Goal: Transaction & Acquisition: Purchase product/service

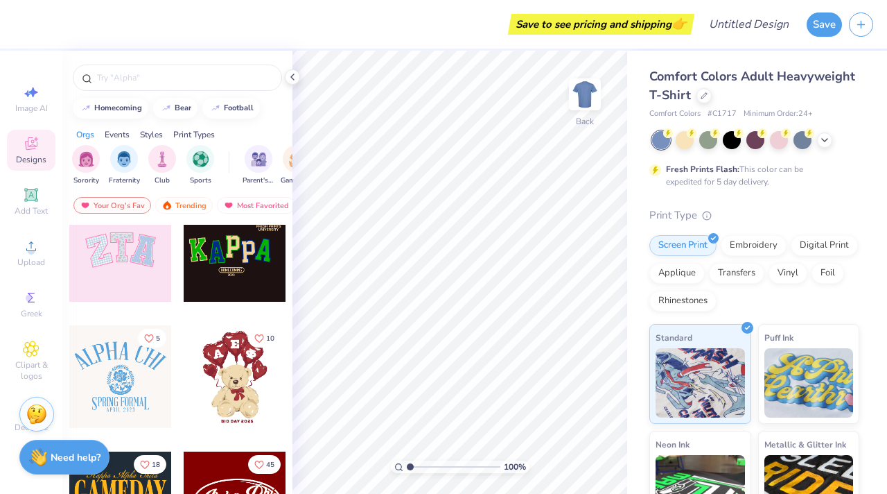
scroll to position [283, 0]
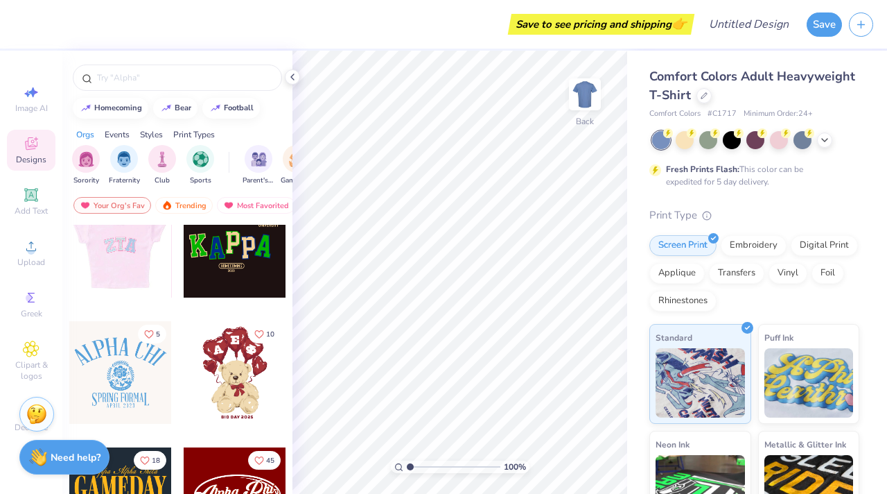
click at [69, 246] on div at bounding box center [18, 246] width 103 height 103
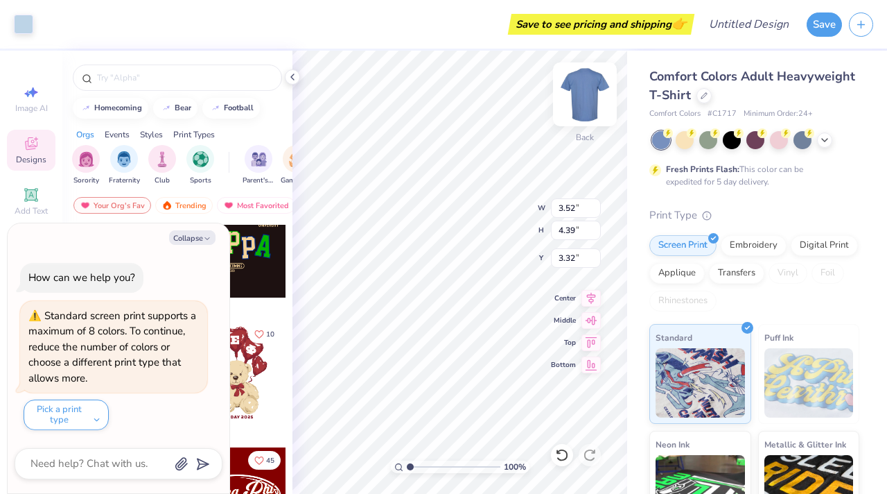
type textarea "x"
type input "3.30"
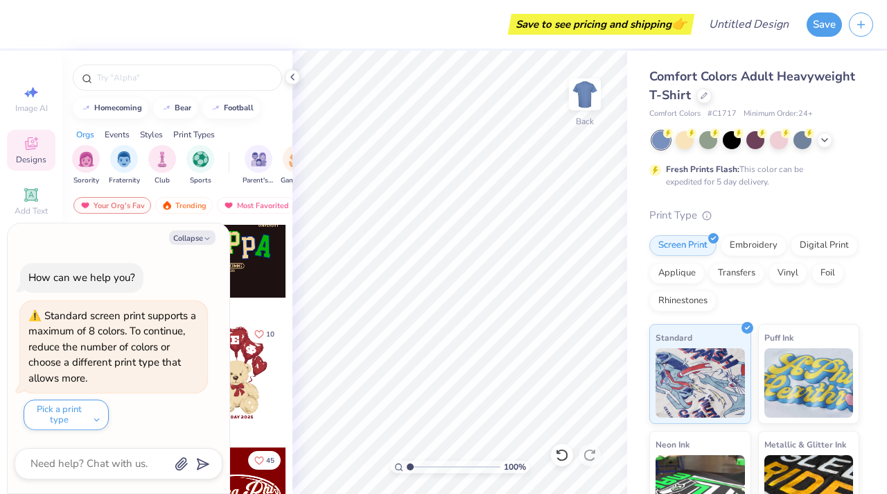
click at [229, 288] on div "Collapse How can we help you? Standard screen print supports a maximum of 8 col…" at bounding box center [119, 358] width 222 height 270
click at [259, 367] on div at bounding box center [235, 372] width 103 height 103
click at [127, 282] on div "How can we help you?" at bounding box center [81, 277] width 107 height 14
click at [294, 76] on icon at bounding box center [292, 76] width 11 height 11
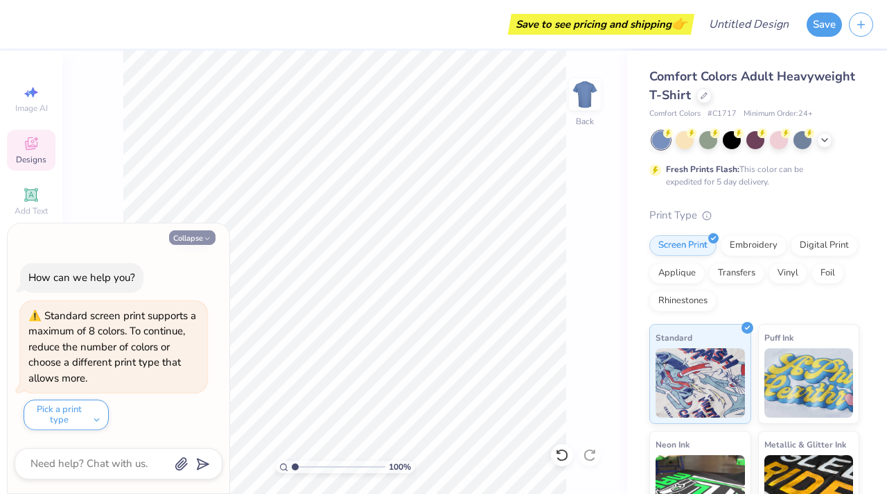
click at [186, 236] on button "Collapse" at bounding box center [192, 237] width 46 height 15
type textarea "x"
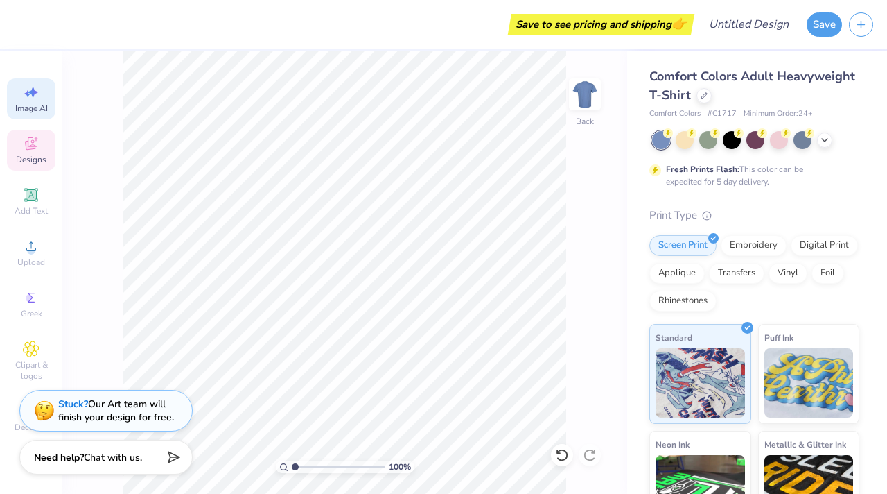
click at [19, 94] on div "Image AI" at bounding box center [31, 98] width 49 height 41
select select "4"
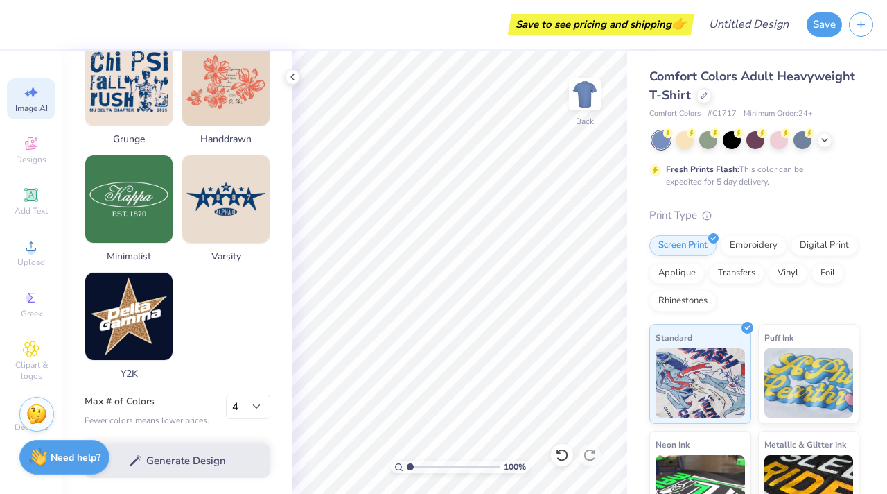
scroll to position [692, 0]
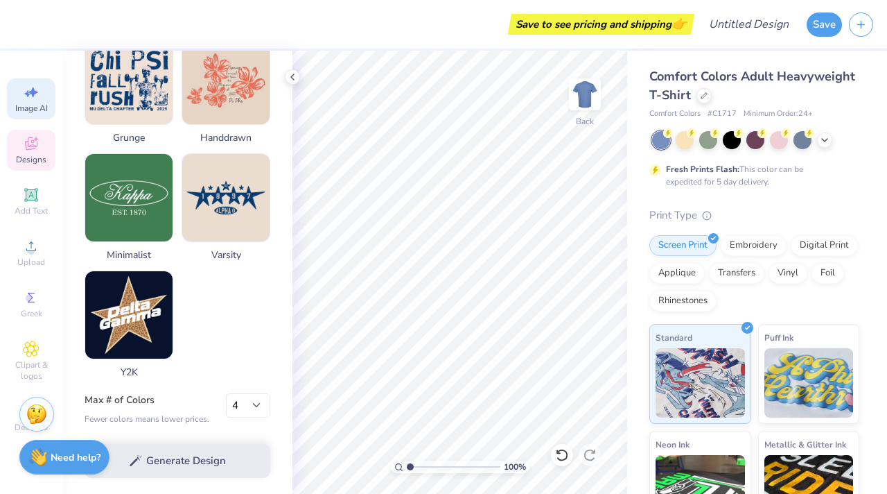
click at [19, 146] on div "Designs" at bounding box center [31, 150] width 49 height 41
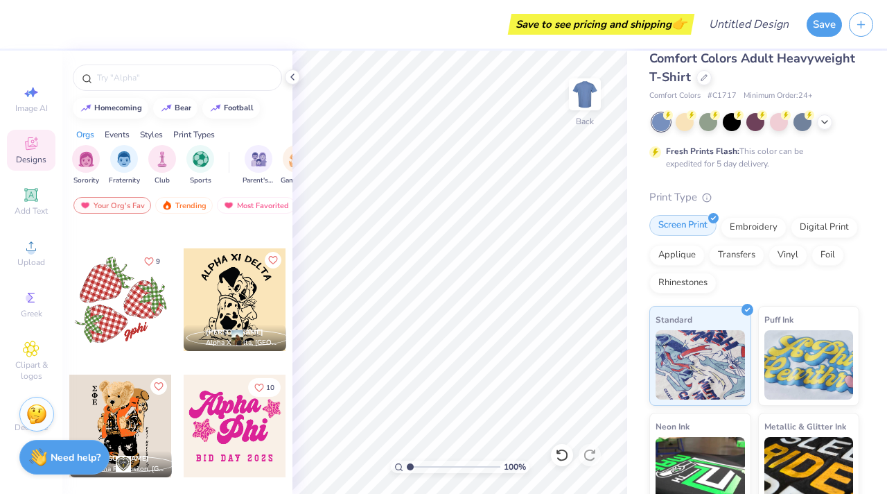
scroll to position [0, 0]
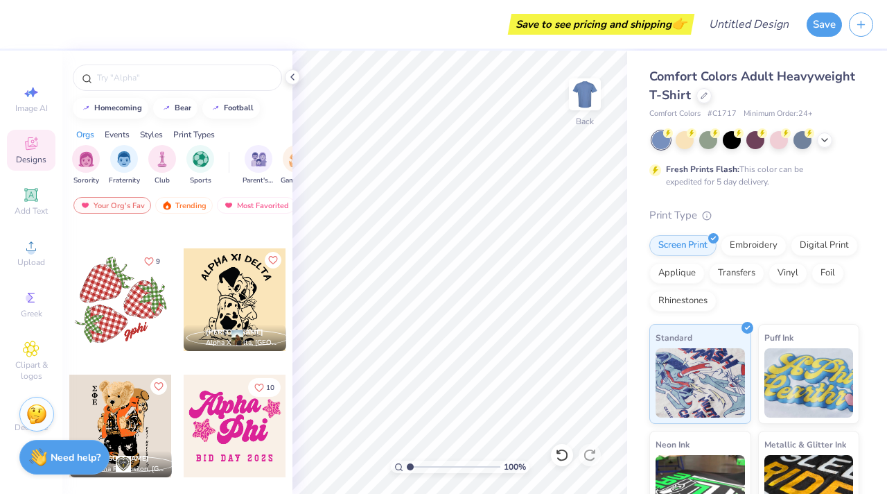
click at [793, 84] on span "Comfort Colors Adult Heavyweight T-Shirt" at bounding box center [753, 85] width 206 height 35
click at [643, 33] on div "Save to see pricing and shipping 👉" at bounding box center [602, 24] width 180 height 21
click at [643, 24] on div "Save to see pricing and shipping 👉" at bounding box center [602, 24] width 180 height 21
click at [591, 87] on img at bounding box center [584, 94] width 55 height 55
click at [591, 87] on img at bounding box center [585, 94] width 28 height 28
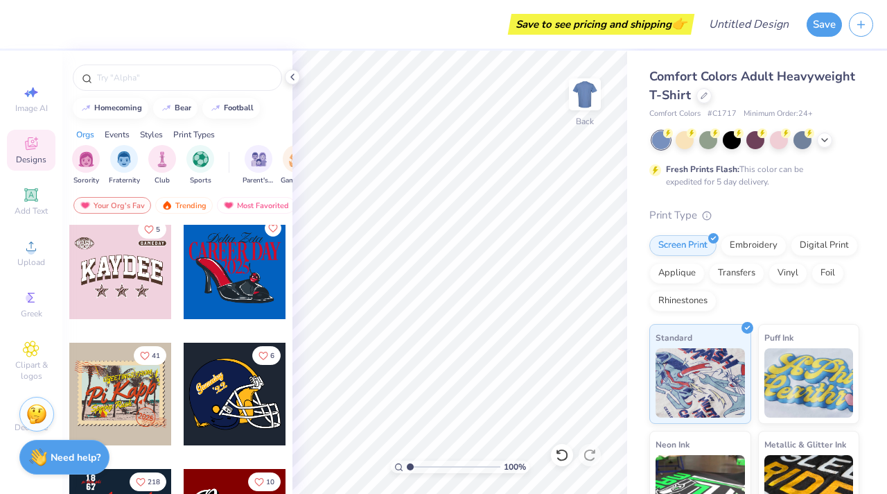
scroll to position [3795, 0]
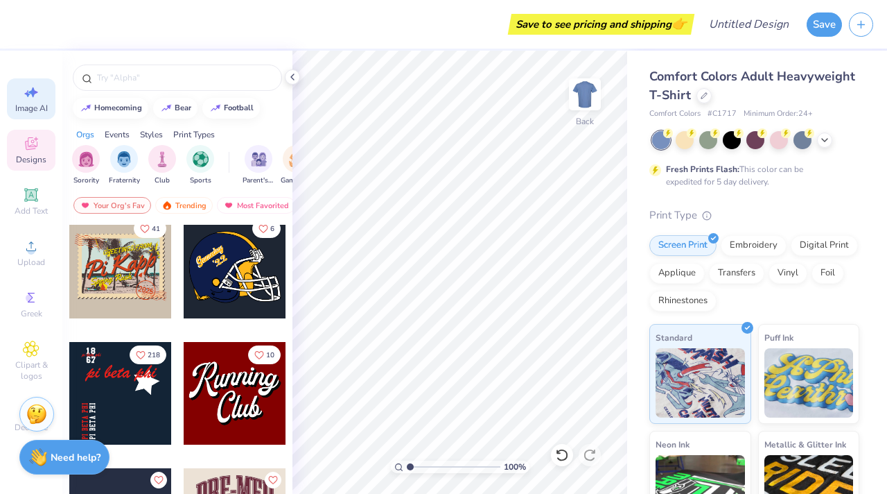
click at [40, 106] on span "Image AI" at bounding box center [31, 108] width 33 height 11
select select "4"
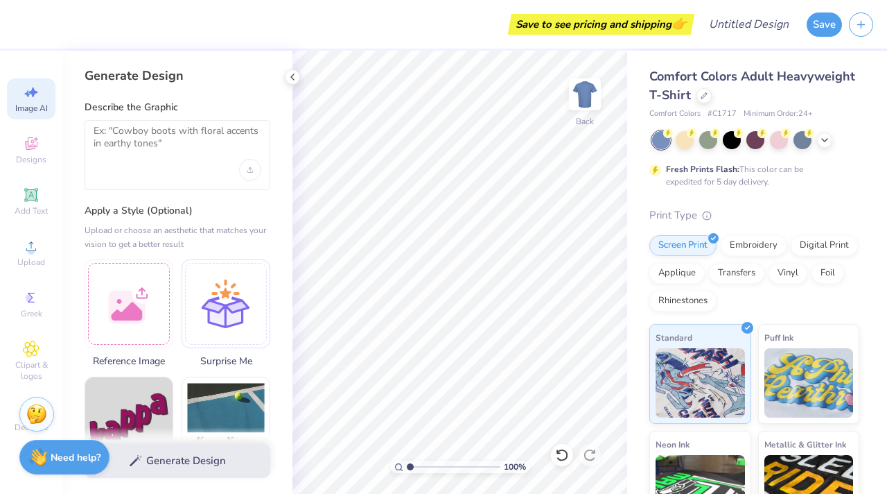
click at [204, 171] on div at bounding box center [178, 155] width 186 height 70
click at [196, 146] on textarea at bounding box center [178, 142] width 168 height 35
click at [290, 78] on icon at bounding box center [292, 76] width 11 height 11
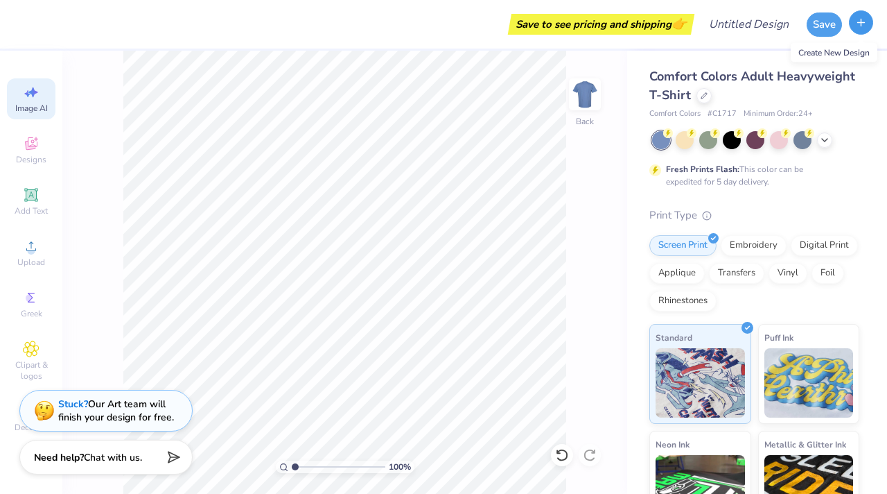
click at [854, 25] on button "button" at bounding box center [861, 22] width 24 height 24
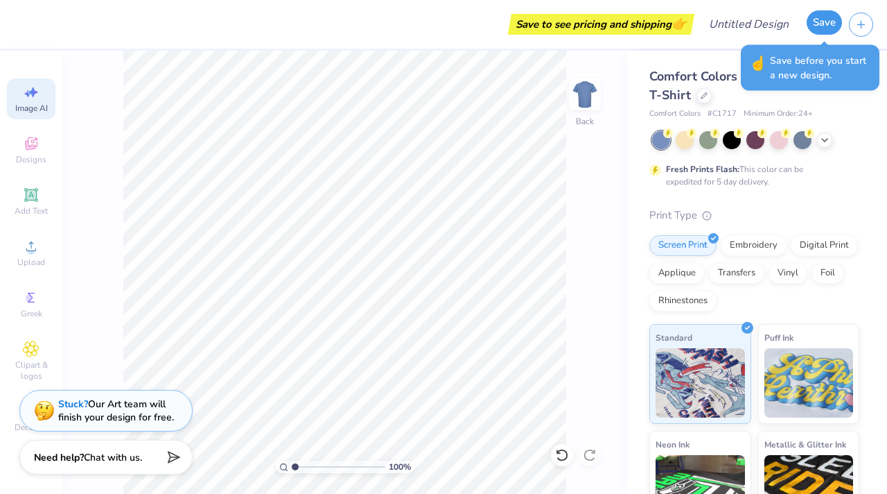
click at [824, 29] on button "Save" at bounding box center [824, 22] width 35 height 24
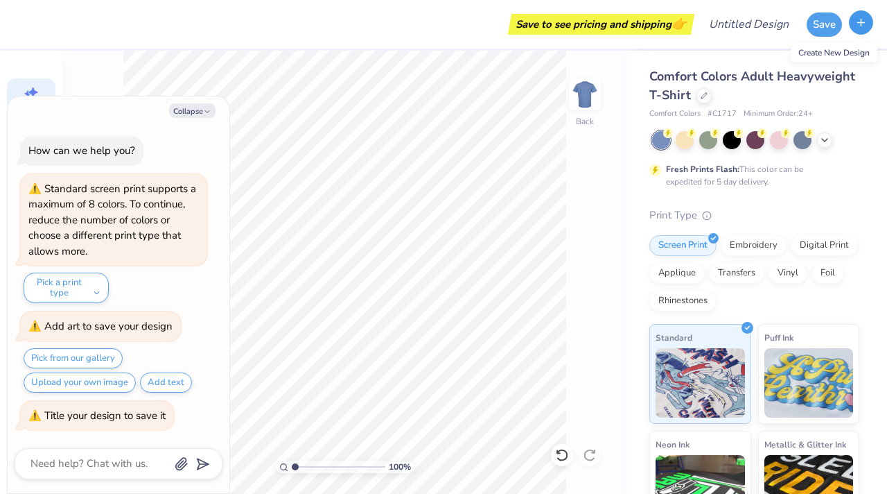
click at [855, 29] on button "button" at bounding box center [861, 22] width 24 height 24
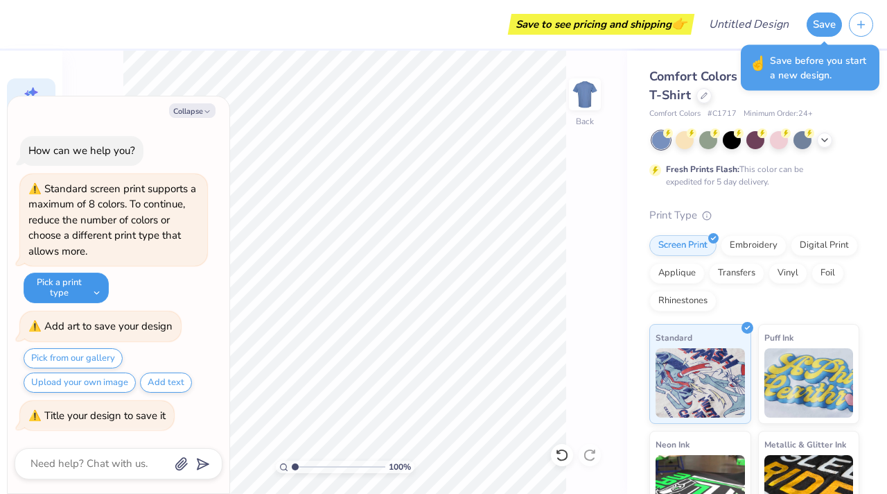
click at [73, 296] on button "Pick a print type" at bounding box center [66, 287] width 85 height 31
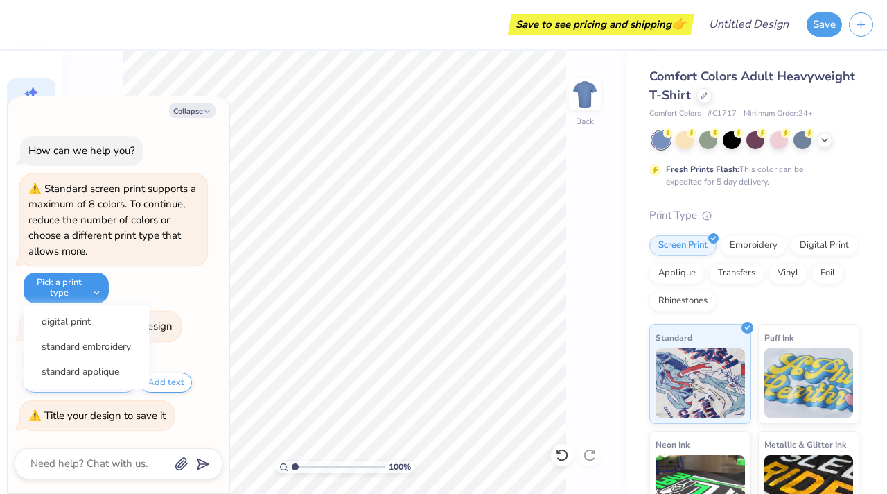
click at [80, 294] on button "Pick a print type" at bounding box center [66, 287] width 85 height 31
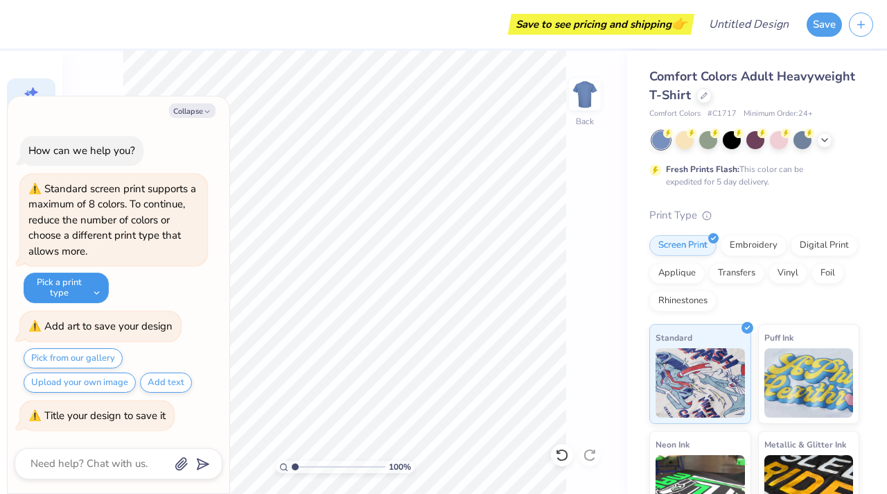
click at [87, 289] on button "Pick a print type" at bounding box center [66, 287] width 85 height 31
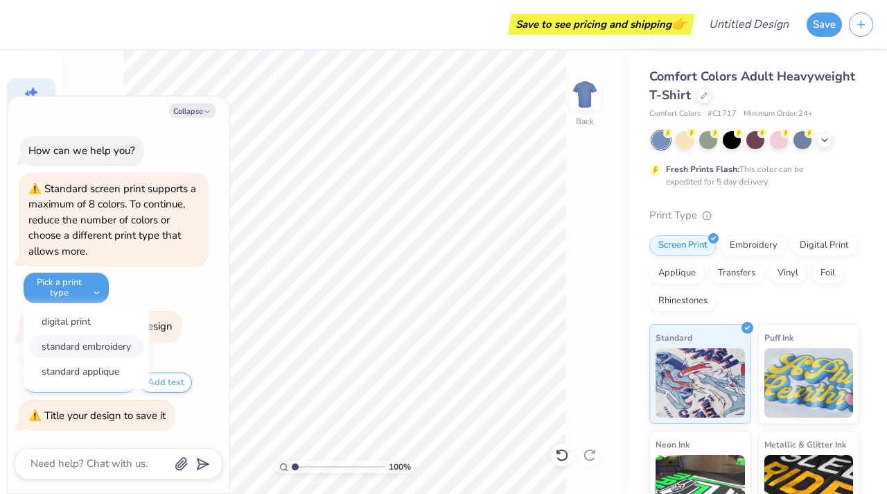
click at [85, 351] on button "standard embroidery" at bounding box center [86, 346] width 114 height 23
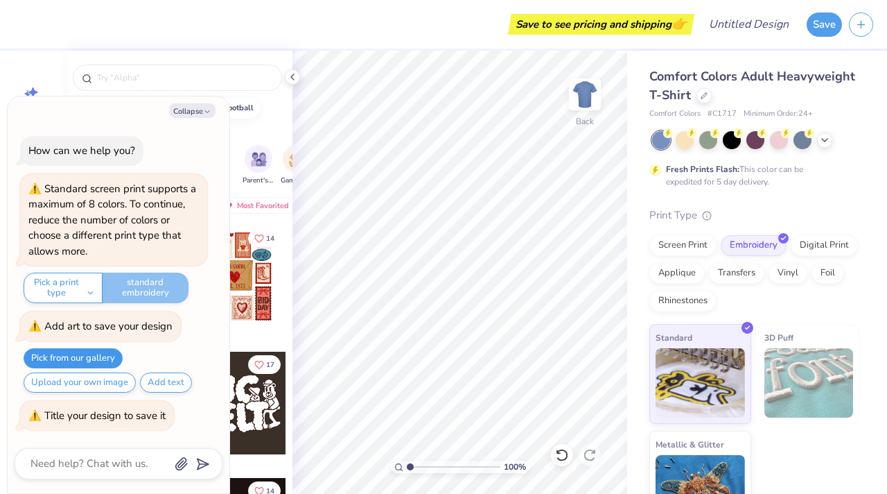
click at [96, 359] on button "Pick from our gallery" at bounding box center [73, 358] width 99 height 20
type textarea "x"
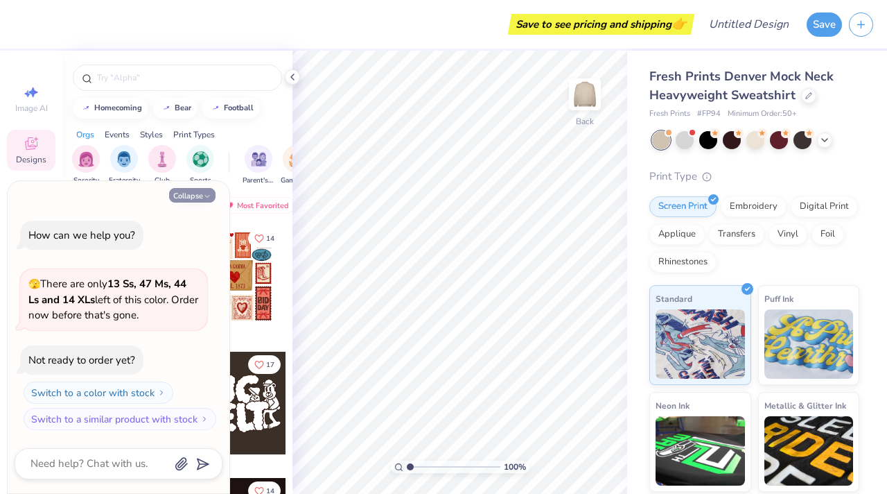
click at [193, 195] on button "Collapse" at bounding box center [192, 195] width 46 height 15
type textarea "x"
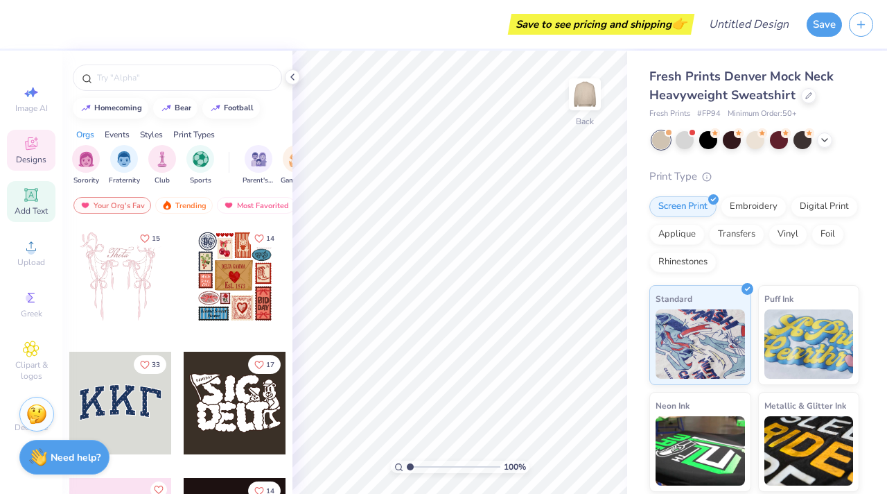
click at [37, 186] on icon at bounding box center [31, 194] width 17 height 17
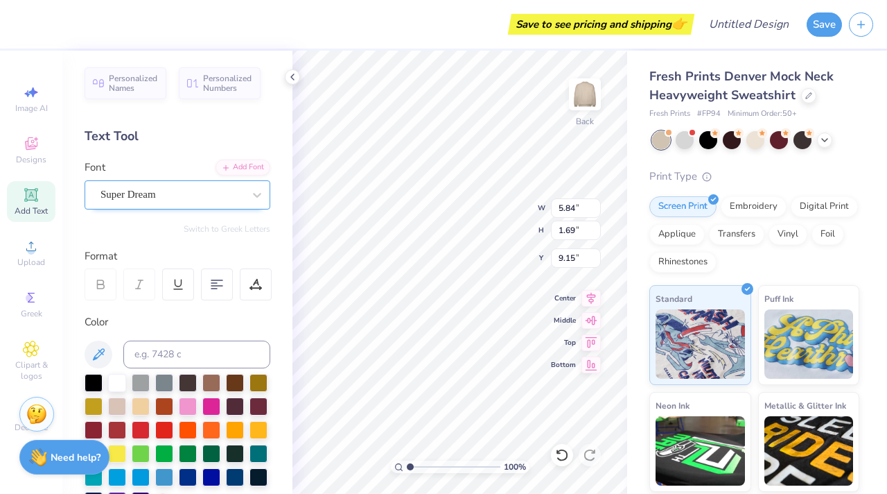
click at [202, 200] on div "Super Dream" at bounding box center [172, 194] width 146 height 21
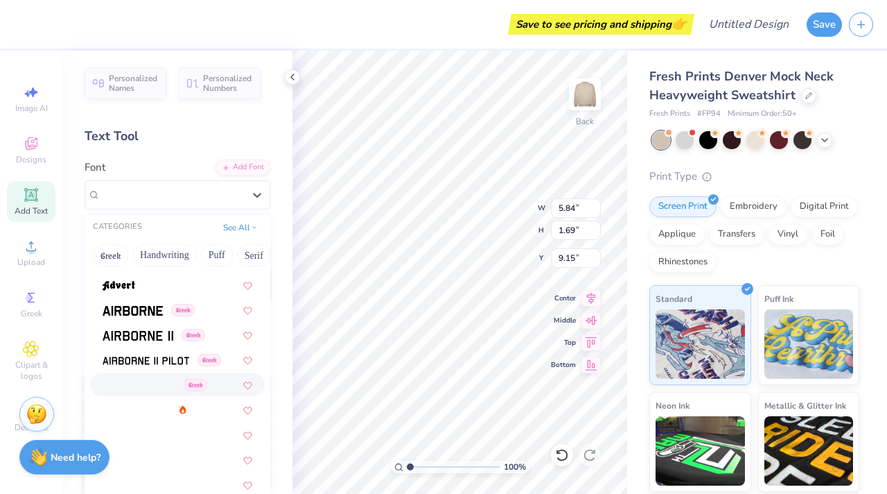
scroll to position [189, 0]
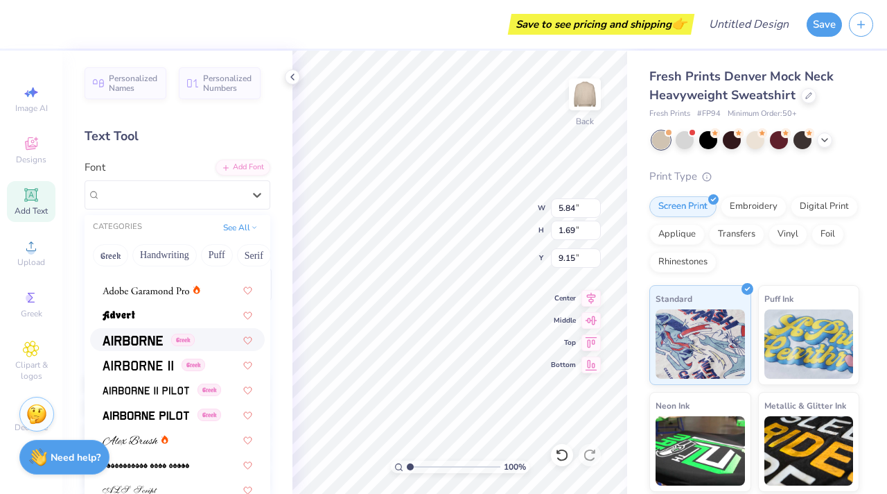
click at [147, 337] on img at bounding box center [133, 341] width 60 height 10
type input "5.59"
type input "1.77"
type input "9.12"
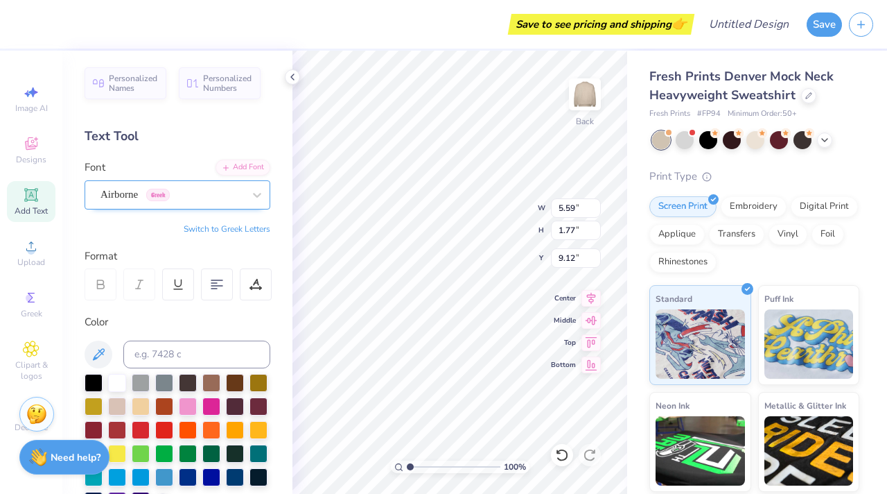
click at [168, 193] on div "Airborne Greek" at bounding box center [172, 194] width 146 height 21
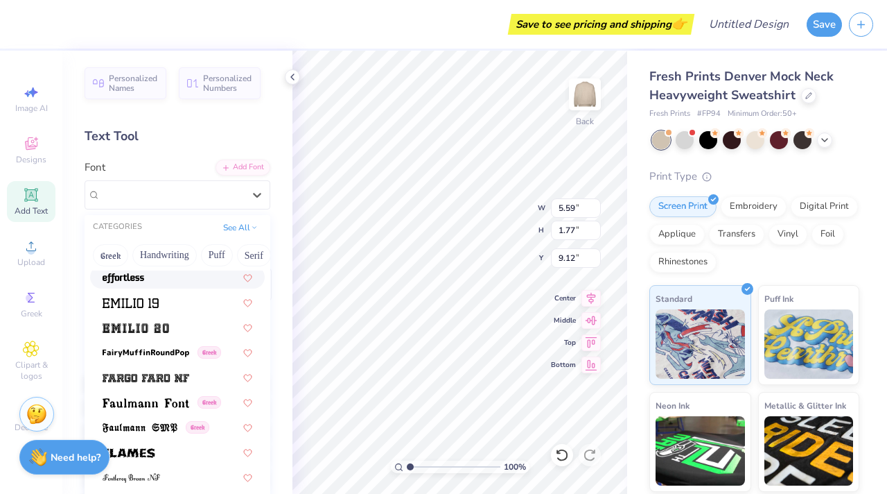
scroll to position [2834, 0]
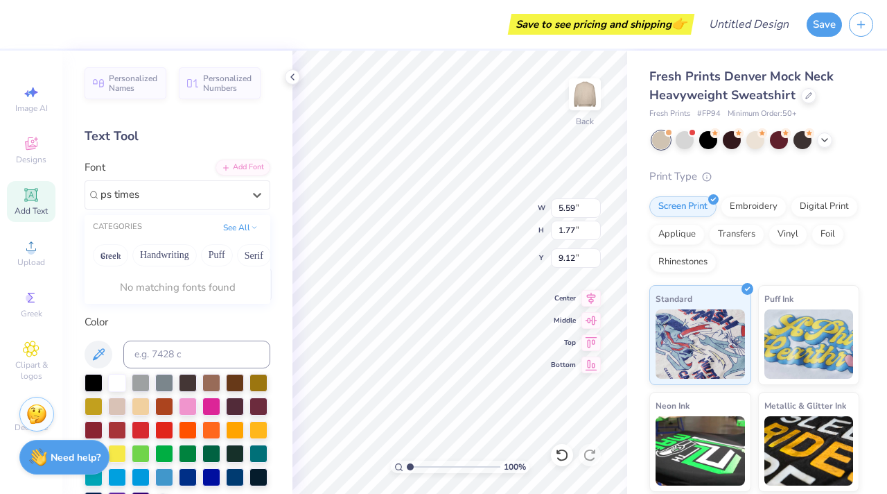
type input "ps times"
type input "montserrat"
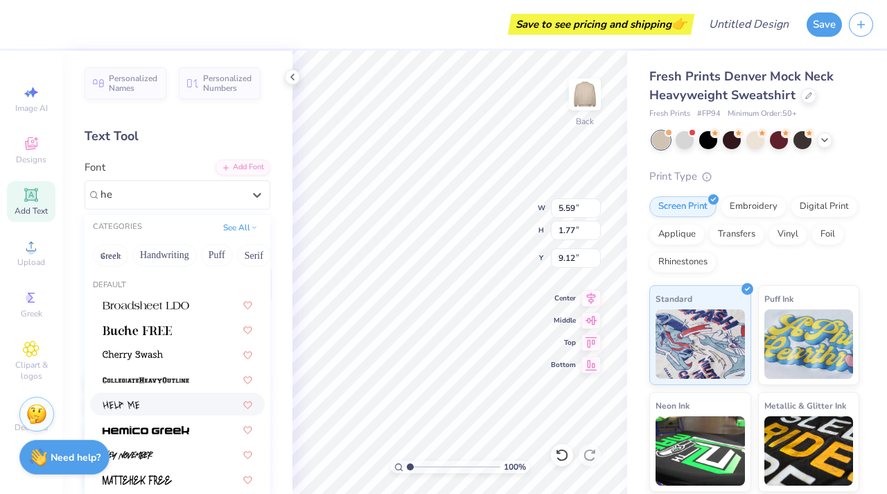
type input "h"
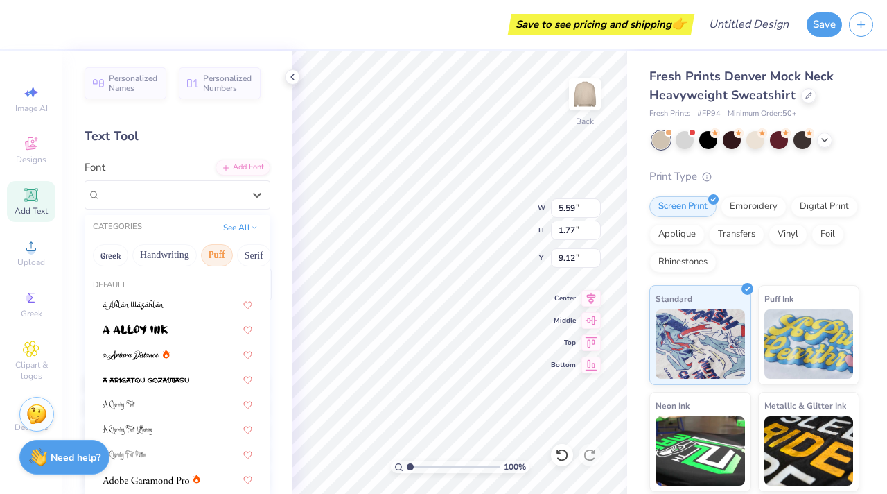
click at [213, 252] on button "Puff" at bounding box center [217, 255] width 32 height 22
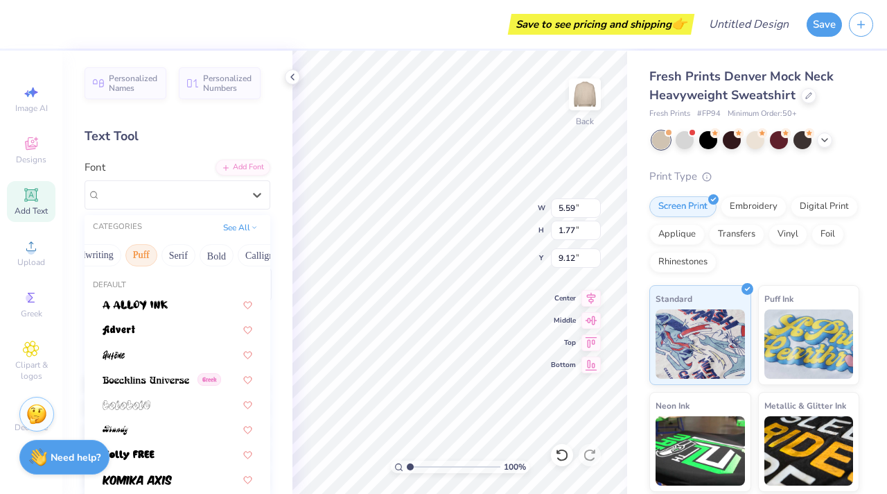
scroll to position [0, 77]
click at [207, 252] on button "Bold" at bounding box center [215, 255] width 34 height 22
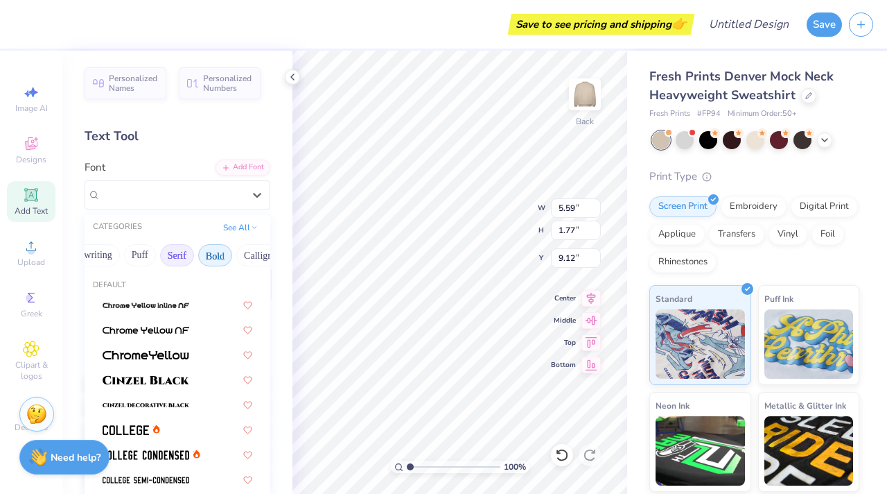
click at [189, 249] on button "Serif" at bounding box center [177, 255] width 34 height 22
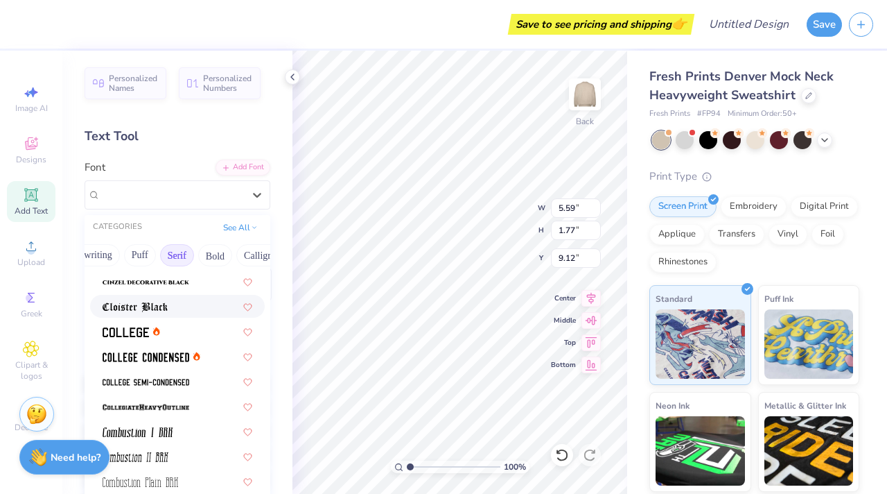
scroll to position [349, 0]
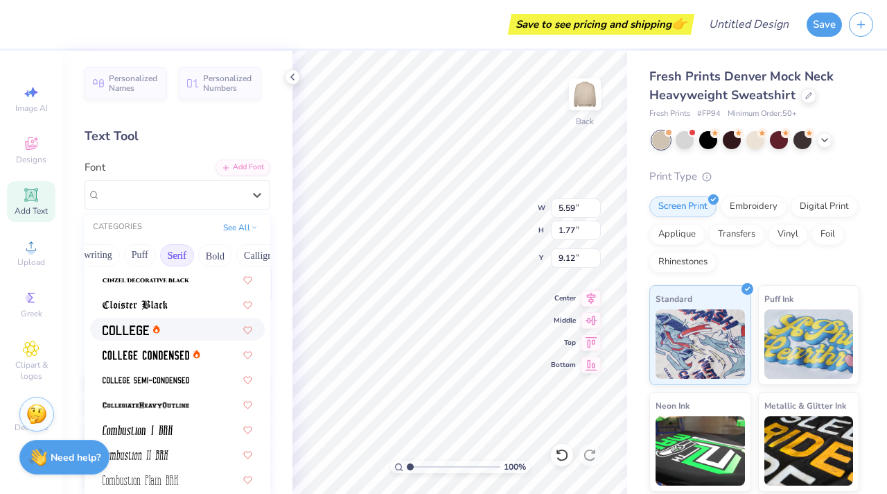
click at [178, 329] on div at bounding box center [178, 329] width 150 height 15
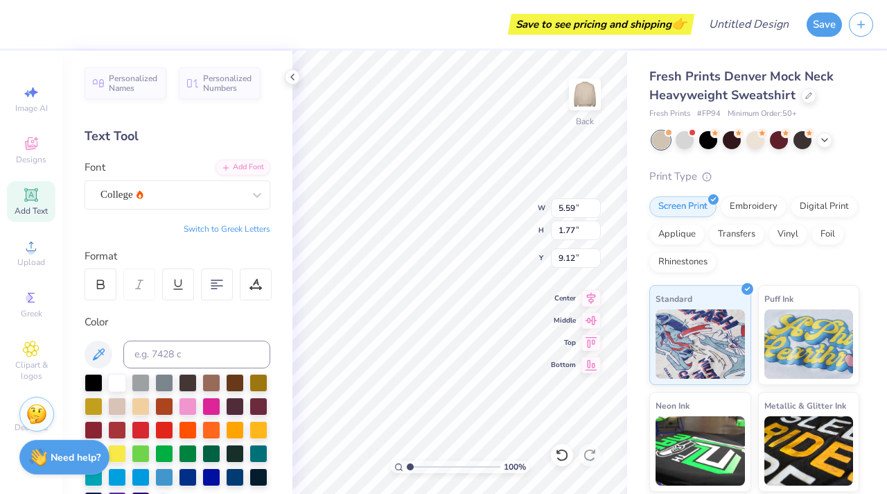
type input "5.31"
type input "1.65"
type input "9.17"
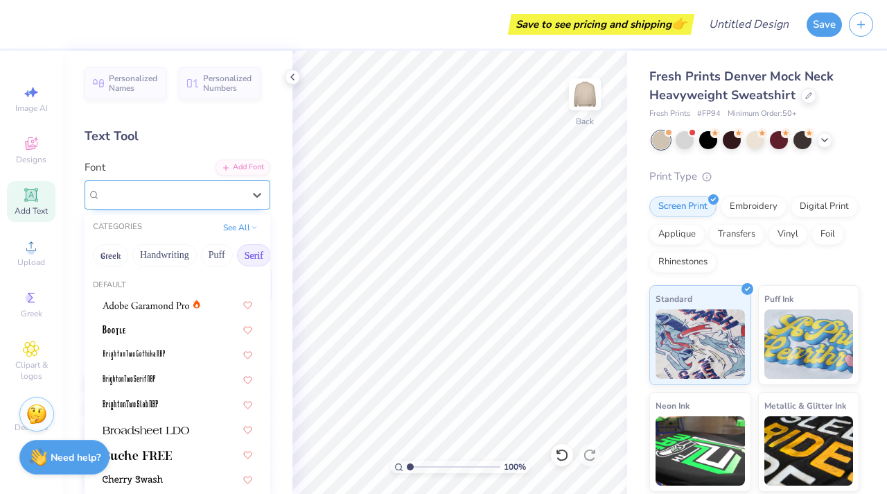
click at [166, 192] on div "College" at bounding box center [172, 194] width 146 height 21
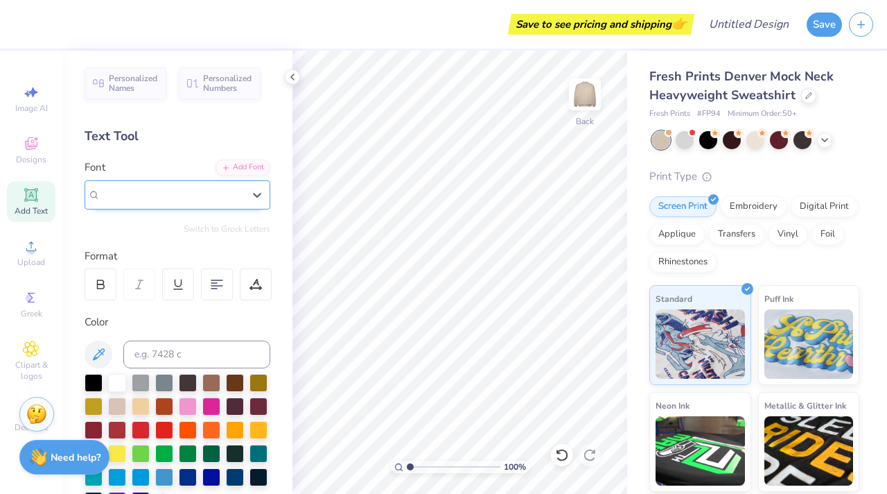
click at [166, 192] on div "College" at bounding box center [172, 194] width 143 height 16
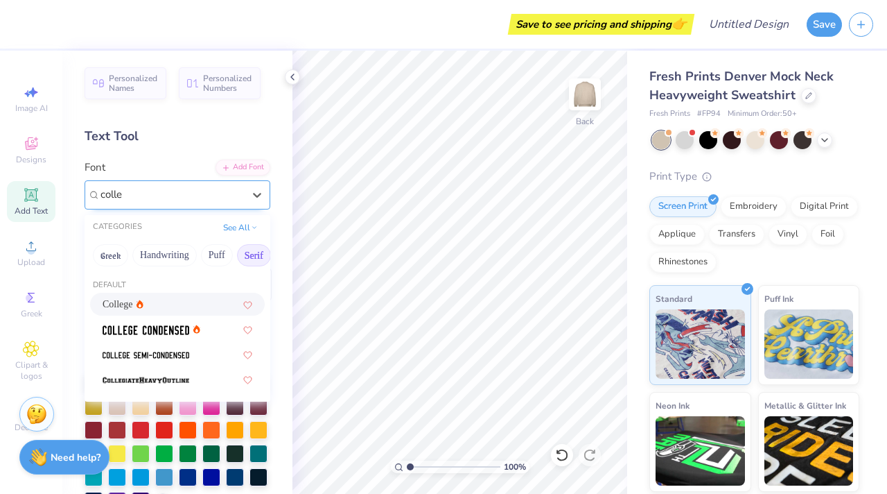
click at [166, 302] on div "College" at bounding box center [178, 304] width 150 height 15
type input "colle"
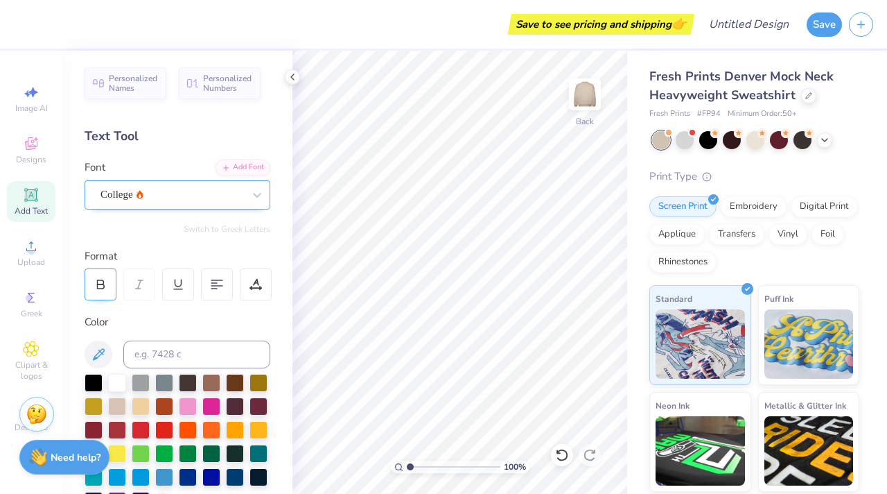
click at [96, 294] on div at bounding box center [101, 284] width 32 height 32
click at [241, 162] on div "Add Font" at bounding box center [243, 166] width 55 height 16
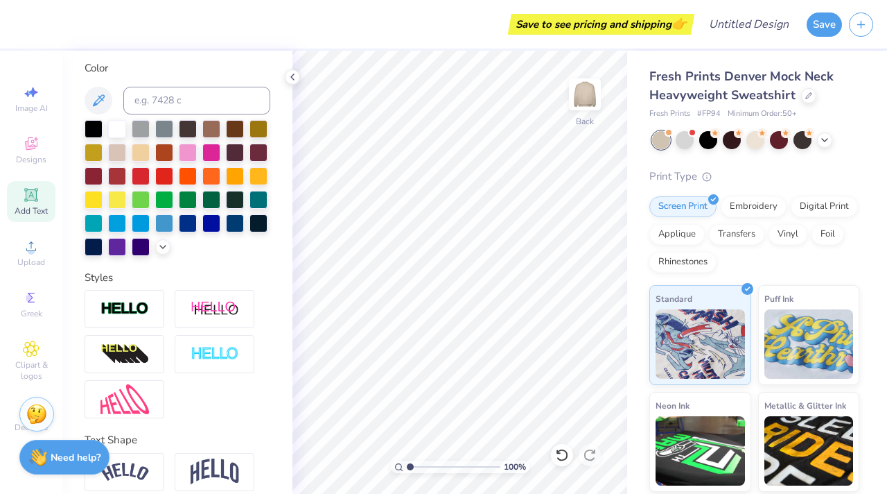
scroll to position [312, 0]
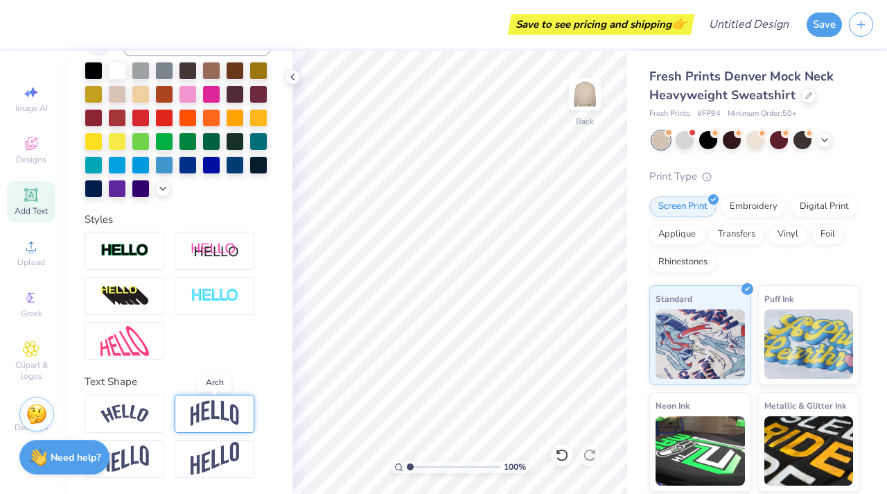
click at [215, 409] on img at bounding box center [215, 413] width 49 height 26
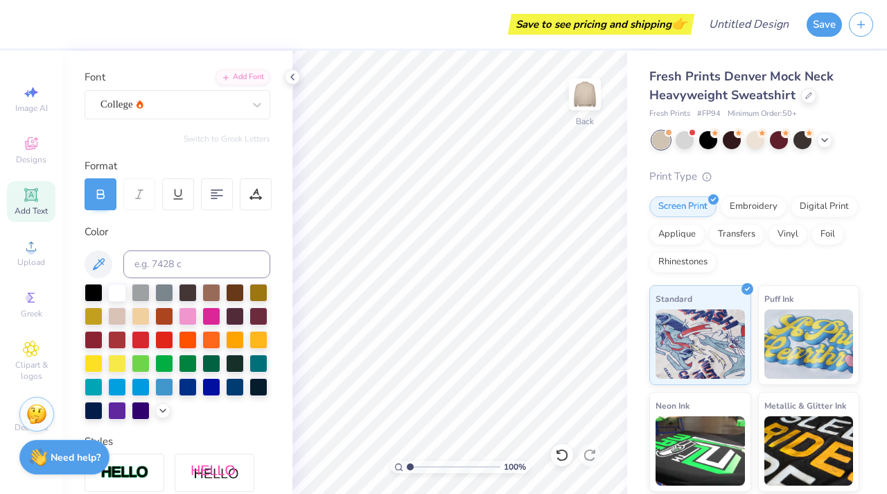
scroll to position [0, 0]
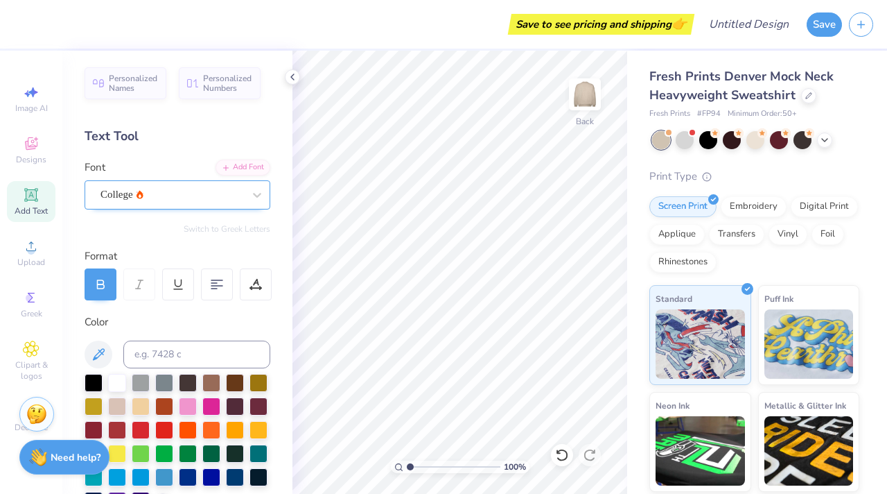
click at [166, 198] on div "College" at bounding box center [172, 194] width 146 height 21
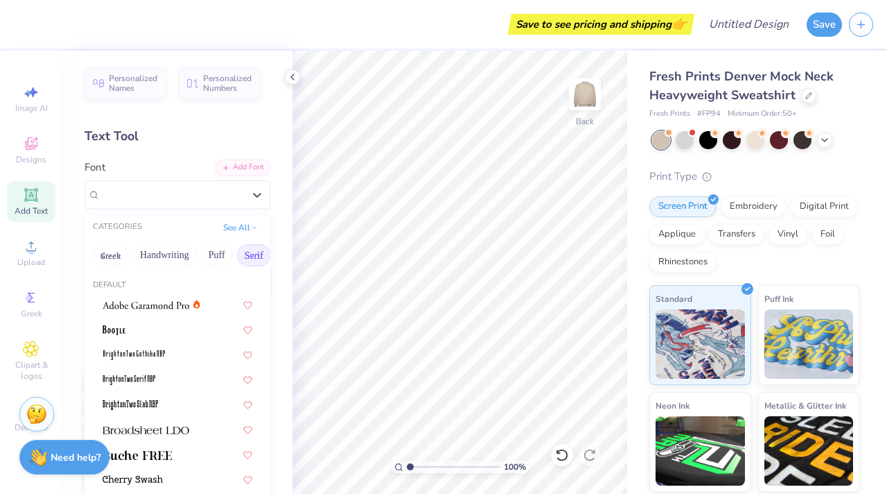
click at [26, 218] on div "Add Text" at bounding box center [31, 201] width 49 height 41
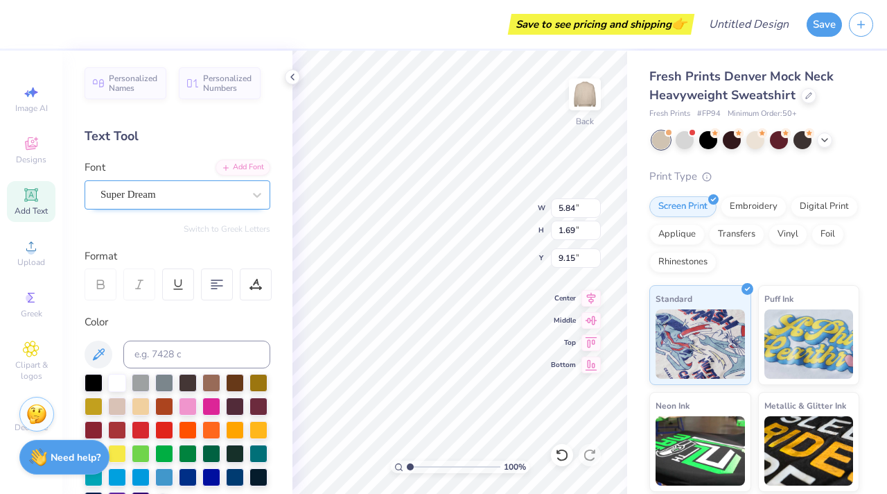
click at [139, 202] on div at bounding box center [172, 194] width 143 height 19
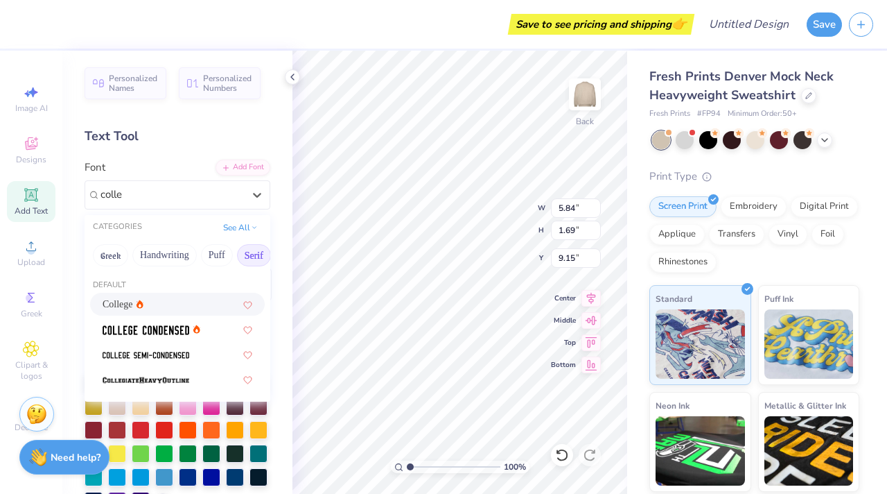
click at [165, 299] on div "College" at bounding box center [178, 304] width 150 height 15
type input "colle"
type input "5.31"
type input "1.65"
type input "9.17"
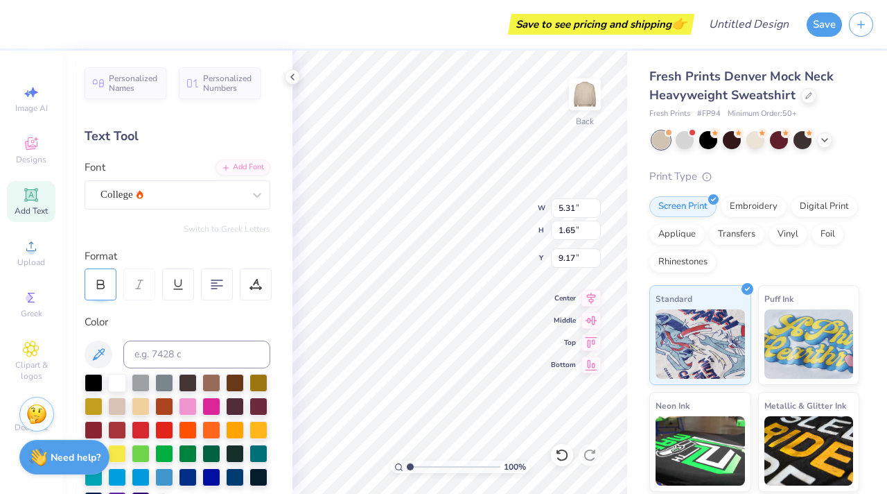
click at [100, 293] on div at bounding box center [101, 284] width 32 height 32
type input "5.82"
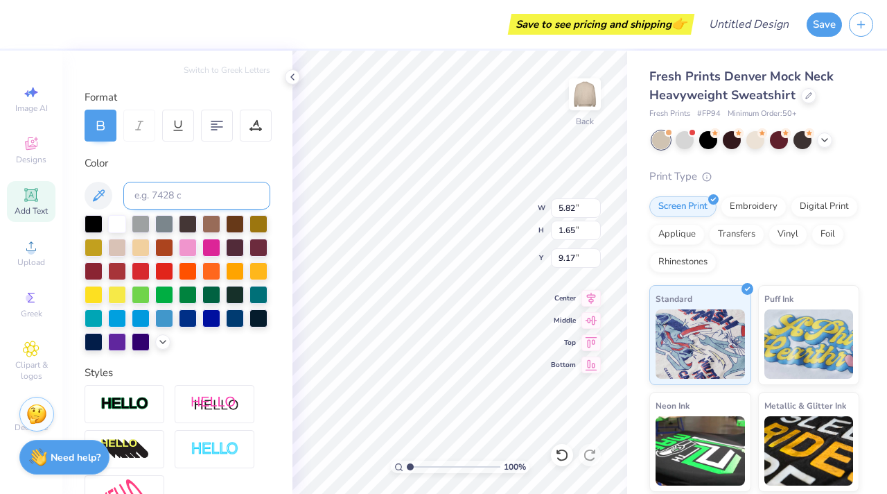
scroll to position [312, 0]
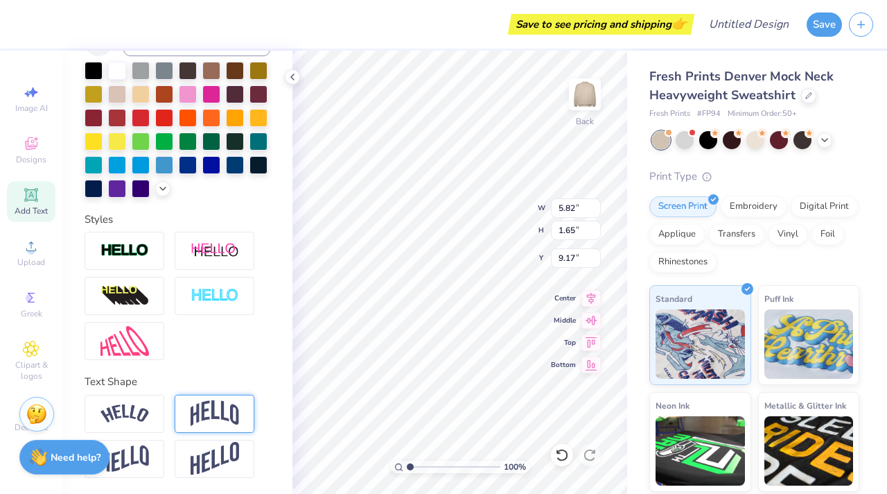
click at [207, 397] on div at bounding box center [215, 413] width 80 height 38
type input "2.56"
type input "8.72"
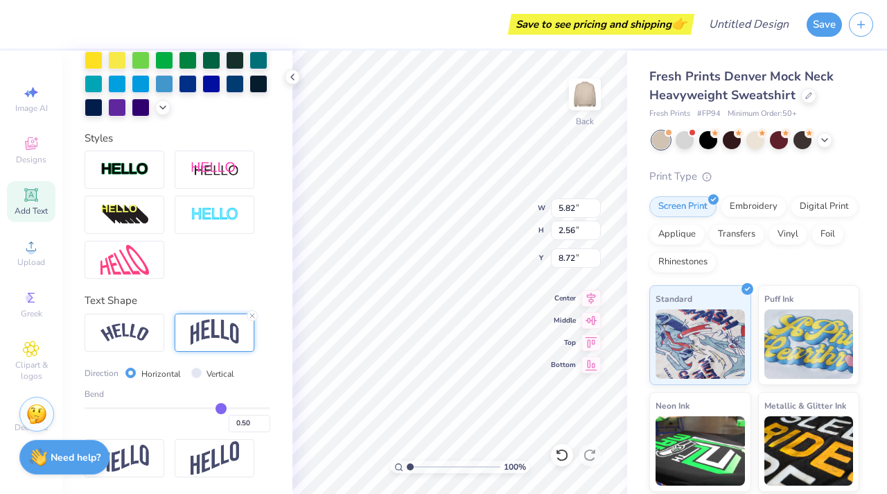
type textarea "Delta Zeta"
type input "0.48"
type input "0.49"
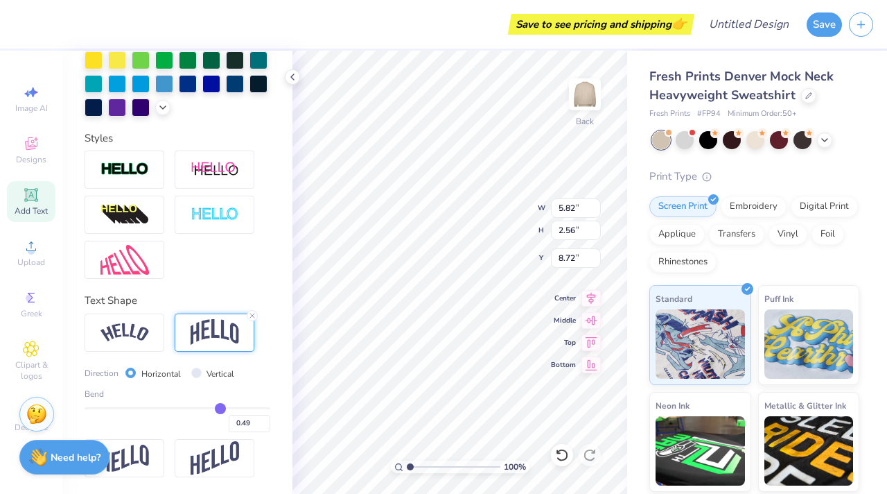
type input "0.51"
type input "0.53"
type input "0.55"
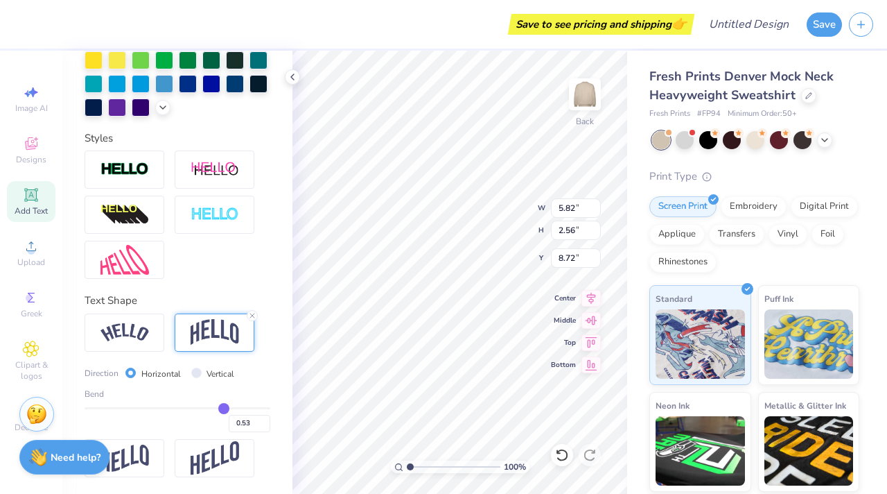
type input "0.55"
type input "0.56"
type input "0.57"
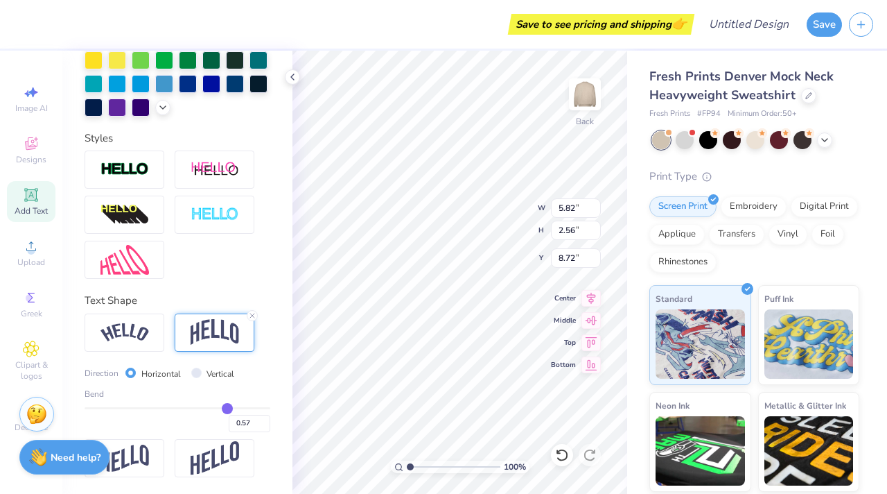
type input "0.58"
type input "0.59"
type input "0.6"
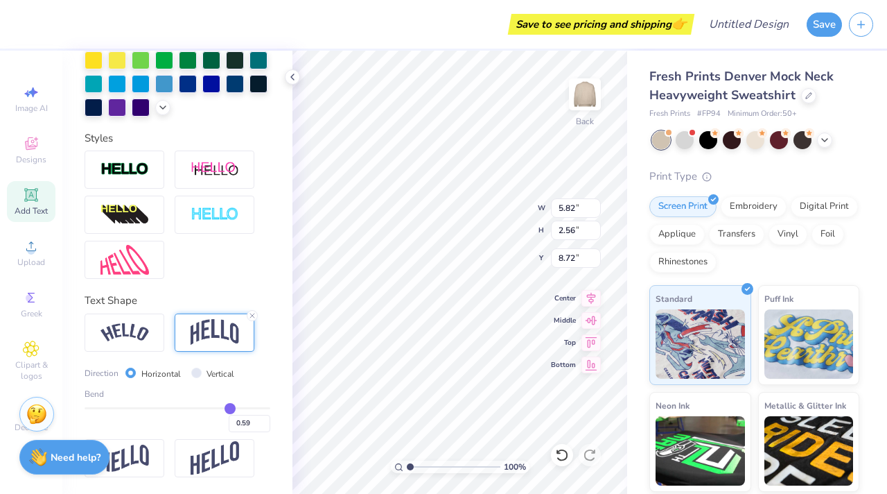
type input "0.60"
type input "0.61"
type input "0.62"
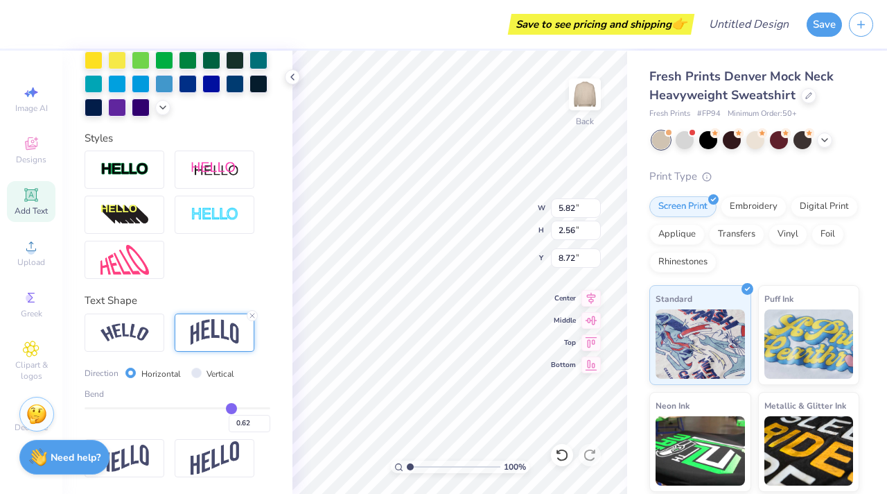
type input "0.63"
type input "0.64"
type input "0.65"
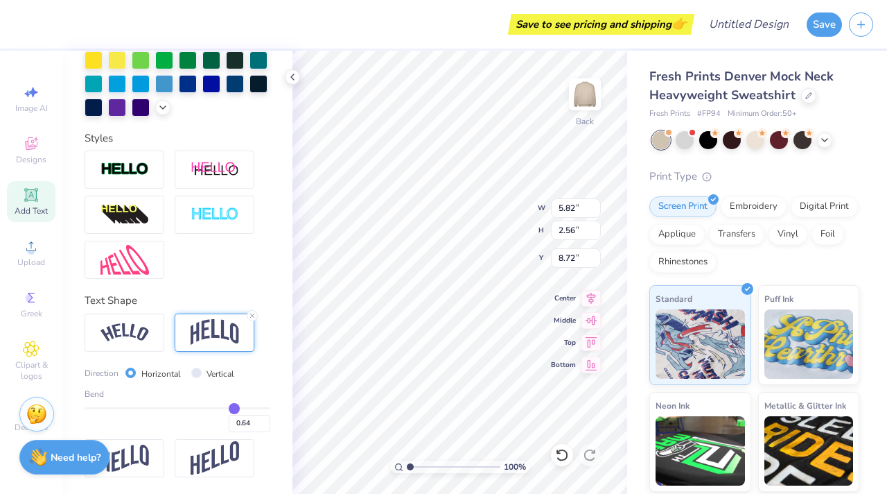
type input "0.65"
type input "0.66"
type input "0.67"
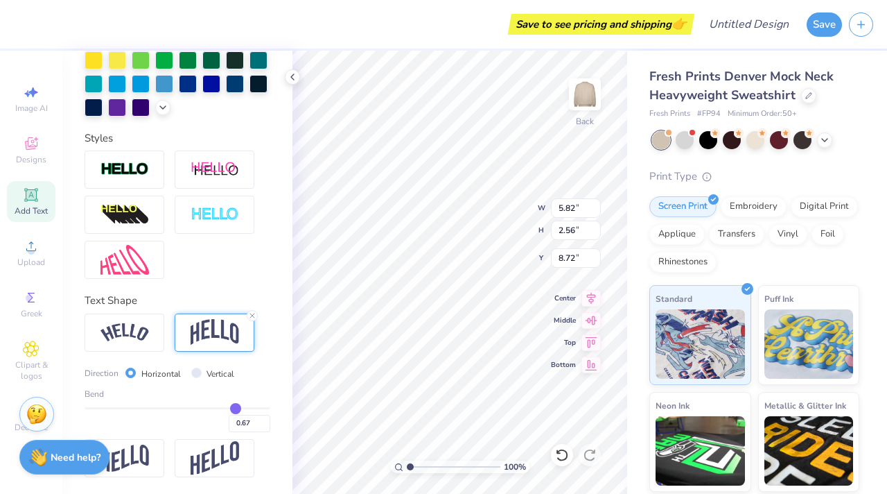
type input "0.68"
drag, startPoint x: 219, startPoint y: 408, endPoint x: 236, endPoint y: 409, distance: 17.4
click at [236, 409] on input "range" at bounding box center [178, 408] width 186 height 2
drag, startPoint x: 234, startPoint y: 414, endPoint x: 223, endPoint y: 414, distance: 11.1
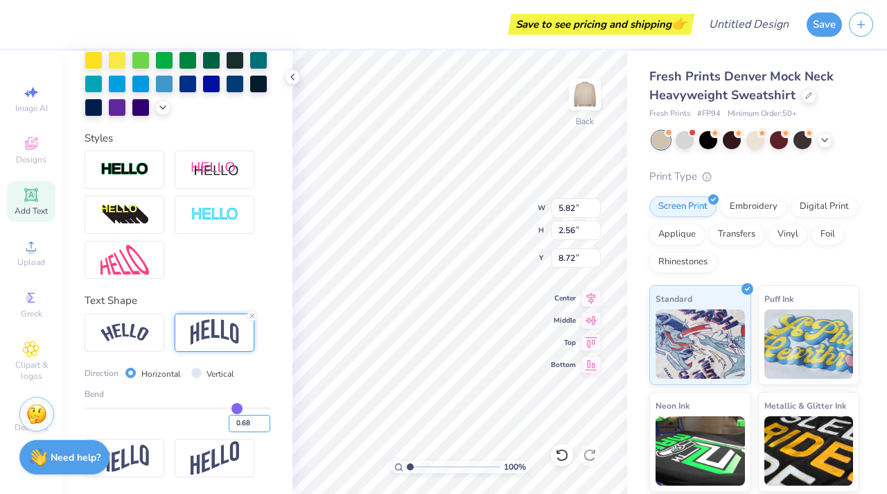
click at [223, 414] on div "0.68" at bounding box center [178, 419] width 186 height 25
type input "0.66"
type input "0.65"
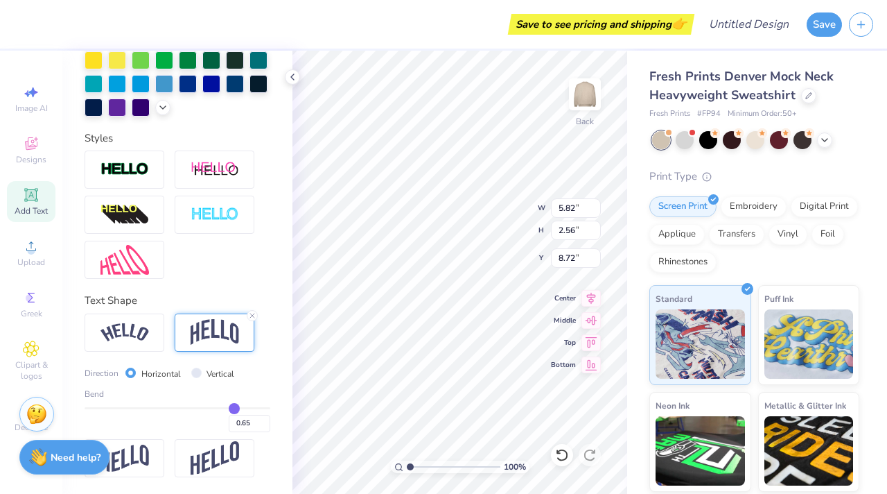
type input "0.63"
type input "0.6"
type input "0.60"
type input "0.55"
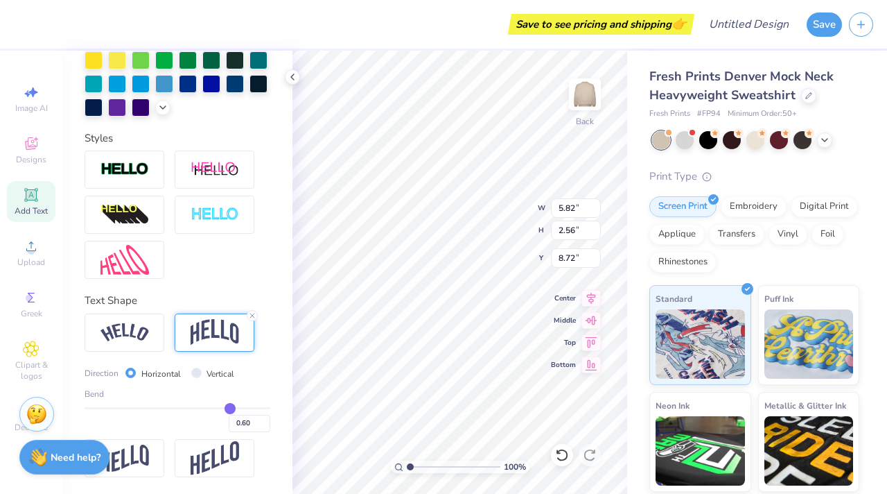
type input "0.55"
type input "0.49"
type input "0.42"
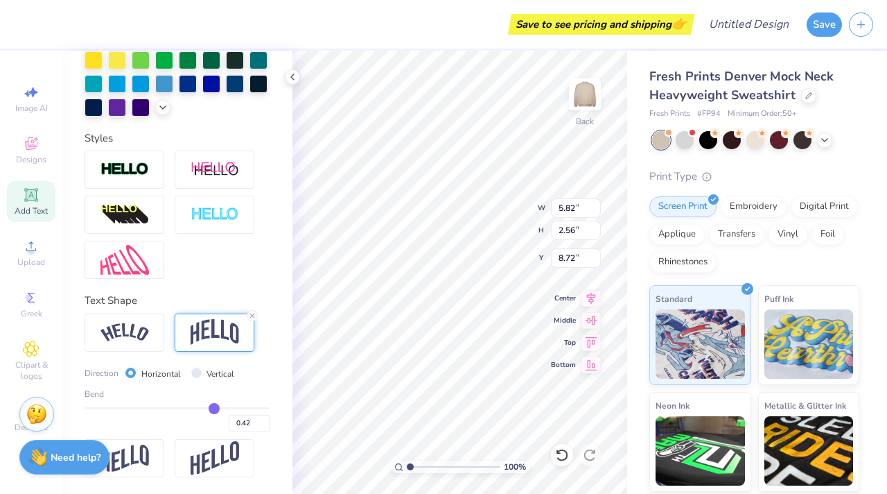
type input "0.35"
type input "0.28"
type input "0.22"
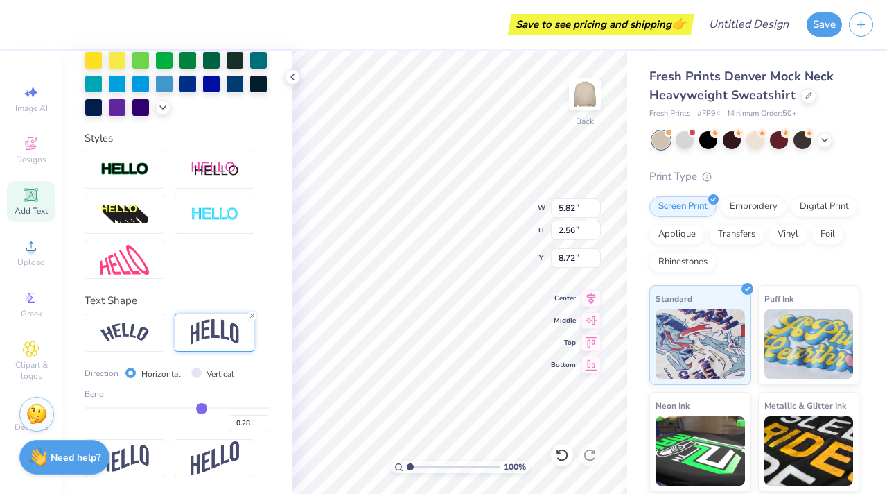
type input "0.22"
type input "0.19"
type input "0.16"
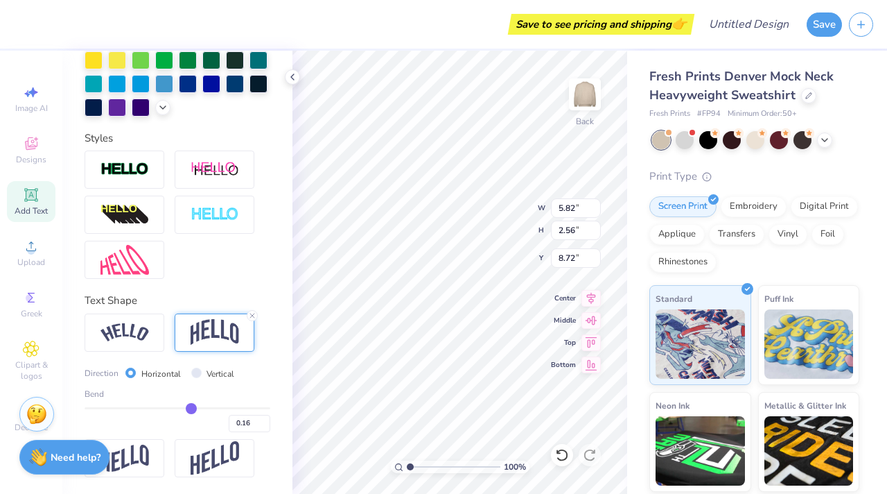
type input "0.15"
type input "0.14"
drag, startPoint x: 234, startPoint y: 408, endPoint x: 189, endPoint y: 406, distance: 45.1
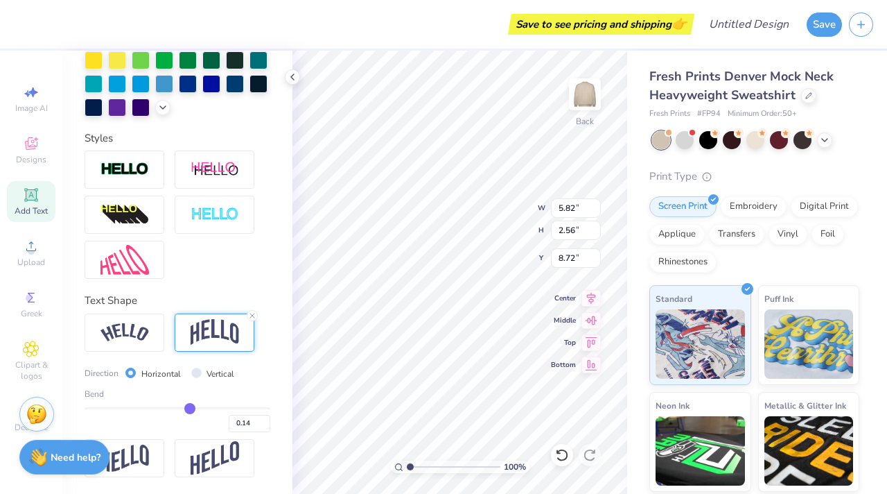
click at [189, 407] on input "range" at bounding box center [178, 408] width 186 height 2
type input "0.1"
type input "0.10"
type input "0.11"
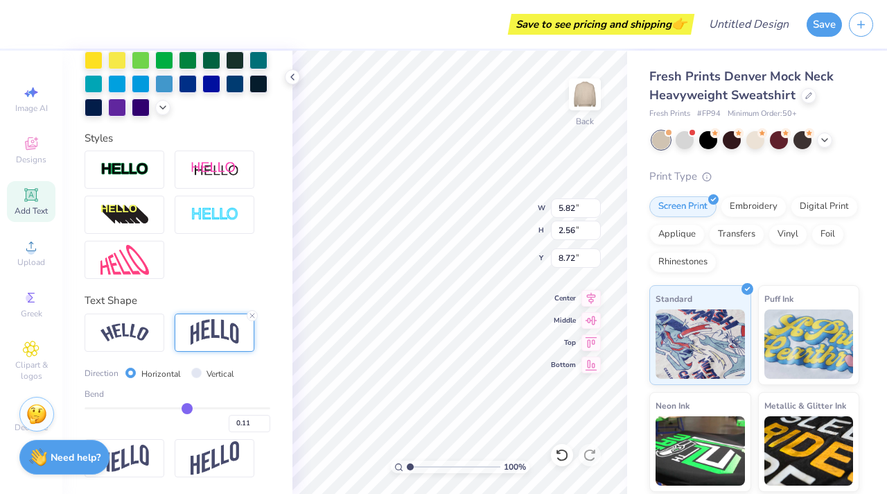
type input "0.12"
type input "0.14"
type input "0.15"
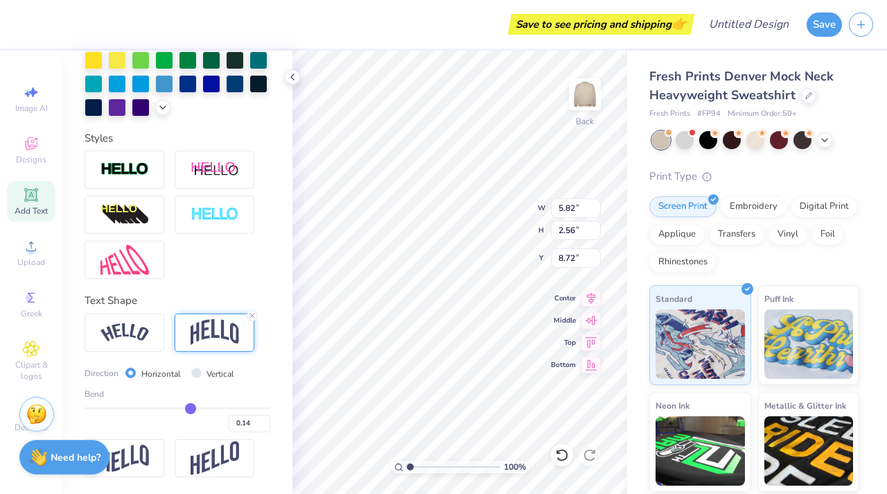
type input "0.15"
type input "0.17"
type input "0.18"
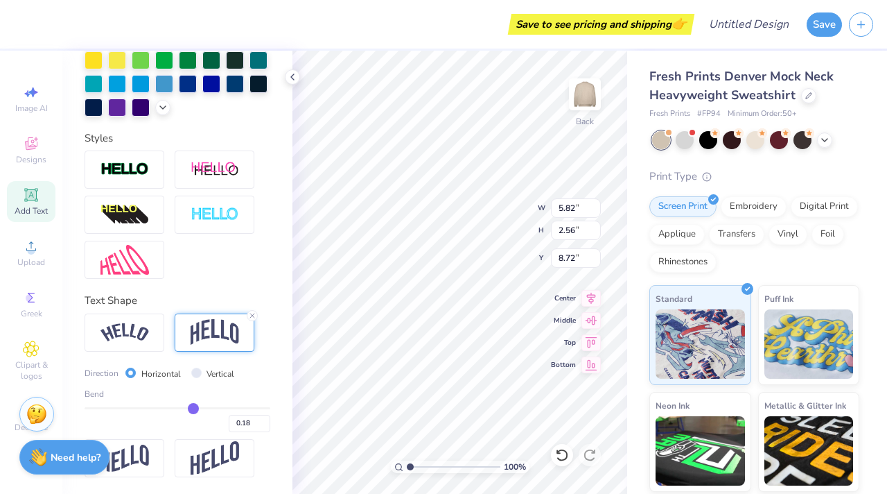
type input "0.19"
drag, startPoint x: 186, startPoint y: 407, endPoint x: 193, endPoint y: 407, distance: 7.6
click at [193, 407] on input "range" at bounding box center [178, 408] width 186 height 2
type input "0.22"
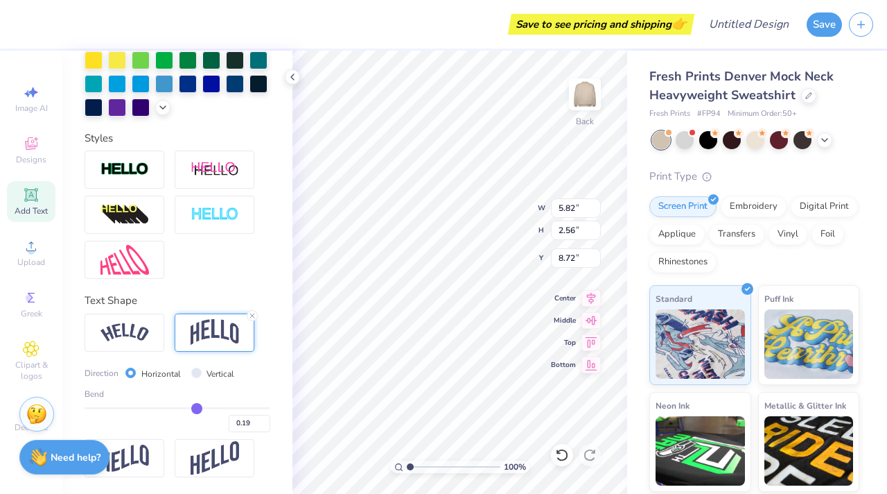
type input "0.22"
type input "0.24"
type input "0.26"
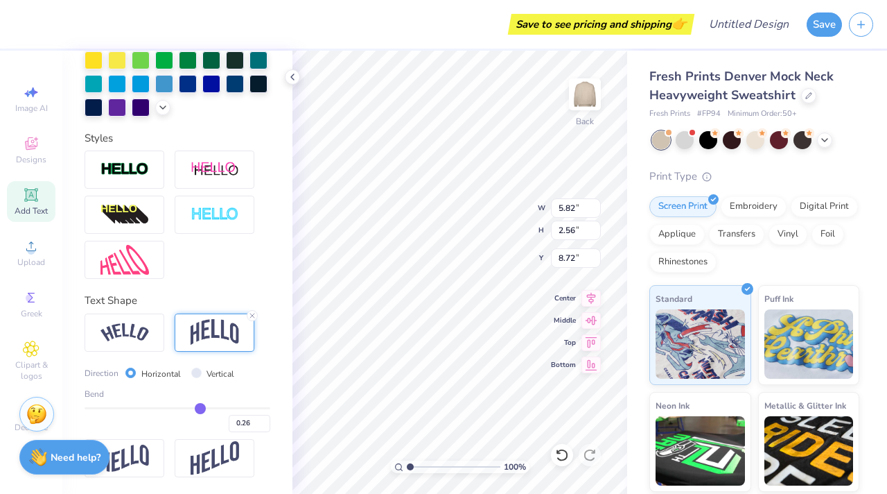
type input "0.28"
type input "0.29"
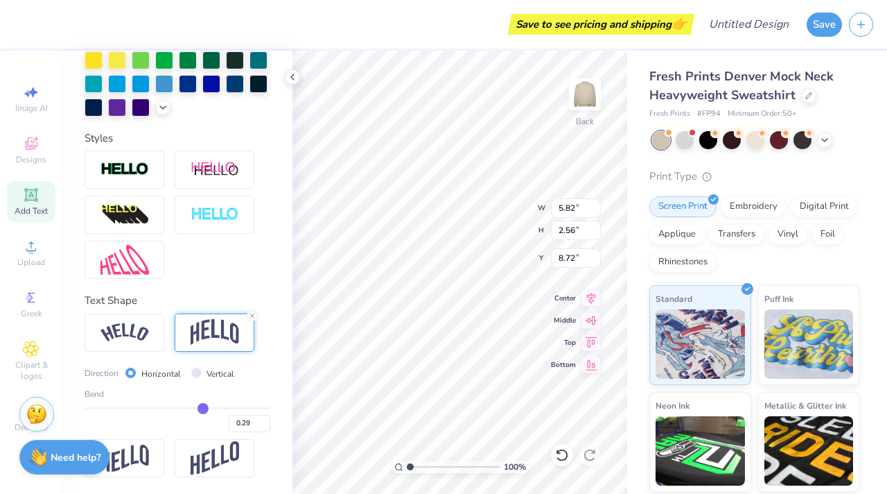
click at [202, 407] on input "range" at bounding box center [178, 408] width 186 height 2
type input "1.81"
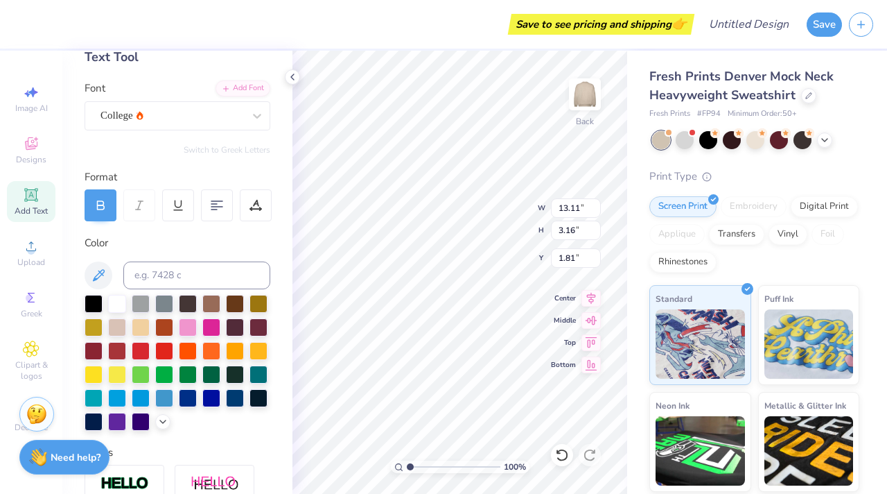
scroll to position [50, 0]
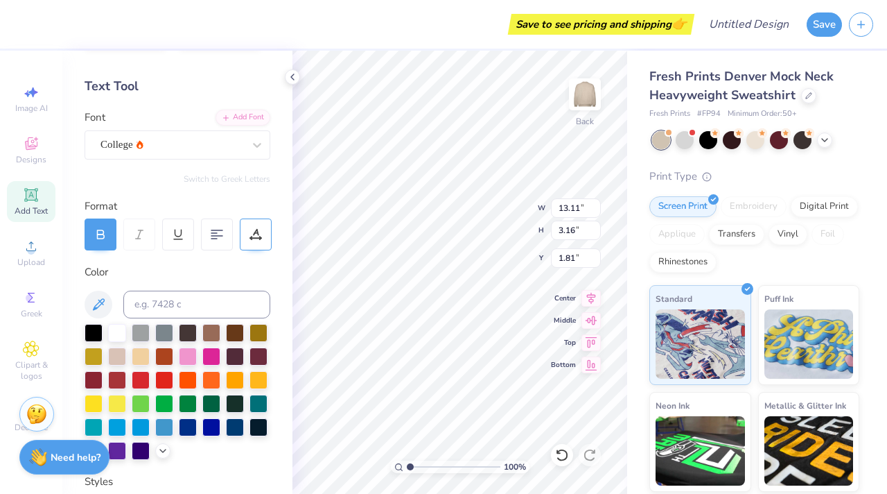
click at [265, 227] on div at bounding box center [256, 234] width 32 height 32
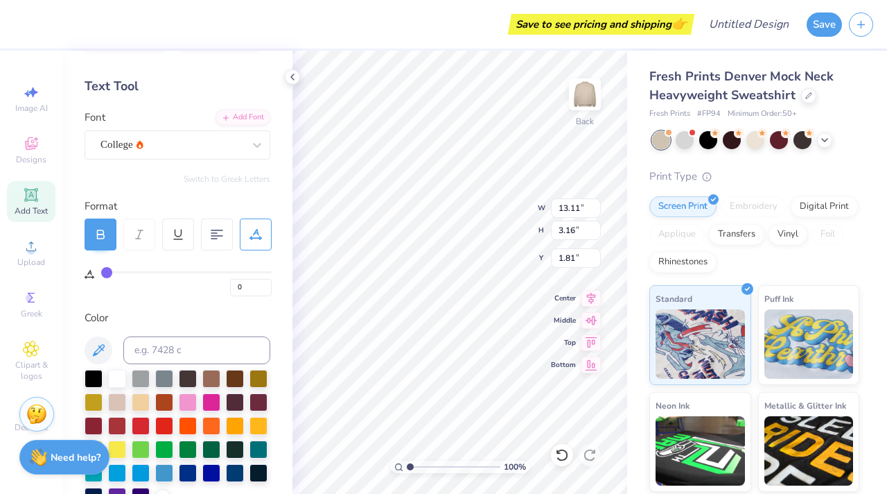
type input "1"
type input "2"
type input "3"
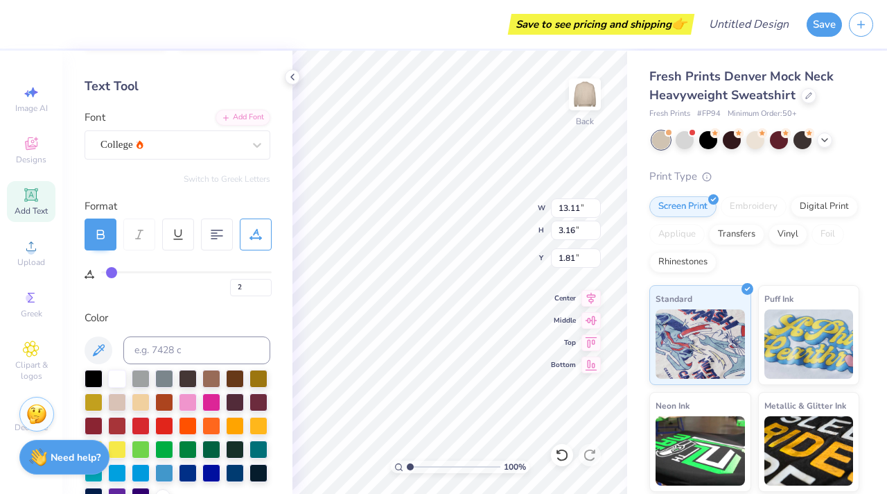
type input "3"
type input "4"
type input "5"
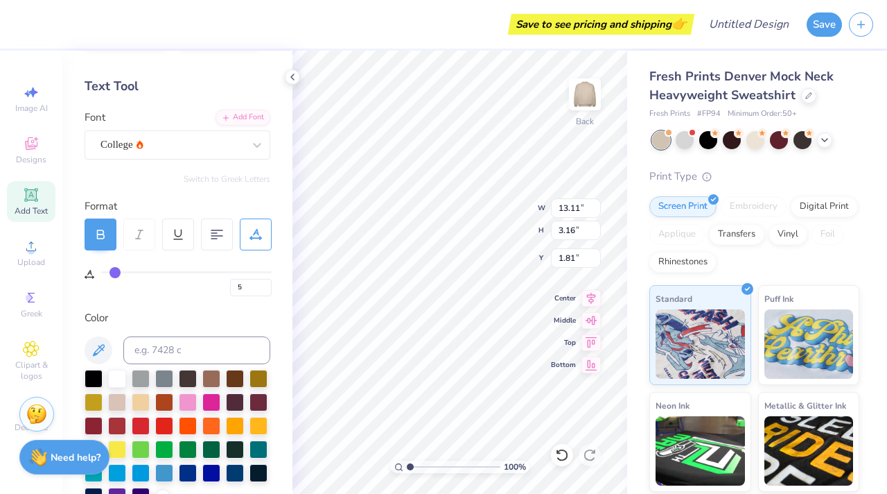
type input "6"
type input "7"
type input "8"
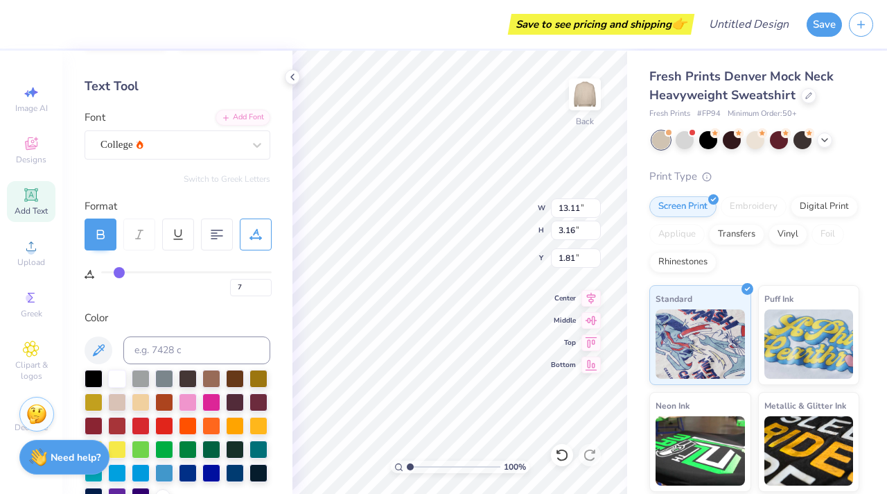
type input "8"
type input "9"
type input "10"
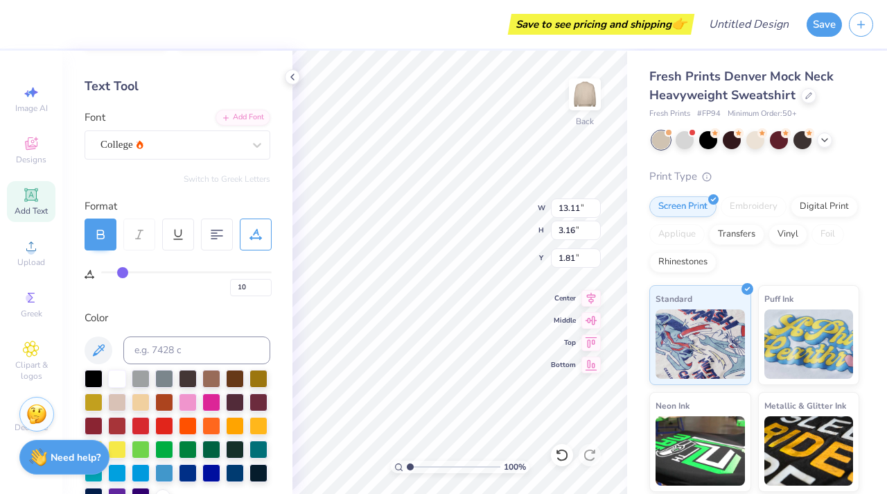
type input "11"
type input "12"
type input "13"
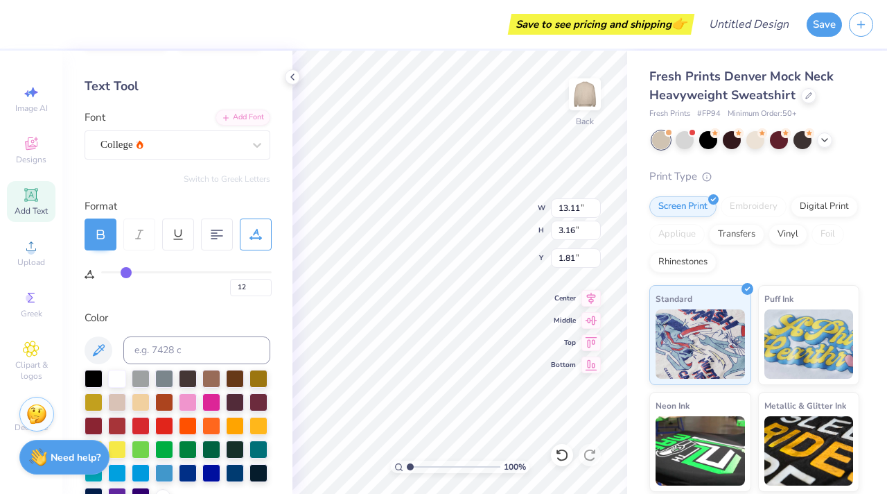
type input "13"
drag, startPoint x: 108, startPoint y: 269, endPoint x: 128, endPoint y: 272, distance: 19.6
type input "13"
click at [128, 272] on input "range" at bounding box center [186, 272] width 171 height 2
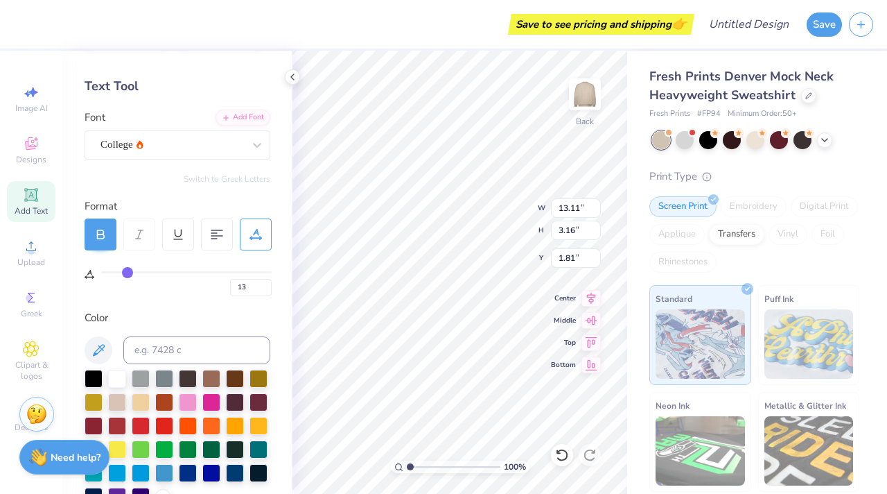
type input "15.94"
type input "3.49"
type input "1.65"
type input "12"
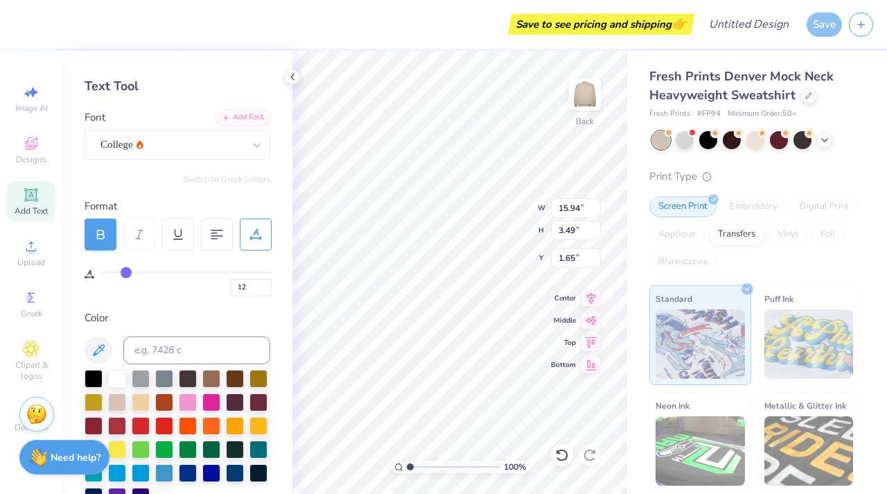
type input "11"
type input "10"
type input "9"
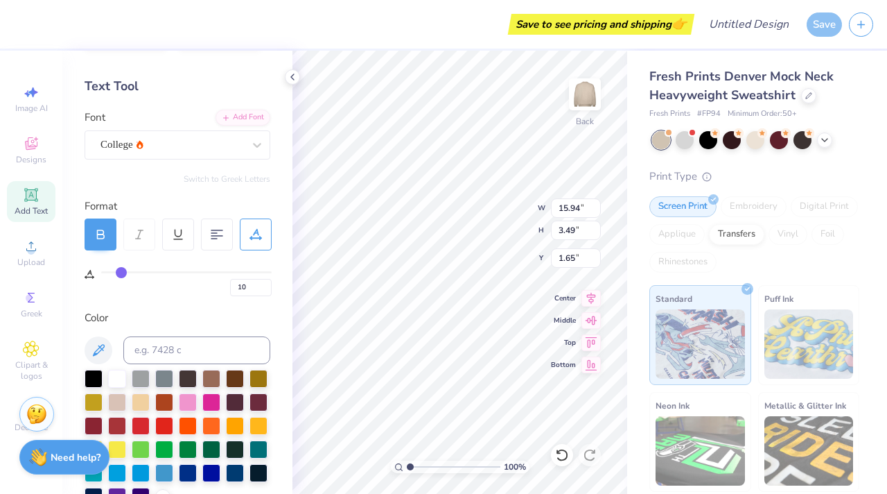
type input "9"
type input "8"
type input "6"
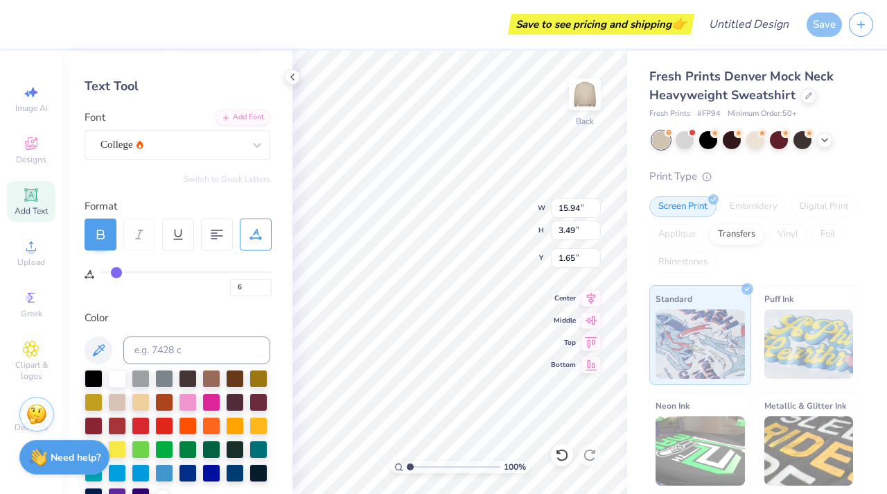
type input "5"
type input "4"
type input "3"
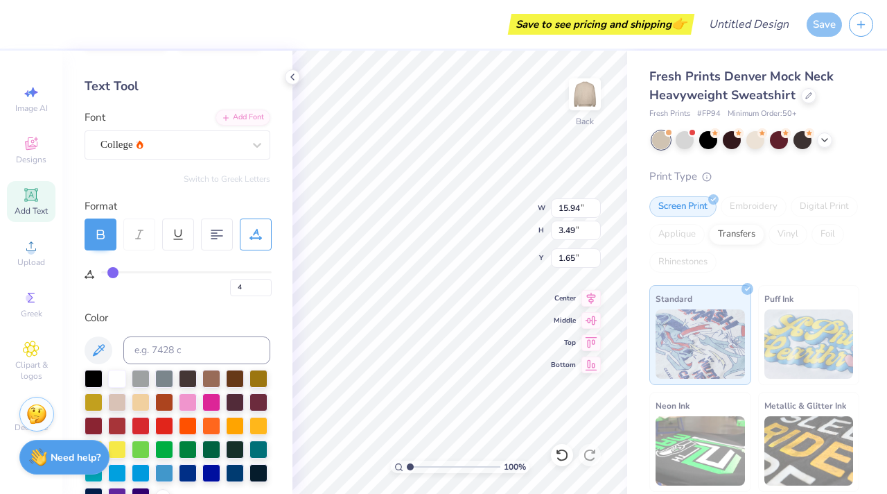
type input "3"
type input "2"
type input "1"
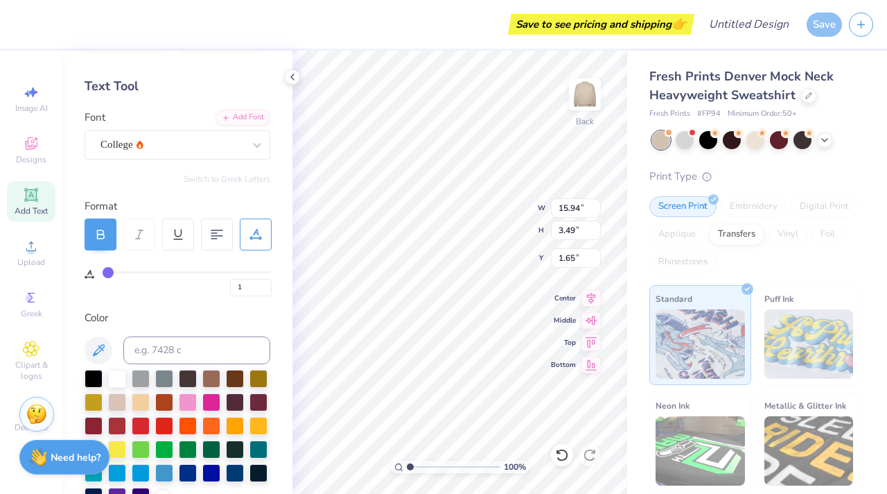
type input "0"
drag, startPoint x: 128, startPoint y: 272, endPoint x: 104, endPoint y: 270, distance: 23.7
type input "0"
click at [105, 271] on input "range" at bounding box center [186, 272] width 171 height 2
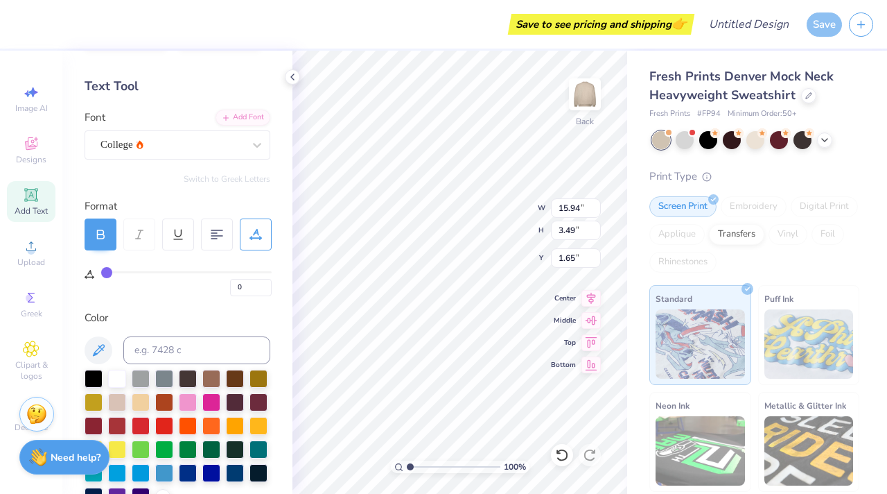
type input "13.11"
type input "3.16"
type input "1.81"
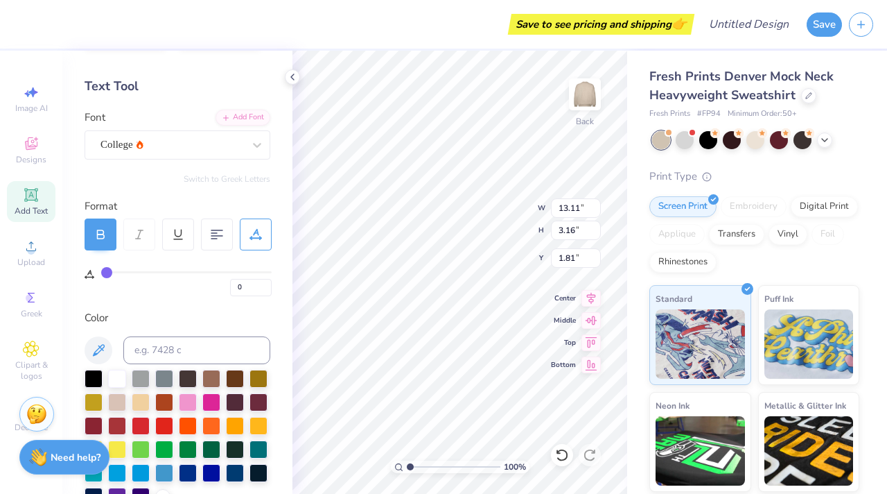
type input "1"
type input "2"
type input "3"
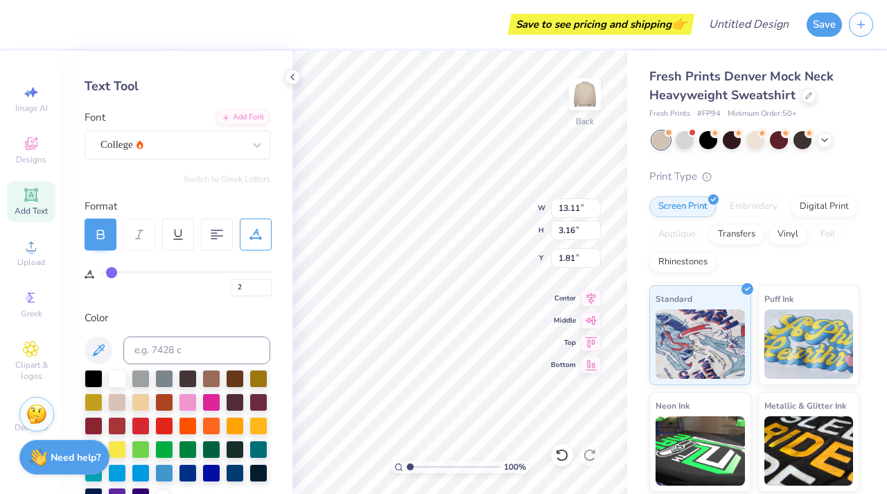
type input "3"
type input "4"
click at [114, 272] on input "range" at bounding box center [186, 272] width 171 height 2
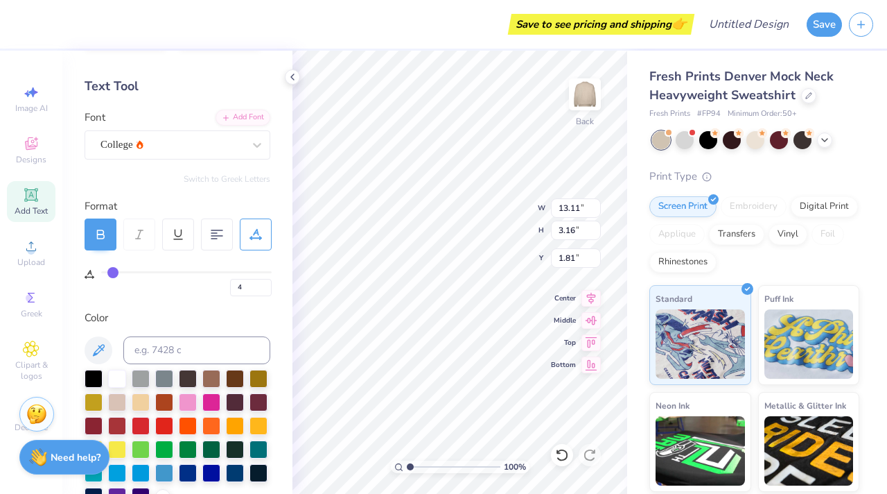
type input "13.98"
type input "3.26"
type input "1.76"
type input "3"
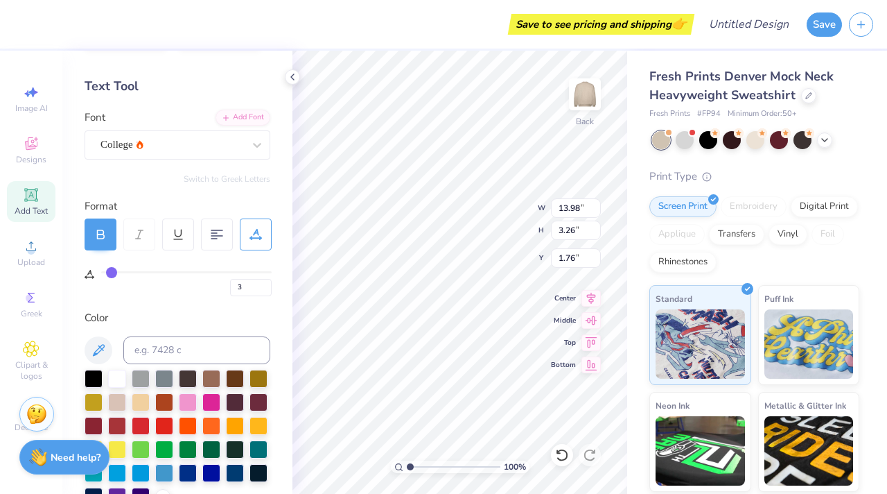
type input "2"
type input "1"
type input "0"
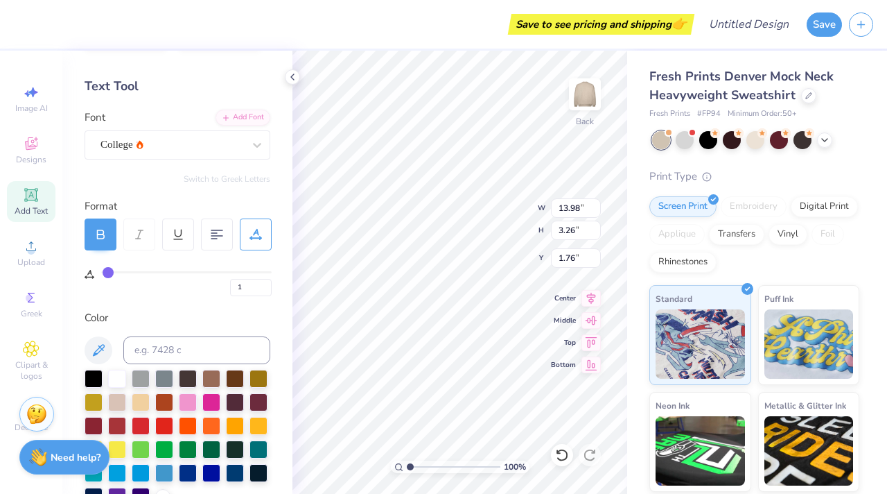
type input "0"
drag, startPoint x: 114, startPoint y: 272, endPoint x: 101, endPoint y: 272, distance: 12.5
type input "0"
click at [101, 272] on input "range" at bounding box center [186, 272] width 171 height 2
type input "13.11"
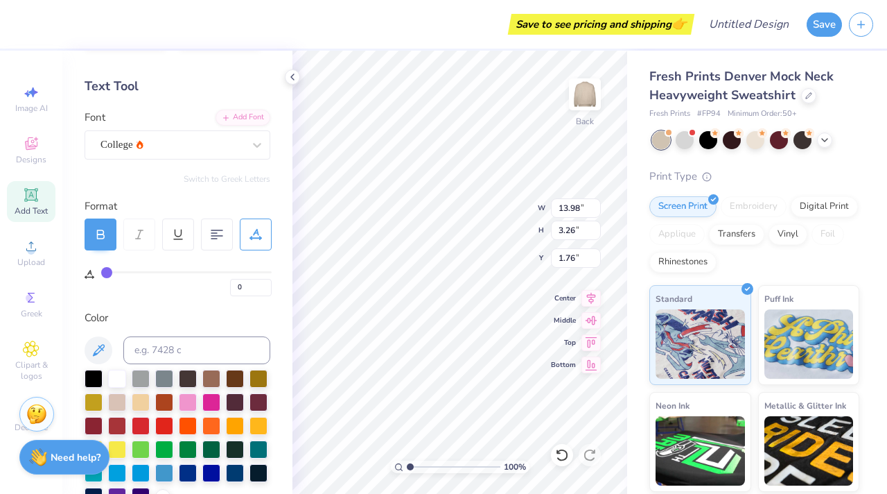
type input "3.16"
type input "1.81"
drag, startPoint x: 102, startPoint y: 272, endPoint x: 76, endPoint y: 272, distance: 26.3
click at [76, 272] on div "Personalized Names Personalized Numbers Text Tool Add Font Font College Switch …" at bounding box center [177, 272] width 230 height 443
click at [95, 234] on icon at bounding box center [100, 234] width 12 height 12
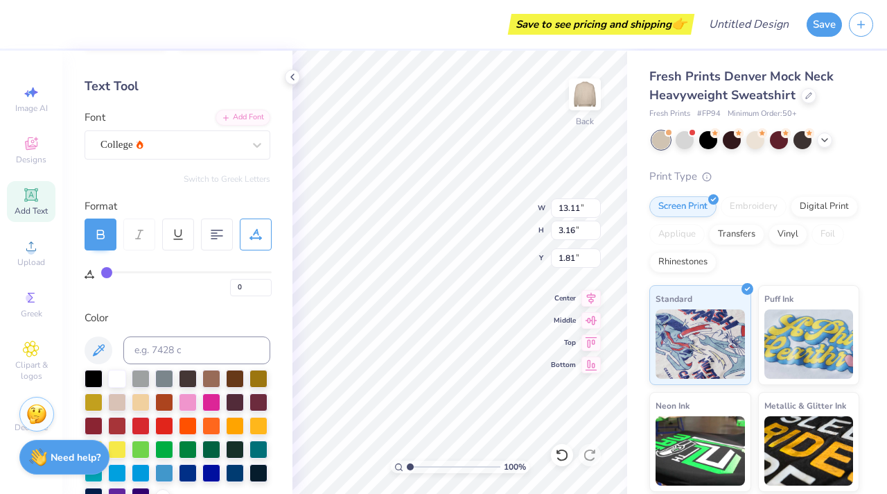
type input "11.91"
type input "3.02"
type input "1.88"
click at [98, 230] on icon at bounding box center [101, 232] width 6 height 4
type input "13.11"
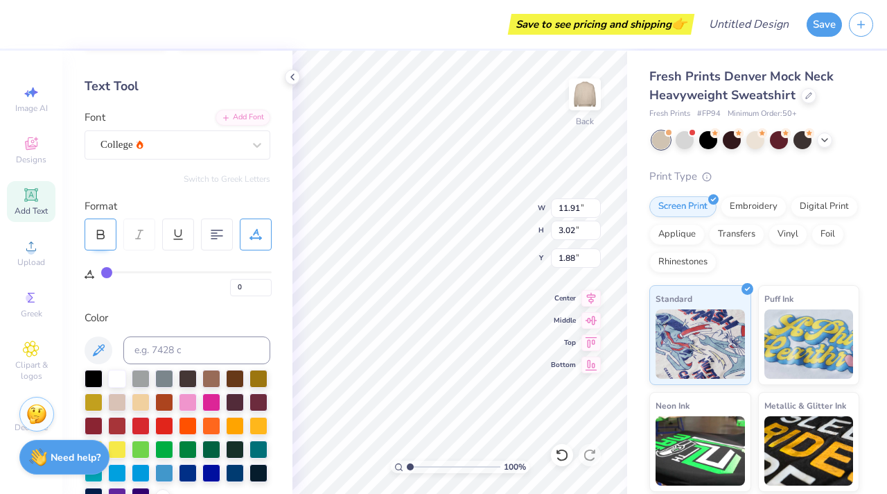
type input "3.16"
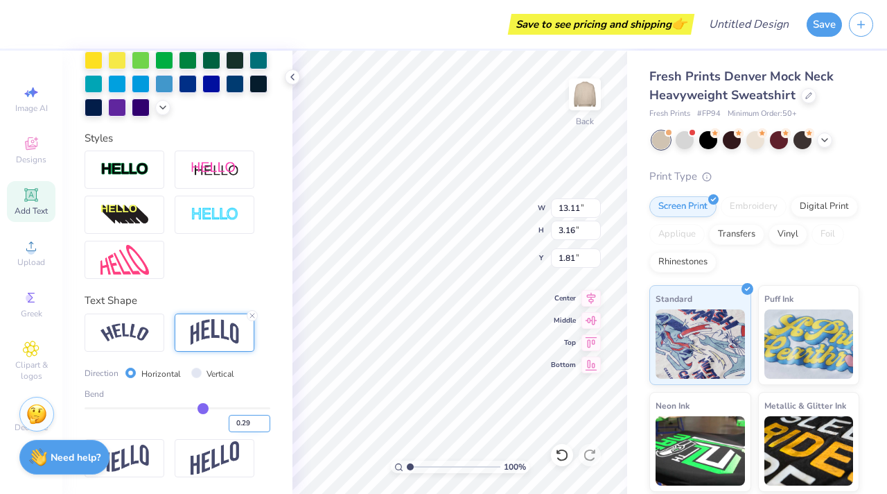
scroll to position [0, 0]
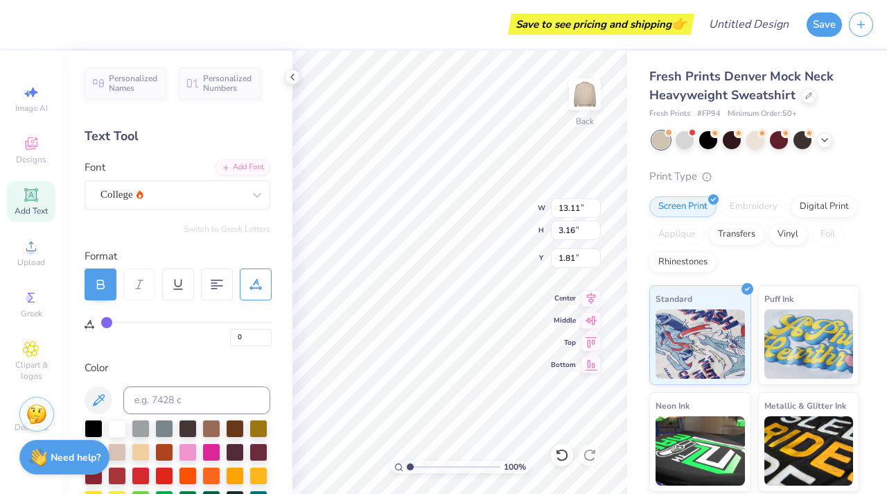
click at [105, 290] on icon at bounding box center [100, 284] width 12 height 12
click at [108, 277] on div at bounding box center [101, 284] width 32 height 32
click at [128, 350] on div "Personalized Names Personalized Numbers Text Tool Add Font Font College Switch …" at bounding box center [177, 272] width 230 height 443
click at [232, 245] on div "Personalized Names Personalized Numbers Text Tool Add Font Font College Switch …" at bounding box center [177, 272] width 230 height 443
click at [584, 210] on input "14.62" at bounding box center [576, 207] width 50 height 19
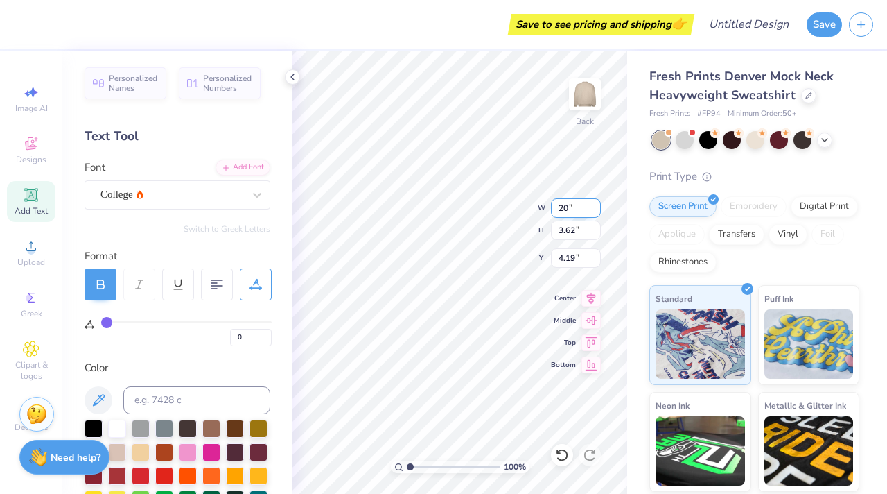
click at [593, 205] on input "20" at bounding box center [576, 207] width 50 height 19
click at [580, 203] on input "15.00" at bounding box center [576, 207] width 50 height 19
click at [592, 207] on input "15.00" at bounding box center [576, 207] width 50 height 19
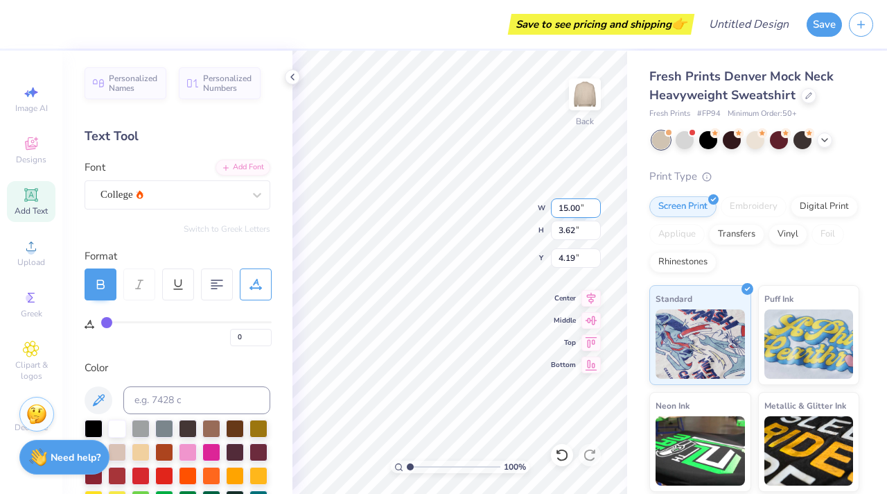
click at [592, 207] on input "15.00" at bounding box center [576, 207] width 50 height 19
click at [592, 234] on input "3.61" at bounding box center [576, 229] width 50 height 19
click at [592, 234] on input "3.6" at bounding box center [576, 229] width 50 height 19
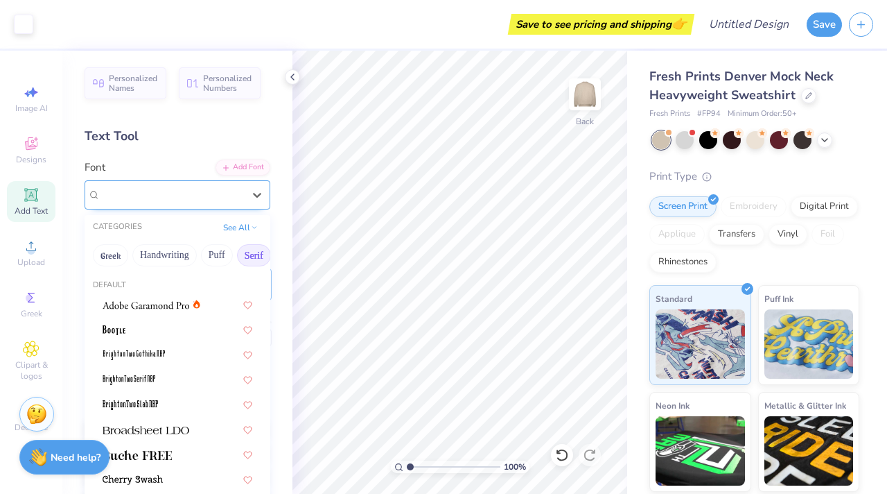
click at [189, 200] on div "College" at bounding box center [172, 194] width 146 height 21
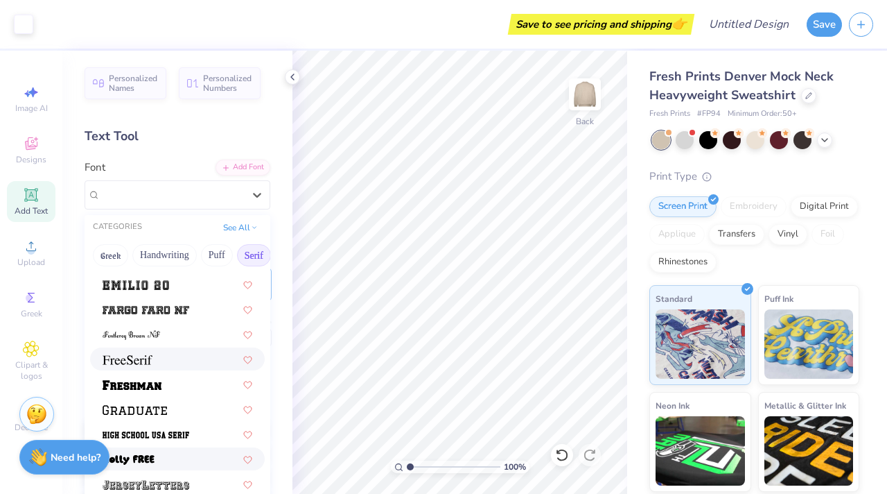
scroll to position [1134, 0]
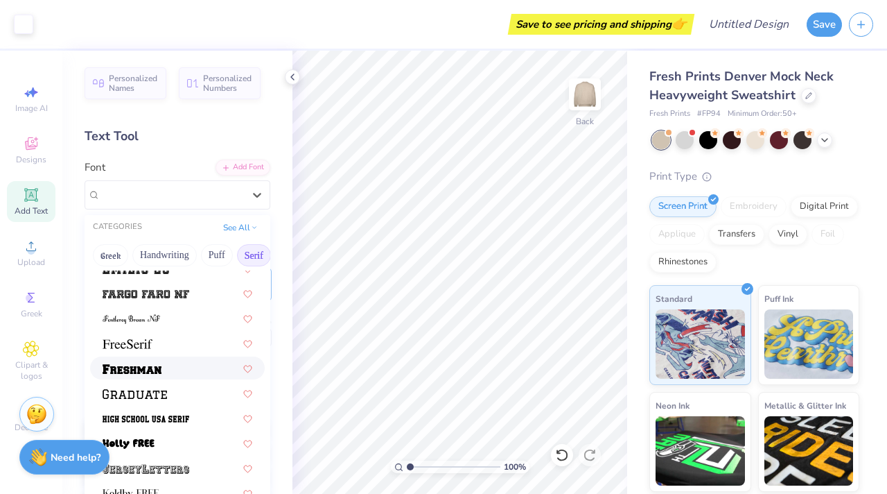
click at [177, 376] on div at bounding box center [177, 367] width 175 height 23
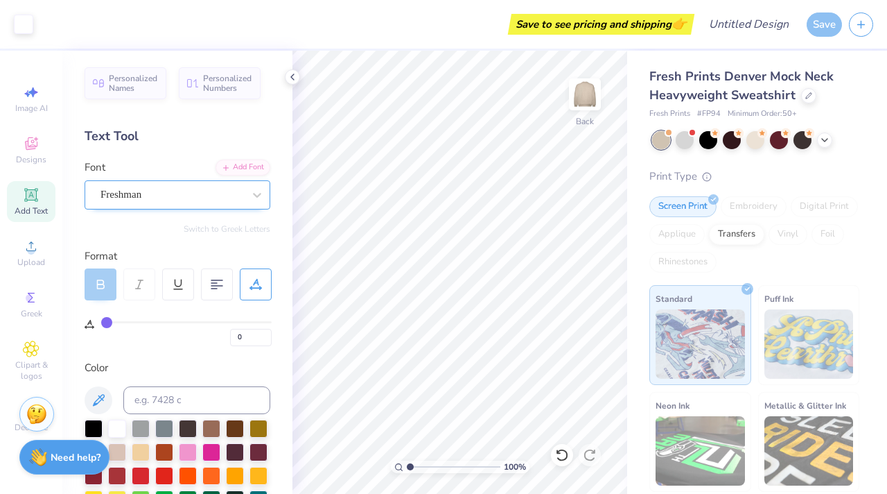
click at [189, 188] on div "Freshman" at bounding box center [172, 194] width 146 height 21
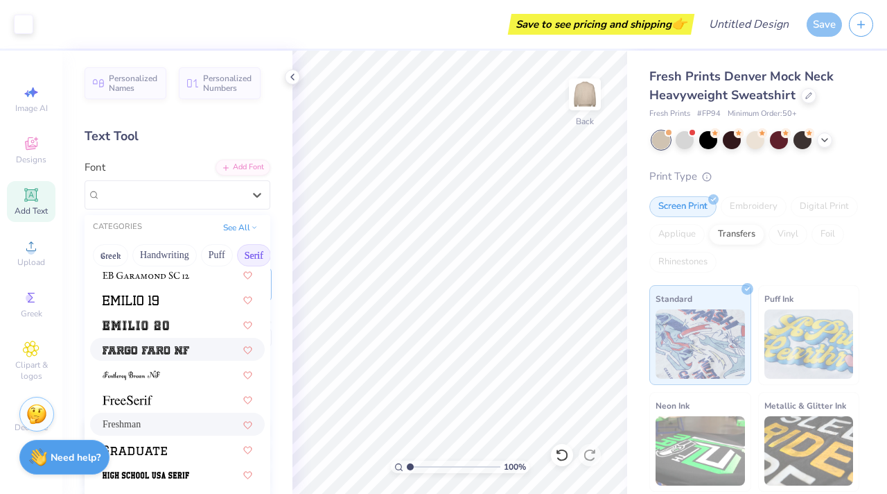
scroll to position [1103, 0]
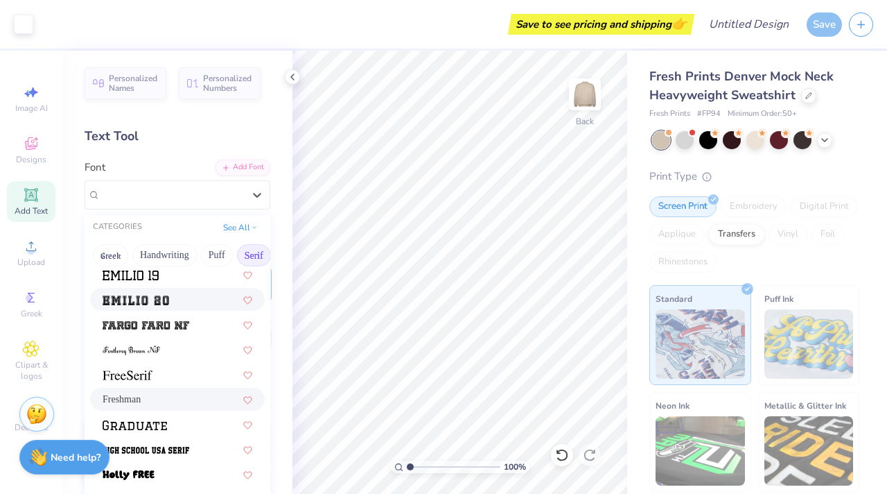
click at [198, 308] on div at bounding box center [177, 299] width 175 height 23
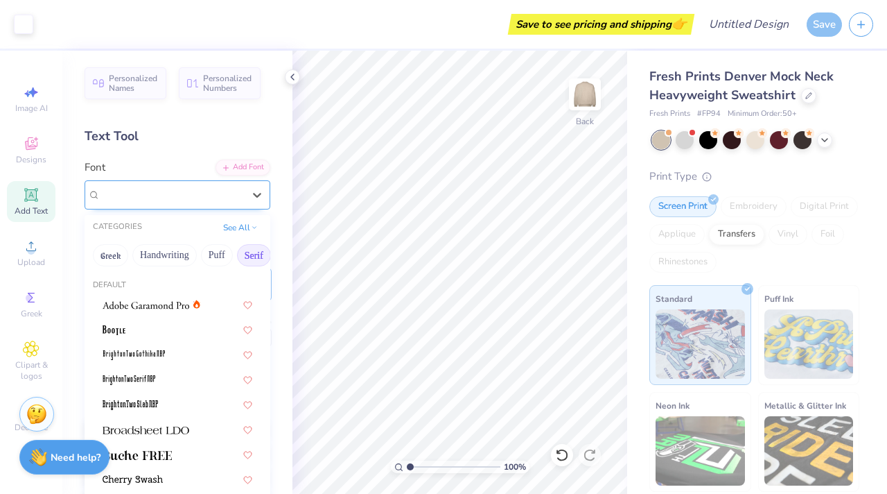
click at [202, 196] on div "[PERSON_NAME] 20" at bounding box center [172, 194] width 146 height 21
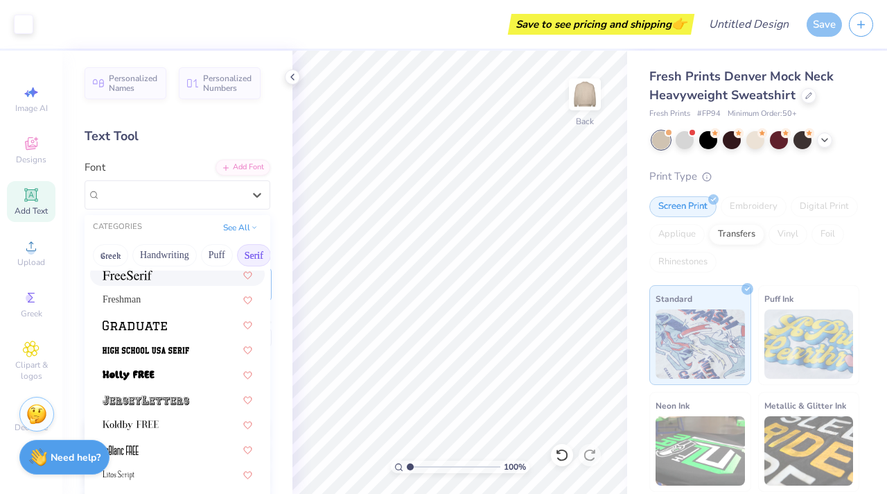
scroll to position [1206, 0]
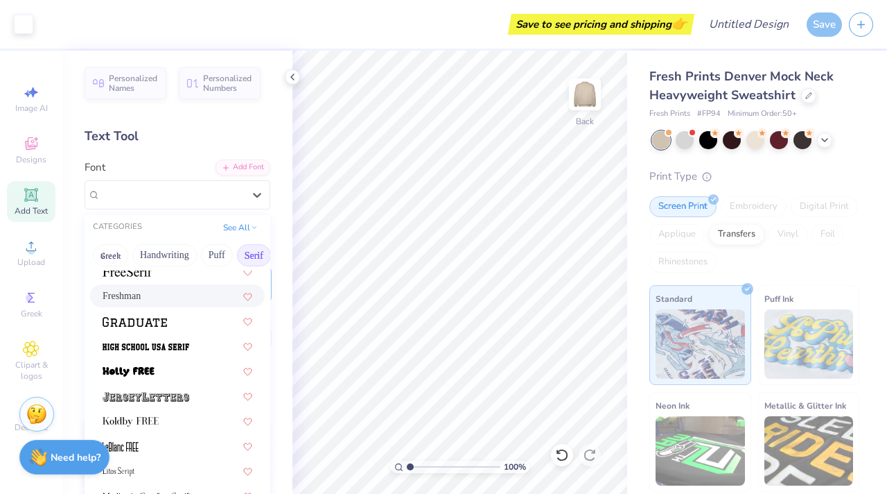
click at [186, 299] on div "Freshman" at bounding box center [178, 295] width 150 height 15
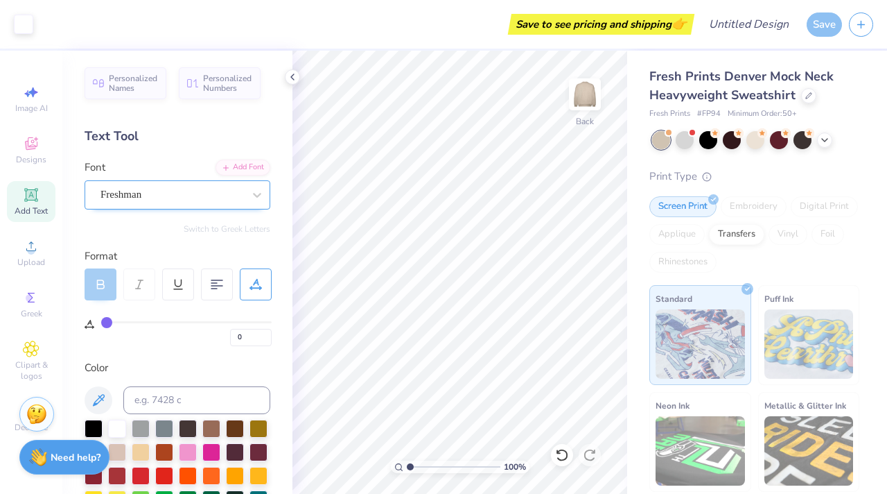
click at [206, 200] on div "Freshman" at bounding box center [172, 194] width 146 height 21
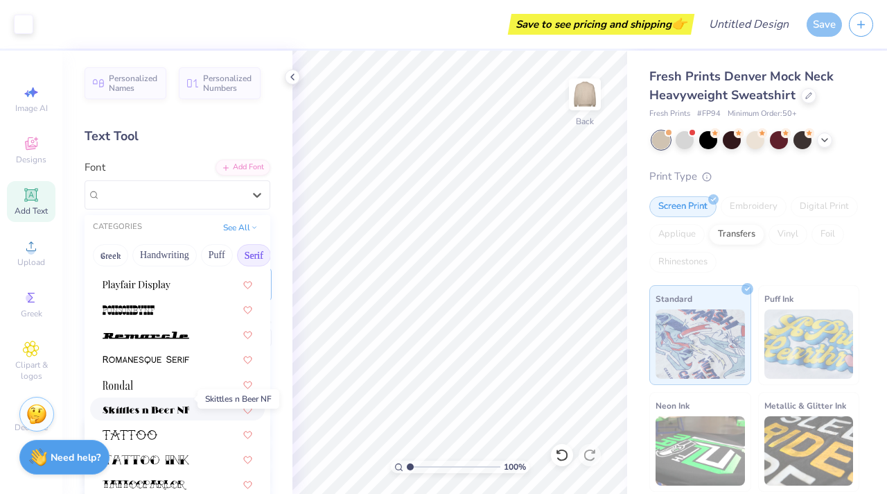
scroll to position [1587, 0]
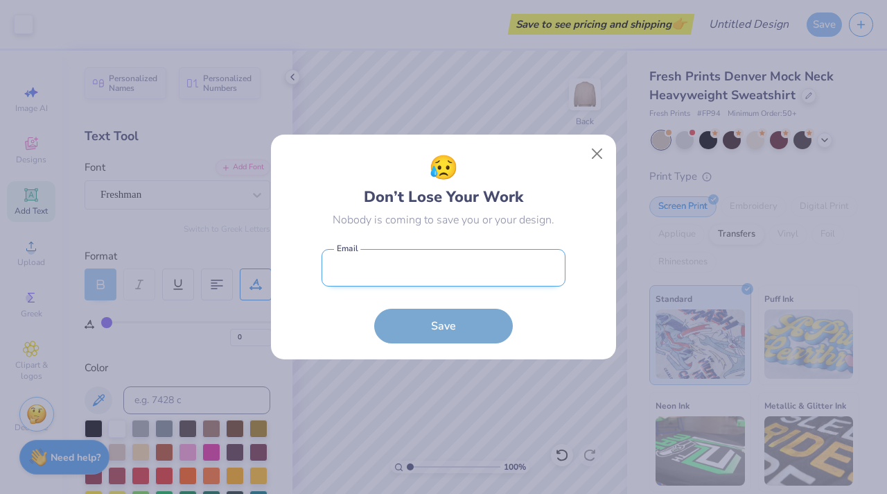
click at [480, 286] on input "email" at bounding box center [444, 268] width 244 height 38
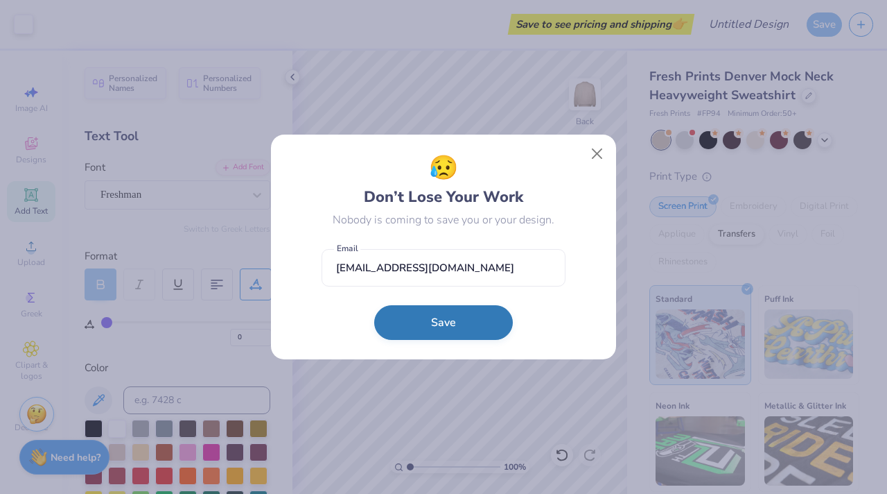
click at [474, 314] on button "Save" at bounding box center [443, 322] width 139 height 35
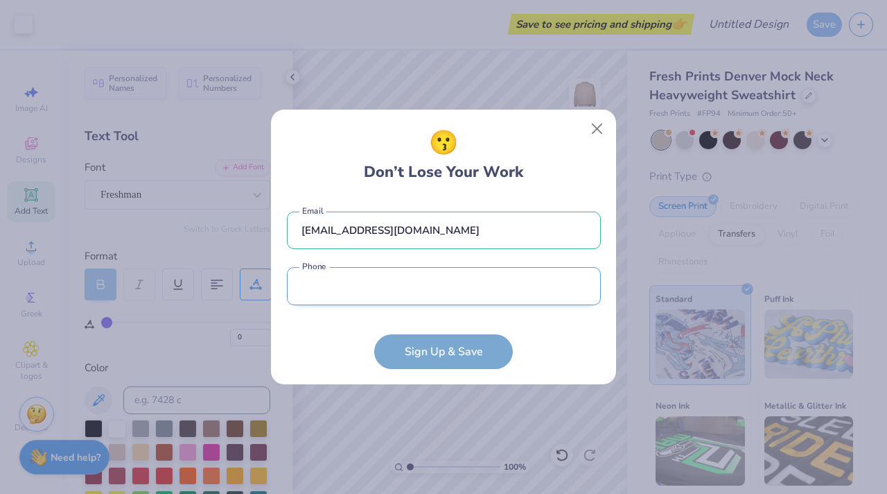
click at [408, 281] on input "tel" at bounding box center [444, 286] width 314 height 38
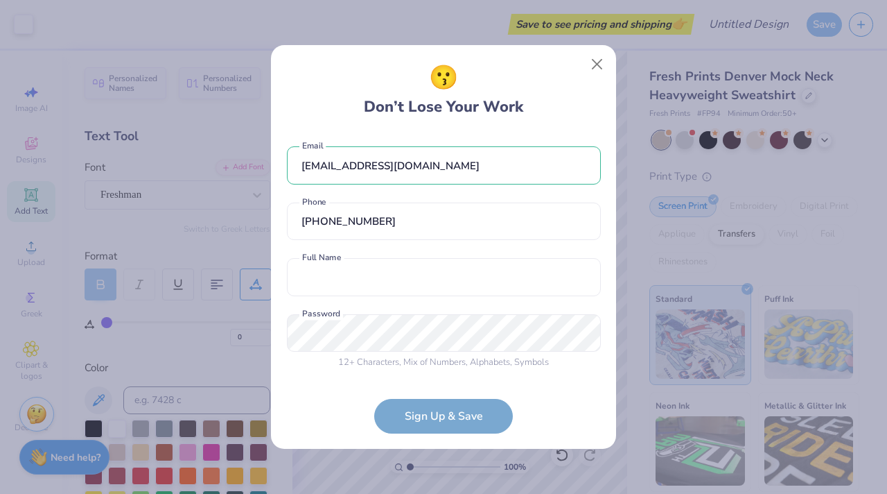
click at [434, 419] on form "[EMAIL_ADDRESS][DOMAIN_NAME] Email [PHONE_NUMBER] Phone Full Name is a required…" at bounding box center [444, 282] width 314 height 301
click at [420, 273] on input "text" at bounding box center [444, 277] width 314 height 38
click at [480, 411] on form "[EMAIL_ADDRESS][DOMAIN_NAME] Email [PHONE_NUMBER] Phone [PERSON_NAME] Full Name…" at bounding box center [444, 282] width 314 height 301
click at [466, 408] on form "[EMAIL_ADDRESS][DOMAIN_NAME] Email [PHONE_NUMBER] Phone [PERSON_NAME] Full Name…" at bounding box center [444, 282] width 314 height 301
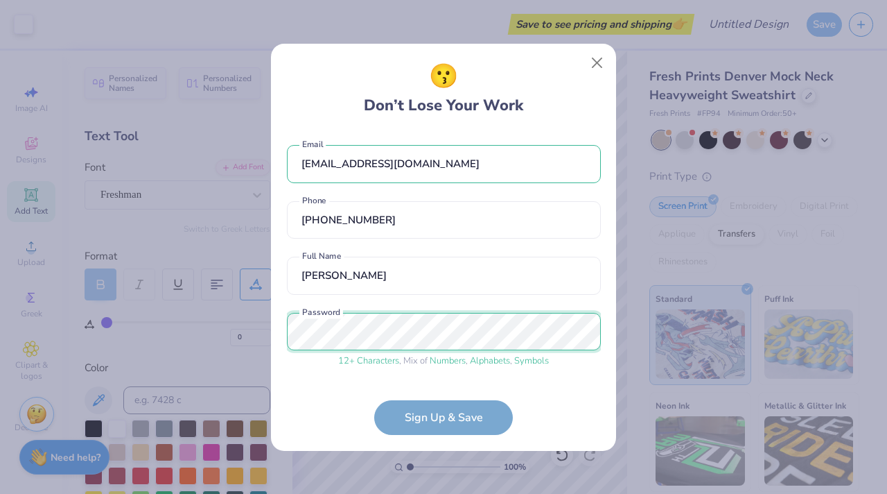
scroll to position [49, 0]
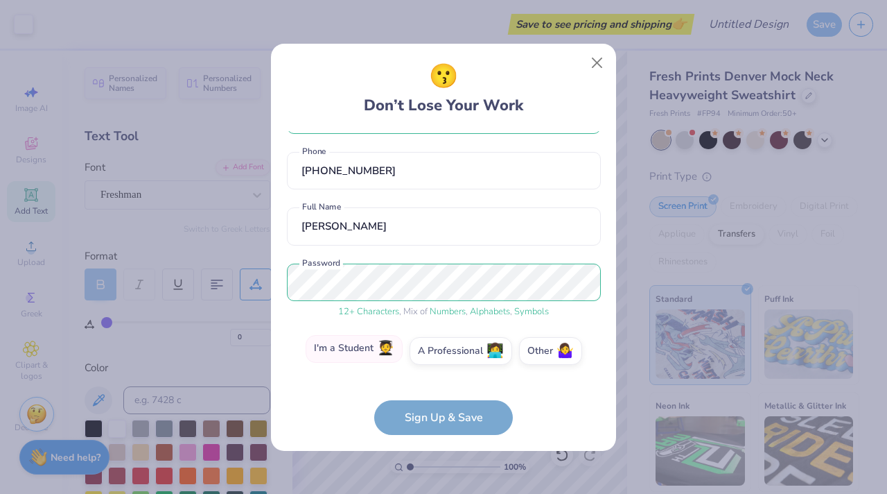
click at [366, 346] on label "I'm a Student 🧑‍🎓" at bounding box center [354, 349] width 97 height 28
click at [440, 399] on input "I'm a Student 🧑‍🎓" at bounding box center [444, 403] width 9 height 9
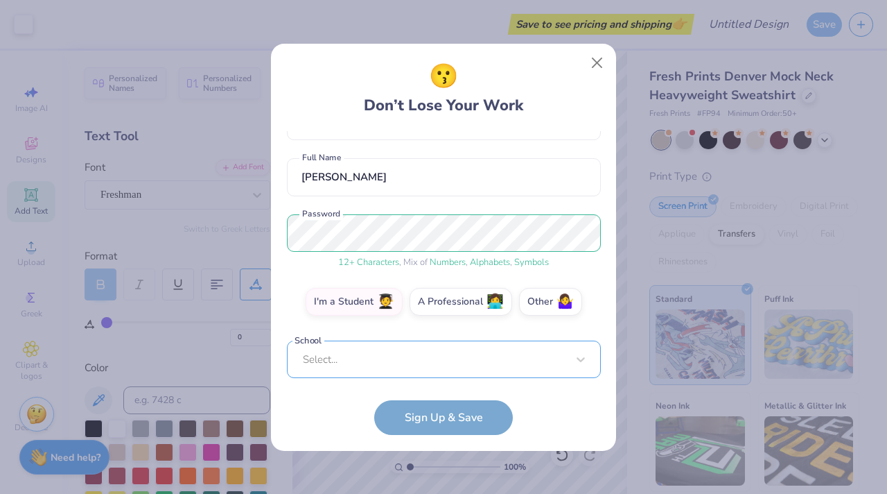
click at [412, 364] on div "Select..." at bounding box center [444, 359] width 314 height 38
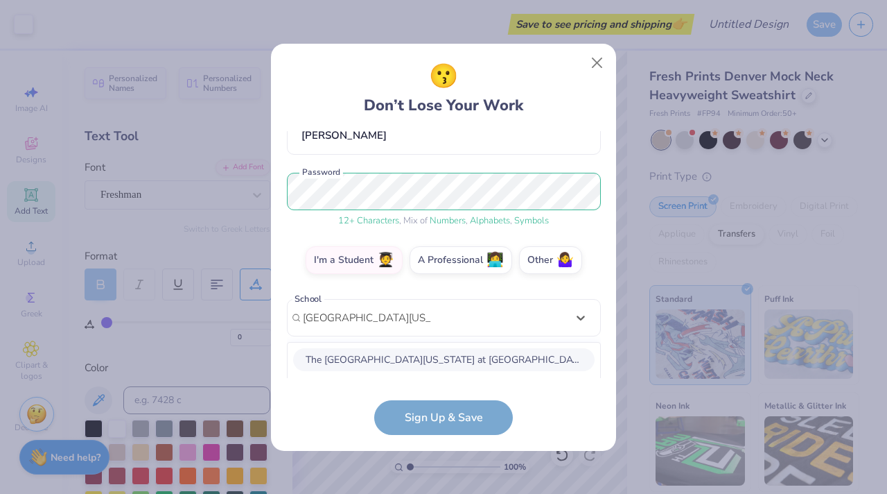
scroll to position [313, 0]
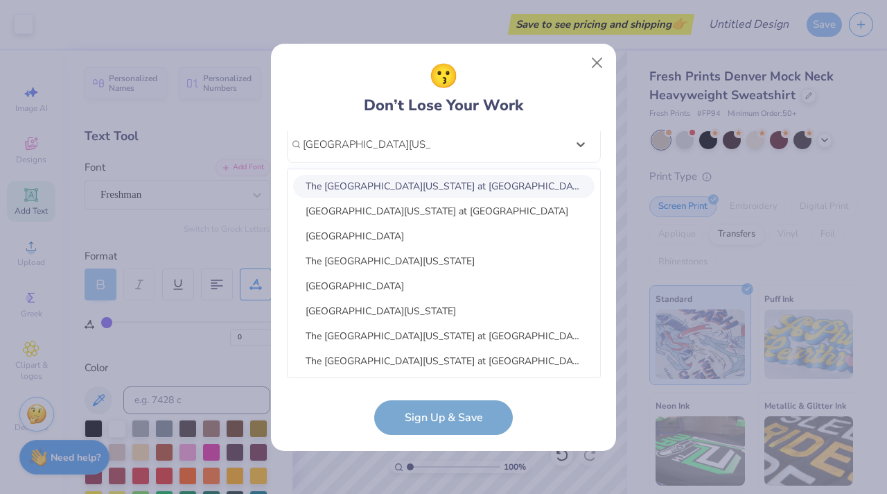
click at [415, 189] on div "The [GEOGRAPHIC_DATA][US_STATE] at [GEOGRAPHIC_DATA]" at bounding box center [444, 186] width 302 height 23
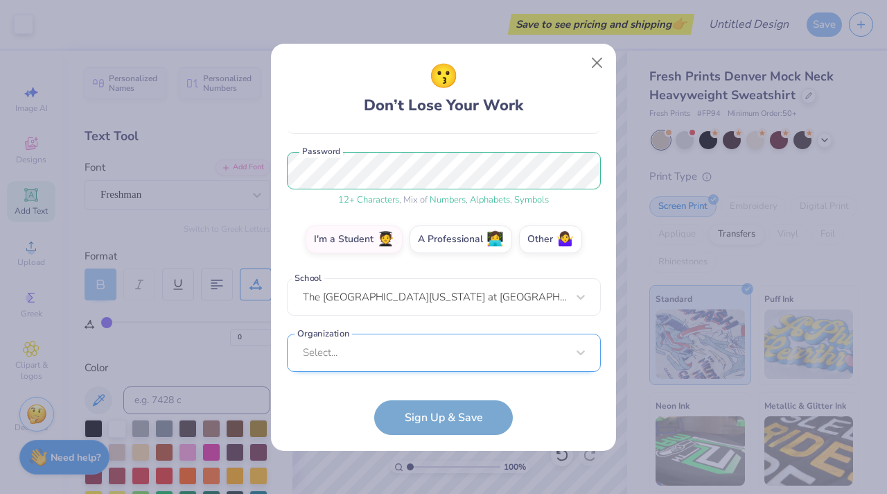
click at [381, 365] on div "Select..." at bounding box center [444, 352] width 314 height 38
click at [331, 424] on form "[EMAIL_ADDRESS][DOMAIN_NAME] Email [PHONE_NUMBER] Phone [PERSON_NAME] Full Name…" at bounding box center [444, 283] width 314 height 304
click at [400, 413] on form "[EMAIL_ADDRESS][DOMAIN_NAME] Email [PHONE_NUMBER] Phone [PERSON_NAME] Full Name…" at bounding box center [444, 283] width 314 height 304
click at [417, 415] on form "[EMAIL_ADDRESS][DOMAIN_NAME] Email [PHONE_NUMBER] Phone [PERSON_NAME] Full Name…" at bounding box center [444, 283] width 314 height 304
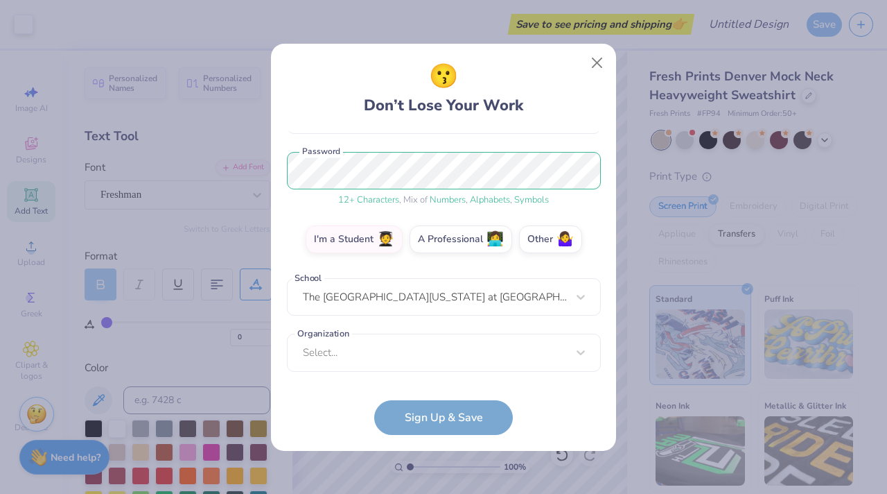
click at [417, 415] on form "[EMAIL_ADDRESS][DOMAIN_NAME] Email [PHONE_NUMBER] Phone [PERSON_NAME] Full Name…" at bounding box center [444, 283] width 314 height 304
click at [414, 362] on div "Select..." at bounding box center [444, 352] width 314 height 38
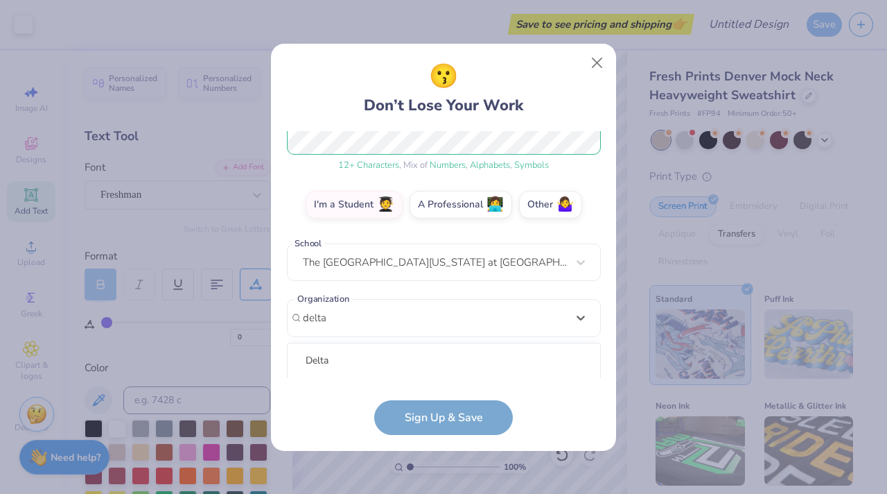
scroll to position [369, 0]
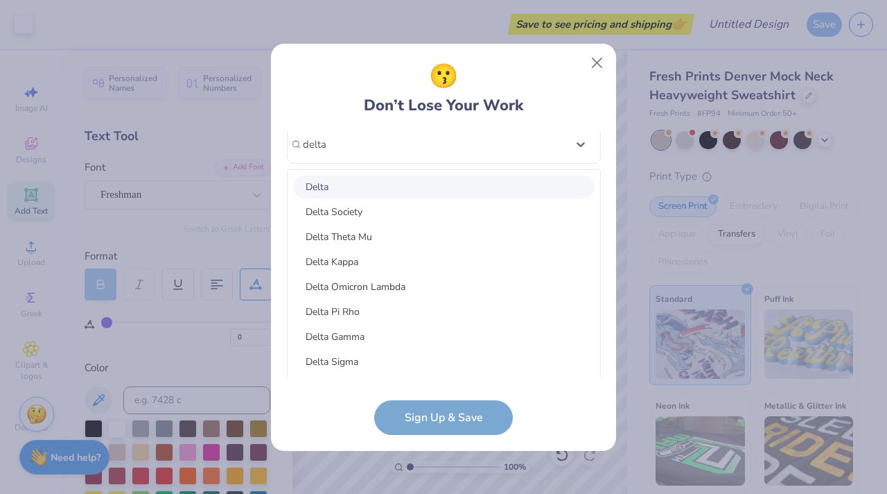
click at [410, 189] on div "Delta" at bounding box center [444, 186] width 302 height 23
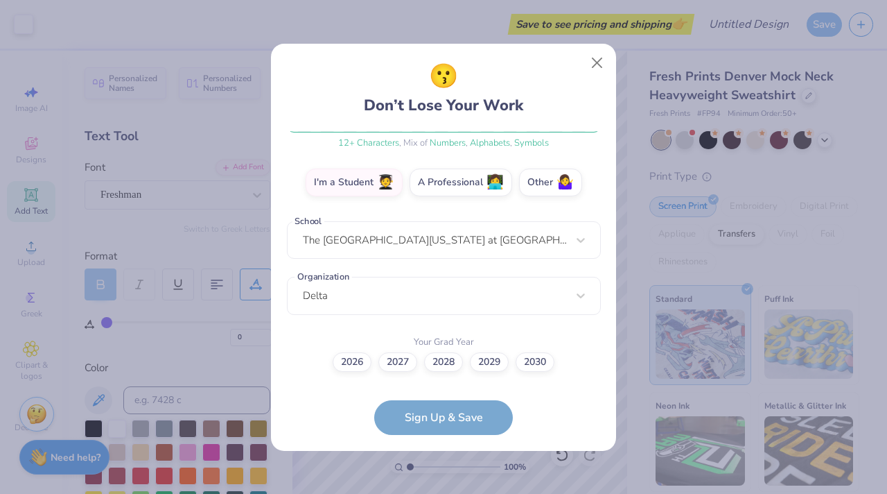
click at [421, 428] on form "[EMAIL_ADDRESS][DOMAIN_NAME] Email [PHONE_NUMBER] Phone [PERSON_NAME] Full Name…" at bounding box center [444, 283] width 314 height 304
click at [380, 360] on label "2027" at bounding box center [397, 359] width 39 height 19
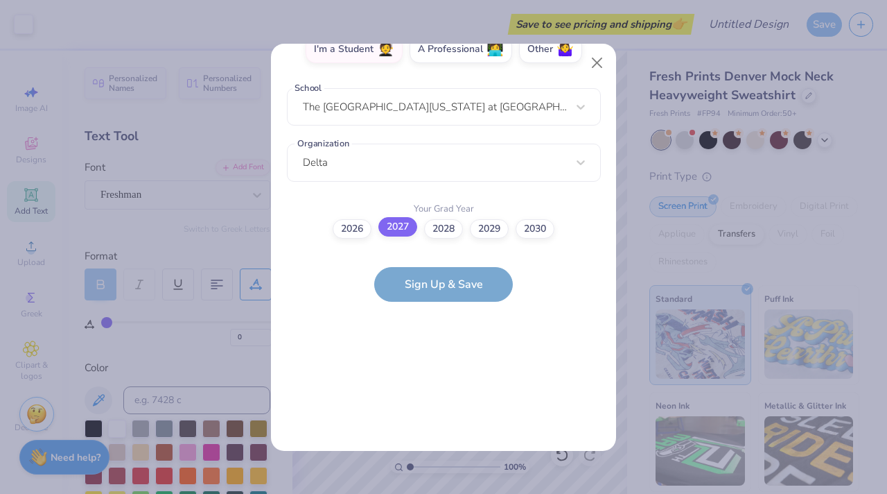
scroll to position [0, 0]
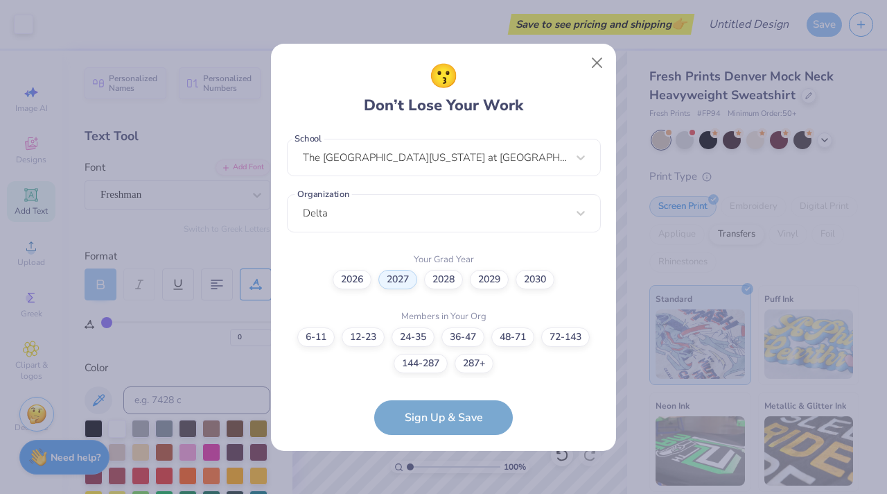
click at [433, 420] on form "[EMAIL_ADDRESS][DOMAIN_NAME] Email [PHONE_NUMBER] Phone [PERSON_NAME] Full Name…" at bounding box center [444, 283] width 314 height 304
click at [527, 336] on label "48-71" at bounding box center [512, 334] width 43 height 19
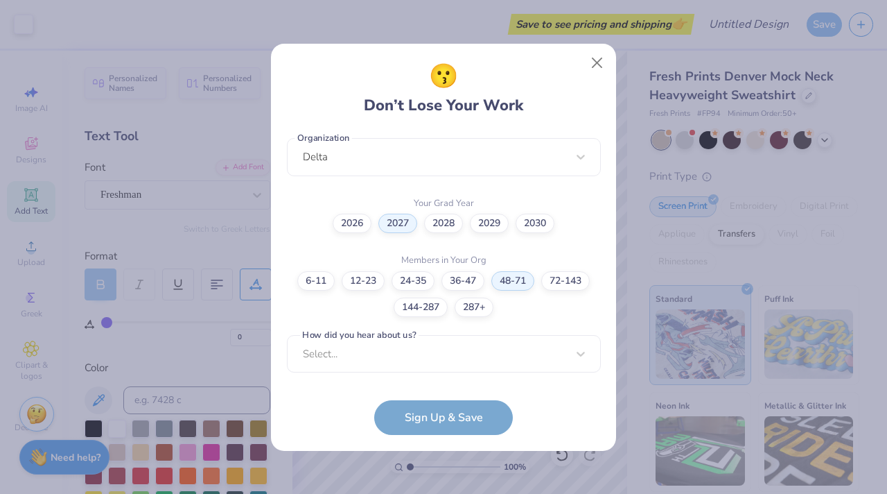
click at [467, 330] on div "[EMAIL_ADDRESS][DOMAIN_NAME] Email [PHONE_NUMBER] Phone [PERSON_NAME] Full Name…" at bounding box center [444, 254] width 314 height 247
click at [466, 347] on div "Select..." at bounding box center [444, 352] width 314 height 38
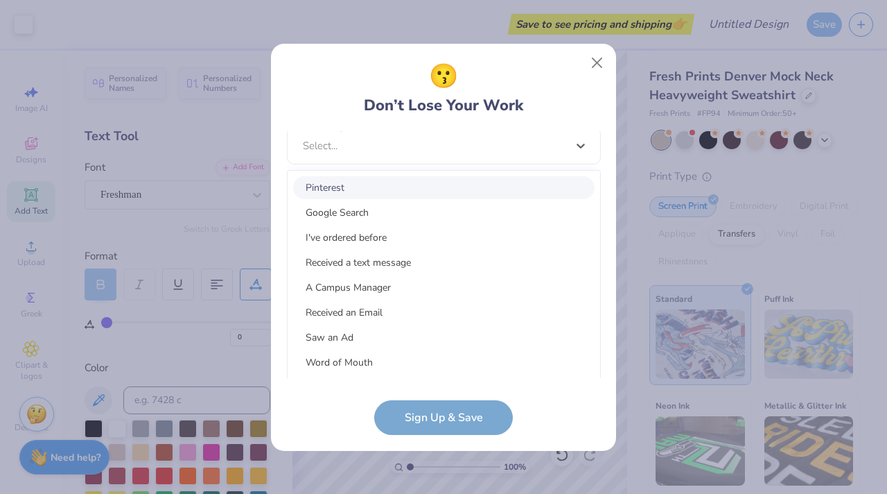
click at [411, 191] on div "Pinterest" at bounding box center [444, 187] width 302 height 23
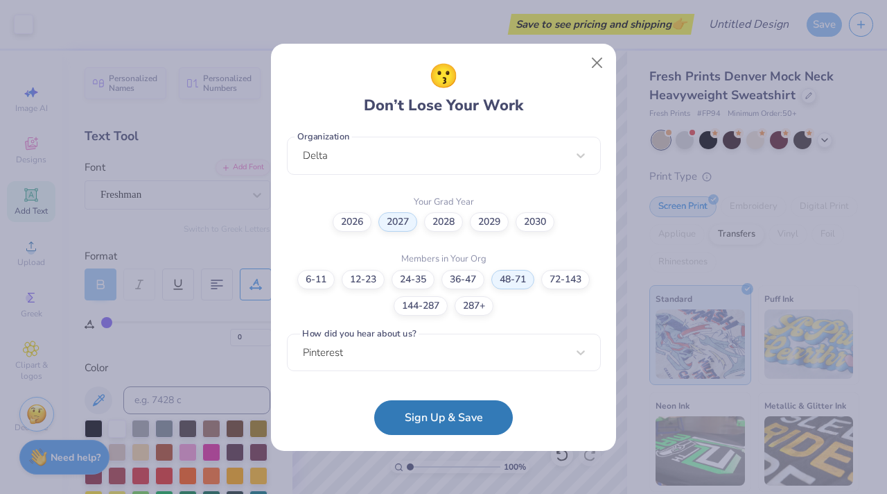
scroll to position [356, 0]
click at [406, 427] on button "Sign Up & Save" at bounding box center [443, 414] width 139 height 35
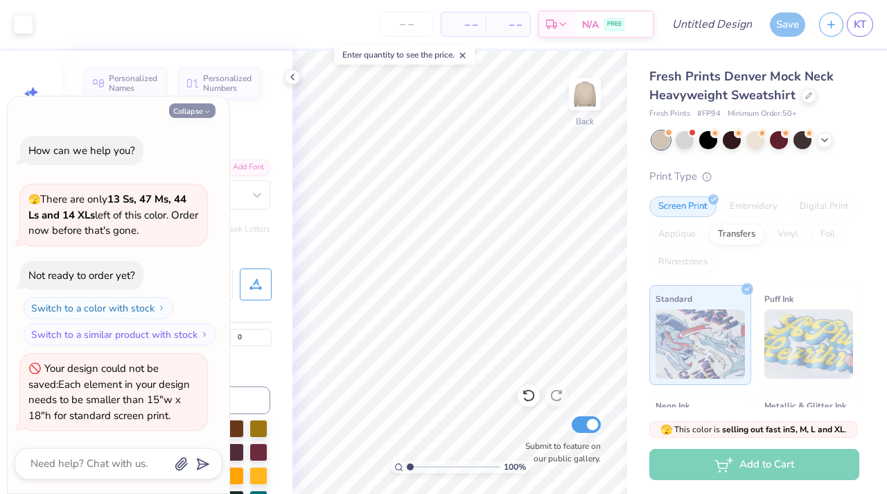
click at [198, 105] on button "Collapse" at bounding box center [192, 110] width 46 height 15
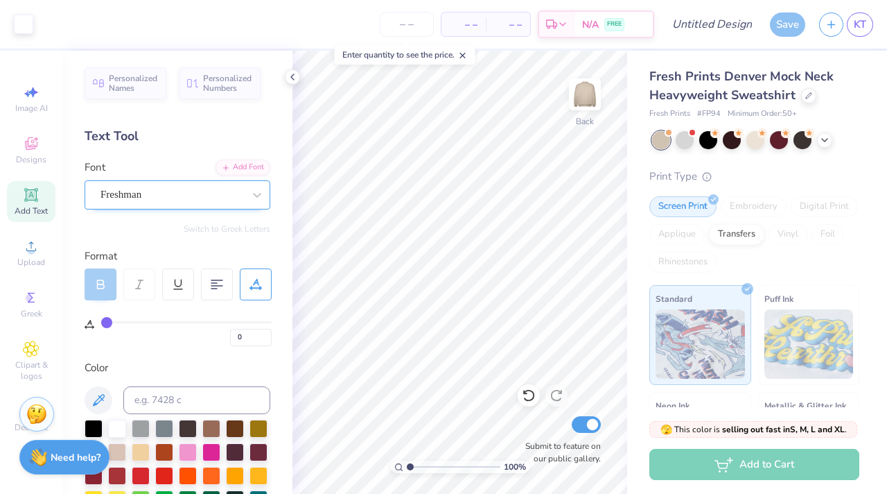
click at [210, 191] on div "Freshman" at bounding box center [172, 194] width 146 height 21
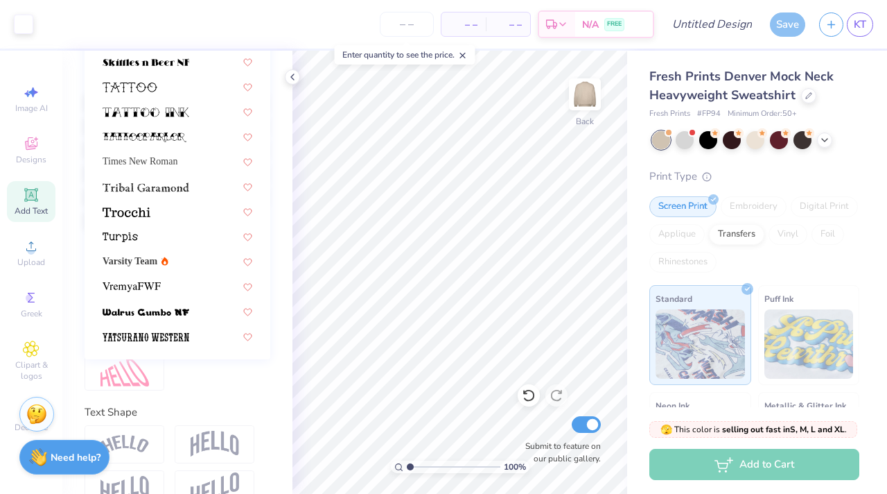
scroll to position [327, 0]
click at [209, 259] on div "Varsity Team" at bounding box center [178, 261] width 150 height 15
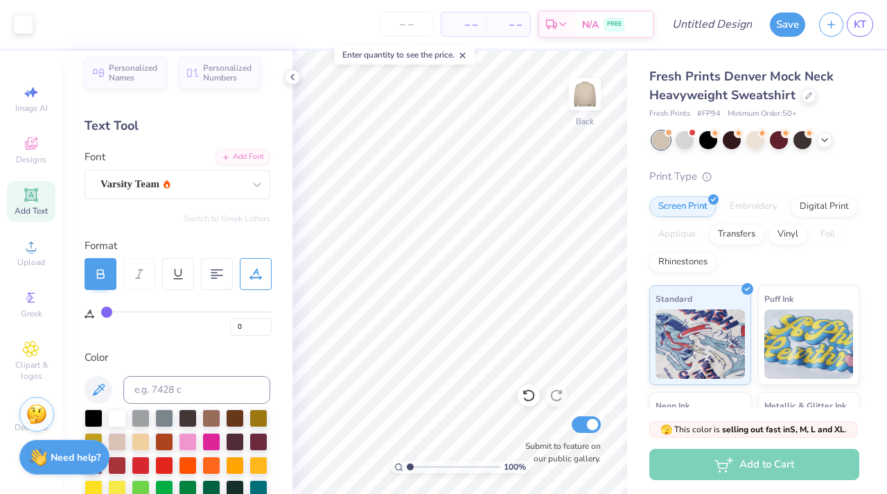
scroll to position [0, 0]
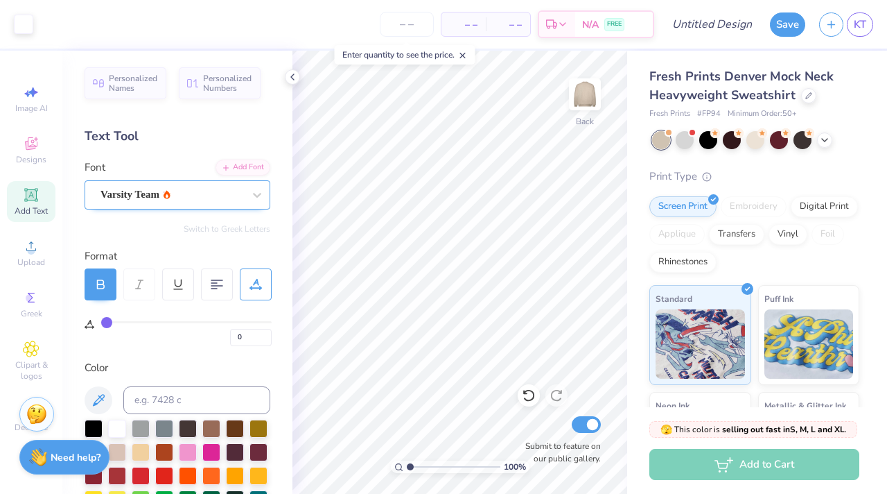
click at [193, 182] on div "Varsity Team" at bounding box center [178, 194] width 186 height 29
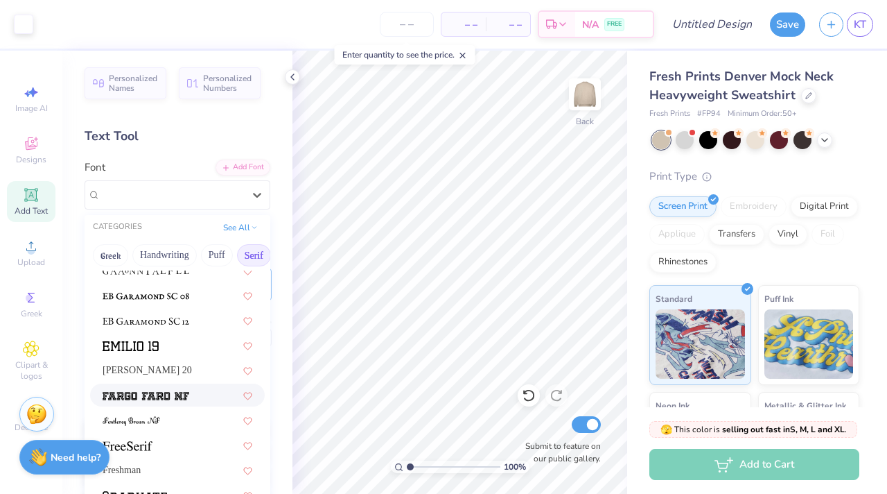
scroll to position [1065, 0]
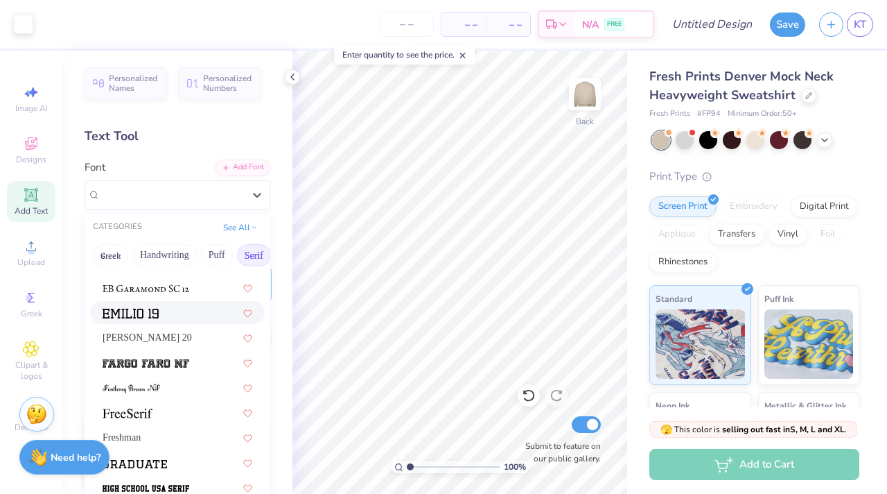
click at [162, 311] on div at bounding box center [178, 312] width 150 height 15
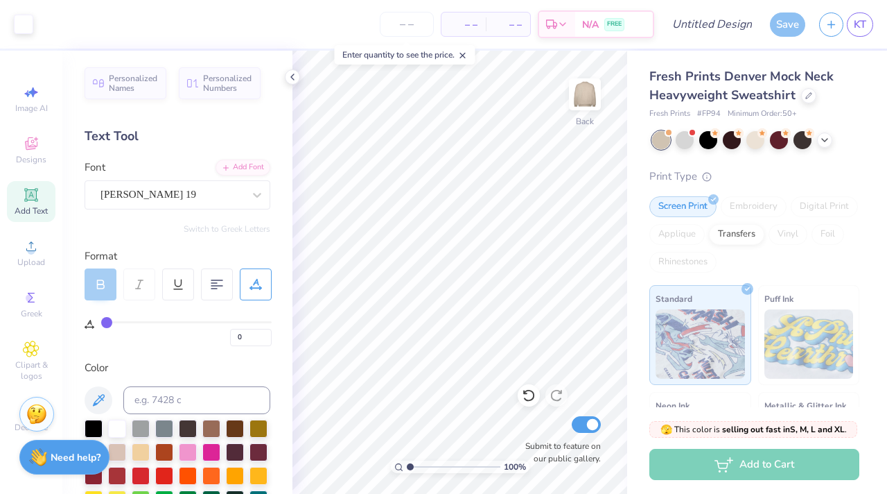
click at [182, 166] on div "Font [PERSON_NAME] 19" at bounding box center [178, 184] width 186 height 50
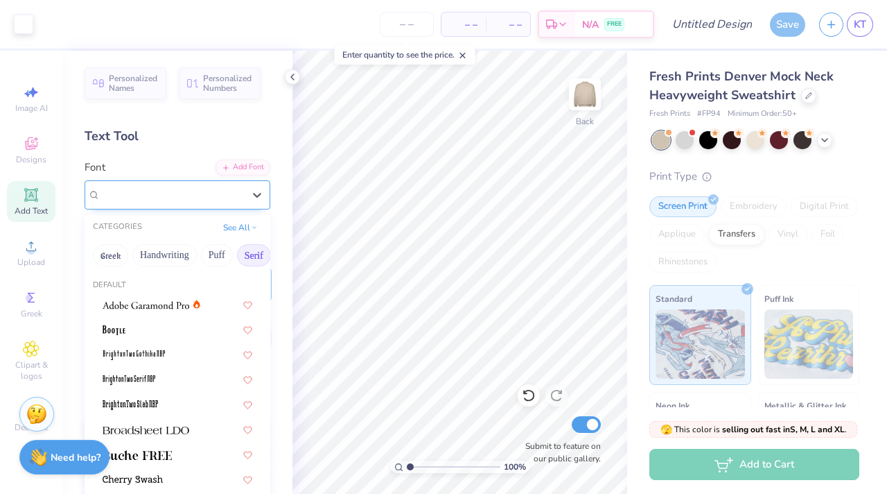
click at [182, 193] on div "[PERSON_NAME] 19" at bounding box center [172, 194] width 146 height 21
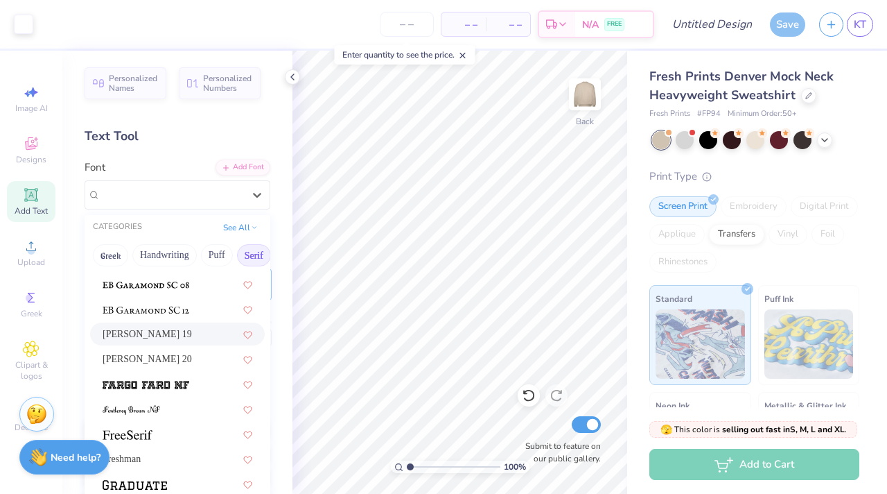
scroll to position [1000, 0]
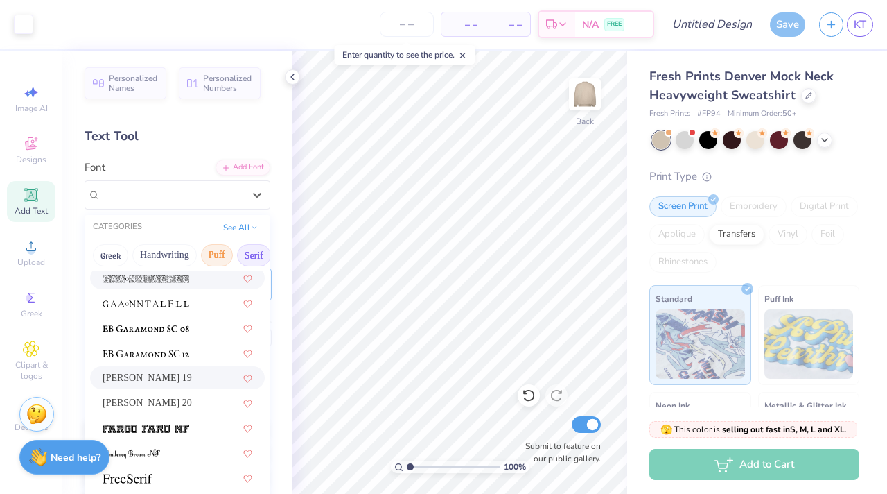
click at [223, 252] on button "Puff" at bounding box center [217, 255] width 32 height 22
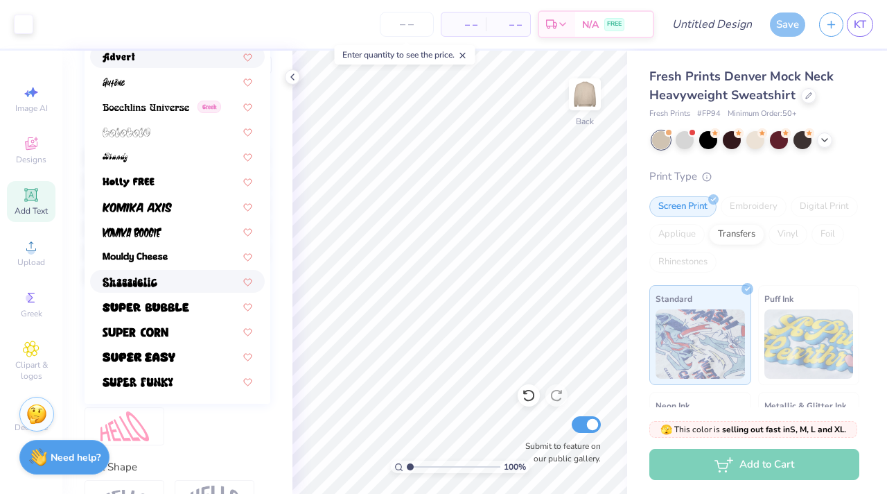
scroll to position [299, 0]
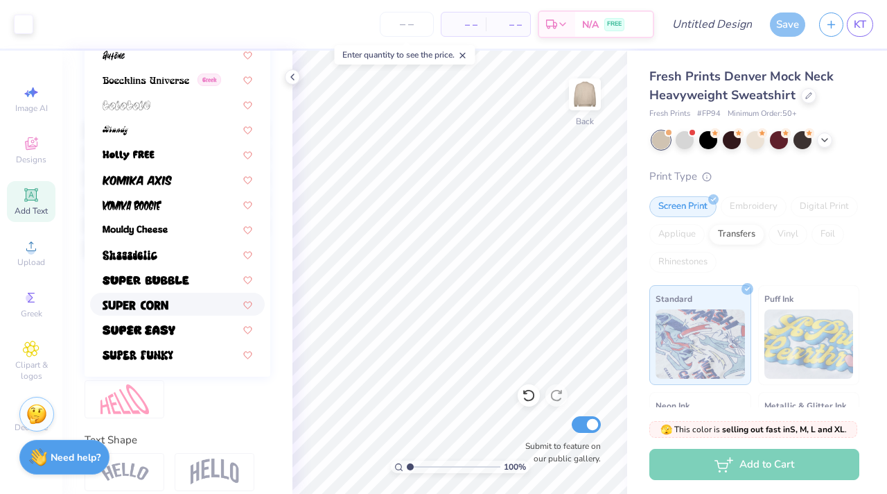
click at [175, 308] on div at bounding box center [178, 304] width 150 height 15
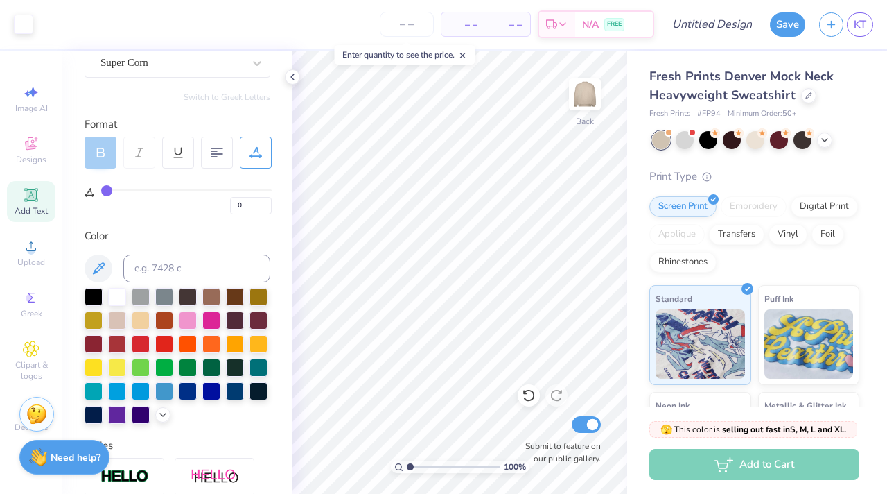
scroll to position [53, 0]
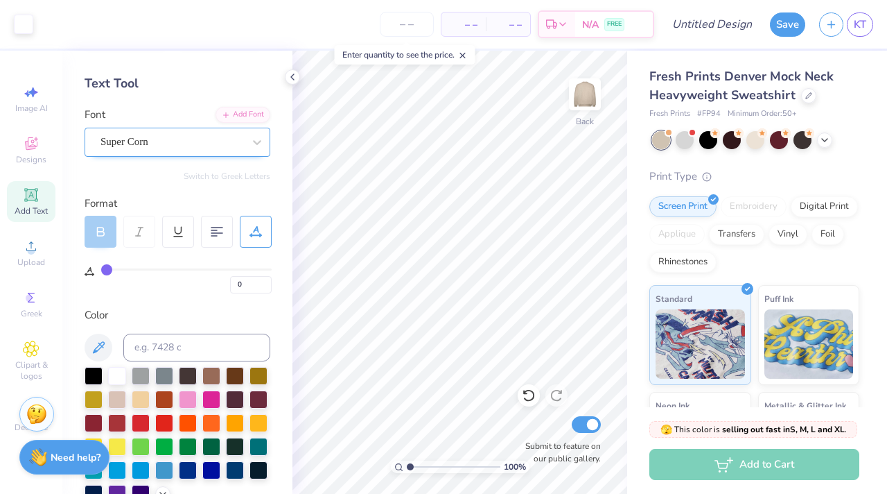
click at [200, 147] on div "Super Corn" at bounding box center [172, 141] width 146 height 21
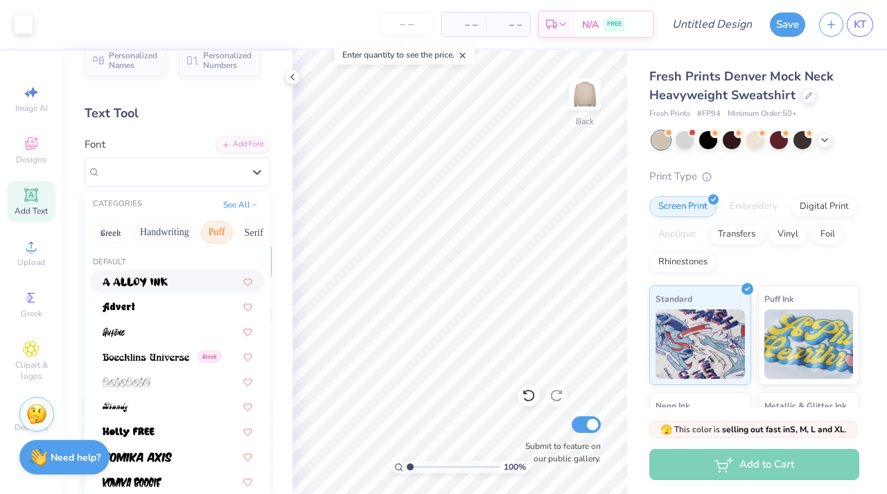
scroll to position [0, 0]
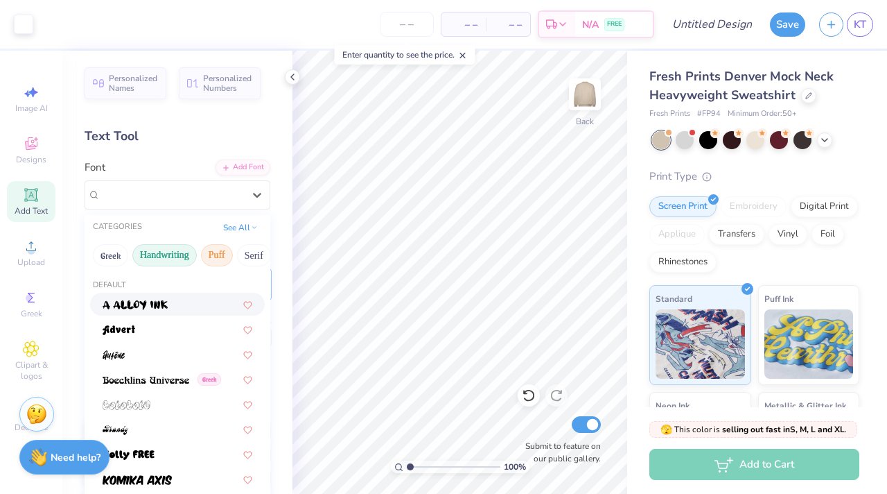
click at [183, 249] on button "Handwriting" at bounding box center [164, 255] width 64 height 22
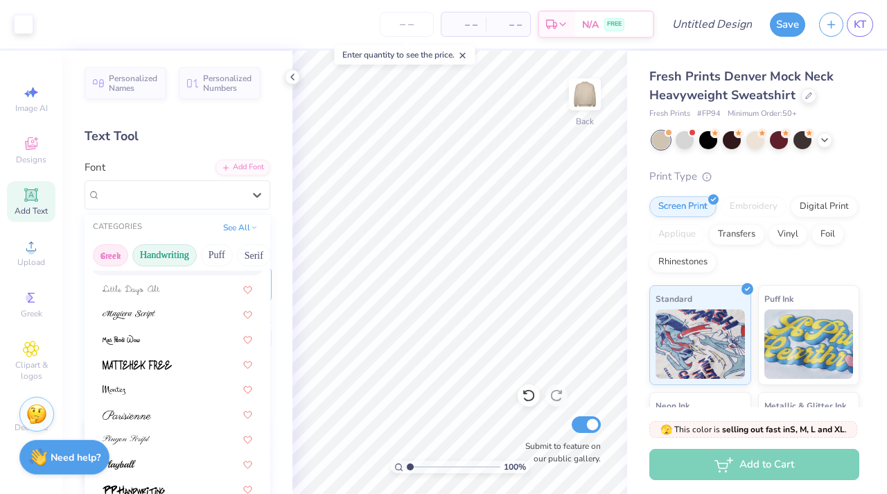
click at [113, 253] on button "Greek" at bounding box center [110, 255] width 35 height 22
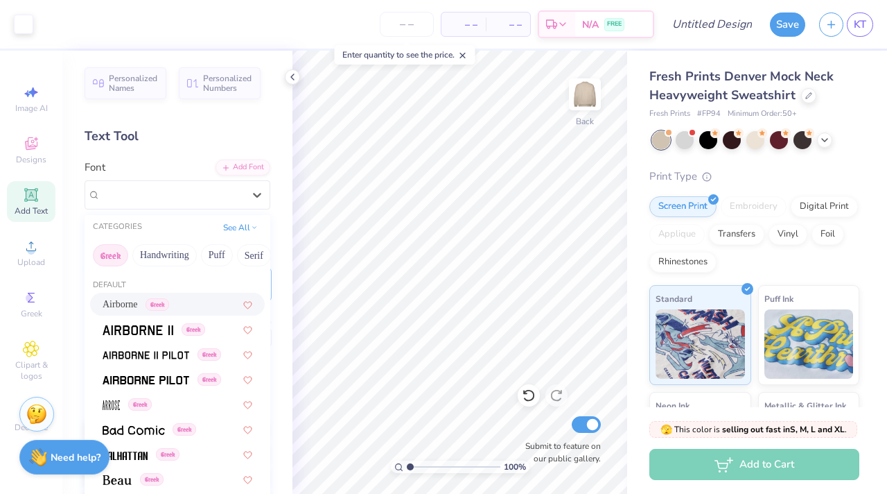
click at [138, 308] on span "Airborne" at bounding box center [120, 304] width 35 height 15
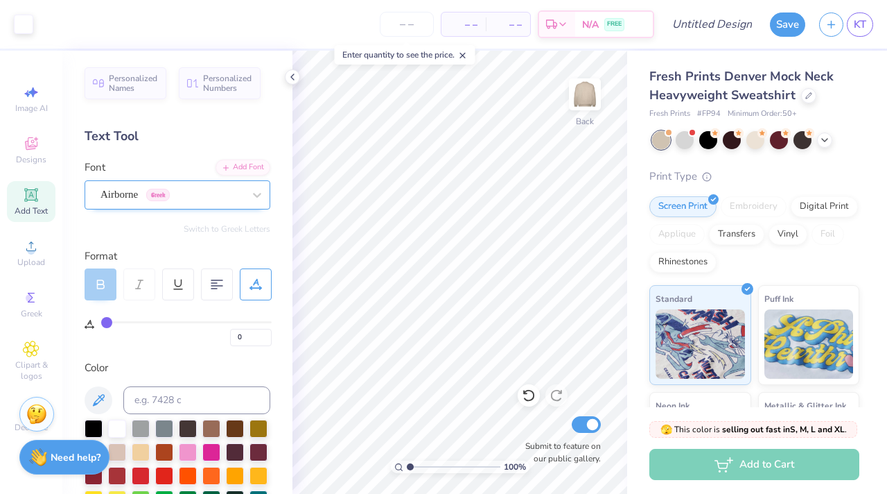
click at [127, 184] on div "Airborne Greek" at bounding box center [172, 194] width 146 height 21
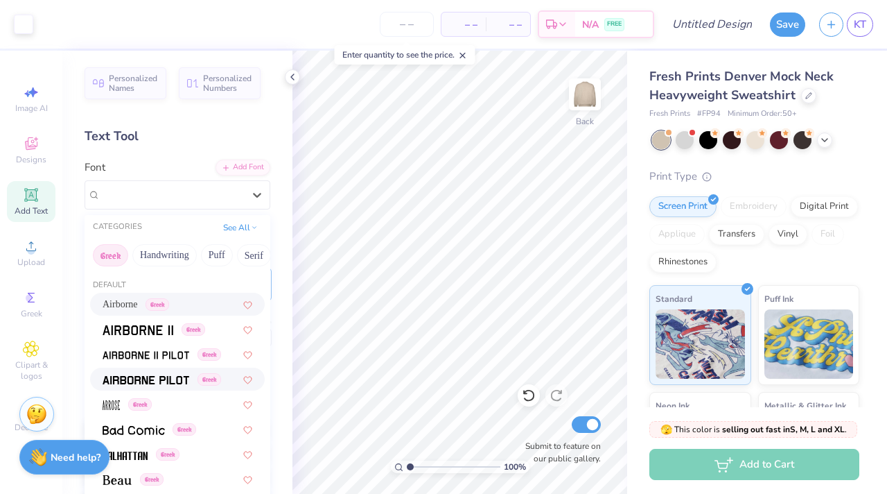
click at [153, 370] on div "Greek" at bounding box center [177, 378] width 175 height 23
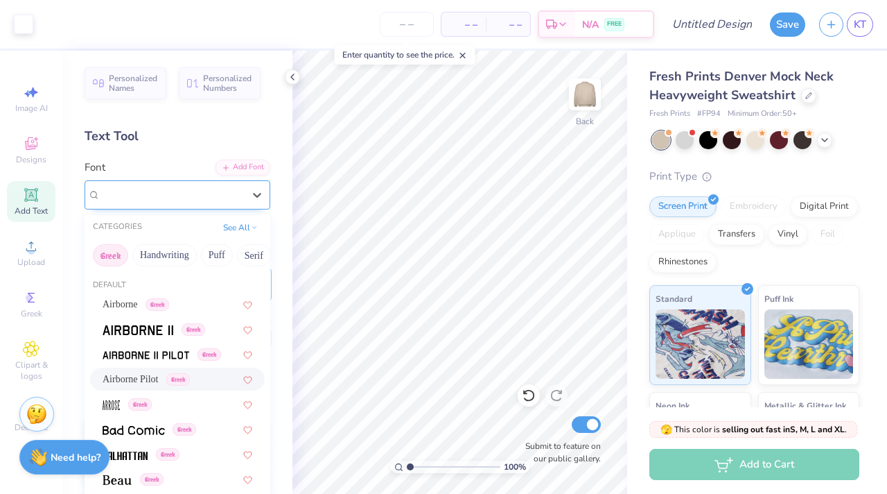
click at [155, 190] on div "Airborne Pilot Greek" at bounding box center [172, 194] width 146 height 21
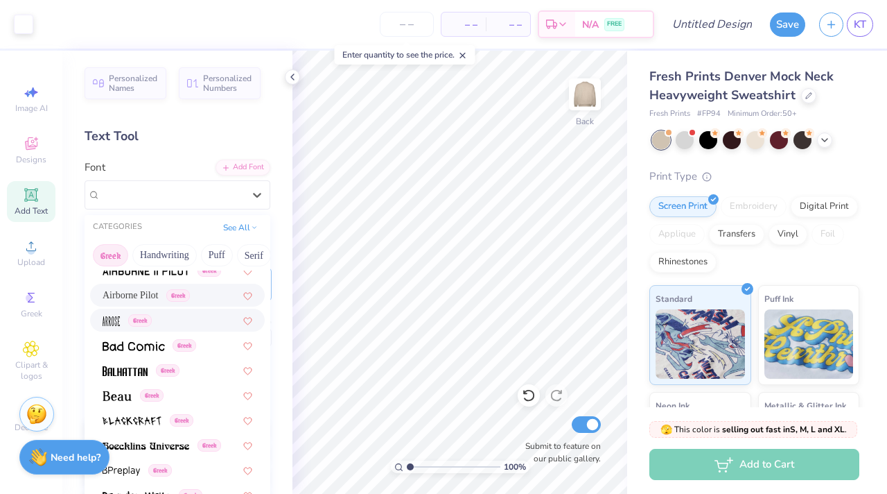
scroll to position [85, 0]
click at [133, 371] on img at bounding box center [125, 370] width 45 height 10
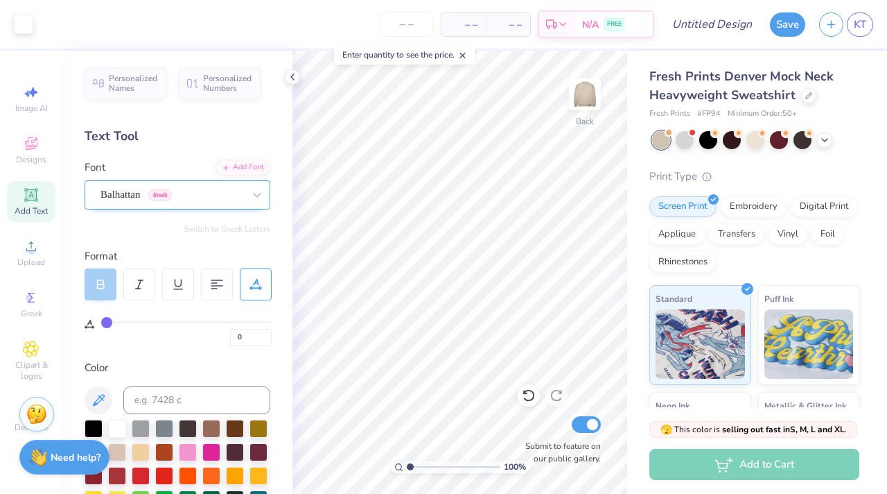
click at [143, 193] on div "Balhattan Greek" at bounding box center [172, 194] width 146 height 21
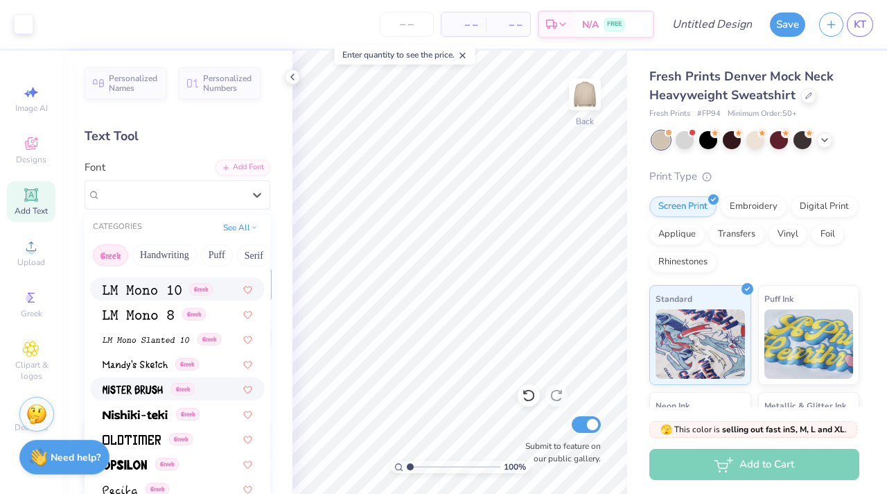
scroll to position [637, 0]
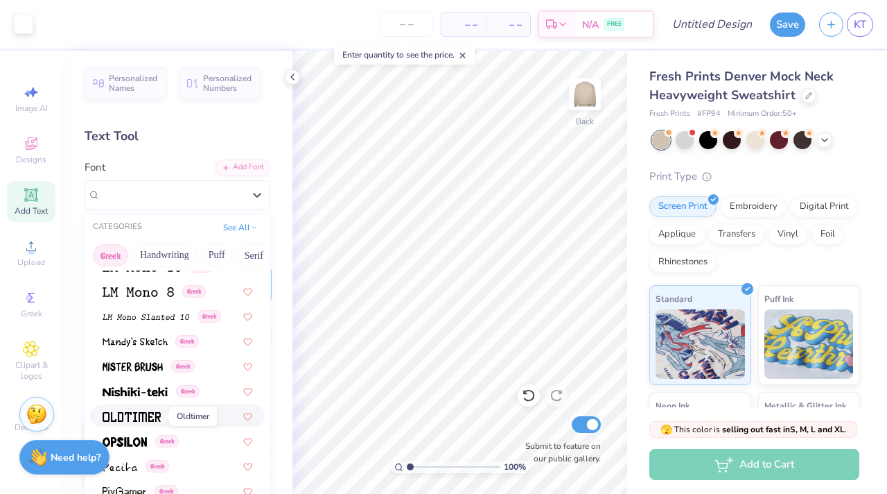
click at [136, 417] on img at bounding box center [132, 417] width 58 height 10
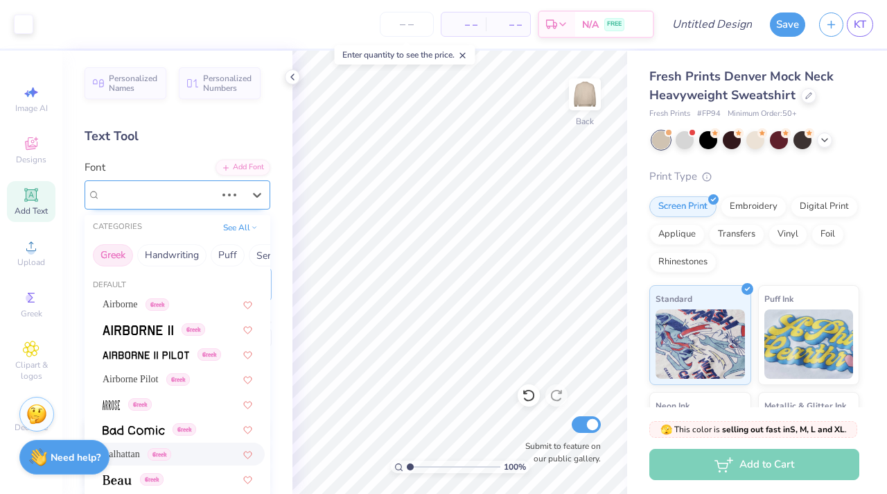
click at [156, 194] on div "Balhattan Greek" at bounding box center [158, 194] width 118 height 21
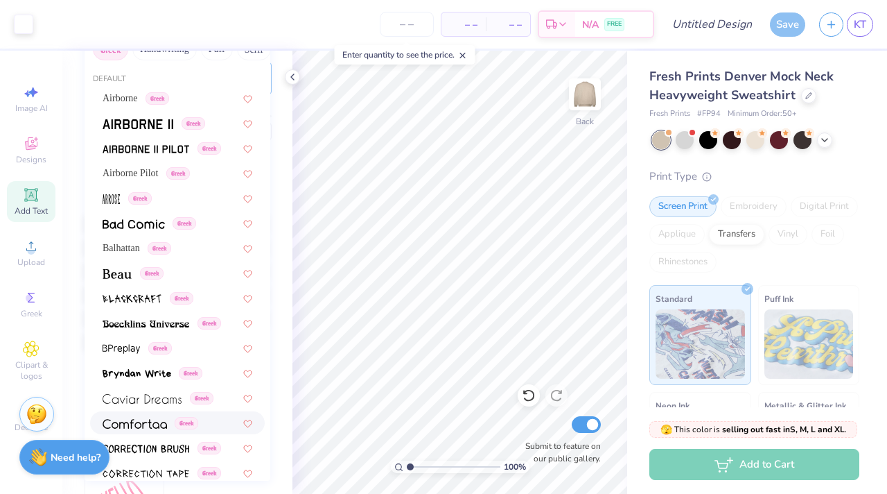
scroll to position [0, 0]
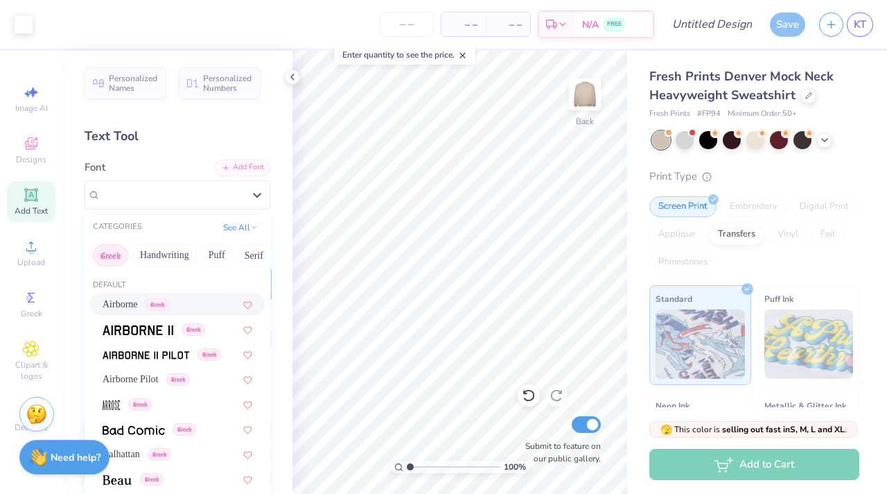
click at [126, 300] on span "Airborne" at bounding box center [120, 304] width 35 height 15
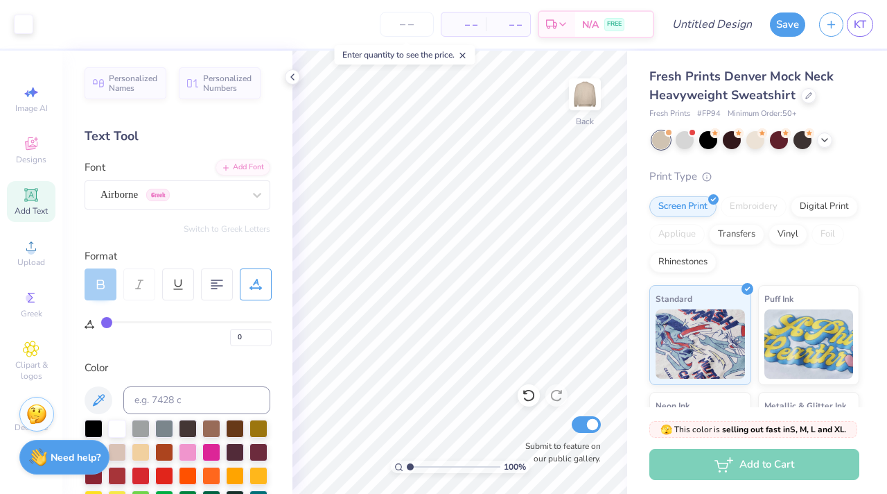
click at [98, 285] on icon at bounding box center [101, 286] width 7 height 4
click at [128, 204] on div "Airborne Greek" at bounding box center [178, 194] width 186 height 29
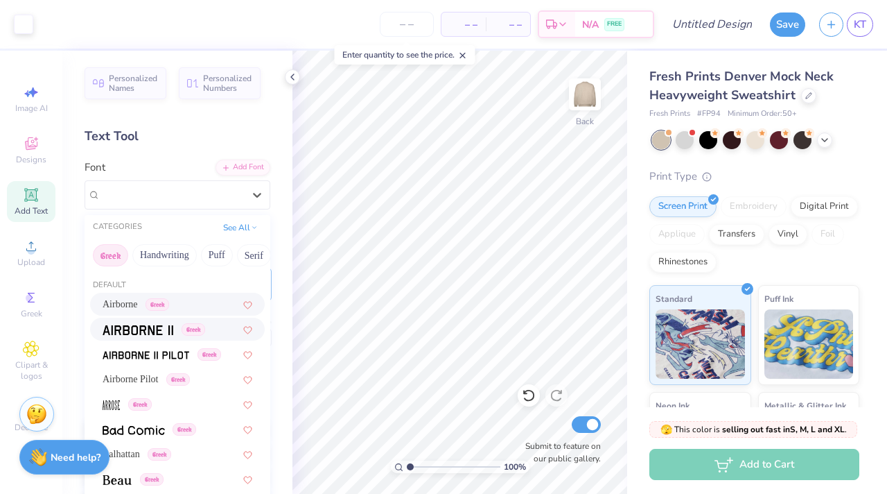
click at [142, 327] on img at bounding box center [138, 330] width 71 height 10
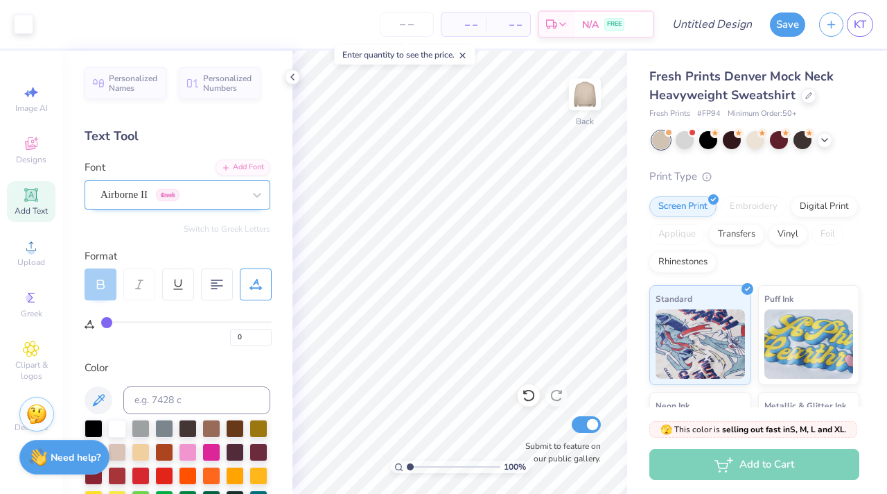
click at [144, 202] on div at bounding box center [172, 194] width 143 height 19
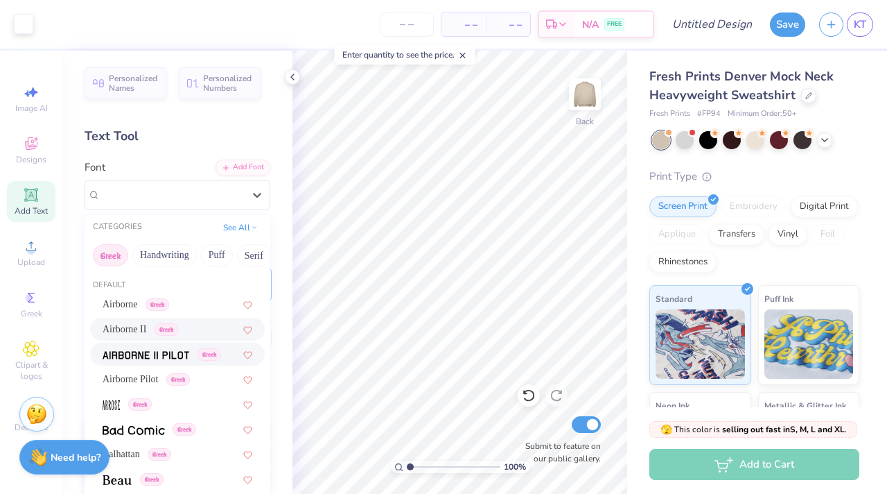
click at [157, 346] on div "Greek" at bounding box center [177, 353] width 175 height 23
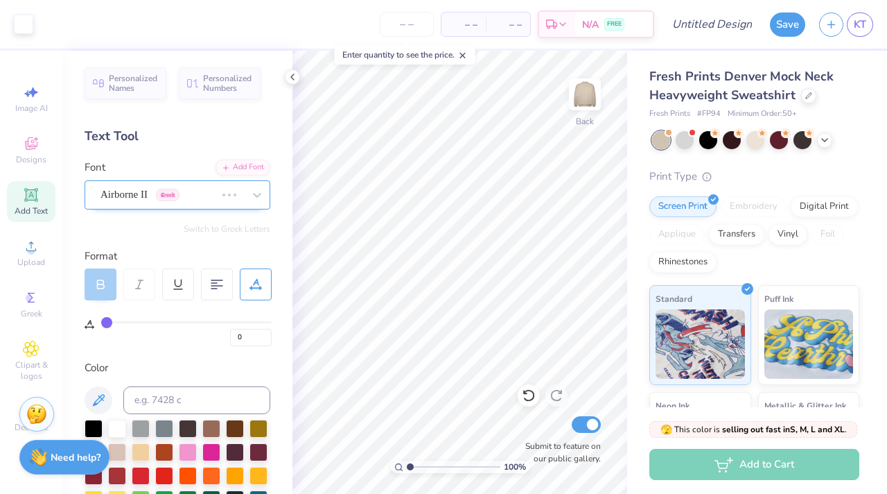
click at [164, 181] on div "Airborne II Greek" at bounding box center [178, 194] width 186 height 29
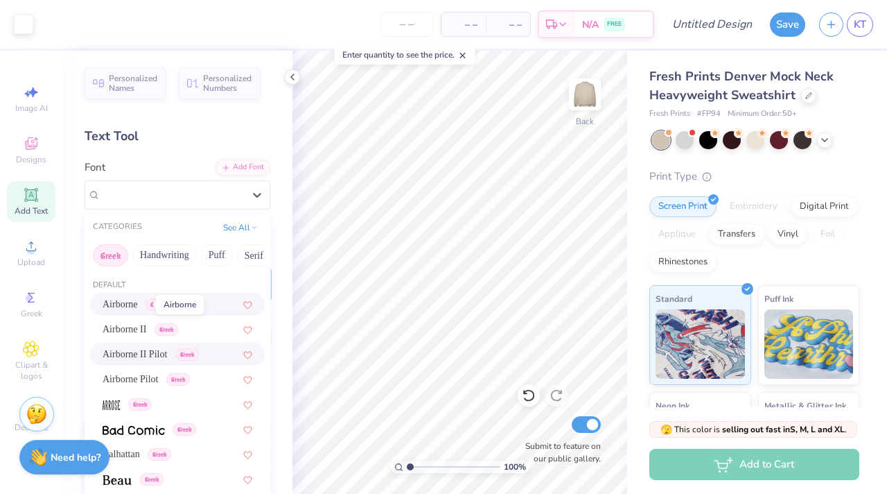
click at [138, 301] on span "Airborne" at bounding box center [120, 304] width 35 height 15
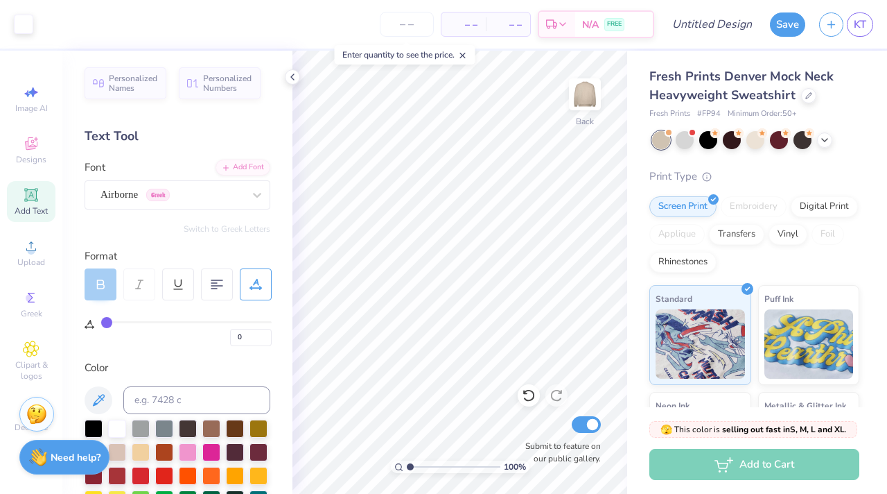
click at [141, 284] on icon at bounding box center [139, 284] width 12 height 12
click at [104, 278] on icon at bounding box center [100, 284] width 12 height 12
click at [197, 358] on div "Personalized Names Personalized Numbers Text Tool Add Font Font Airborne Greek …" at bounding box center [177, 272] width 230 height 443
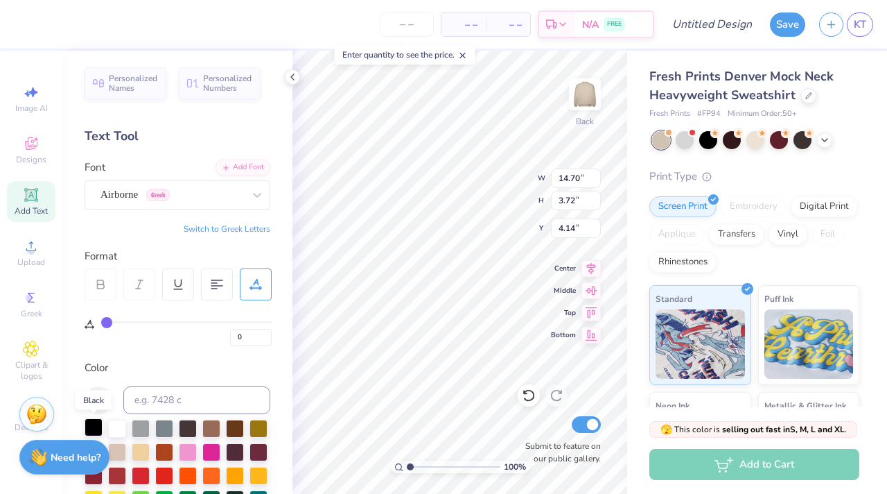
click at [96, 424] on div at bounding box center [94, 427] width 18 height 18
click at [116, 427] on div at bounding box center [117, 427] width 18 height 18
click at [157, 356] on div "Personalized Names Personalized Numbers Text Tool Add Font Font Airborne Greek …" at bounding box center [177, 272] width 230 height 443
click at [209, 225] on button "Switch to Greek Letters" at bounding box center [227, 228] width 87 height 11
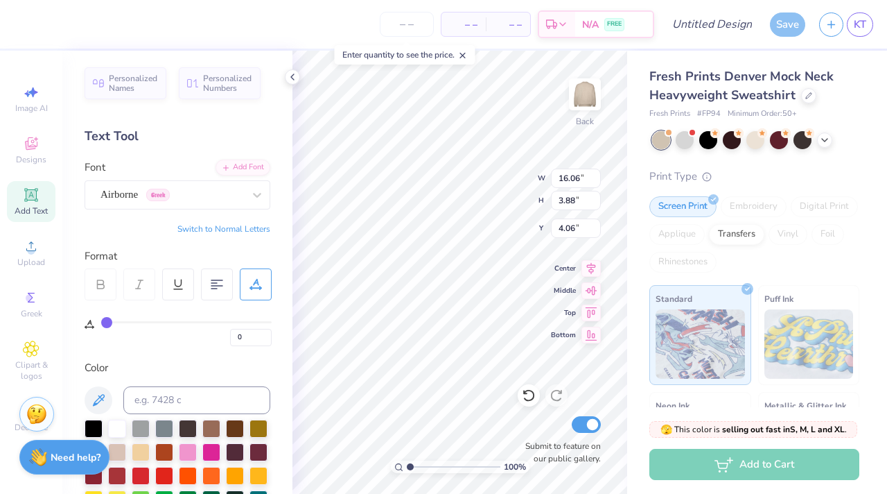
click at [209, 225] on button "Switch to Normal Letters" at bounding box center [223, 228] width 93 height 11
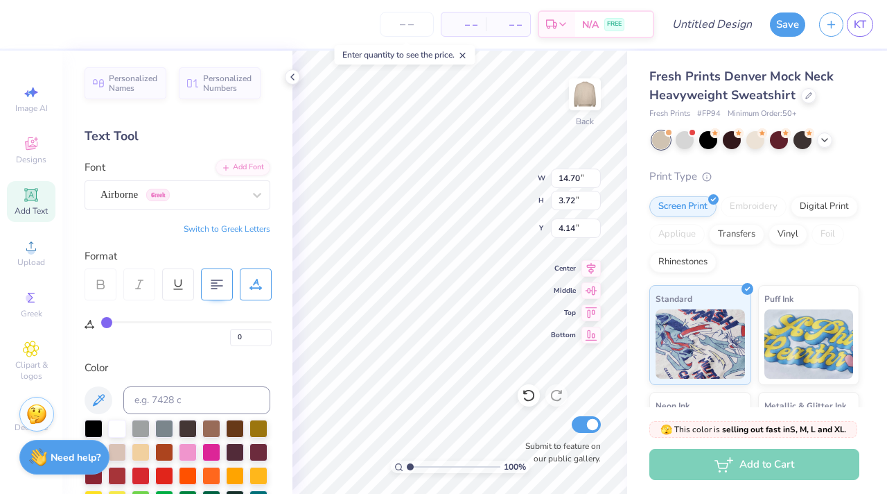
click at [211, 283] on 378 at bounding box center [214, 283] width 6 height 0
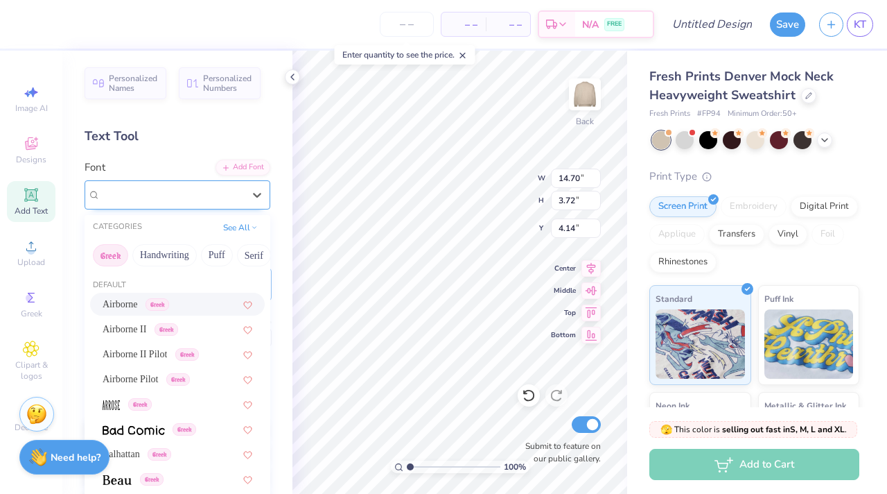
click at [195, 180] on div "Airborne Greek" at bounding box center [178, 194] width 186 height 29
click at [202, 253] on button "Minimal" at bounding box center [210, 255] width 49 height 22
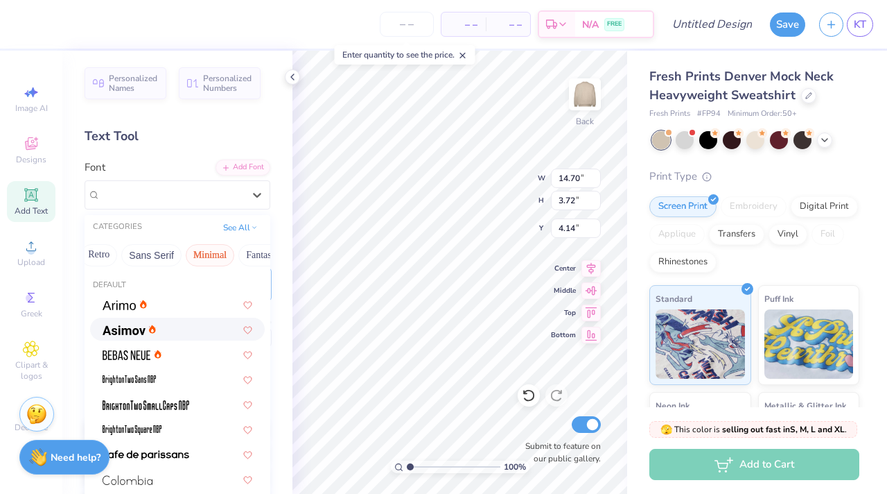
click at [139, 332] on img at bounding box center [124, 330] width 43 height 10
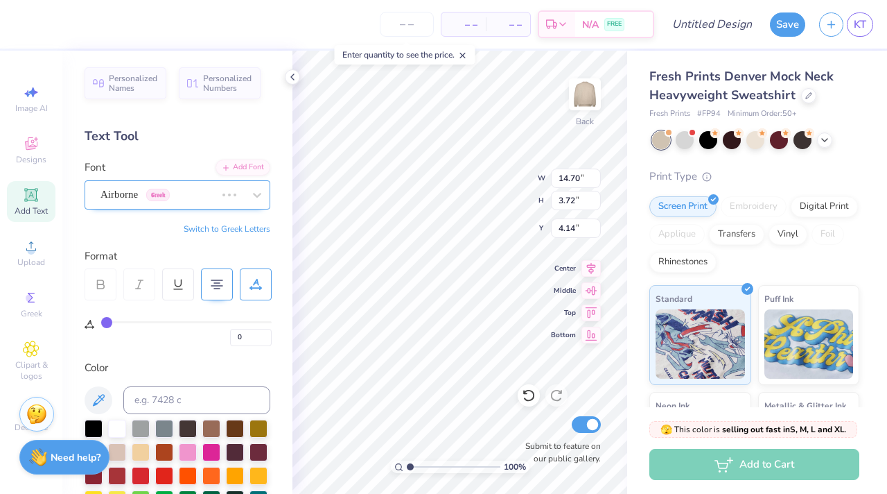
click at [173, 186] on div "Airborne Greek" at bounding box center [158, 194] width 118 height 21
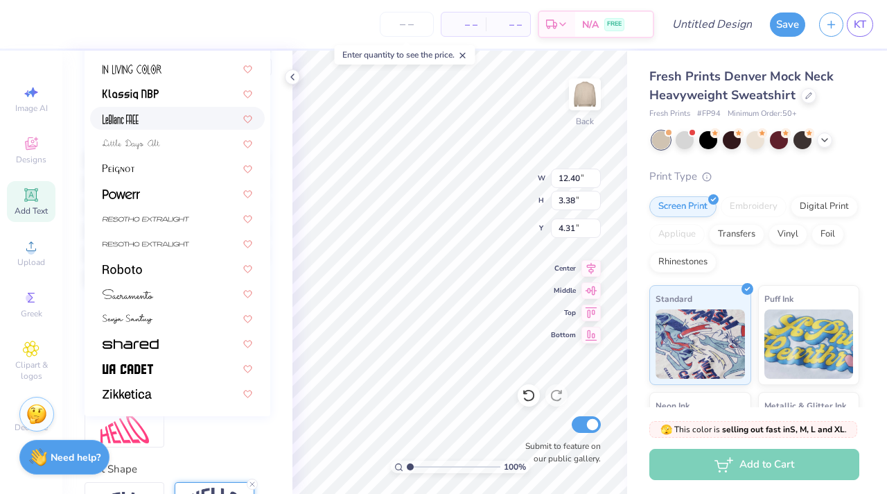
scroll to position [275, 0]
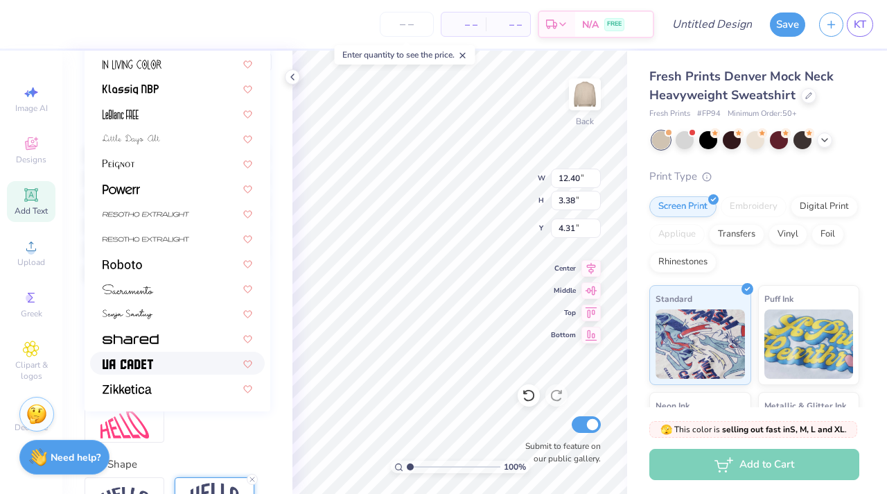
click at [185, 369] on div at bounding box center [178, 363] width 150 height 15
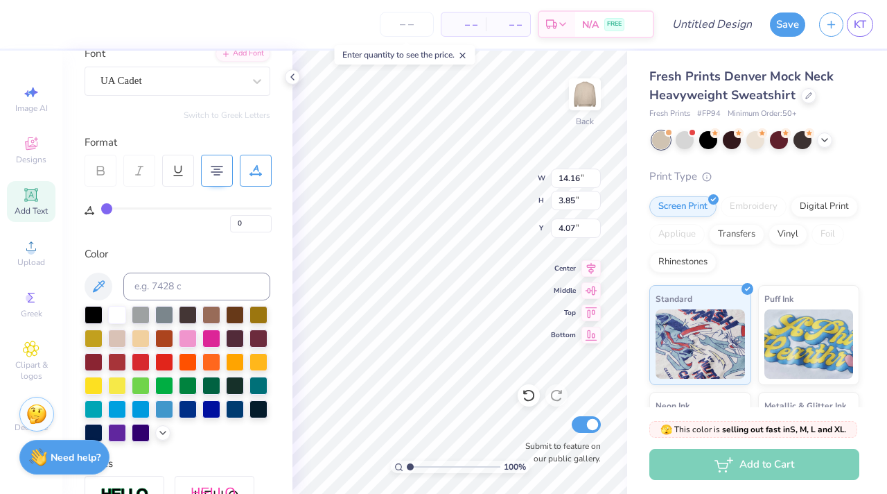
scroll to position [0, 0]
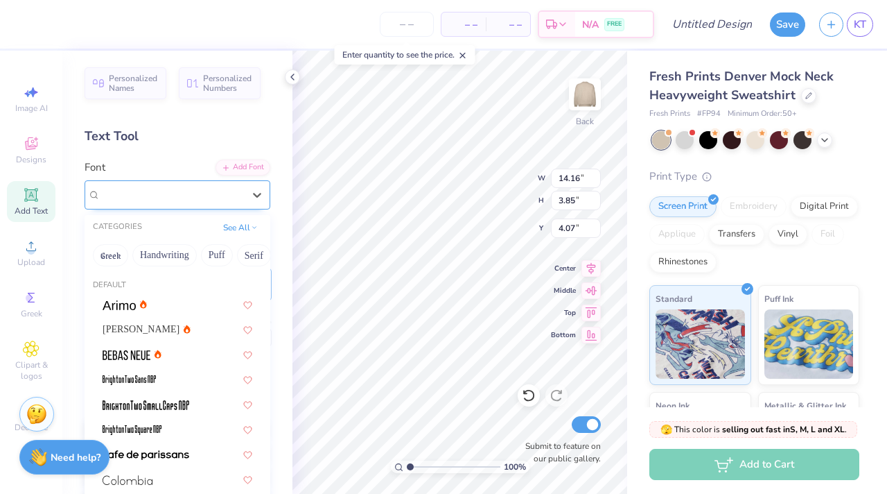
click at [173, 189] on div "UA Cadet" at bounding box center [172, 194] width 146 height 21
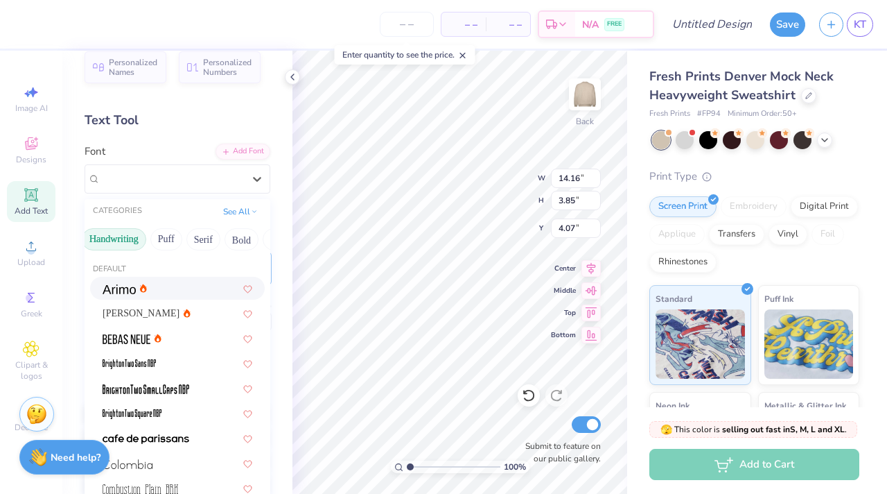
scroll to position [0, 57]
click at [188, 245] on button "Serif" at bounding box center [197, 239] width 34 height 22
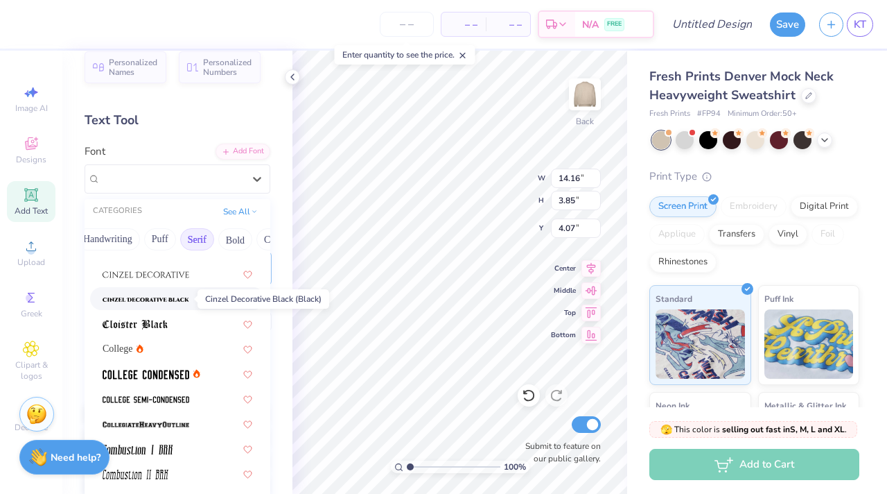
scroll to position [315, 0]
click at [159, 374] on img at bounding box center [146, 373] width 87 height 10
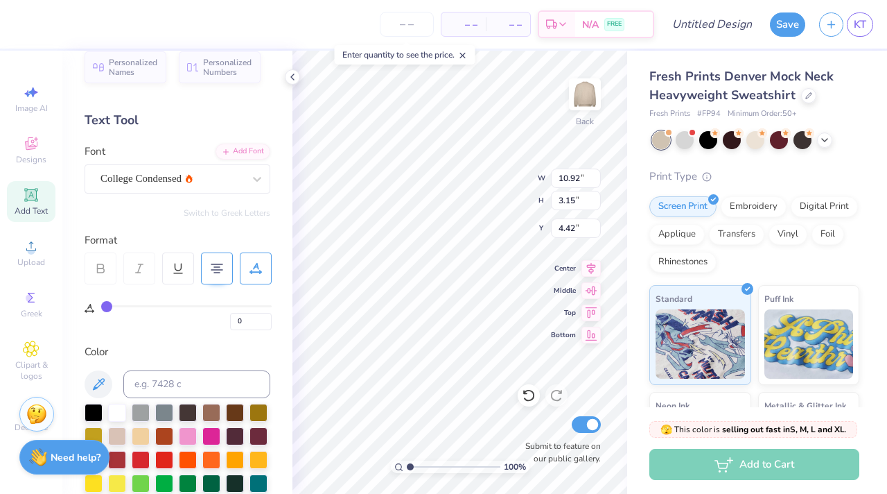
click at [101, 268] on icon at bounding box center [100, 268] width 12 height 12
click at [145, 187] on div at bounding box center [172, 178] width 143 height 19
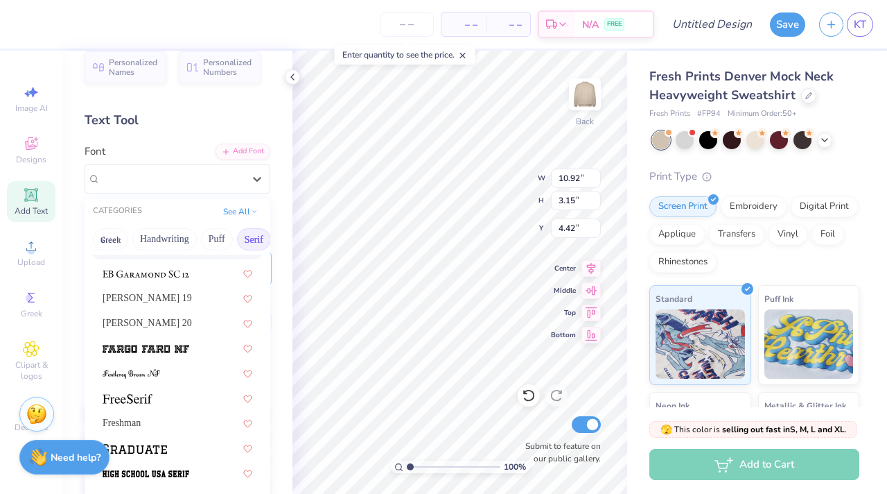
scroll to position [1066, 0]
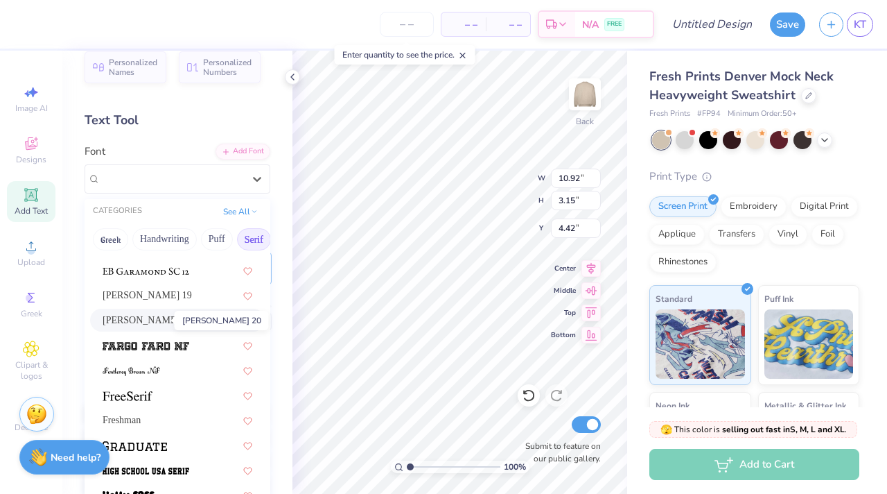
click at [150, 317] on span "[PERSON_NAME] 20" at bounding box center [147, 320] width 89 height 15
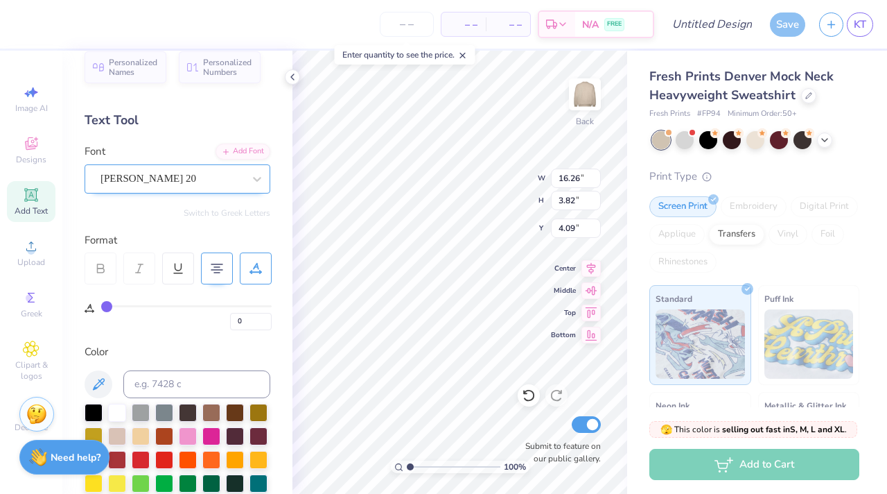
click at [149, 168] on div "[PERSON_NAME] 20" at bounding box center [172, 178] width 146 height 21
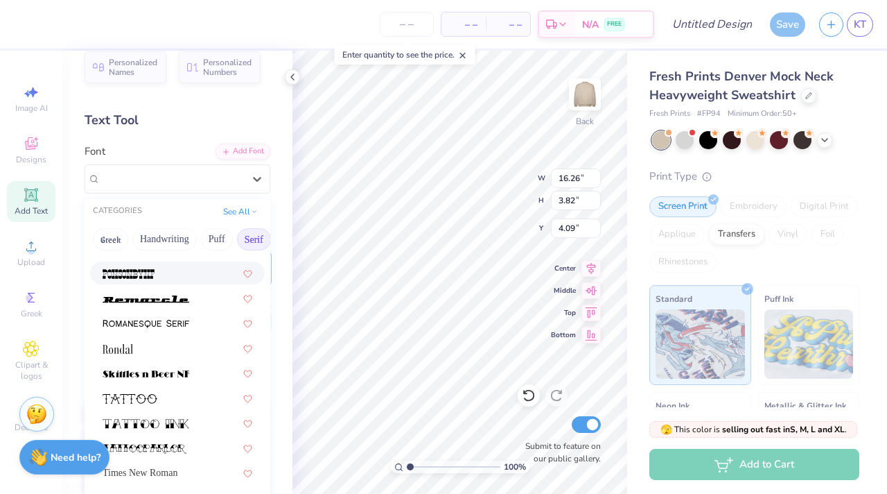
scroll to position [1587, 0]
click at [172, 464] on div "Times New Roman" at bounding box center [177, 473] width 175 height 23
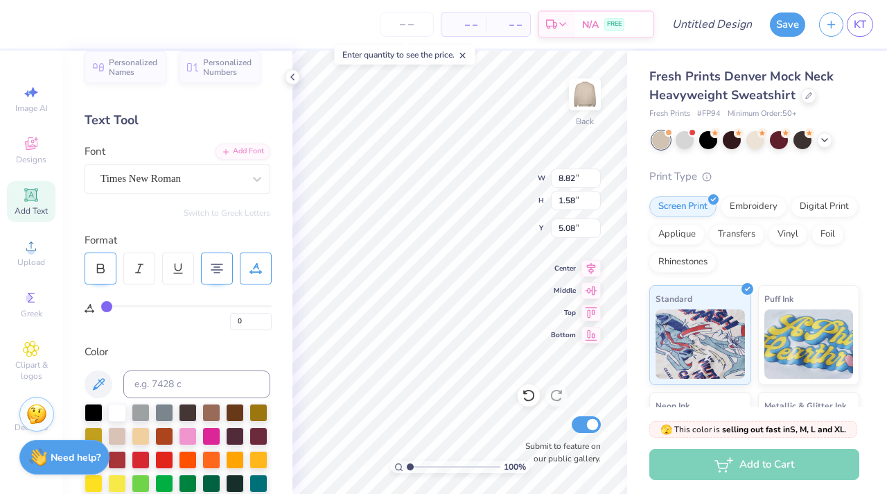
click at [109, 270] on div at bounding box center [101, 268] width 32 height 32
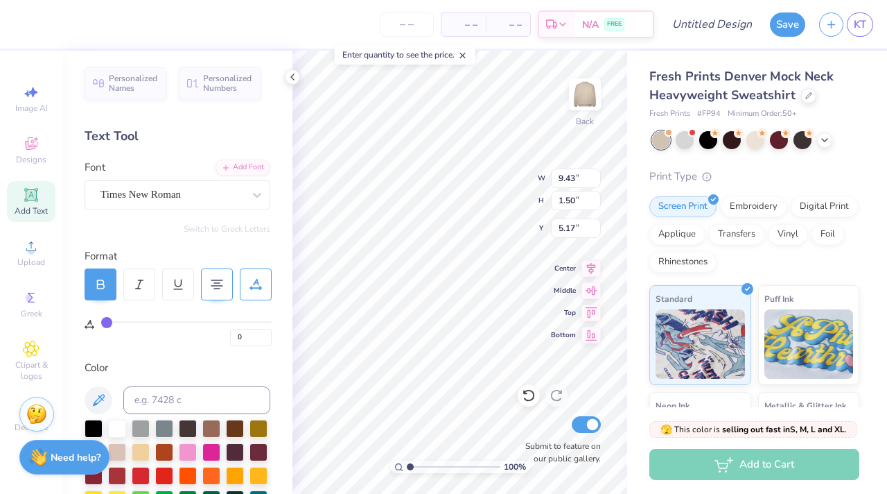
scroll to position [0, 2]
click at [177, 198] on div "Times New Roman" at bounding box center [172, 194] width 146 height 21
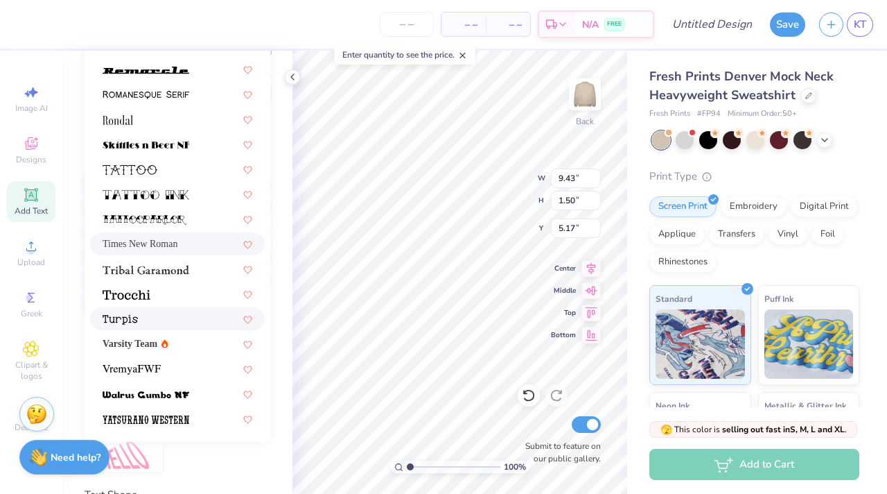
scroll to position [246, 0]
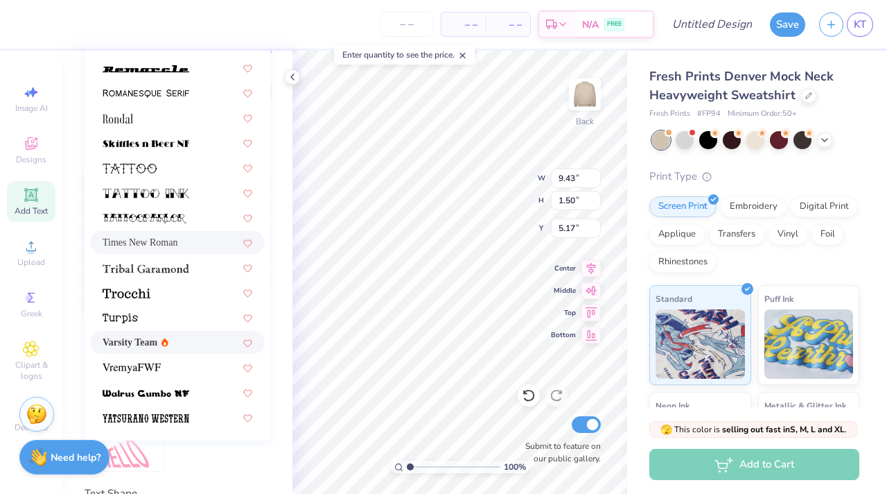
click at [184, 342] on div "Varsity Team" at bounding box center [178, 342] width 150 height 15
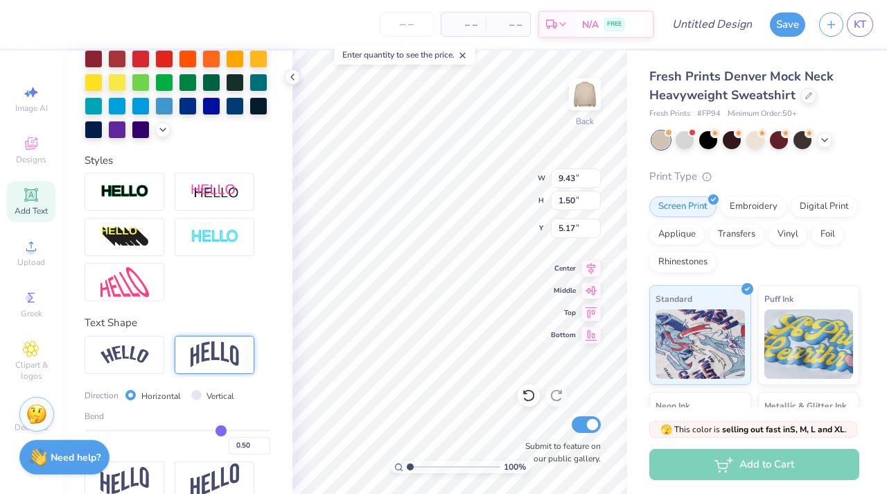
scroll to position [417, 0]
click at [225, 352] on img at bounding box center [215, 353] width 49 height 26
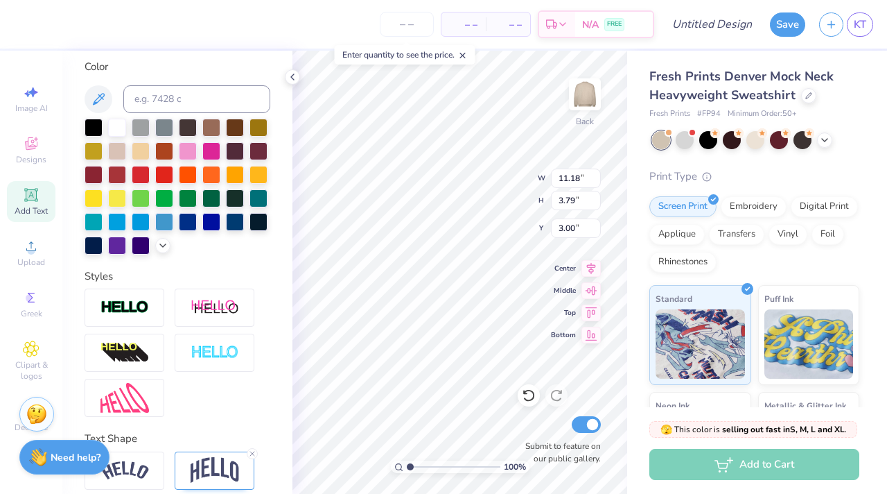
scroll to position [358, 0]
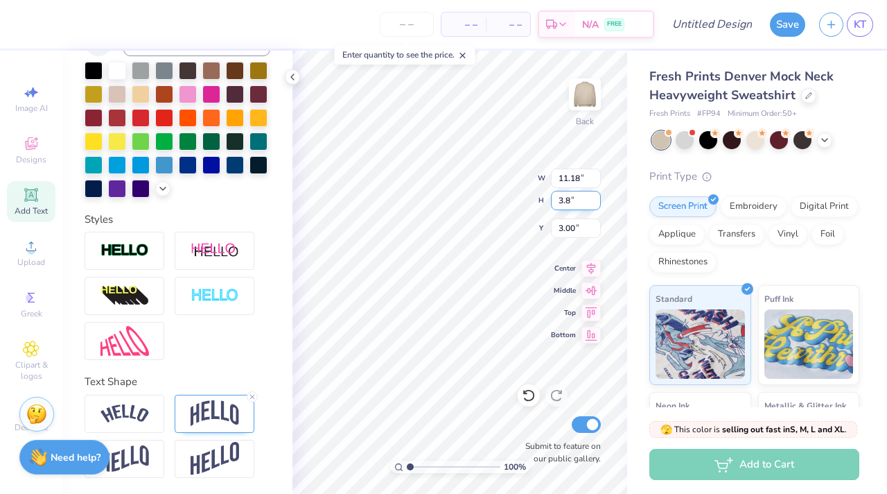
click at [598, 196] on input "3.8" at bounding box center [576, 200] width 50 height 19
click at [598, 196] on input "3.81" at bounding box center [576, 200] width 50 height 19
click at [598, 196] on input "3.82" at bounding box center [576, 200] width 50 height 19
click at [598, 196] on input "3.83" at bounding box center [576, 200] width 50 height 19
click at [598, 196] on input "3.84" at bounding box center [576, 200] width 50 height 19
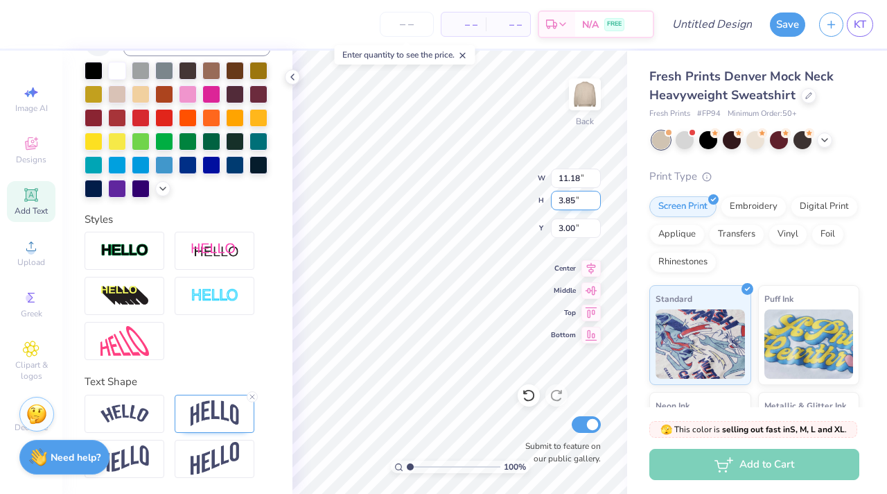
click at [598, 196] on input "3.85" at bounding box center [576, 200] width 50 height 19
click at [598, 196] on input "3.86" at bounding box center [576, 200] width 50 height 19
click at [598, 196] on input "3.87" at bounding box center [576, 200] width 50 height 19
click at [598, 196] on input "3.88" at bounding box center [576, 200] width 50 height 19
click at [598, 196] on input "3.89" at bounding box center [576, 200] width 50 height 19
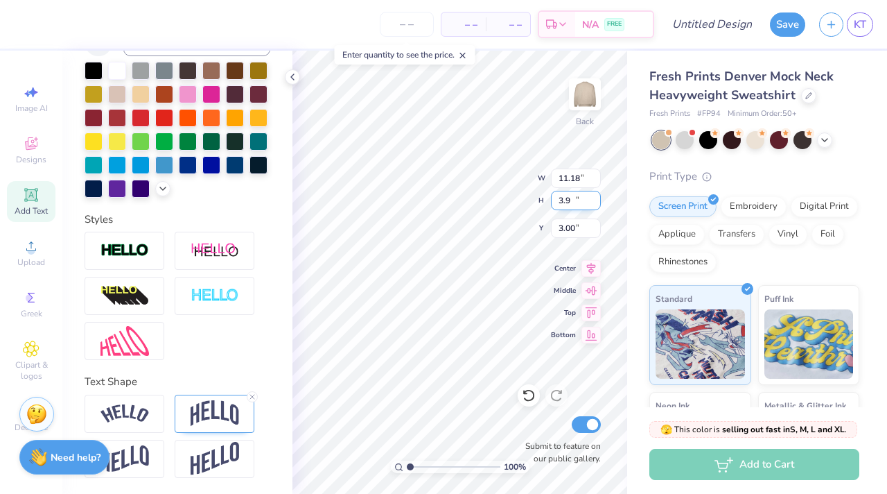
click at [598, 196] on input "3.9" at bounding box center [576, 200] width 50 height 19
click at [598, 196] on input "3.91" at bounding box center [576, 200] width 50 height 19
click at [598, 196] on input "3.92" at bounding box center [576, 200] width 50 height 19
click at [598, 196] on input "3.93" at bounding box center [576, 200] width 50 height 19
click at [598, 196] on input "3.94" at bounding box center [576, 200] width 50 height 19
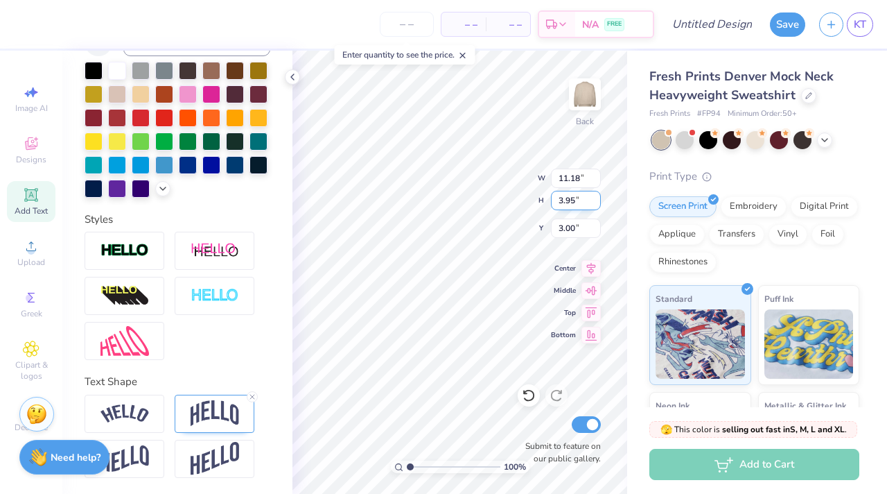
click at [598, 196] on input "3.95" at bounding box center [576, 200] width 50 height 19
click at [598, 196] on input "3.96" at bounding box center [576, 200] width 50 height 19
click at [598, 196] on input "3.97" at bounding box center [576, 200] width 50 height 19
click at [598, 196] on input "3.98" at bounding box center [576, 200] width 50 height 19
click at [598, 196] on input "3.99" at bounding box center [576, 200] width 50 height 19
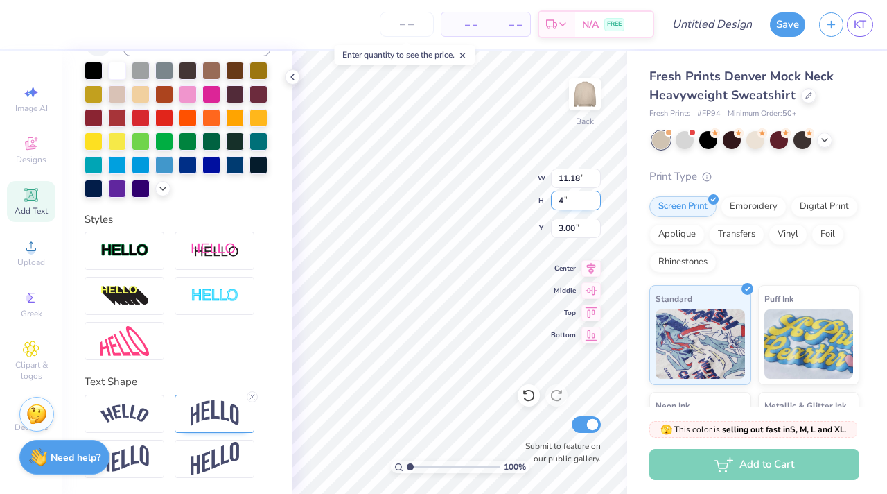
click at [598, 196] on input "4" at bounding box center [576, 200] width 50 height 19
click at [598, 196] on input "4.01" at bounding box center [576, 200] width 50 height 19
click at [598, 196] on input "4.02" at bounding box center [576, 200] width 50 height 19
click at [598, 196] on input "4.03" at bounding box center [576, 200] width 50 height 19
click at [598, 196] on input "4.04" at bounding box center [576, 200] width 50 height 19
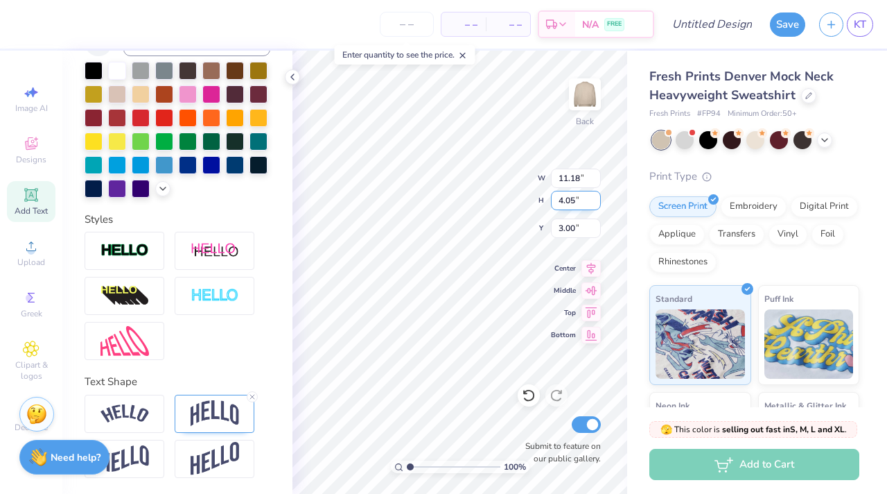
click at [598, 196] on input "4.05" at bounding box center [576, 200] width 50 height 19
click at [598, 196] on input "4.06" at bounding box center [576, 200] width 50 height 19
click at [598, 196] on input "4.07" at bounding box center [576, 200] width 50 height 19
click at [598, 196] on input "4.08" at bounding box center [576, 200] width 50 height 19
click at [598, 196] on input "4.09" at bounding box center [576, 200] width 50 height 19
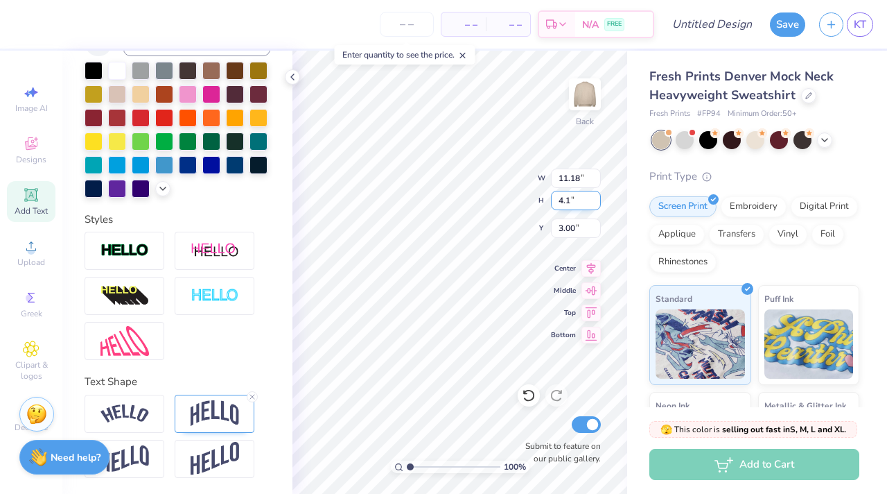
click at [598, 196] on input "4.1" at bounding box center [576, 200] width 50 height 19
click at [598, 196] on input "4.11" at bounding box center [576, 200] width 50 height 19
click at [598, 196] on input "4.12" at bounding box center [576, 200] width 50 height 19
click at [598, 196] on input "4.13" at bounding box center [576, 200] width 50 height 19
click at [556, 268] on div "100 % Back W 12.18 12.18 " H 4.13 4.13 " Y 2.83 2.83 " Center Middle Top Bottom…" at bounding box center [460, 272] width 335 height 443
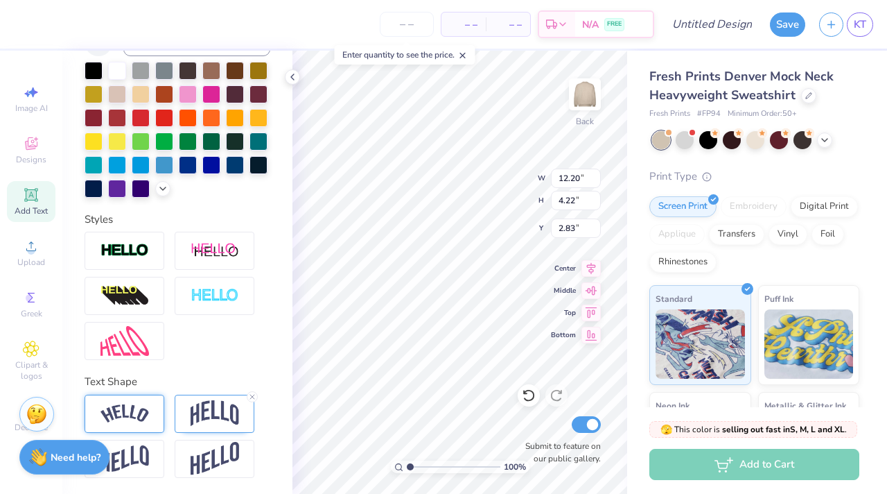
click at [157, 431] on div at bounding box center [125, 413] width 80 height 38
click at [197, 415] on img at bounding box center [215, 413] width 49 height 26
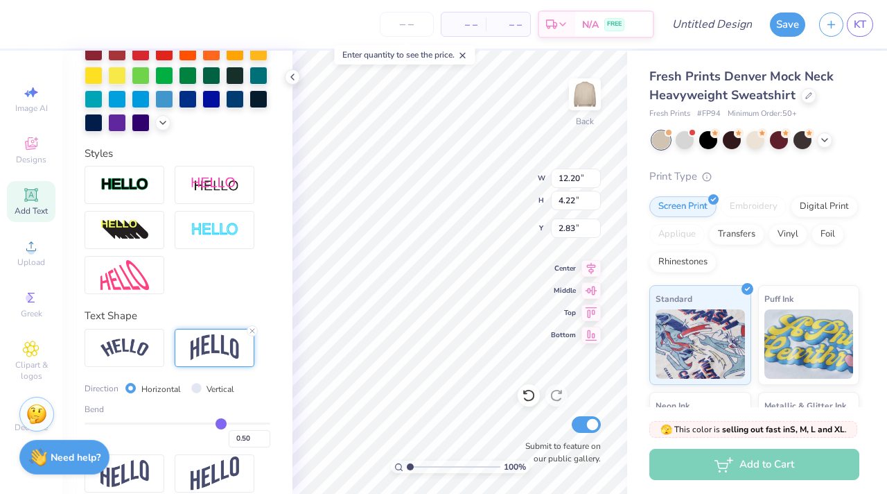
scroll to position [439, 0]
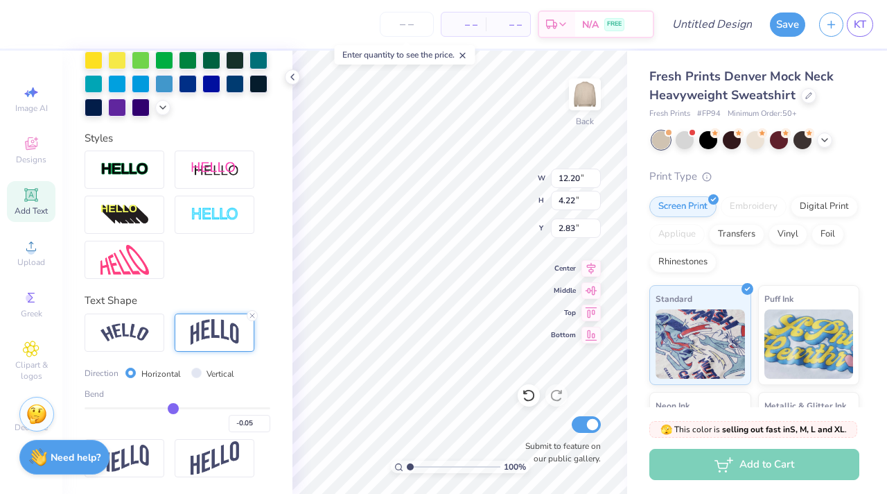
drag, startPoint x: 214, startPoint y: 407, endPoint x: 171, endPoint y: 406, distance: 42.3
click at [172, 407] on input "range" at bounding box center [178, 408] width 186 height 2
drag, startPoint x: 171, startPoint y: 406, endPoint x: 190, endPoint y: 406, distance: 18.7
click at [190, 407] on input "range" at bounding box center [178, 408] width 186 height 2
drag, startPoint x: 190, startPoint y: 406, endPoint x: 201, endPoint y: 406, distance: 11.1
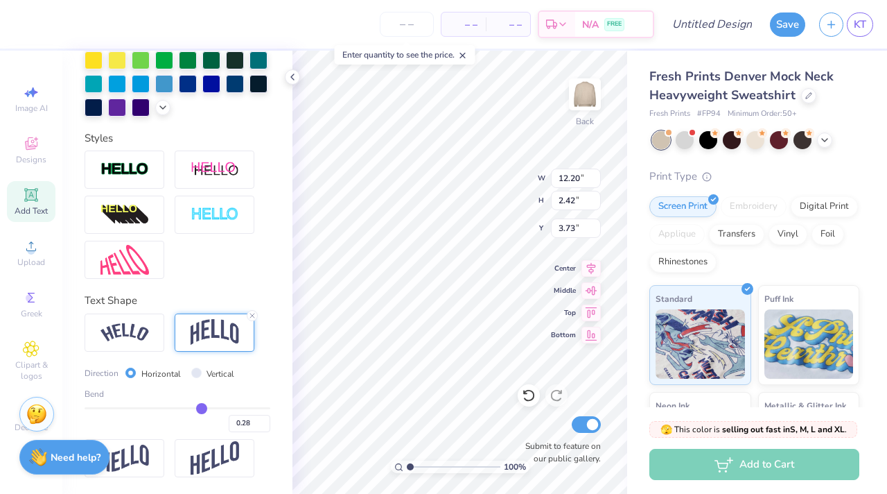
click at [201, 407] on input "range" at bounding box center [178, 408] width 186 height 2
click at [198, 407] on input "range" at bounding box center [178, 408] width 186 height 2
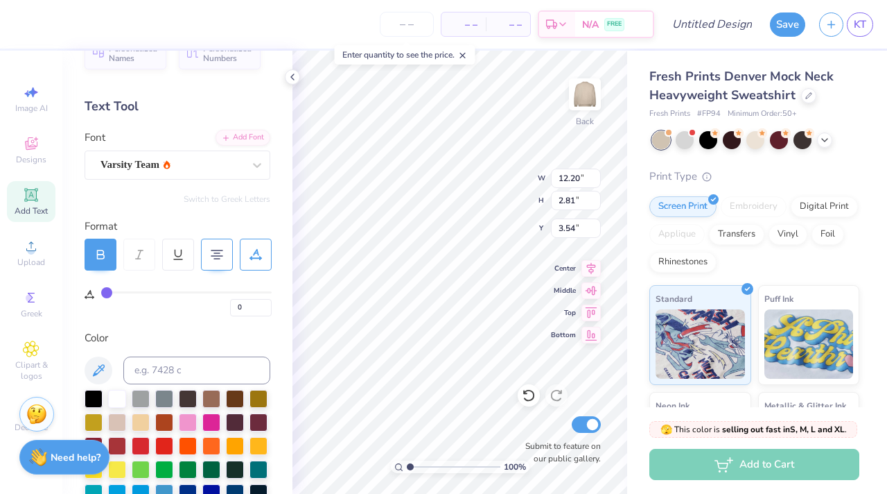
scroll to position [0, 0]
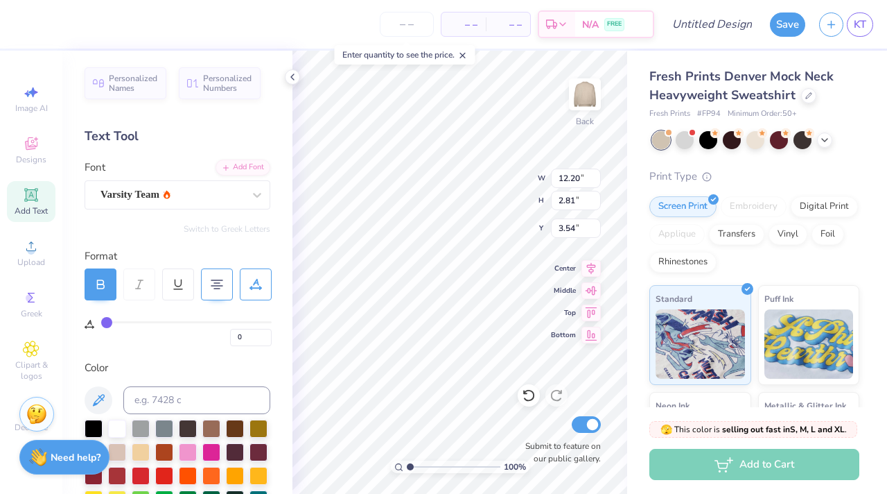
click at [121, 277] on div at bounding box center [178, 284] width 187 height 32
click at [109, 280] on div at bounding box center [101, 284] width 32 height 32
click at [184, 342] on div "0" at bounding box center [186, 333] width 171 height 25
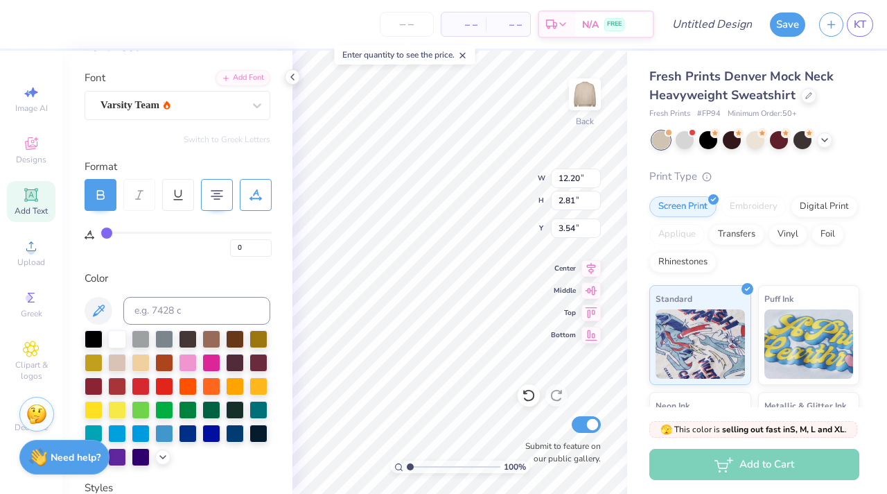
scroll to position [103, 0]
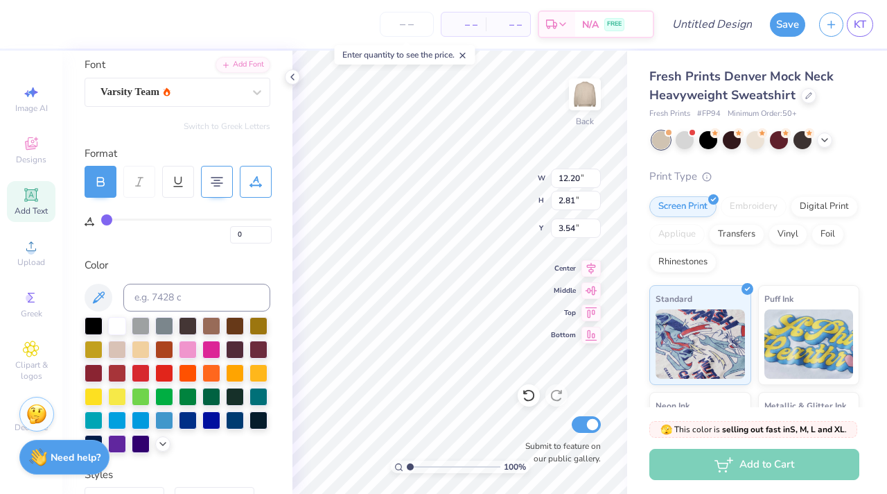
click at [769, 203] on div "Embroidery" at bounding box center [754, 206] width 66 height 21
drag, startPoint x: 769, startPoint y: 203, endPoint x: 690, endPoint y: 203, distance: 79.0
click at [768, 203] on div "Embroidery" at bounding box center [754, 206] width 66 height 21
click at [590, 177] on input "12.21" at bounding box center [576, 177] width 50 height 19
click at [595, 182] on input "12.2" at bounding box center [576, 177] width 50 height 19
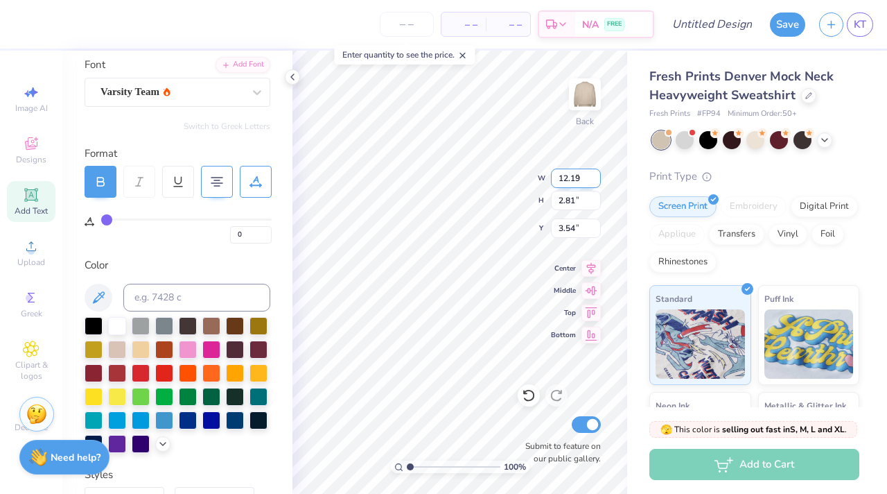
click at [595, 182] on input "12.19" at bounding box center [576, 177] width 50 height 19
click at [595, 182] on input "12.18" at bounding box center [576, 177] width 50 height 19
click at [595, 182] on input "12.17" at bounding box center [576, 177] width 50 height 19
click at [595, 182] on input "12.16" at bounding box center [576, 177] width 50 height 19
click at [595, 182] on input "12.15" at bounding box center [576, 177] width 50 height 19
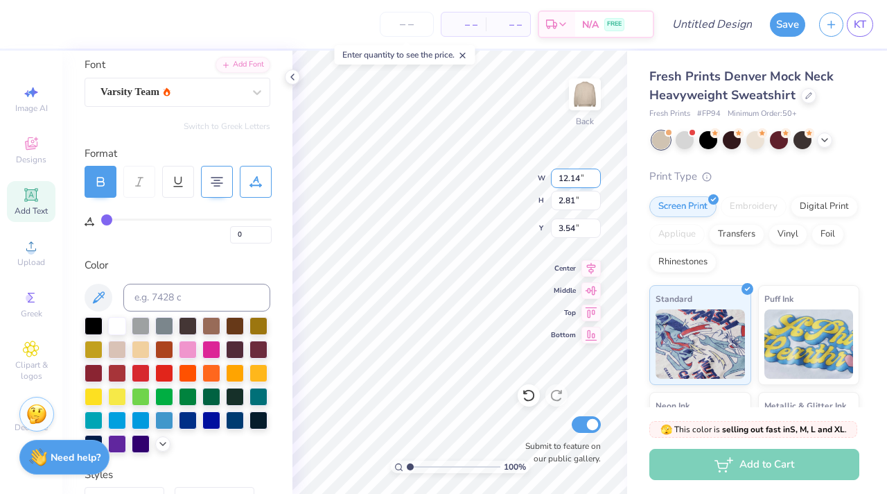
click at [595, 182] on input "12.14" at bounding box center [576, 177] width 50 height 19
click at [595, 182] on input "12.13" at bounding box center [576, 177] width 50 height 19
click at [595, 182] on input "12.12" at bounding box center [576, 177] width 50 height 19
click at [595, 182] on input "12.11" at bounding box center [576, 177] width 50 height 19
click at [595, 182] on input "12.1" at bounding box center [576, 177] width 50 height 19
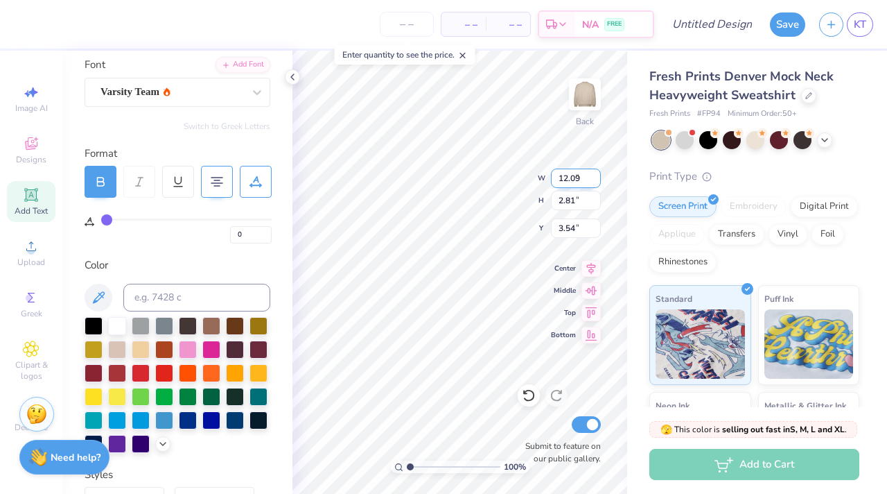
click at [595, 182] on input "12.09" at bounding box center [576, 177] width 50 height 19
click at [595, 182] on input "12.08" at bounding box center [576, 177] width 50 height 19
click at [595, 182] on input "12.07" at bounding box center [576, 177] width 50 height 19
click at [595, 182] on input "12.06" at bounding box center [576, 177] width 50 height 19
click at [595, 182] on input "12.05" at bounding box center [576, 177] width 50 height 19
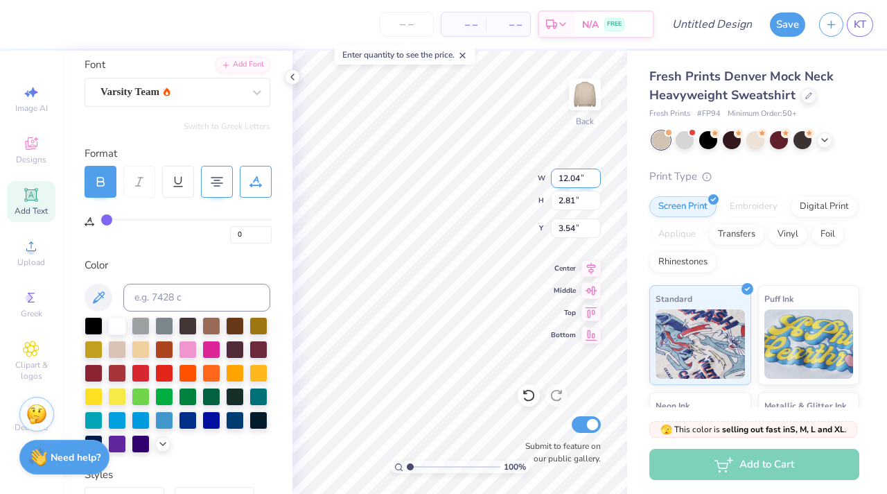
click at [595, 182] on input "12.04" at bounding box center [576, 177] width 50 height 19
click at [595, 182] on input "12.03" at bounding box center [576, 177] width 50 height 19
click at [595, 182] on input "12.02" at bounding box center [576, 177] width 50 height 19
click at [595, 182] on input "12.01" at bounding box center [576, 177] width 50 height 19
click at [595, 182] on input "12" at bounding box center [576, 177] width 50 height 19
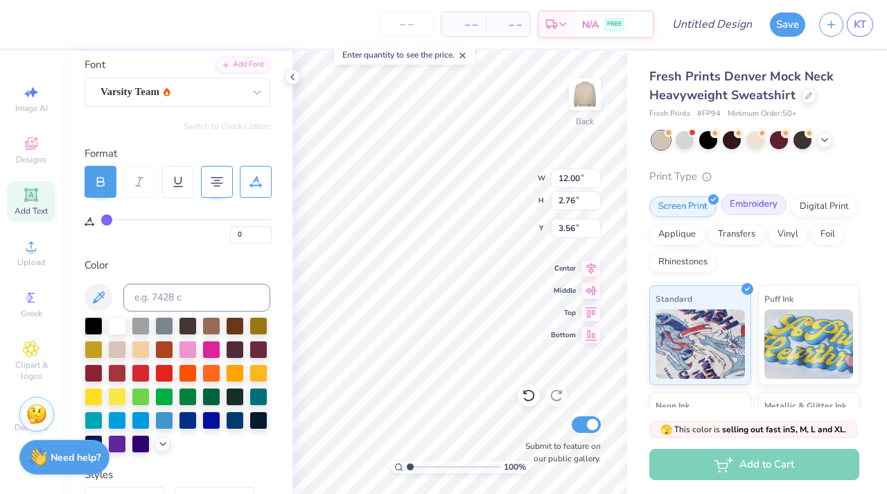
click at [747, 215] on div "Screen Print Embroidery Digital Print Applique Transfers Vinyl Foil Rhinestones" at bounding box center [755, 234] width 210 height 76
click at [745, 207] on div "Embroidery" at bounding box center [754, 204] width 66 height 21
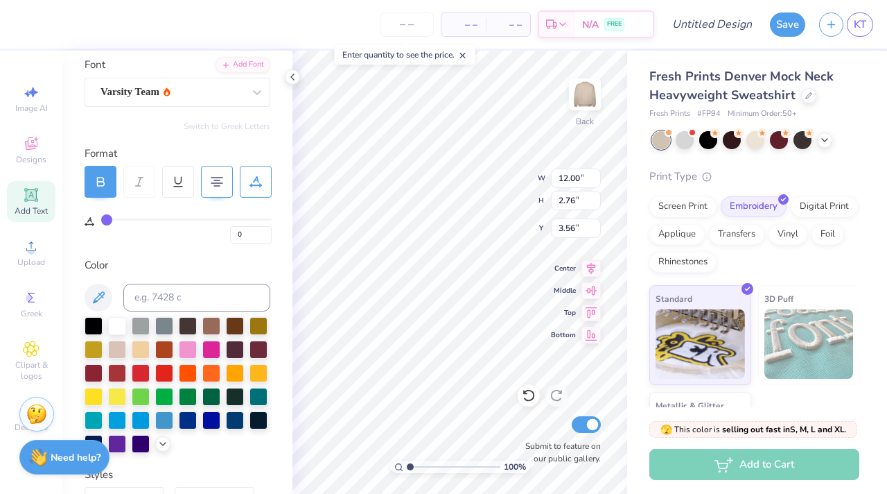
click at [771, 168] on div "Print Type" at bounding box center [755, 176] width 210 height 16
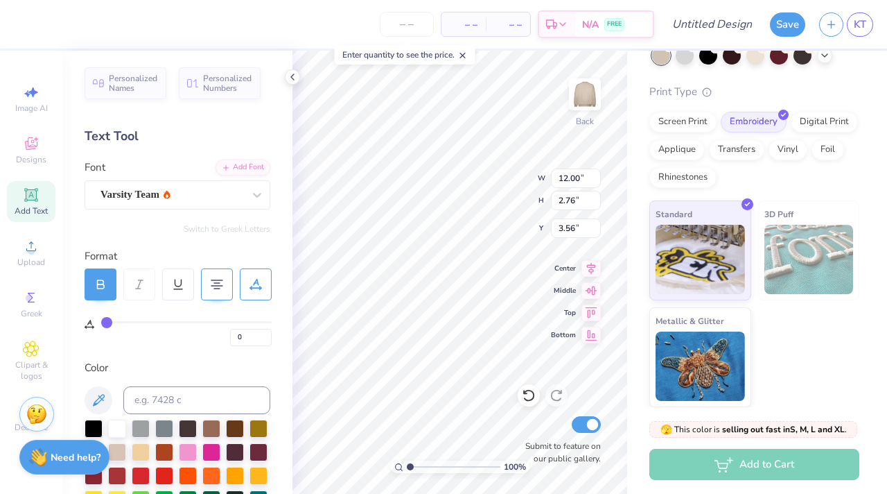
scroll to position [5, 0]
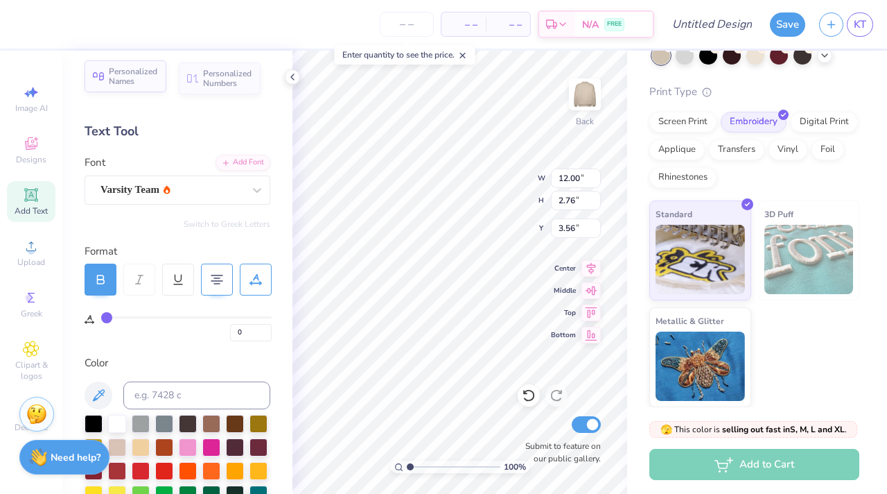
click at [135, 71] on span "Personalized Names" at bounding box center [133, 76] width 49 height 19
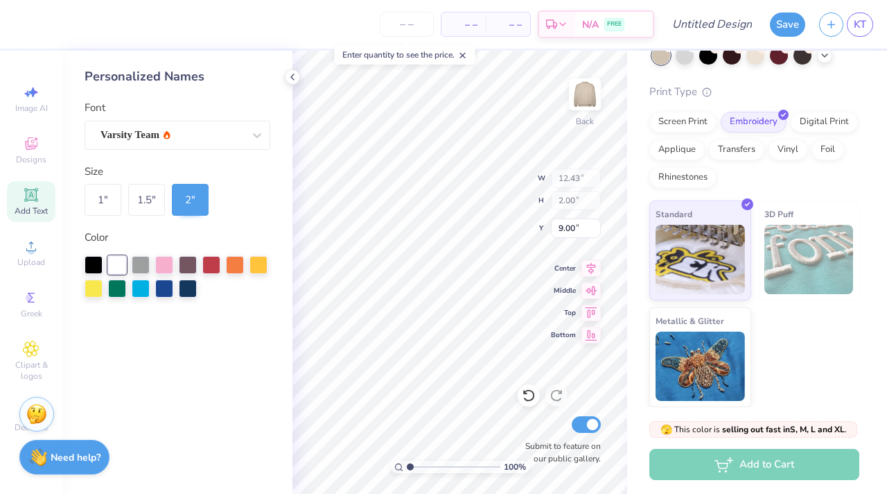
scroll to position [0, 0]
click at [148, 210] on div "1.5 "" at bounding box center [146, 200] width 37 height 32
click at [180, 209] on div "2 "" at bounding box center [190, 200] width 37 height 32
click at [533, 385] on div "100 % Back W 12.43 12.43 " H 2.00 2.00 " Y 9.00 9.00 " Center Middle Top Bottom…" at bounding box center [460, 272] width 335 height 443
click at [182, 199] on div "2 "" at bounding box center [190, 200] width 37 height 32
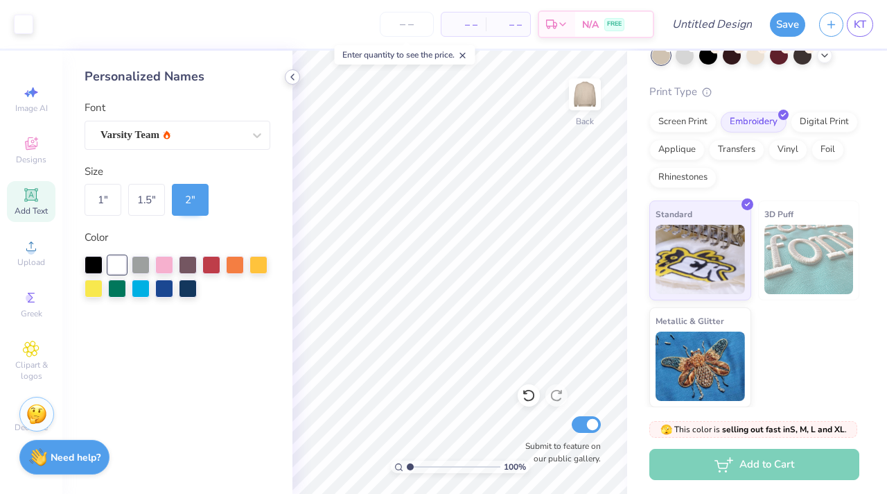
click at [295, 75] on icon at bounding box center [292, 76] width 11 height 11
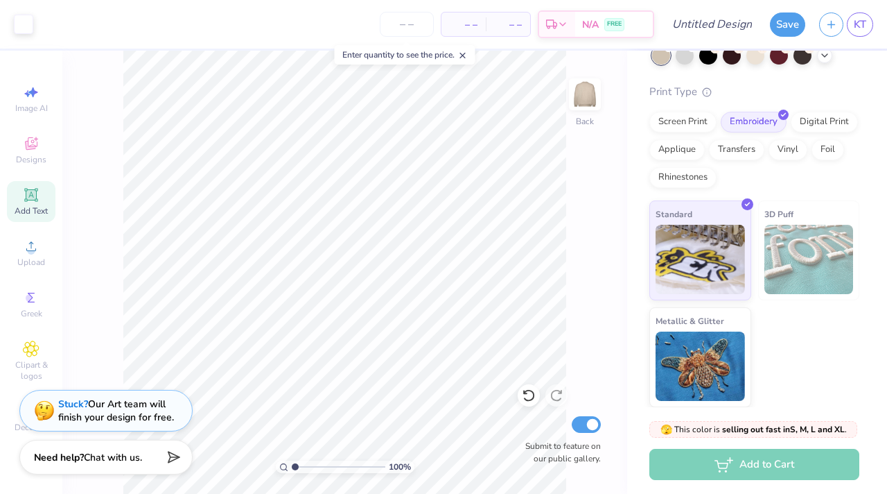
click at [49, 211] on div "Add Text" at bounding box center [31, 201] width 49 height 41
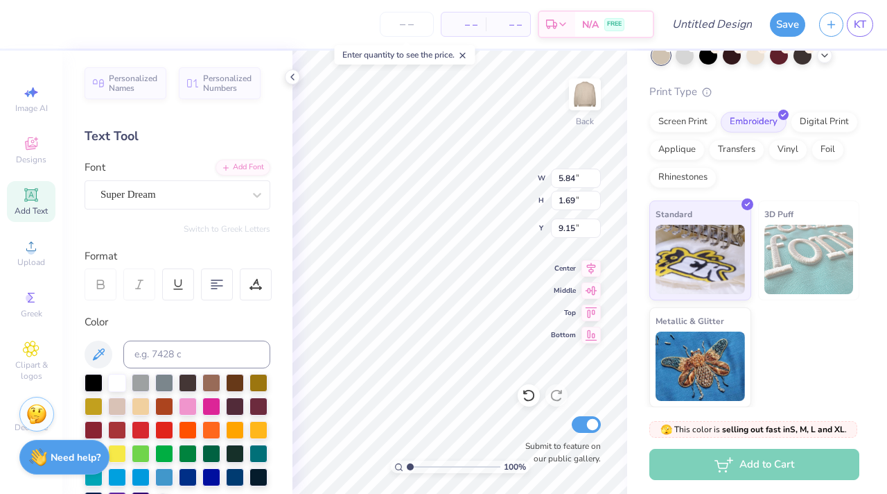
drag, startPoint x: 148, startPoint y: 80, endPoint x: 192, endPoint y: 122, distance: 60.8
click at [148, 80] on span "Personalized Names" at bounding box center [133, 82] width 49 height 19
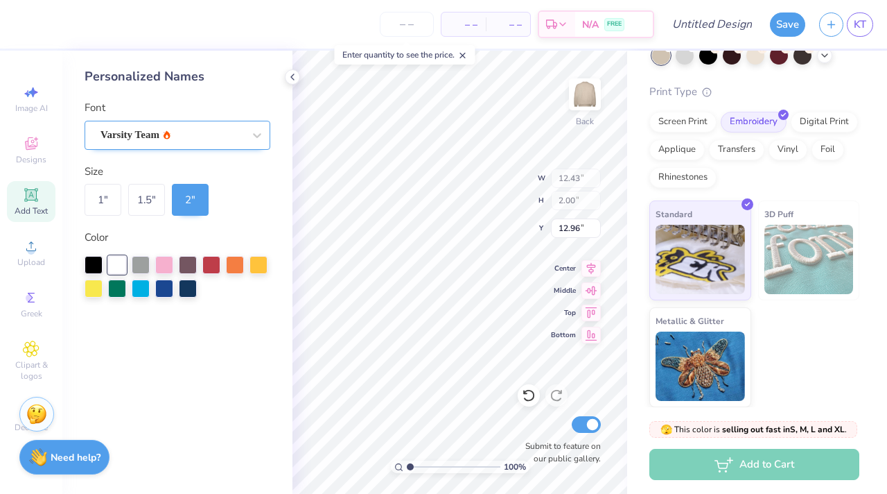
click at [243, 129] on div "Varsity Team" at bounding box center [172, 134] width 146 height 21
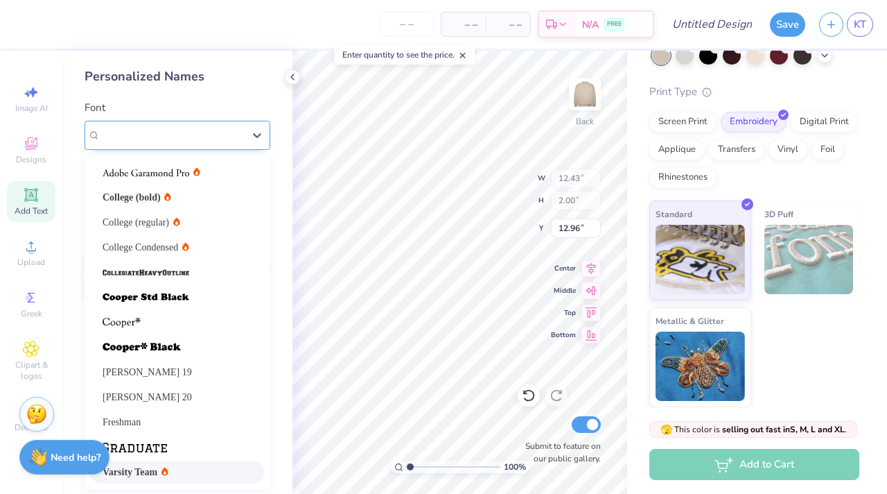
click at [240, 129] on div "Varsity Team" at bounding box center [172, 135] width 143 height 16
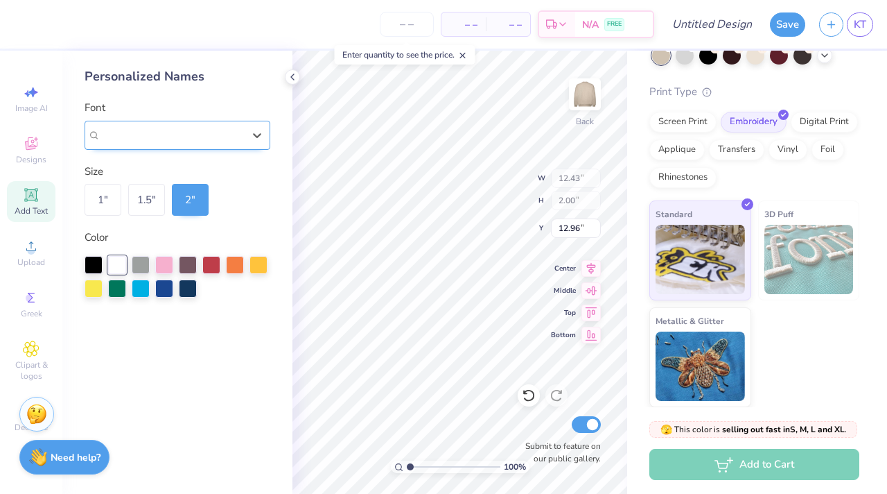
click at [243, 130] on div "Varsity Team" at bounding box center [172, 135] width 143 height 16
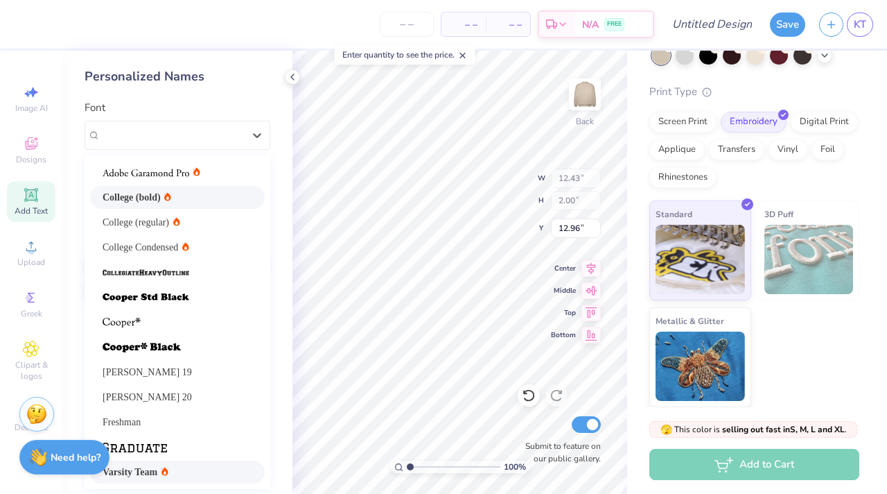
click at [199, 190] on div "College (bold)" at bounding box center [178, 197] width 150 height 15
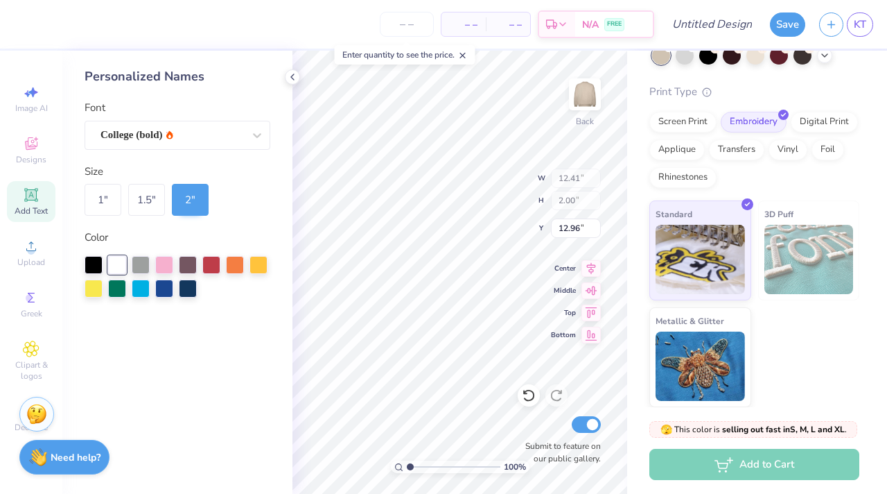
click at [224, 215] on div "1 " 1.5 " 2 "" at bounding box center [178, 200] width 186 height 32
click at [289, 78] on icon at bounding box center [292, 76] width 11 height 11
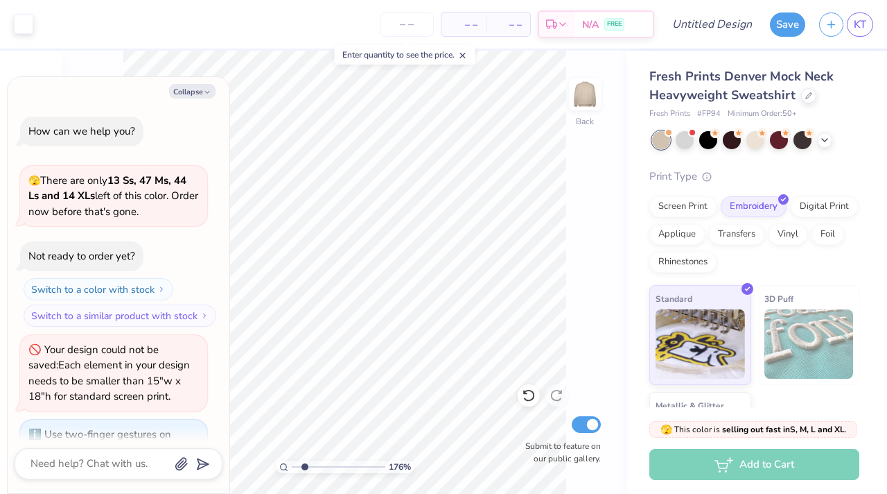
scroll to position [65, 0]
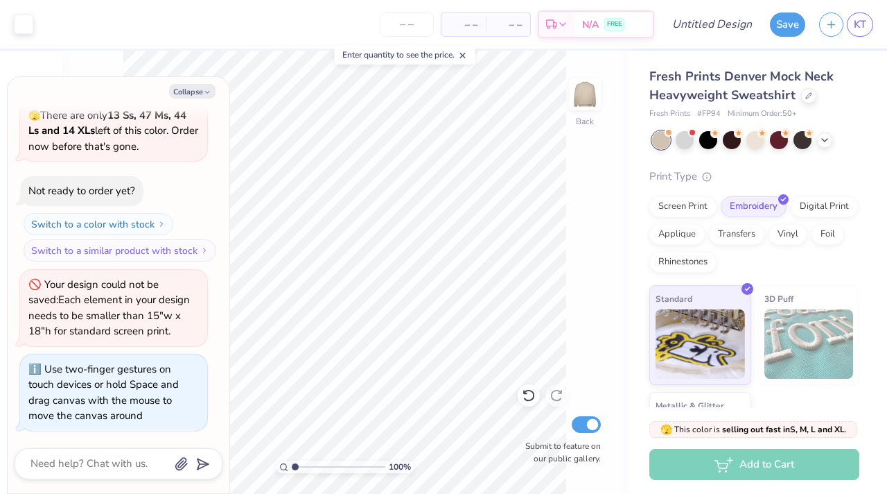
drag, startPoint x: 296, startPoint y: 469, endPoint x: 272, endPoint y: 469, distance: 24.3
click at [292, 469] on input "range" at bounding box center [339, 466] width 94 height 12
click at [193, 94] on button "Collapse" at bounding box center [192, 91] width 46 height 15
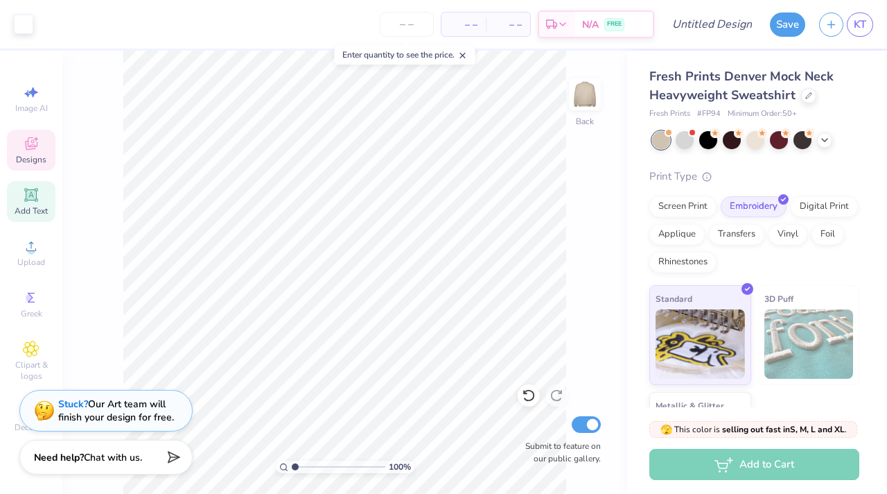
click at [27, 158] on span "Designs" at bounding box center [31, 159] width 31 height 11
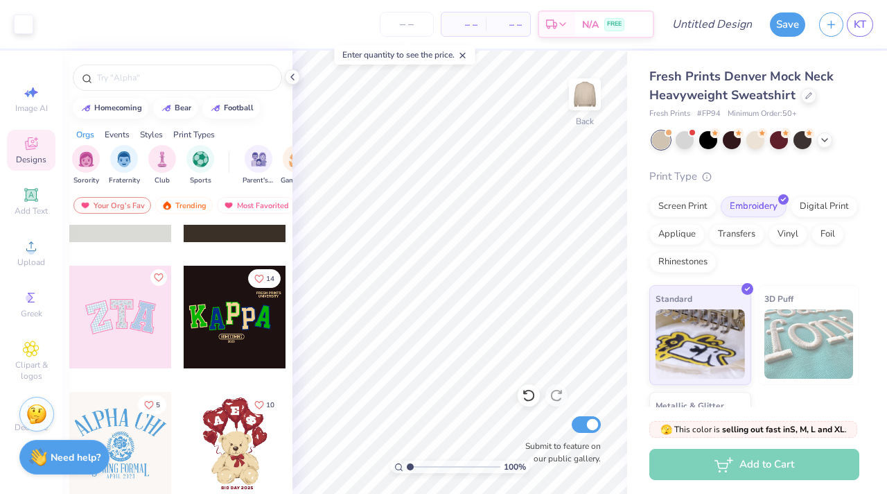
scroll to position [211, 0]
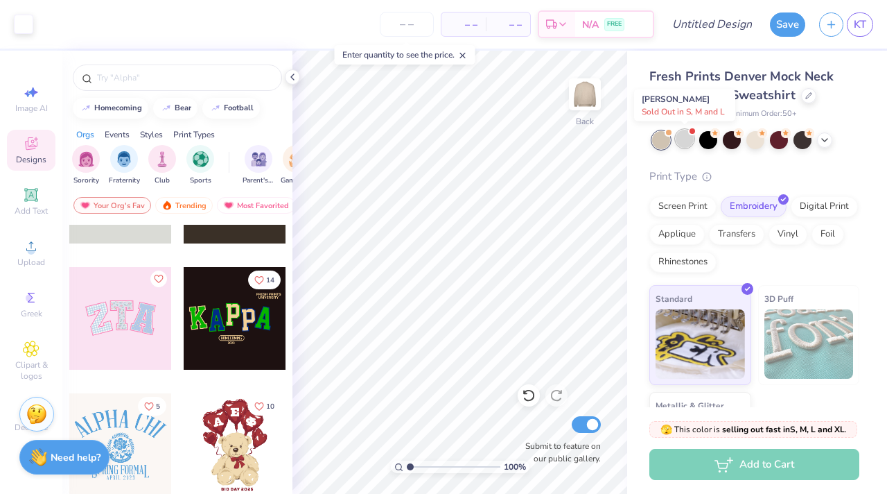
click at [684, 139] on div at bounding box center [685, 139] width 18 height 18
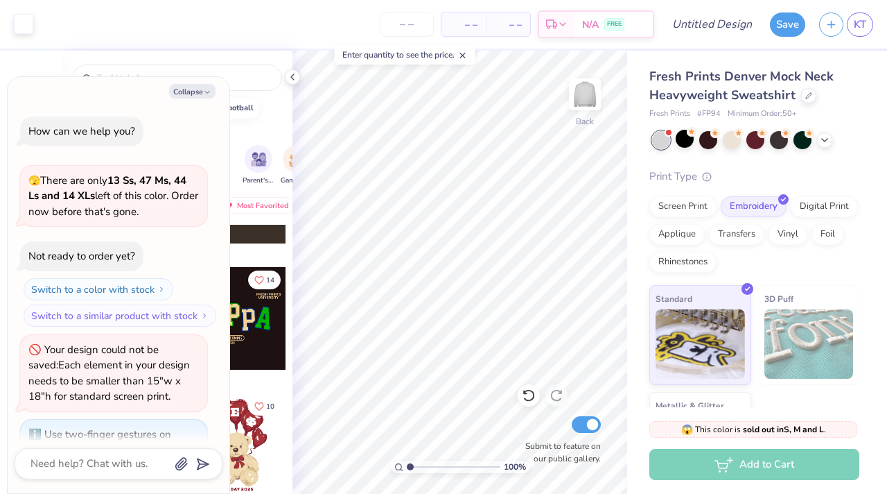
scroll to position [261, 0]
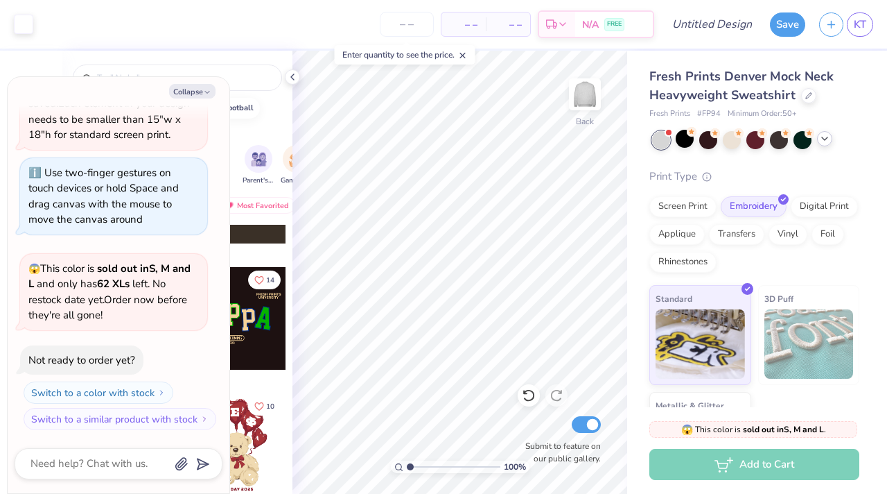
click at [822, 143] on div at bounding box center [824, 138] width 15 height 15
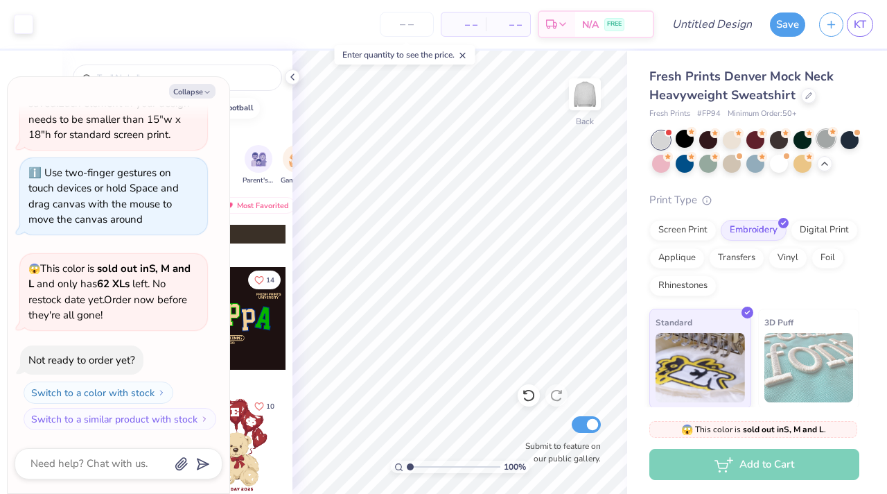
click at [826, 139] on div at bounding box center [826, 139] width 18 height 18
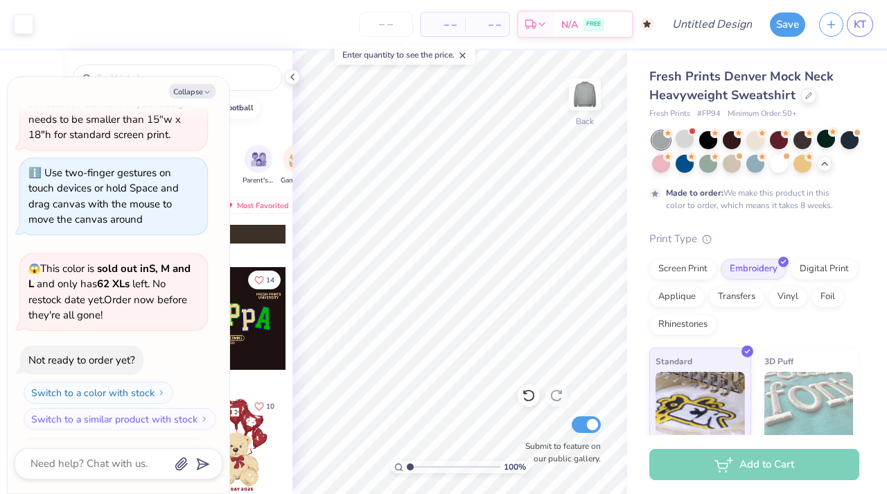
scroll to position [376, 0]
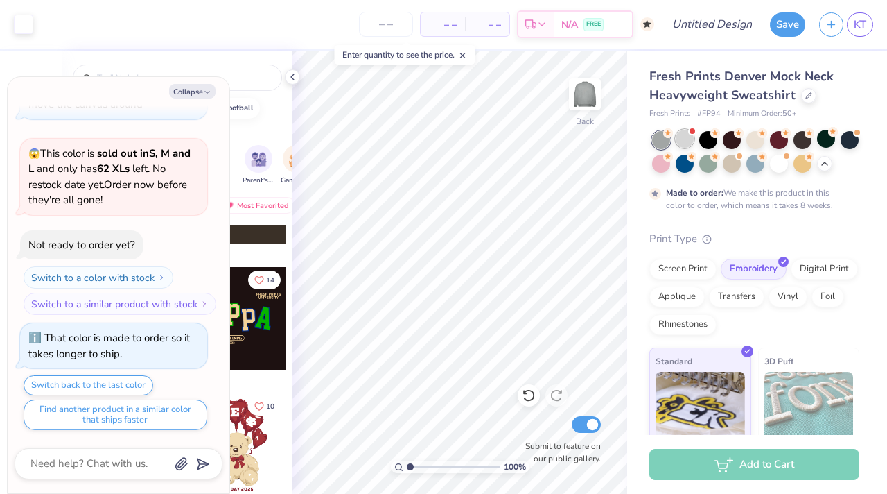
click at [684, 150] on div at bounding box center [755, 152] width 207 height 42
click at [684, 146] on div at bounding box center [685, 139] width 18 height 18
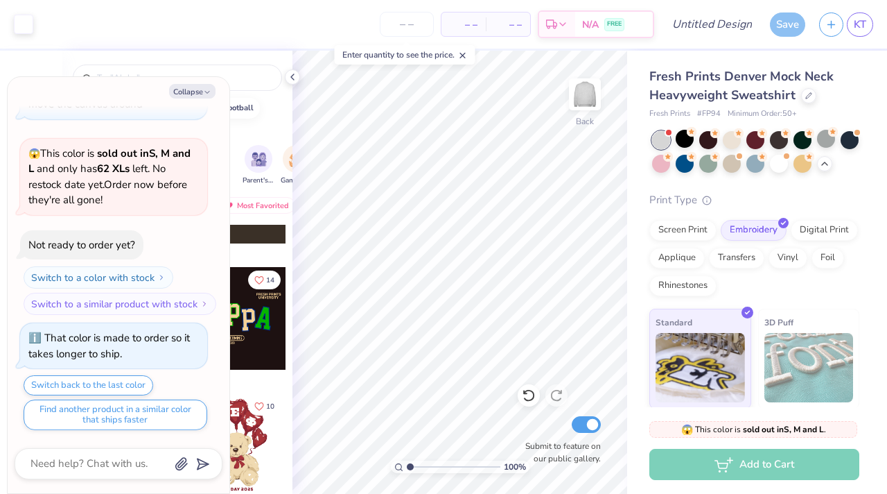
scroll to position [641, 0]
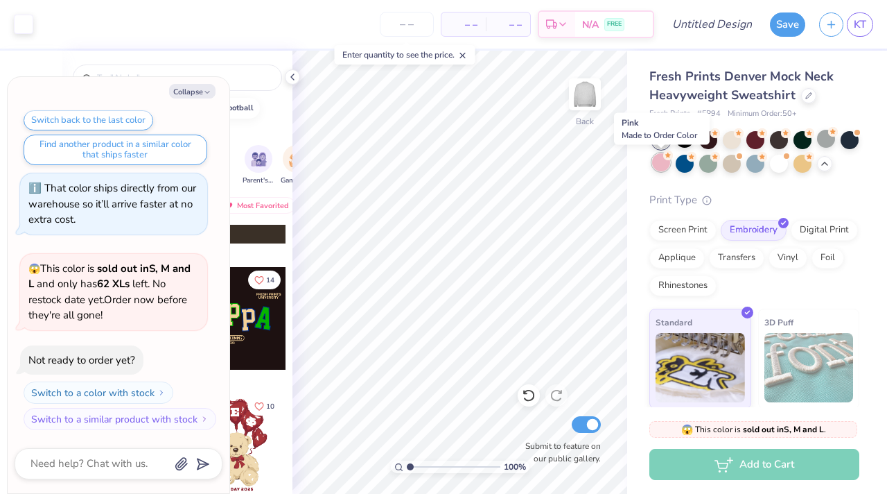
click at [662, 171] on div at bounding box center [661, 162] width 18 height 18
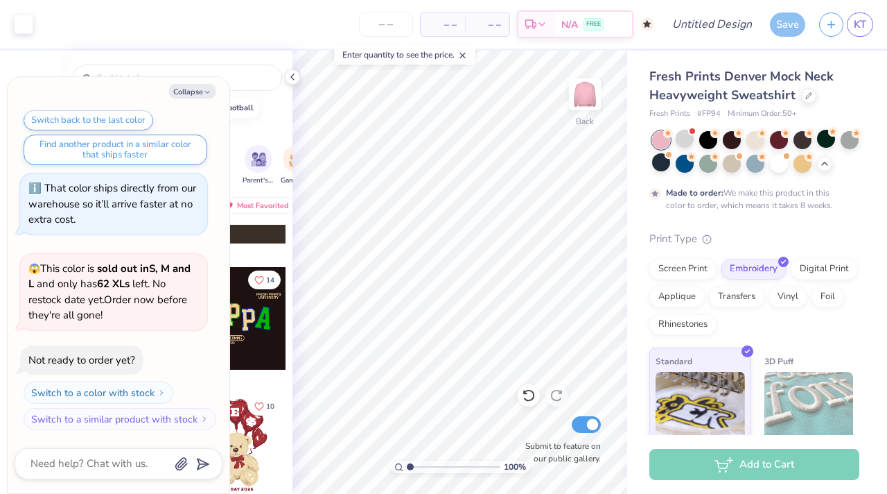
scroll to position [756, 0]
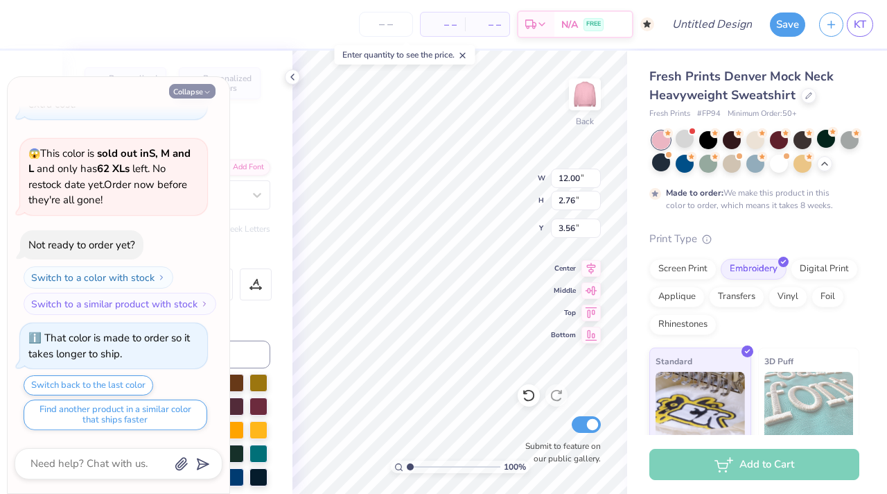
click at [198, 92] on button "Collapse" at bounding box center [192, 91] width 46 height 15
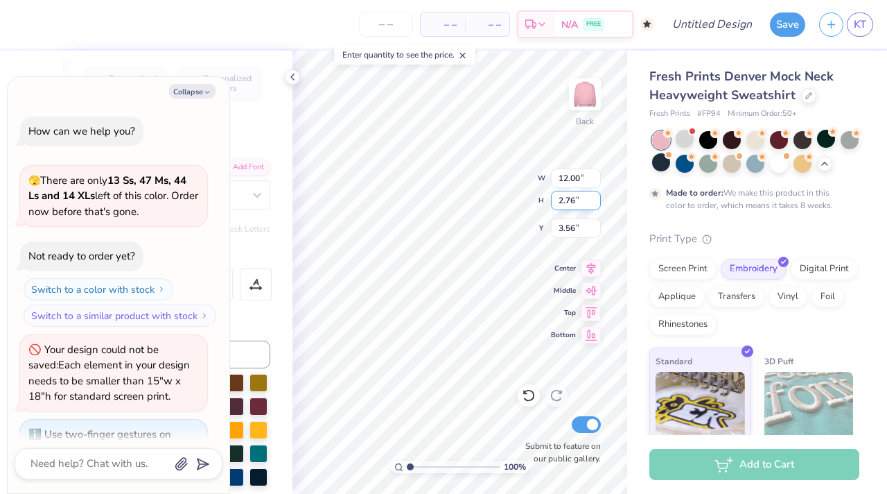
scroll to position [871, 0]
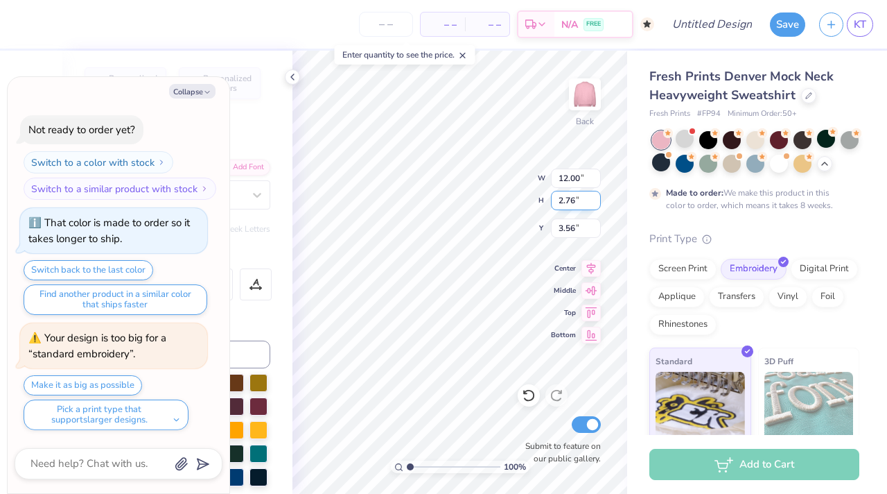
click at [567, 198] on div "100 % Back W 12.00 12.00 " H 2.76 2.76 " Y 3.56 3.56 " Center Middle Top Bottom…" at bounding box center [460, 272] width 335 height 443
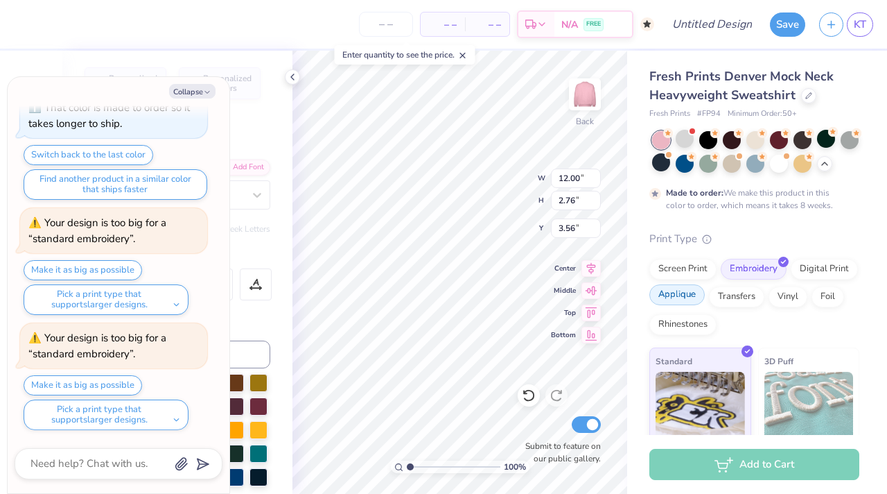
click at [687, 290] on div "Applique" at bounding box center [677, 294] width 55 height 21
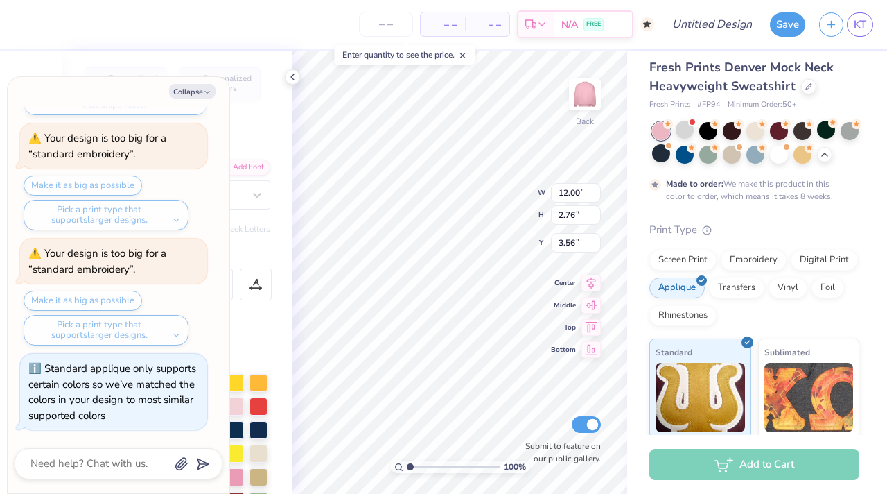
scroll to position [12, 0]
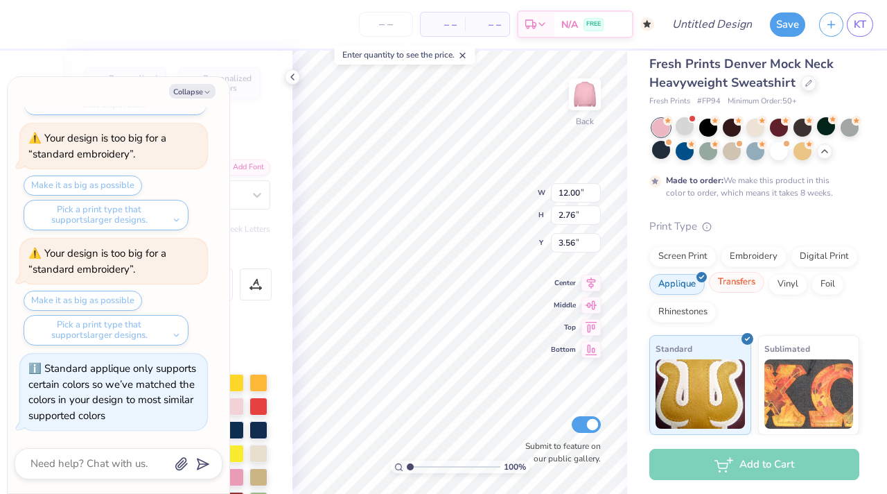
click at [754, 287] on div "Transfers" at bounding box center [736, 282] width 55 height 21
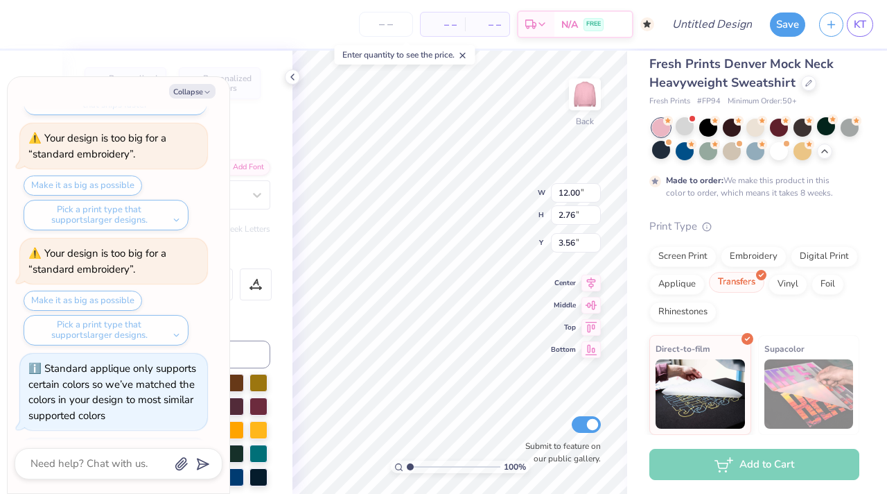
scroll to position [1156, 0]
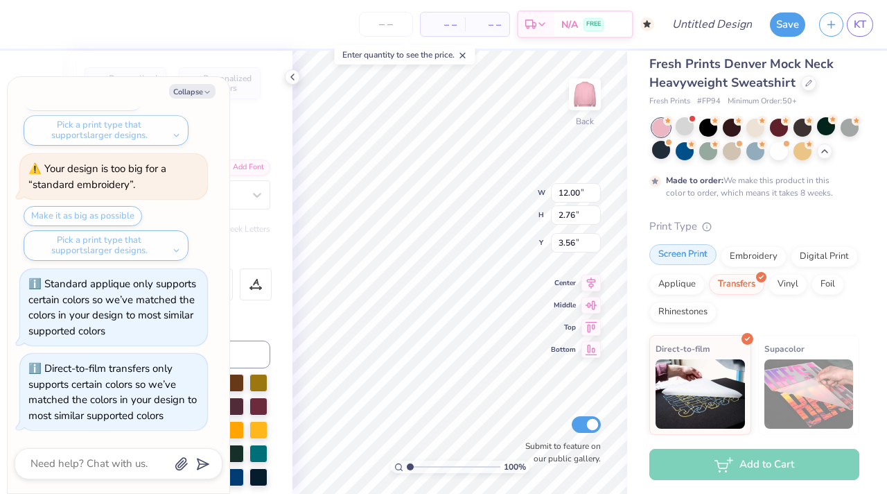
click at [683, 256] on div "Screen Print" at bounding box center [683, 254] width 67 height 21
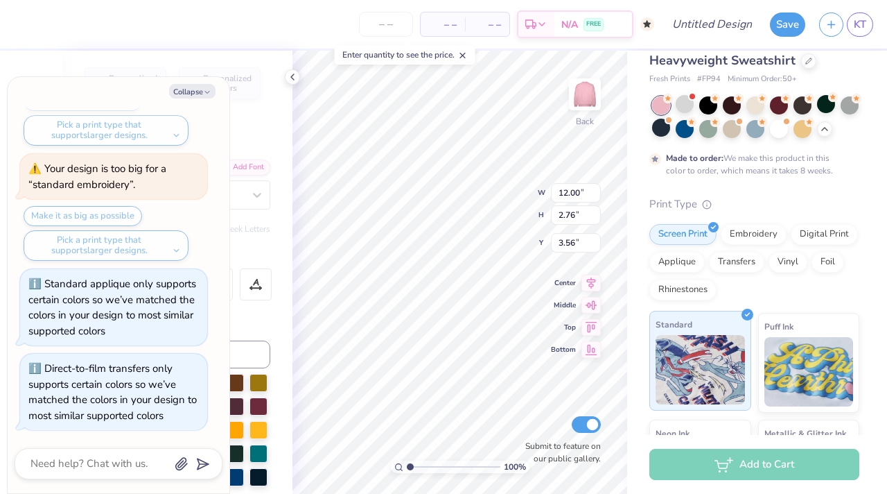
scroll to position [0, 0]
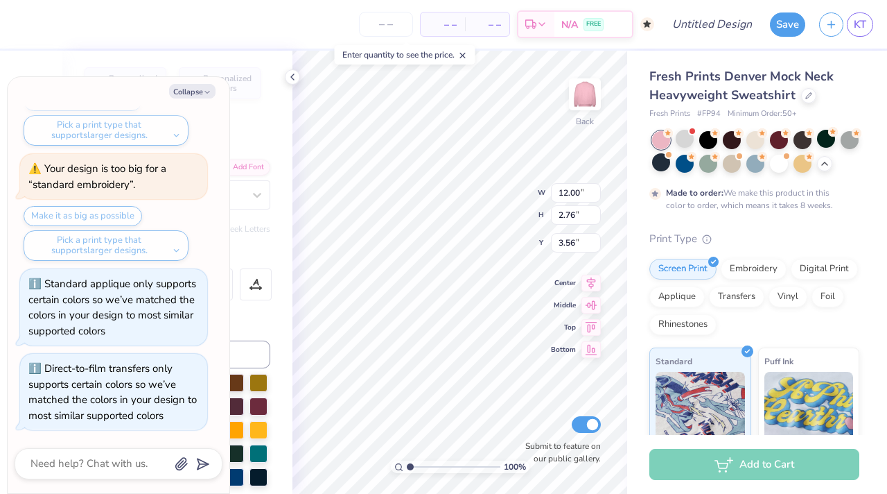
click at [824, 254] on div "Print Type Screen Print Embroidery Digital Print Applique Transfers Vinyl Foil …" at bounding box center [755, 446] width 210 height 430
click at [821, 265] on div "Digital Print" at bounding box center [824, 266] width 67 height 21
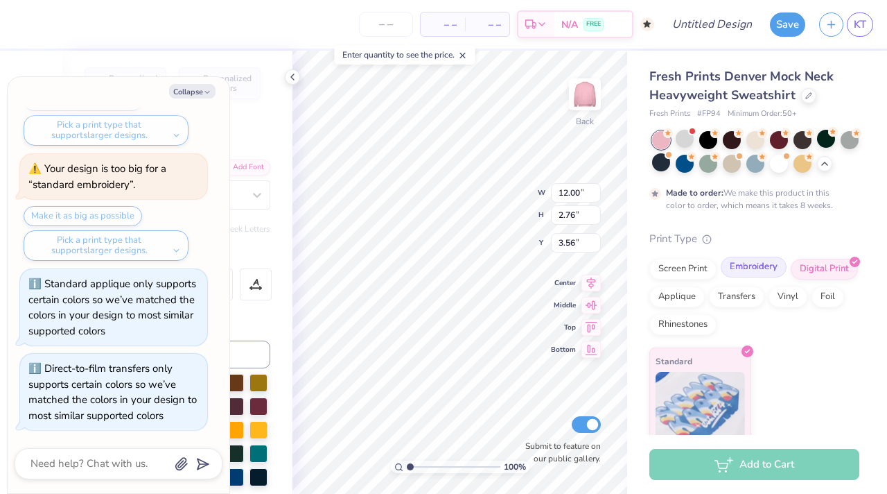
click at [759, 259] on div "Embroidery" at bounding box center [754, 266] width 66 height 21
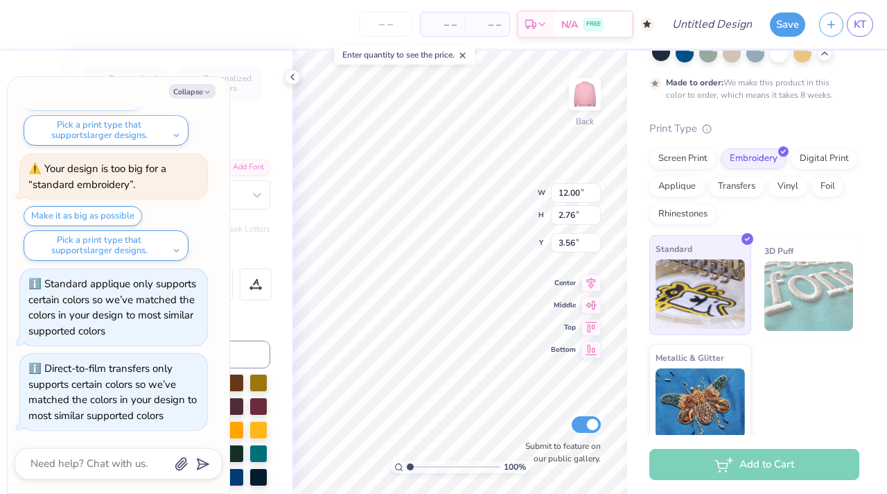
scroll to position [119, 0]
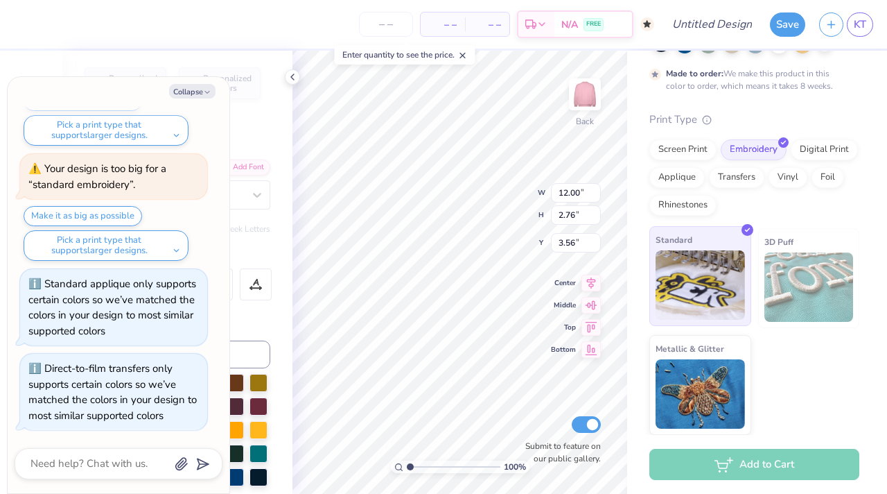
click at [684, 291] on img at bounding box center [700, 284] width 89 height 69
click at [748, 146] on div "Embroidery" at bounding box center [754, 147] width 66 height 21
click at [781, 114] on div "Print Type" at bounding box center [755, 120] width 210 height 16
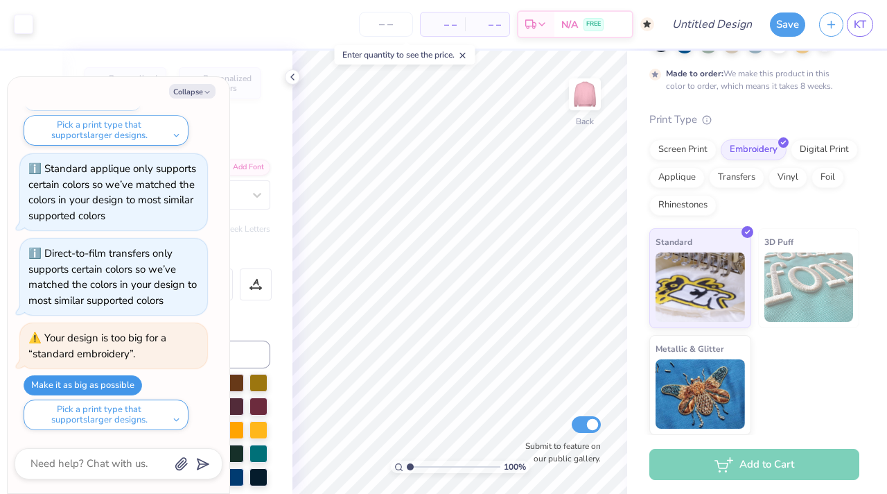
click at [113, 379] on button "Make it as big as possible" at bounding box center [83, 385] width 119 height 20
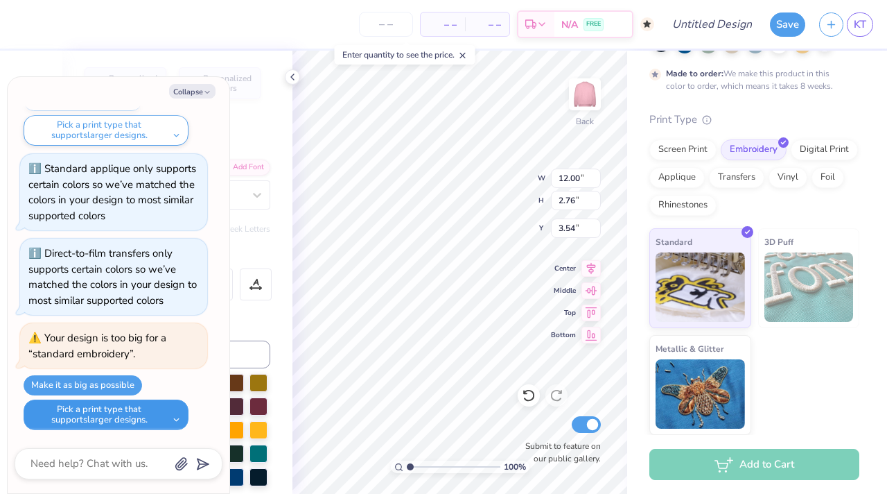
click at [170, 427] on button "Pick a print type that supports larger designs." at bounding box center [106, 414] width 165 height 31
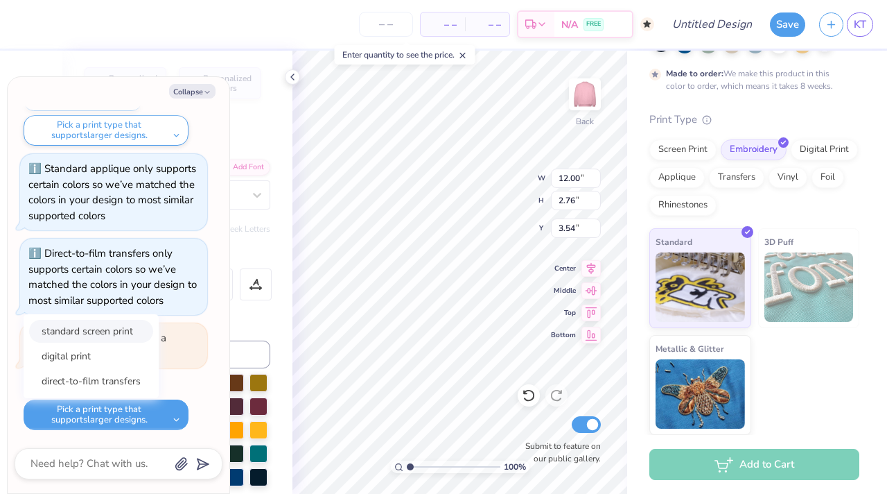
click at [122, 340] on button "standard screen print" at bounding box center [91, 331] width 124 height 23
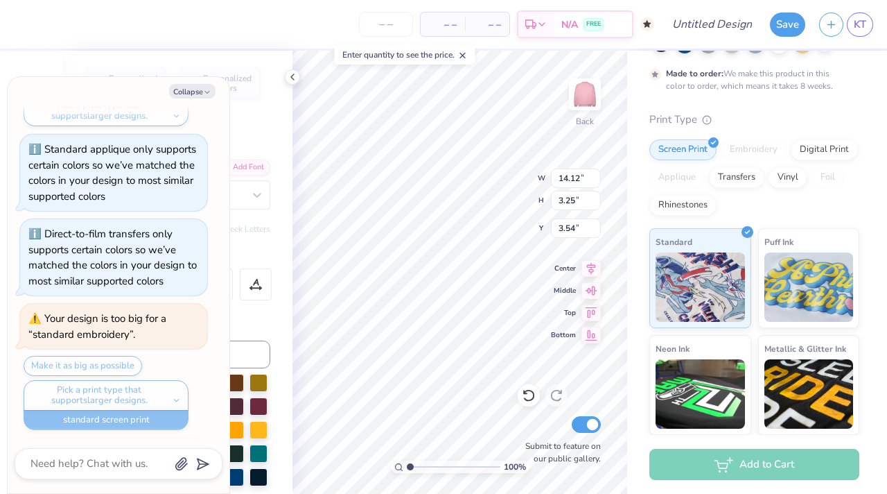
scroll to position [1405, 0]
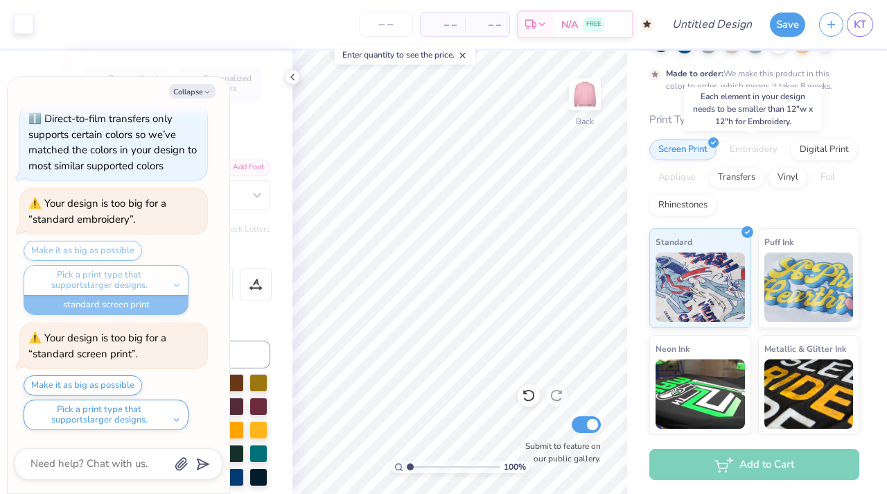
click at [737, 143] on div "Embroidery" at bounding box center [754, 149] width 66 height 21
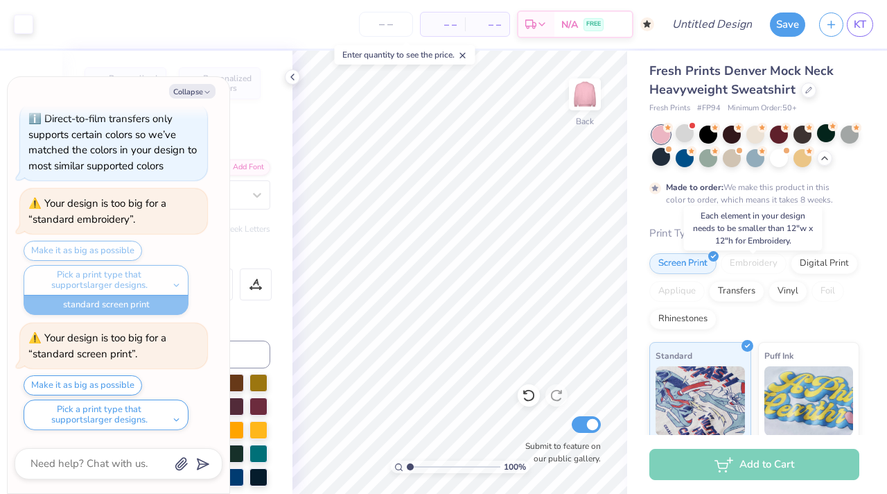
scroll to position [0, 0]
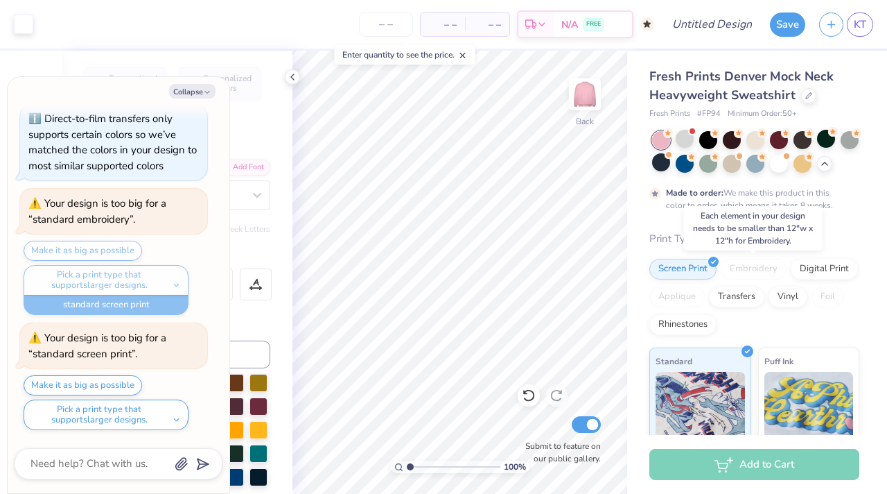
click at [753, 268] on div "Embroidery" at bounding box center [754, 269] width 66 height 21
click at [838, 209] on div "Made to order: We make this product in this color to order, which means it take…" at bounding box center [755, 171] width 210 height 80
click at [205, 85] on button "Collapse" at bounding box center [192, 91] width 46 height 15
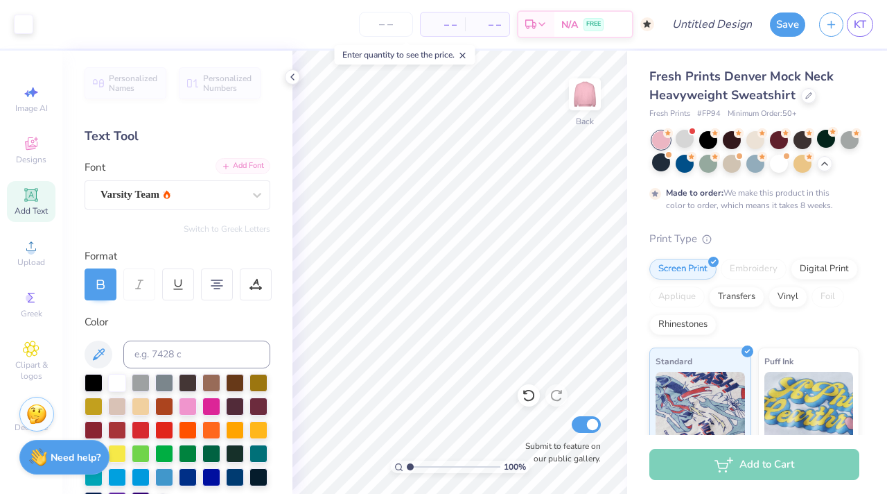
click at [236, 163] on div "Add Font" at bounding box center [243, 166] width 55 height 16
click at [240, 169] on div "Add Font" at bounding box center [243, 166] width 55 height 16
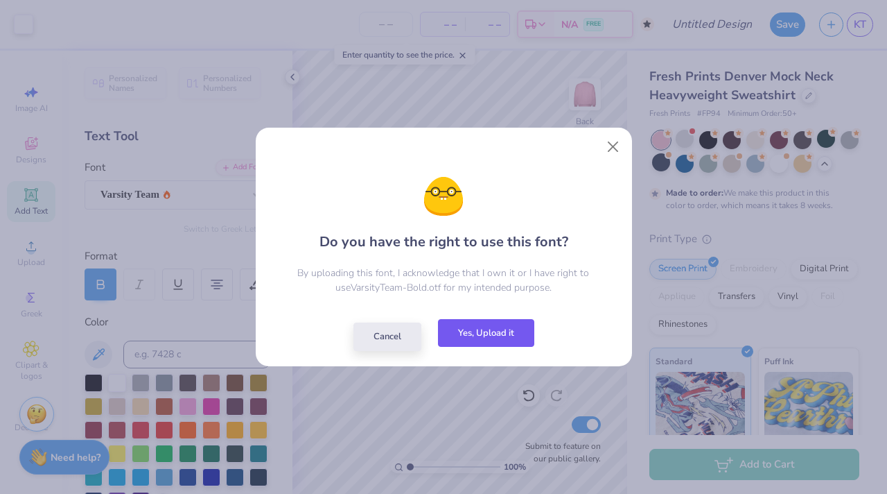
click at [471, 340] on button "Yes, Upload it" at bounding box center [486, 333] width 96 height 28
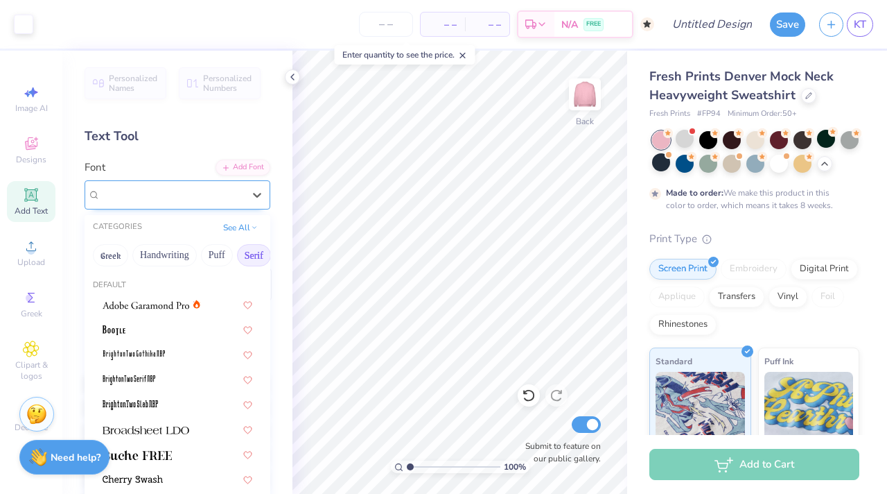
click at [174, 184] on div "Varsity Team" at bounding box center [172, 194] width 146 height 21
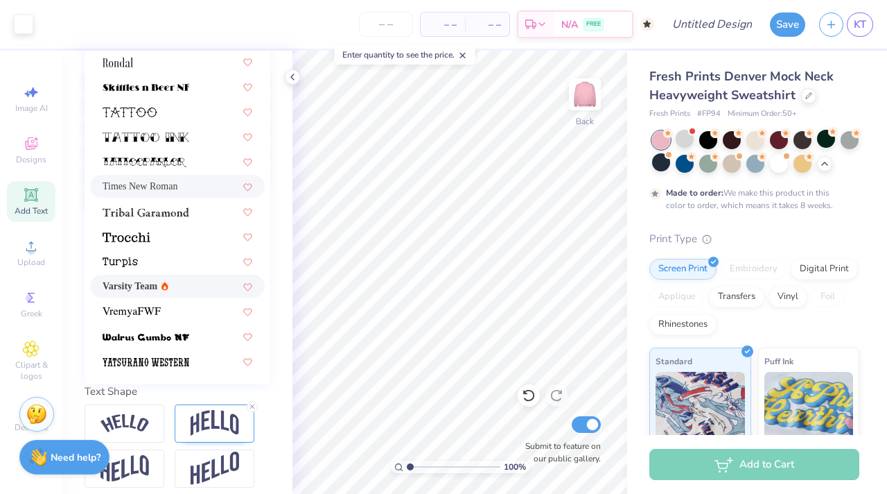
scroll to position [298, 0]
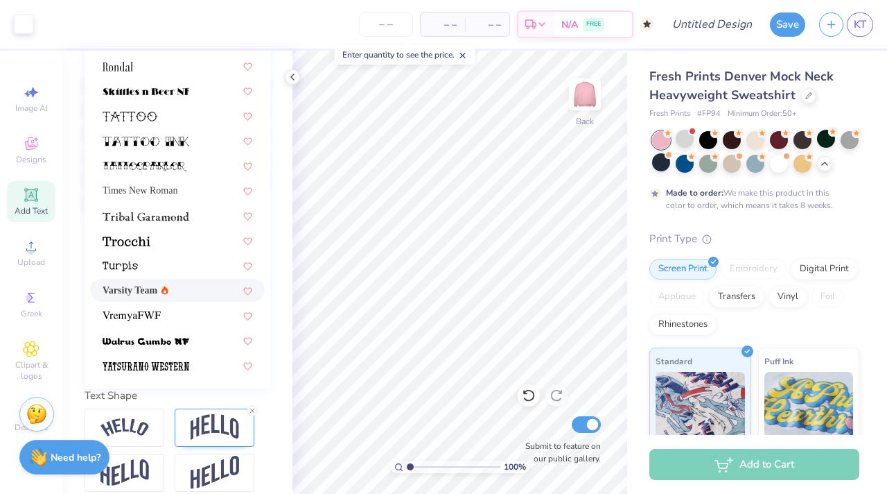
click at [198, 293] on div "Varsity Team" at bounding box center [178, 290] width 150 height 15
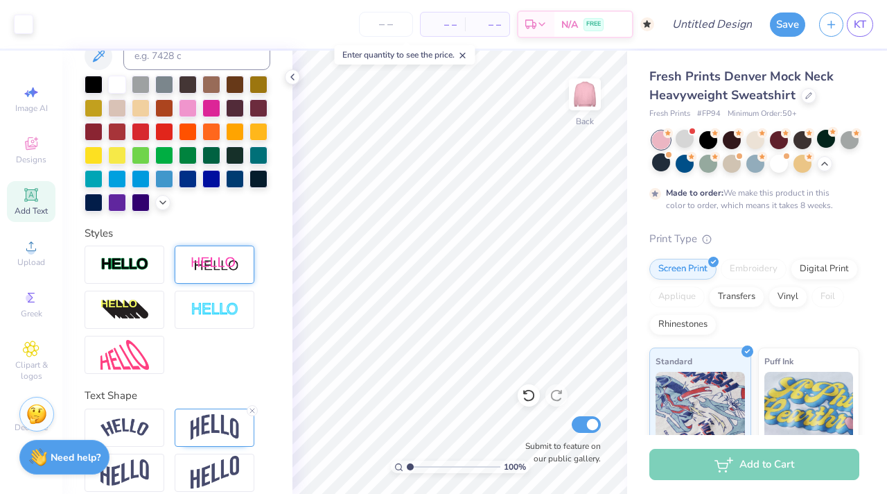
scroll to position [0, 0]
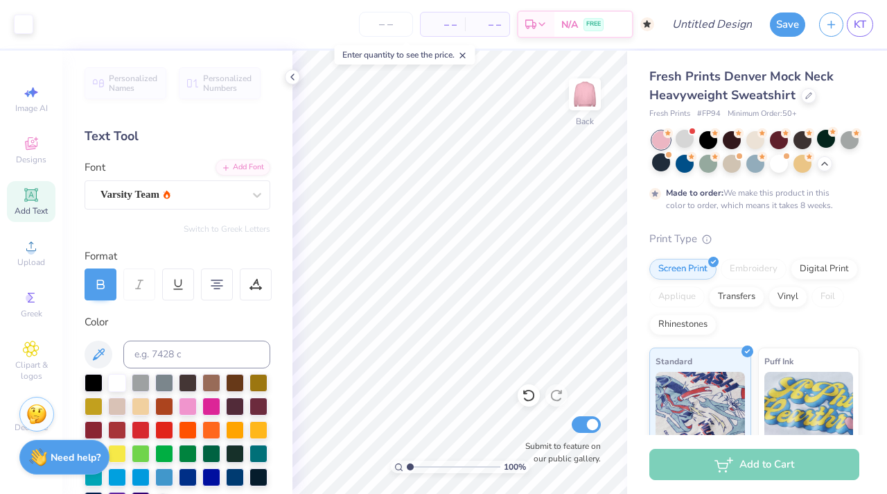
click at [241, 214] on div "Personalized Names Personalized Numbers Text Tool Add Font Font Varsity Team Sw…" at bounding box center [177, 272] width 230 height 443
click at [241, 196] on div "Varsity Team" at bounding box center [172, 194] width 146 height 21
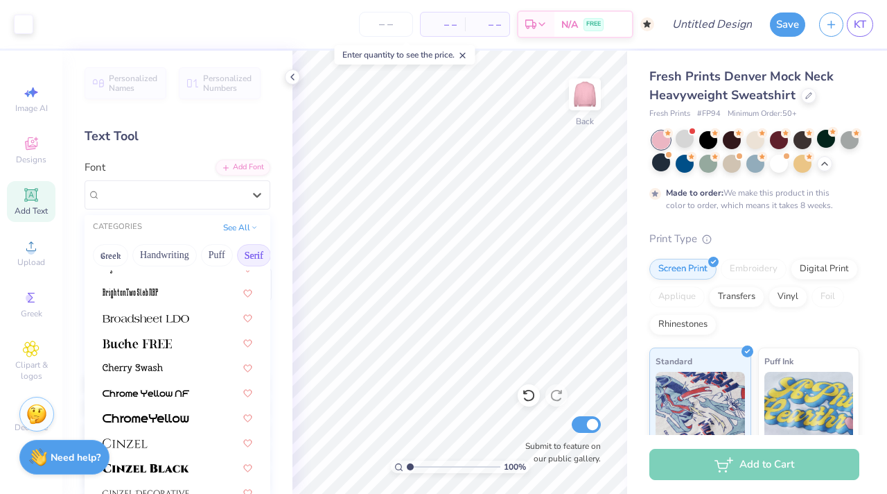
scroll to position [109, 0]
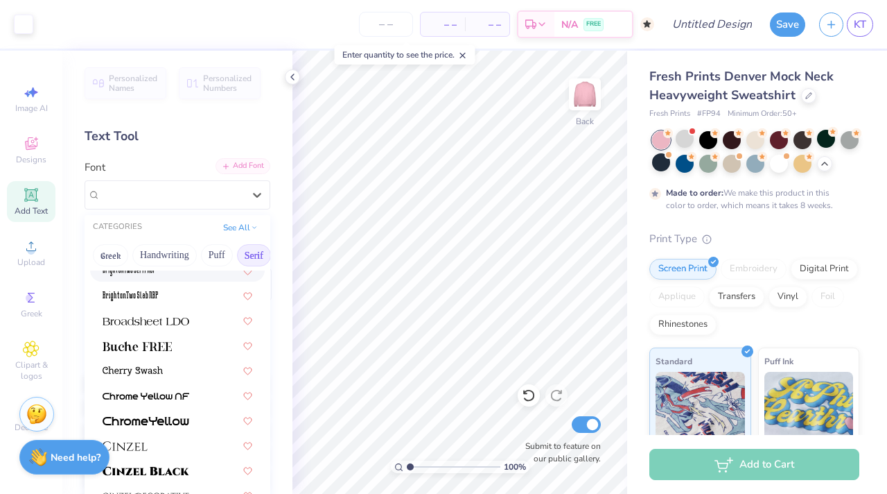
click at [239, 172] on div "Add Font" at bounding box center [243, 166] width 55 height 16
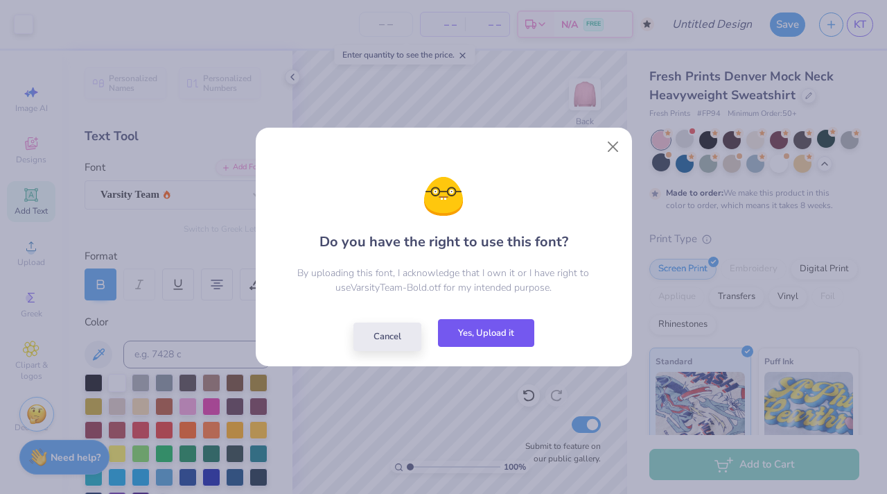
click at [490, 333] on button "Yes, Upload it" at bounding box center [486, 333] width 96 height 28
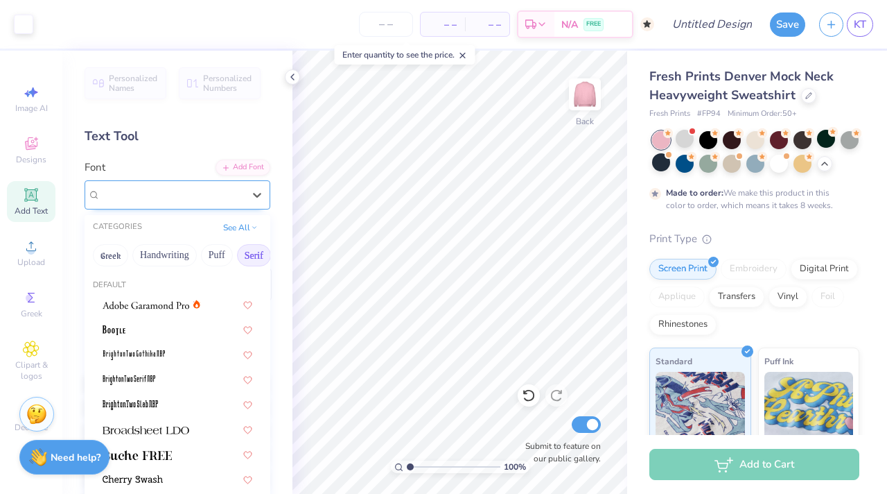
click at [180, 199] on div "Varsity Team" at bounding box center [172, 194] width 146 height 21
click at [269, 245] on div "Greek Handwriting Puff Serif Bold Calligraphy Retro Sans Serif Minimal Fantasy …" at bounding box center [178, 255] width 186 height 31
click at [256, 245] on button "Others" at bounding box center [247, 255] width 41 height 22
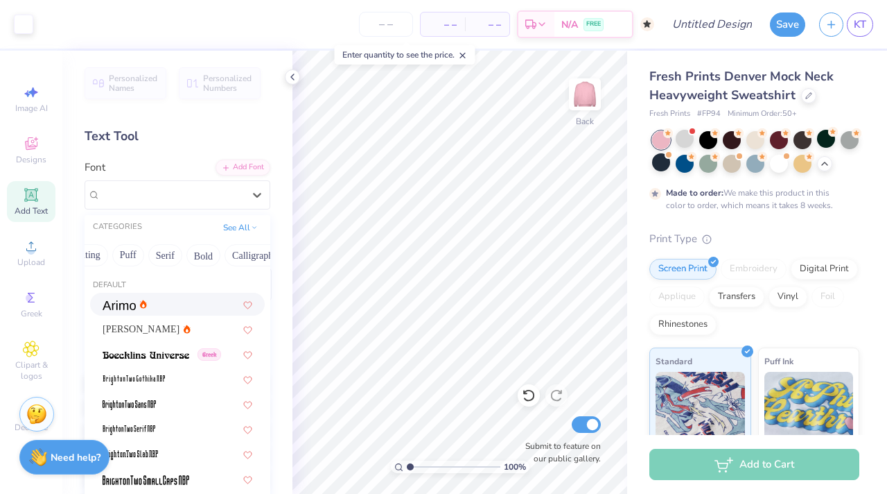
scroll to position [0, 0]
click at [168, 235] on div "CATEGORIES See All" at bounding box center [178, 227] width 186 height 25
click at [241, 227] on button "See All" at bounding box center [240, 226] width 43 height 14
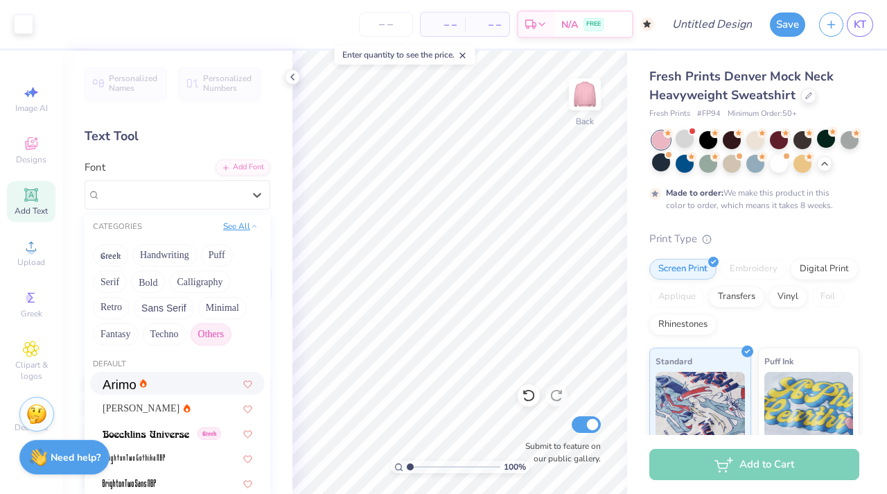
click at [241, 220] on button "See All" at bounding box center [240, 226] width 43 height 14
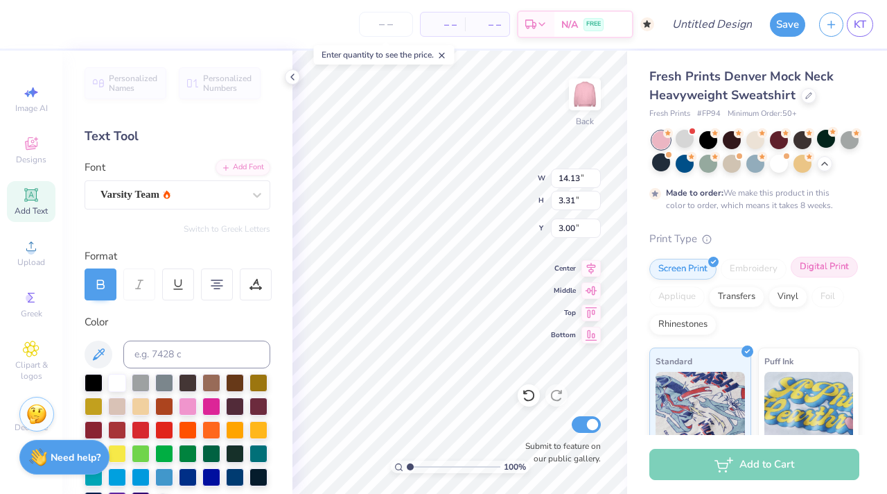
click at [827, 267] on div "Digital Print" at bounding box center [824, 266] width 67 height 21
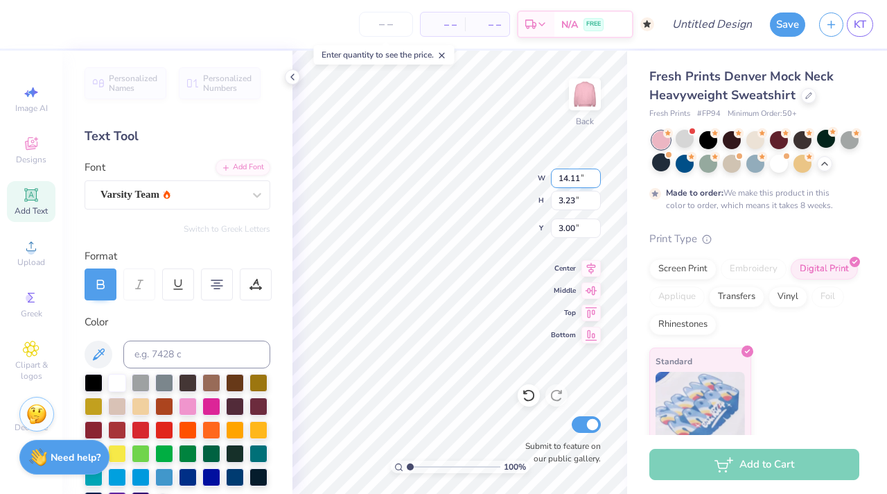
click at [590, 181] on input "14.11" at bounding box center [576, 177] width 50 height 19
click at [593, 176] on input "14.12" at bounding box center [576, 177] width 50 height 19
click at [593, 176] on input "14.13" at bounding box center [576, 177] width 50 height 19
click at [593, 176] on input "14.14" at bounding box center [576, 177] width 50 height 19
click at [593, 176] on input "14.15" at bounding box center [576, 177] width 50 height 19
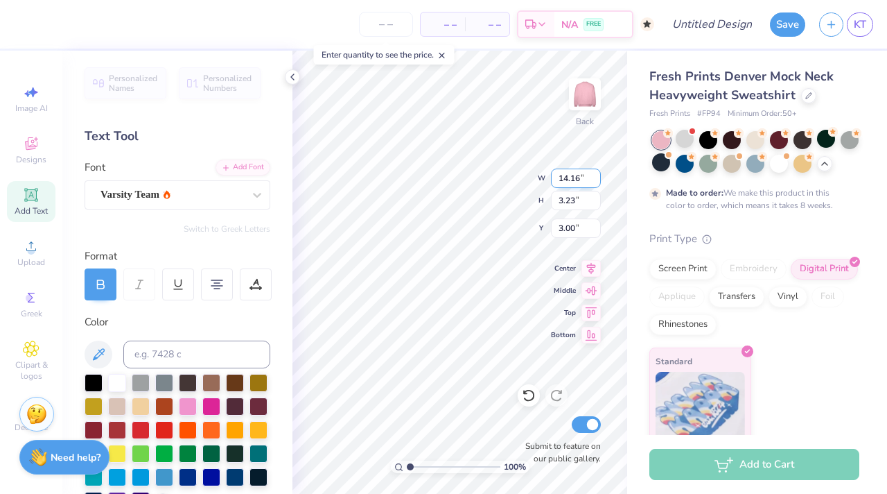
click at [593, 176] on input "14.16" at bounding box center [576, 177] width 50 height 19
click at [539, 168] on div "100 % Back W 14.16 14.16 " H 3.23 3.23 " Y 3.00 3.00 " Center Middle Top Bottom…" at bounding box center [460, 272] width 335 height 443
click at [842, 275] on div "Digital Print" at bounding box center [824, 266] width 67 height 21
drag, startPoint x: 586, startPoint y: 178, endPoint x: 562, endPoint y: 178, distance: 24.3
click at [562, 178] on input "14.12" at bounding box center [576, 177] width 50 height 19
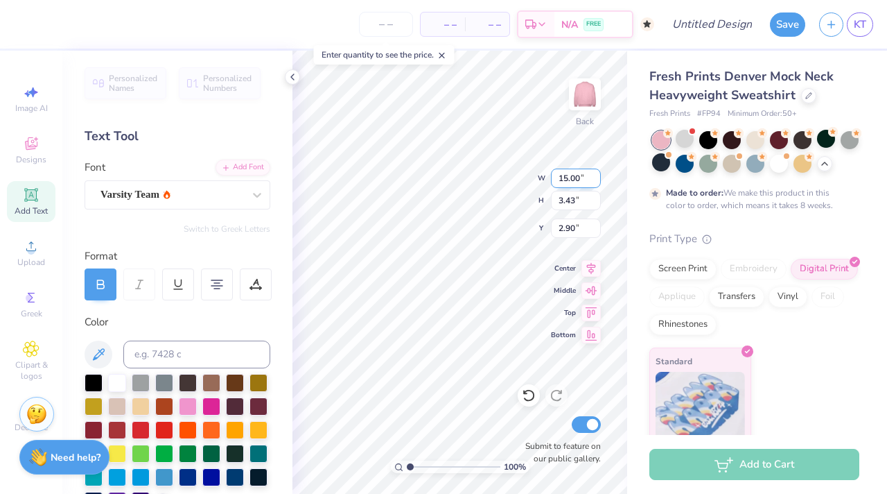
click at [598, 174] on input "15.00" at bounding box center [576, 177] width 50 height 19
click at [35, 463] on img at bounding box center [38, 455] width 18 height 18
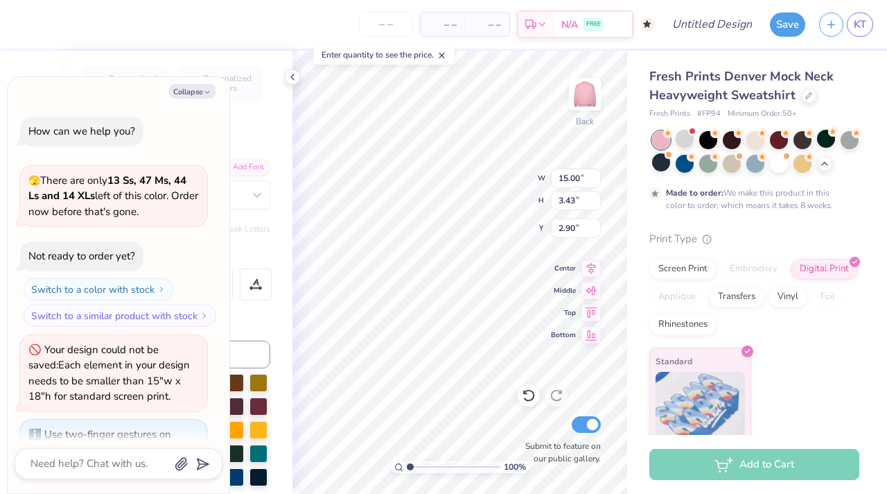
scroll to position [1405, 0]
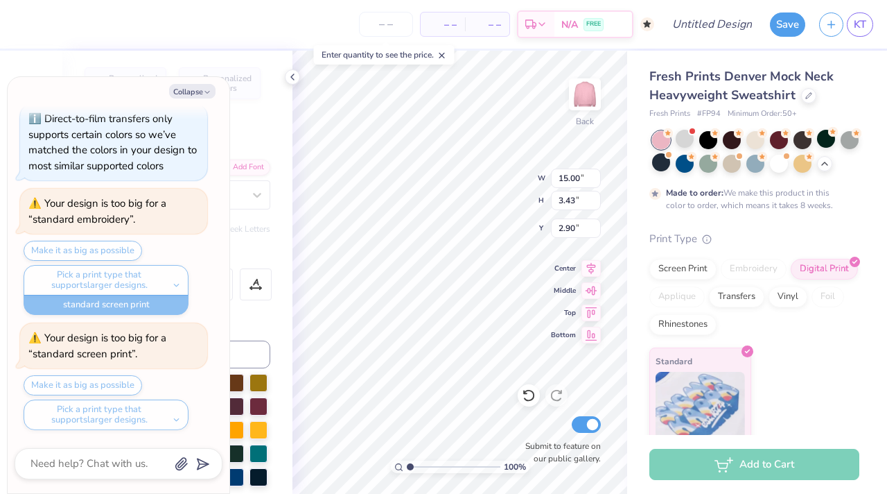
click at [76, 386] on div "Make it as big as possible Pick a print type that supports larger designs." at bounding box center [116, 402] width 184 height 55
click at [79, 383] on div "Make it as big as possible Pick a print type that supports larger designs." at bounding box center [116, 402] width 184 height 55
click at [114, 413] on div "Pick a print type that supports larger designs." at bounding box center [106, 414] width 165 height 31
click at [166, 420] on div "Pick a print type that supports larger designs." at bounding box center [106, 414] width 165 height 31
click at [169, 412] on div "Pick a print type that supports larger designs." at bounding box center [106, 414] width 165 height 31
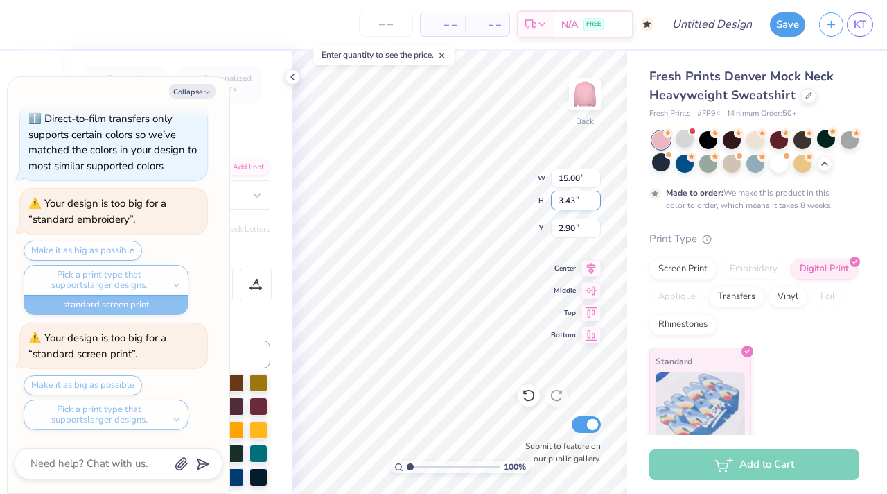
click at [581, 203] on input "3.43" at bounding box center [576, 200] width 50 height 19
click at [545, 197] on div "100 % Back W 15.00 15.00 " H 3.43 3.43 " Y 2.90 2.90 " Center Middle Top Bottom…" at bounding box center [460, 272] width 335 height 443
click at [568, 206] on input "3.43" at bounding box center [576, 200] width 50 height 19
drag, startPoint x: 581, startPoint y: 206, endPoint x: 553, endPoint y: 202, distance: 28.0
click at [553, 202] on input "3.43" at bounding box center [576, 200] width 50 height 19
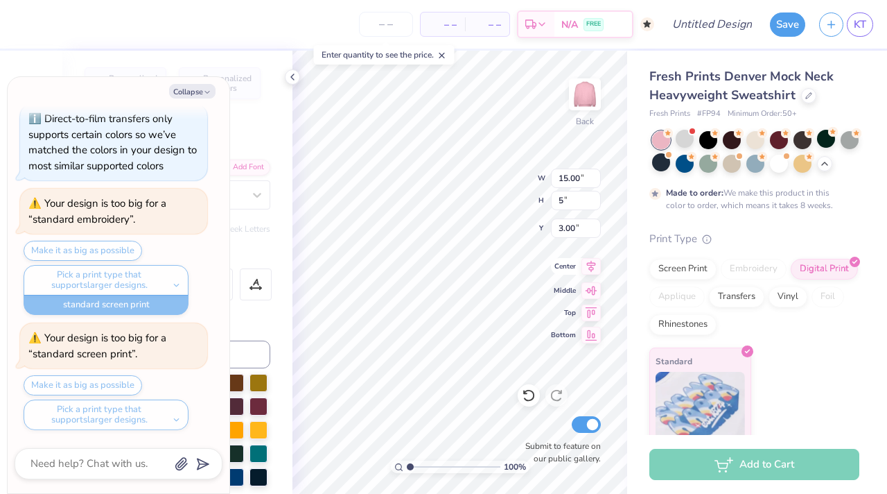
click at [557, 272] on div "Center" at bounding box center [576, 266] width 50 height 17
click at [578, 186] on input "15.00" at bounding box center [576, 177] width 50 height 19
click at [582, 207] on input "3.43" at bounding box center [576, 200] width 50 height 19
click at [593, 199] on input "3.44" at bounding box center [576, 200] width 50 height 19
click at [593, 199] on input "3.45" at bounding box center [576, 200] width 50 height 19
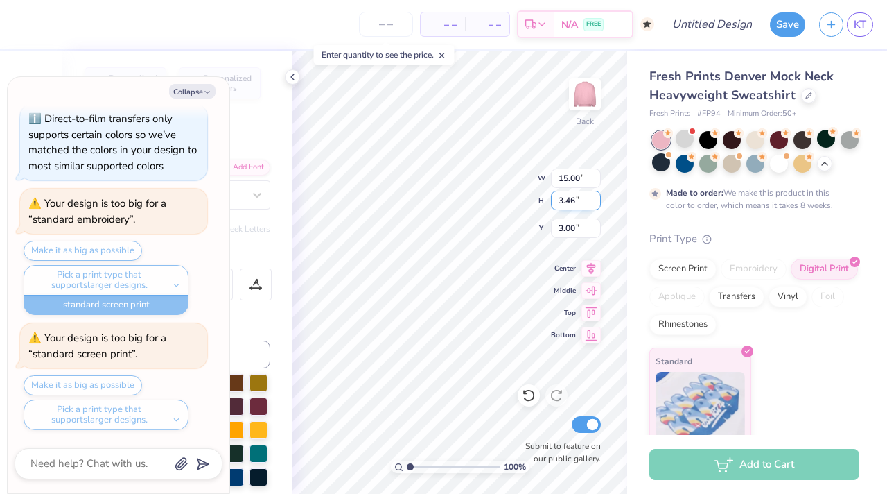
click at [593, 199] on input "3.46" at bounding box center [576, 200] width 50 height 19
click at [593, 199] on input "3.47" at bounding box center [576, 200] width 50 height 19
click at [593, 199] on input "3.48" at bounding box center [576, 200] width 50 height 19
click at [593, 199] on input "3.49" at bounding box center [576, 200] width 50 height 19
click at [593, 199] on input "3.5" at bounding box center [576, 200] width 50 height 19
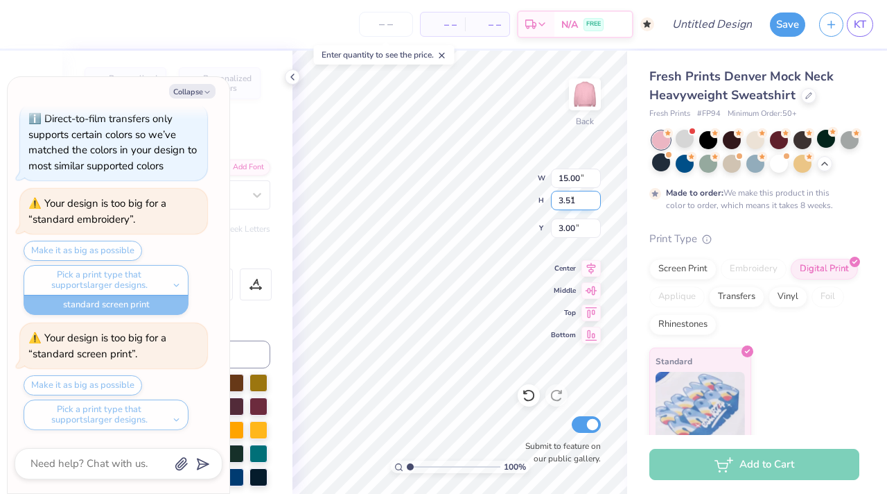
click at [593, 199] on input "3.51" at bounding box center [576, 200] width 50 height 19
click at [593, 199] on input "3.52" at bounding box center [576, 200] width 50 height 19
click at [593, 199] on input "3.53" at bounding box center [576, 200] width 50 height 19
click at [593, 199] on input "3.54" at bounding box center [576, 200] width 50 height 19
click at [593, 199] on input "3.55" at bounding box center [576, 200] width 50 height 19
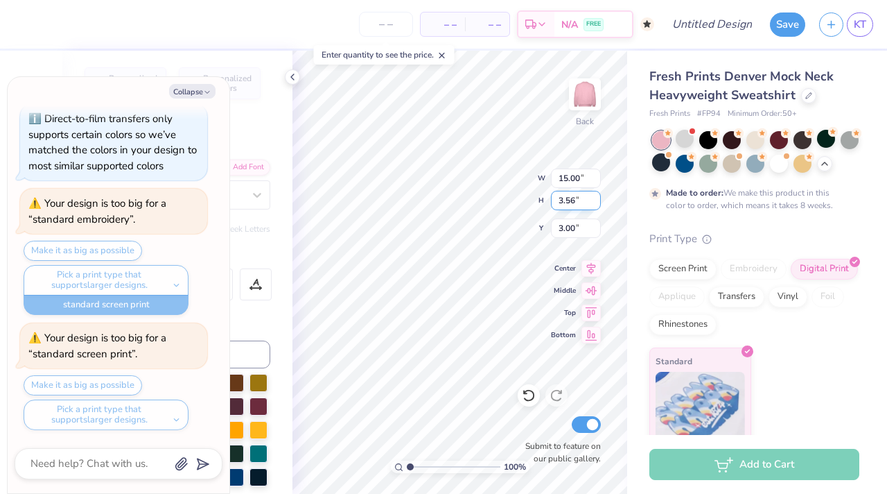
click at [593, 199] on input "3.56" at bounding box center [576, 200] width 50 height 19
click at [593, 199] on input "3.57" at bounding box center [576, 200] width 50 height 19
click at [593, 199] on input "3.58" at bounding box center [576, 200] width 50 height 19
click at [593, 199] on input "3.59" at bounding box center [576, 200] width 50 height 19
click at [593, 199] on input "3.6" at bounding box center [576, 200] width 50 height 19
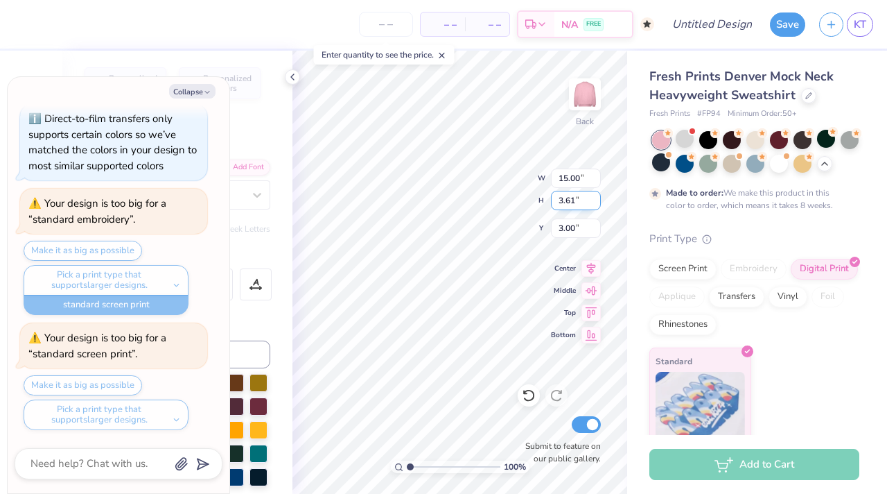
click at [593, 199] on input "3.61" at bounding box center [576, 200] width 50 height 19
click at [593, 199] on input "3.62" at bounding box center [576, 200] width 50 height 19
click at [593, 199] on input "3.63" at bounding box center [576, 200] width 50 height 19
click at [593, 199] on input "3.64" at bounding box center [576, 200] width 50 height 19
click at [593, 199] on input "3.65" at bounding box center [576, 200] width 50 height 19
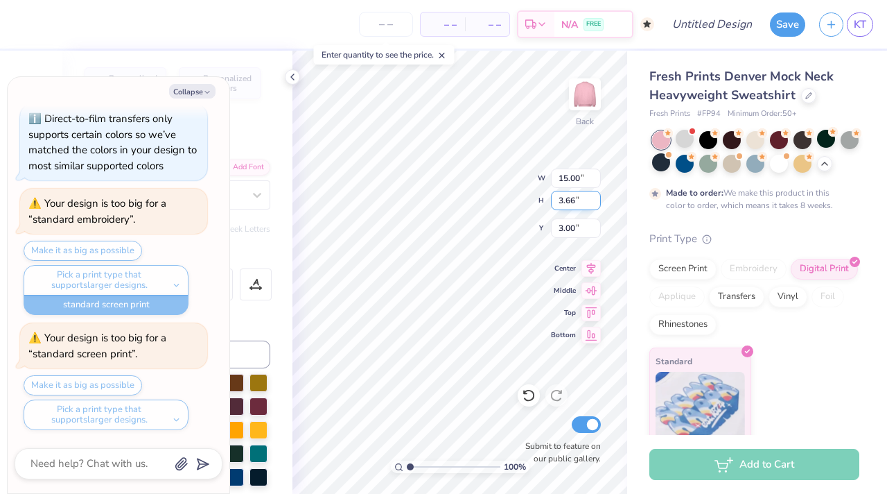
click at [593, 199] on input "3.66" at bounding box center [576, 200] width 50 height 19
click at [593, 199] on input "3.67" at bounding box center [576, 200] width 50 height 19
click at [593, 199] on input "3.68" at bounding box center [576, 200] width 50 height 19
click at [593, 199] on input "3.69" at bounding box center [576, 200] width 50 height 19
click at [593, 199] on input "3.7" at bounding box center [576, 200] width 50 height 19
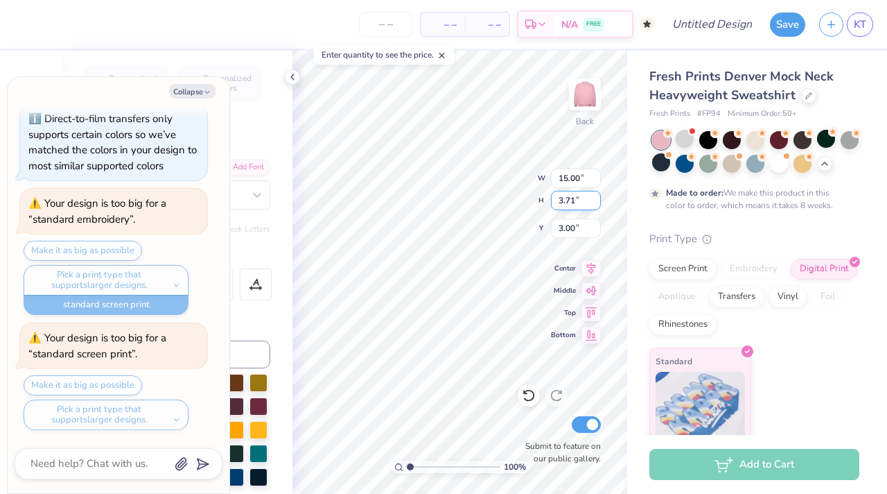
click at [593, 199] on input "3.71" at bounding box center [576, 200] width 50 height 19
click at [593, 199] on input "3.72" at bounding box center [576, 200] width 50 height 19
click at [593, 199] on input "3.73" at bounding box center [576, 200] width 50 height 19
click at [595, 200] on input "3.42" at bounding box center [576, 200] width 50 height 19
click at [595, 200] on input "3.41" at bounding box center [576, 200] width 50 height 19
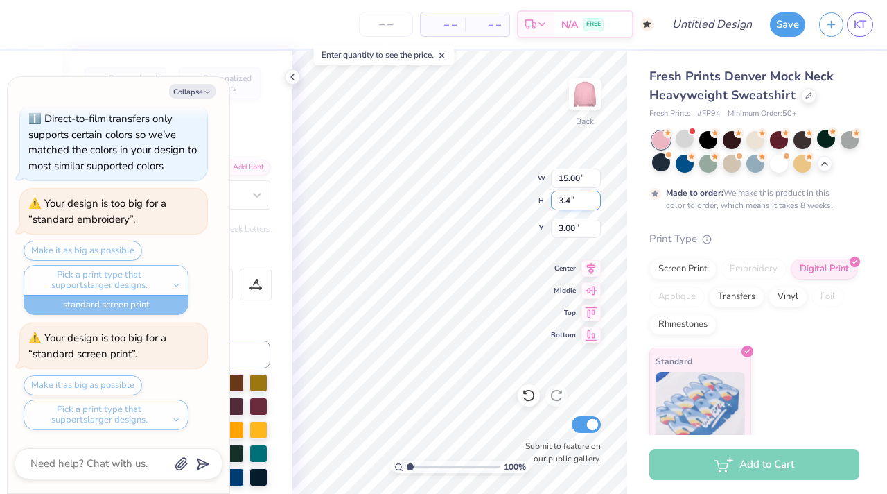
click at [595, 200] on input "3.4" at bounding box center [576, 200] width 50 height 19
click at [595, 197] on input "3.41" at bounding box center [576, 200] width 50 height 19
click at [595, 197] on input "3.42" at bounding box center [576, 200] width 50 height 19
click at [595, 197] on input "3.43" at bounding box center [576, 200] width 50 height 19
click at [595, 197] on input "3.44" at bounding box center [576, 200] width 50 height 19
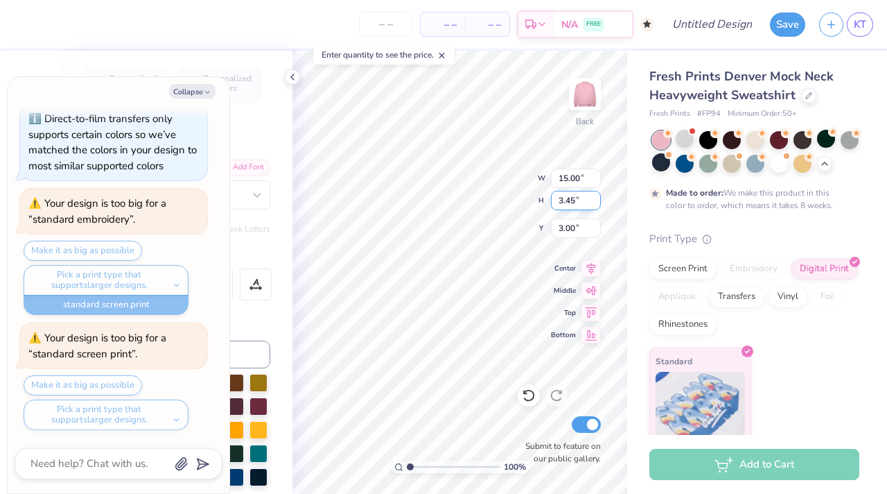
click at [595, 197] on input "3.45" at bounding box center [576, 200] width 50 height 19
click at [595, 197] on input "3.46" at bounding box center [576, 200] width 50 height 19
click at [595, 197] on input "3.47" at bounding box center [576, 200] width 50 height 19
click at [595, 197] on input "3.48" at bounding box center [576, 200] width 50 height 19
click at [587, 224] on input "3.00" at bounding box center [576, 227] width 50 height 19
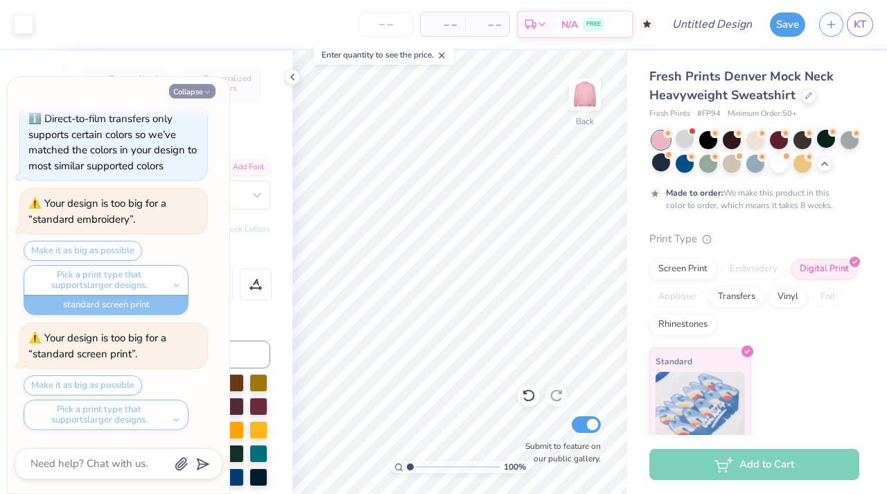
click at [204, 93] on icon "button" at bounding box center [207, 92] width 8 height 8
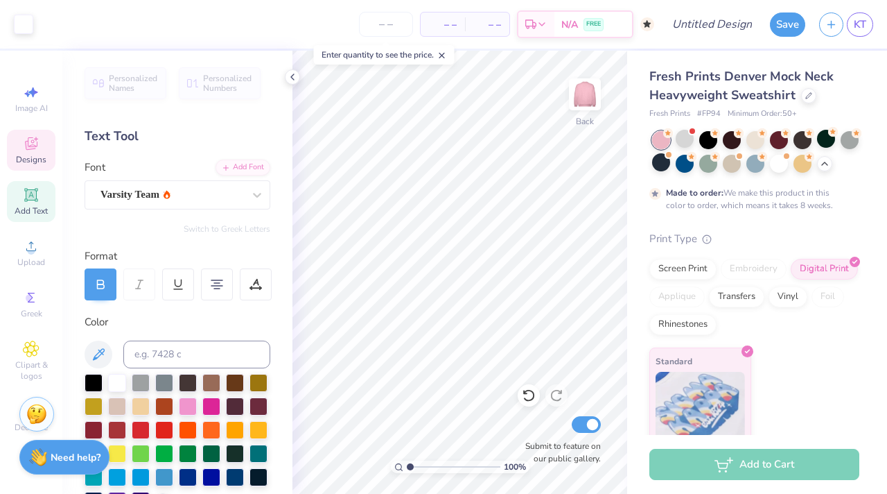
click at [26, 162] on span "Designs" at bounding box center [31, 159] width 31 height 11
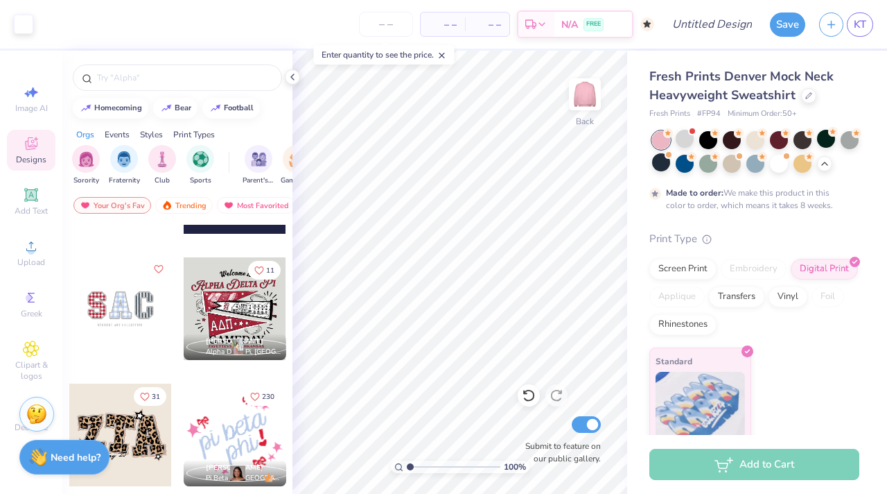
scroll to position [1355, 0]
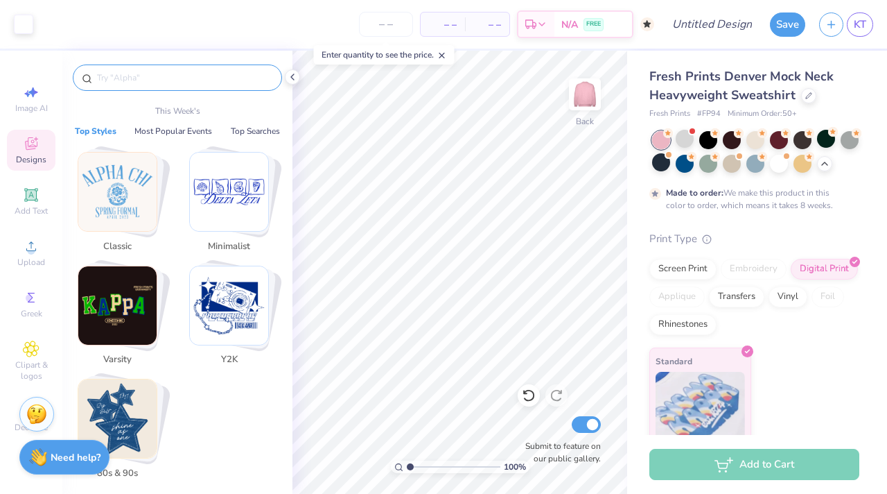
click at [196, 79] on input "text" at bounding box center [184, 78] width 177 height 14
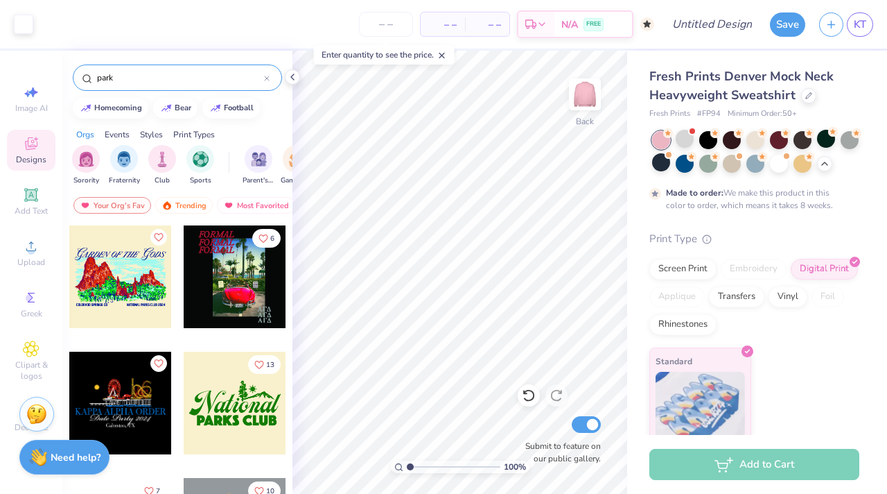
click at [169, 77] on input "park" at bounding box center [180, 78] width 168 height 14
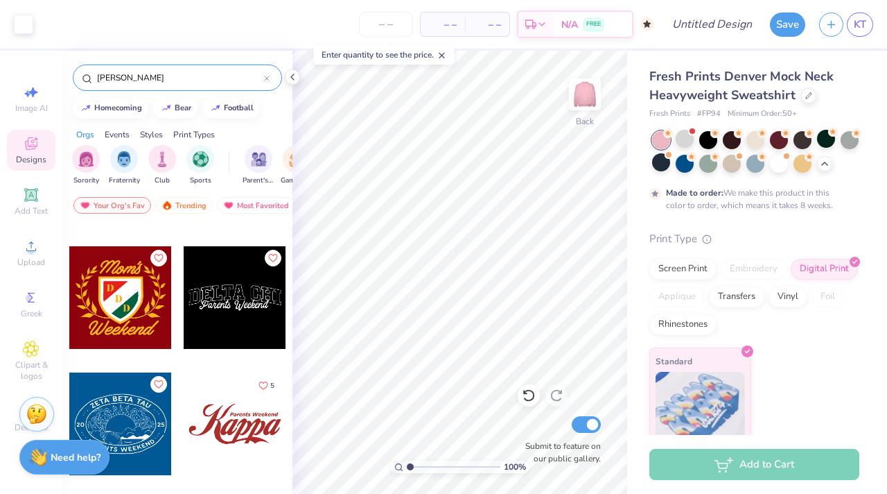
scroll to position [4929, 0]
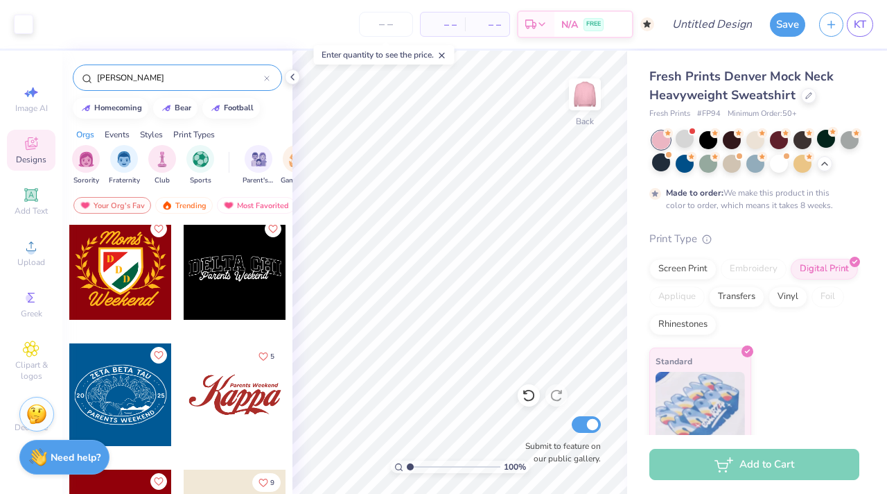
click at [218, 302] on div at bounding box center [235, 268] width 103 height 103
click at [597, 274] on div "100 % Back W 9.94 9.94 " H 2.81 2.81 " Y 10.00 10.00 " Center Middle Top Bottom…" at bounding box center [460, 272] width 335 height 443
click at [586, 426] on input "Submit to feature on our public gallery." at bounding box center [586, 424] width 29 height 17
click at [596, 119] on img at bounding box center [584, 94] width 55 height 55
click at [593, 125] on div "Front" at bounding box center [585, 102] width 32 height 49
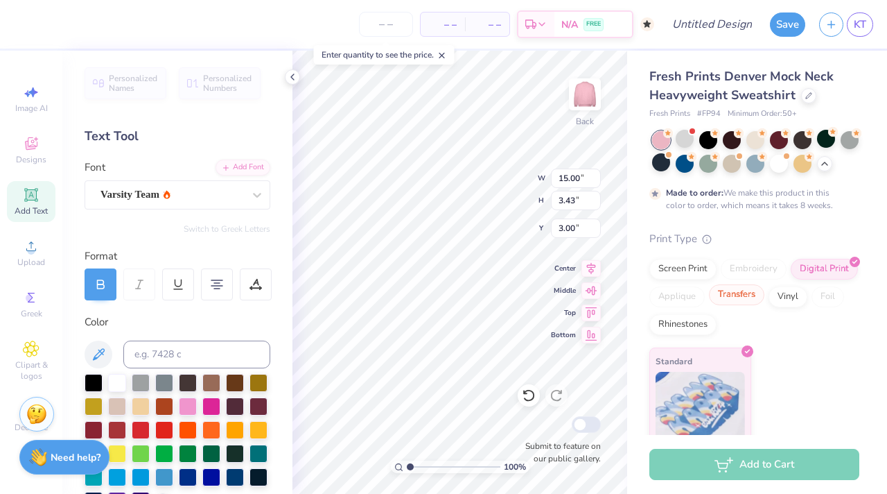
click at [746, 298] on div "Transfers" at bounding box center [736, 294] width 55 height 21
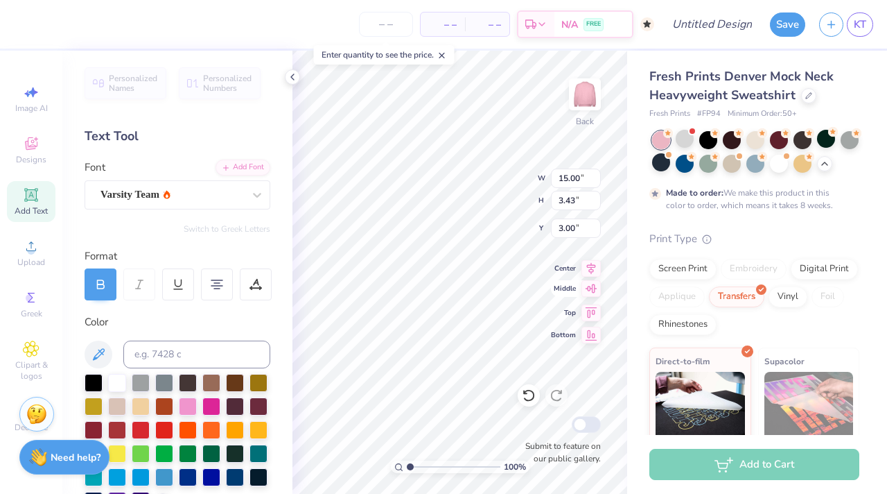
click at [552, 286] on div "100 % Back W 15.00 15.00 " H 3.43 3.43 " Y 3.00 3.00 " Center Middle Top Bottom…" at bounding box center [460, 272] width 335 height 443
click at [569, 261] on div "100 % Back W 15.00 15.00 " H 3.43 3.43 " Y 3.00 3.00 " Center Middle Top Bottom…" at bounding box center [460, 272] width 335 height 443
click at [793, 336] on div "Print Type Screen Print Embroidery Digital Print Applique Transfers Vinyl Foil …" at bounding box center [755, 393] width 210 height 324
click at [592, 281] on div "100 % Back W 15.00 H 3.43 Y 3.00 Center Middle Top Bottom Submit to feature on …" at bounding box center [460, 272] width 335 height 443
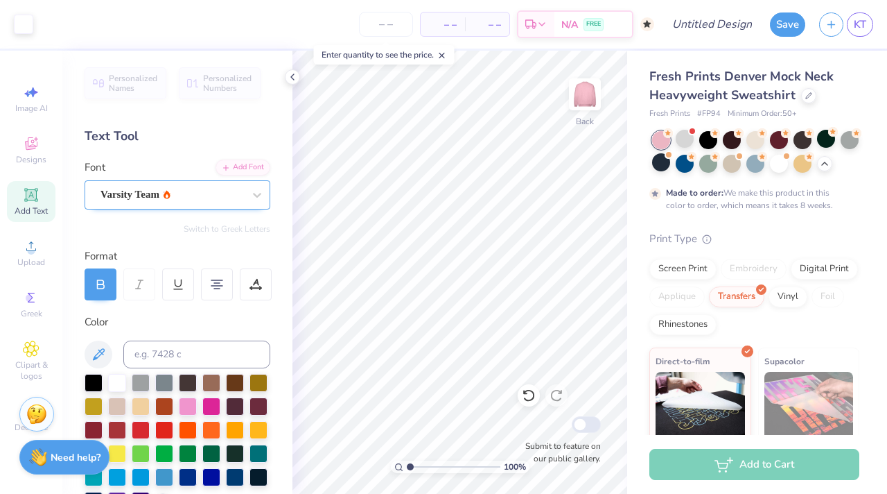
click at [218, 205] on div "Varsity Team" at bounding box center [178, 194] width 186 height 29
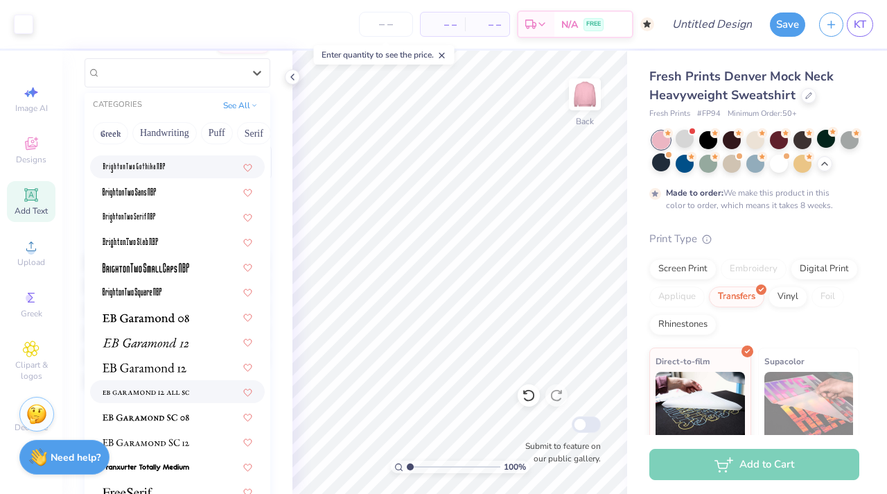
scroll to position [312, 0]
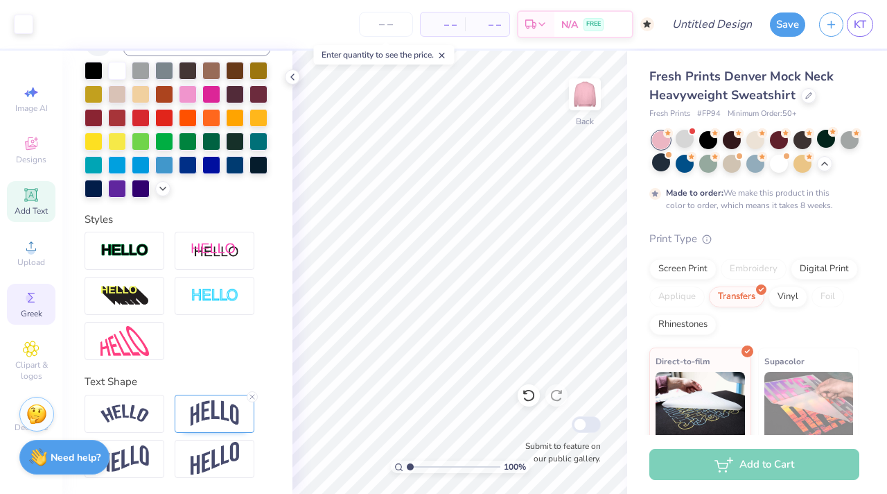
click at [27, 311] on span "Greek" at bounding box center [31, 313] width 21 height 11
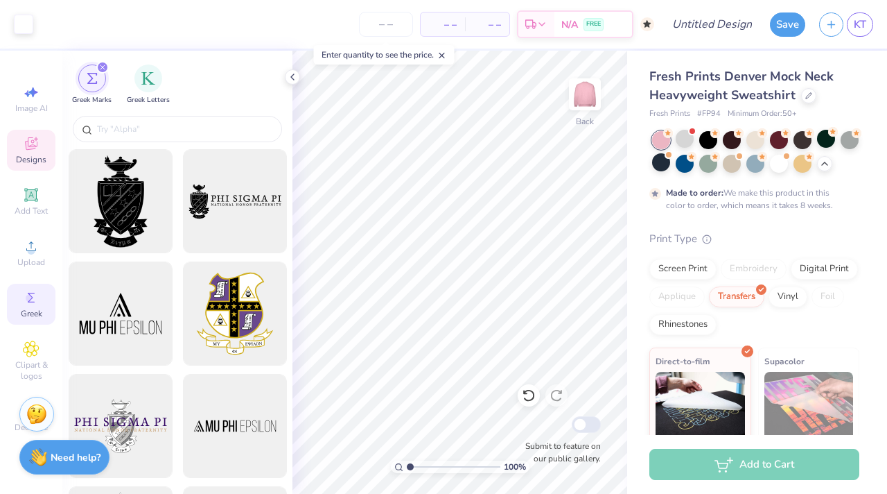
click at [46, 141] on div "Designs" at bounding box center [31, 150] width 49 height 41
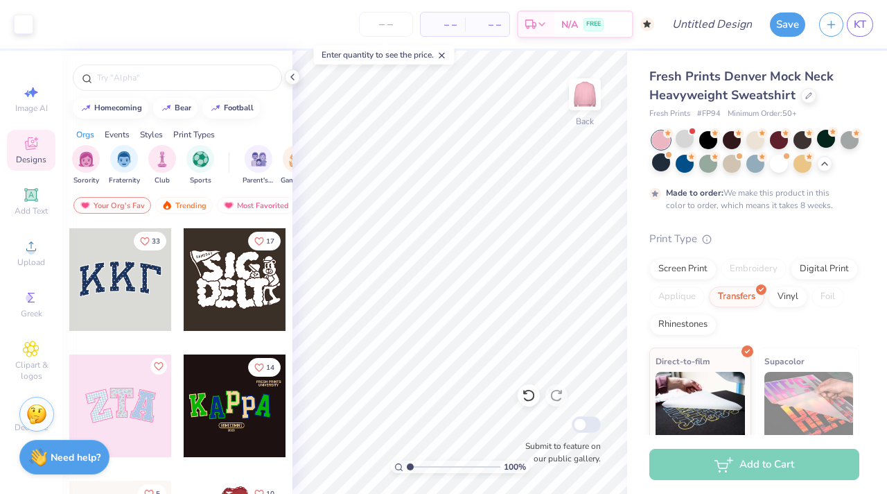
scroll to position [133, 0]
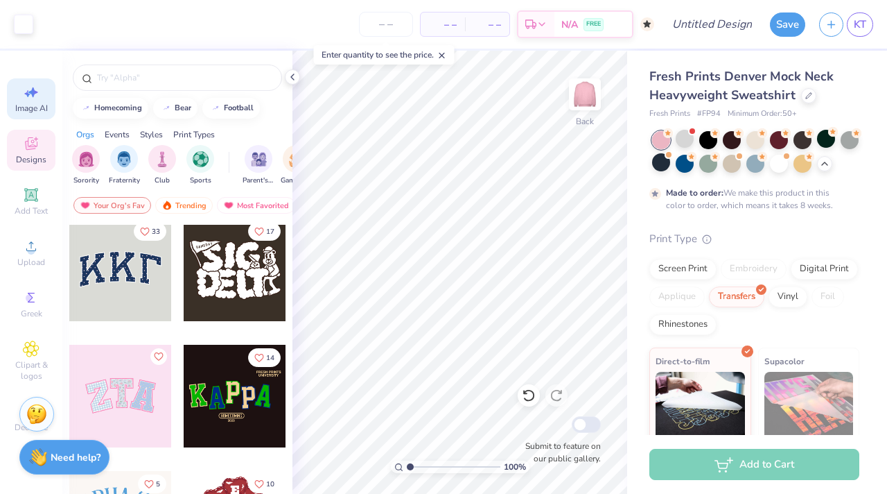
click at [26, 114] on div "Image AI" at bounding box center [31, 98] width 49 height 41
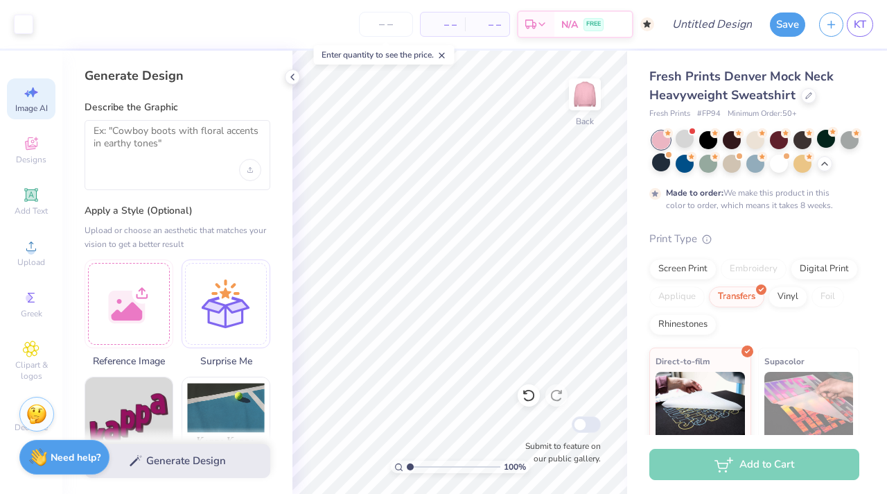
click at [144, 193] on div "Generate Design Describe the Graphic Apply a Style (Optional) Upload or choose …" at bounding box center [177, 272] width 230 height 443
click at [144, 162] on div at bounding box center [178, 155] width 186 height 70
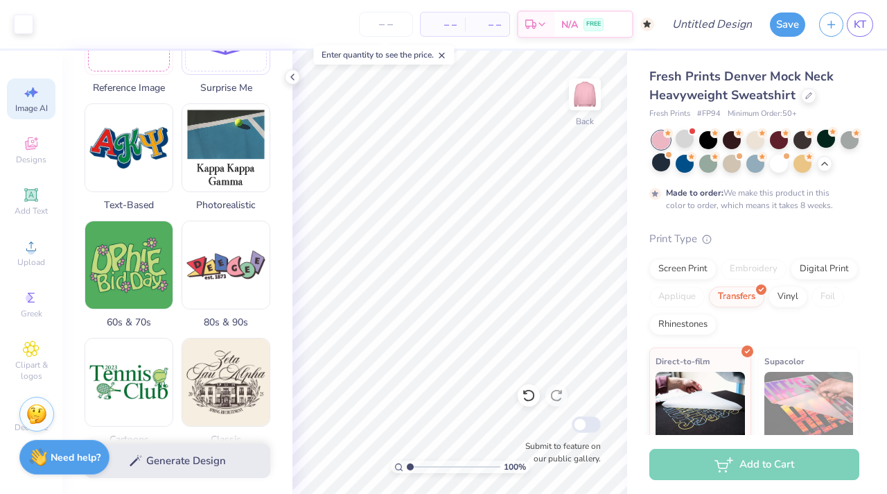
scroll to position [272, 0]
click at [143, 182] on img at bounding box center [128, 146] width 87 height 87
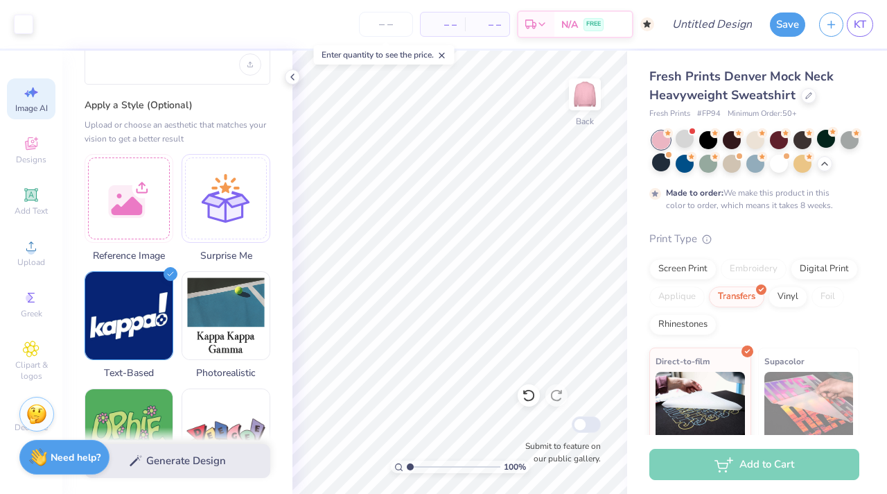
scroll to position [0, 0]
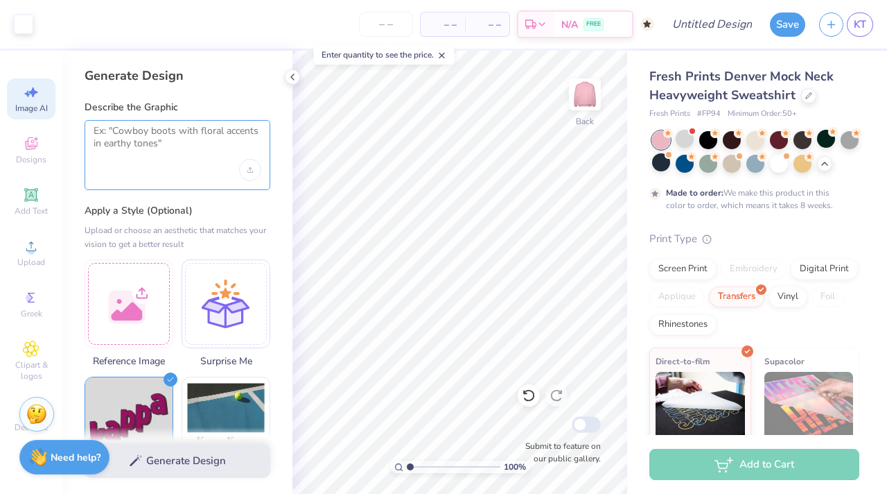
click at [162, 155] on textarea at bounding box center [178, 142] width 168 height 35
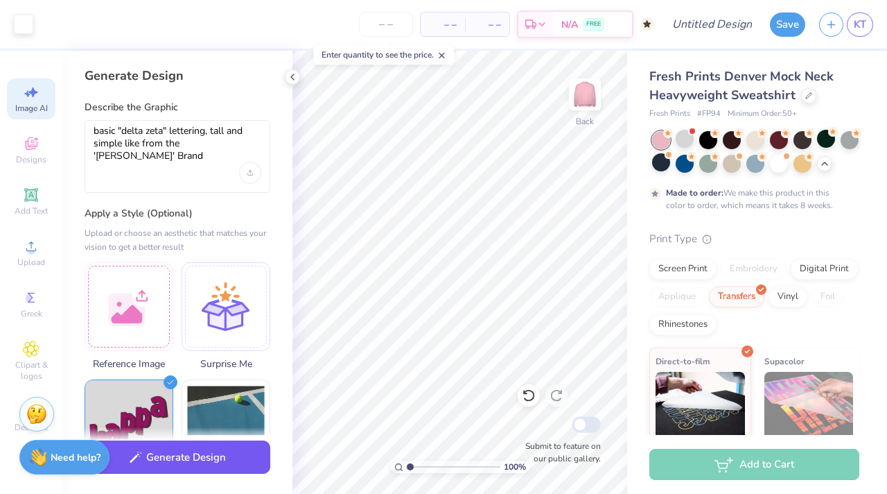
click at [165, 470] on button "Generate Design" at bounding box center [178, 457] width 186 height 34
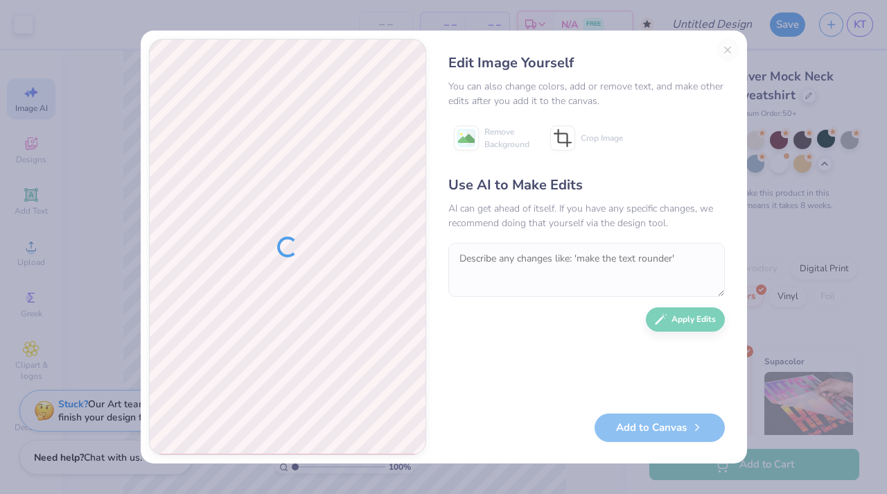
click at [725, 53] on div "Edit Image Yourself You can also change colors, add or remove text, and make ot…" at bounding box center [587, 247] width 304 height 416
click at [726, 47] on div "Edit Image Yourself You can also change colors, add or remove text, and make ot…" at bounding box center [587, 247] width 304 height 416
click at [765, 78] on div "Edit Image Yourself You can also change colors, add or remove text, and make ot…" at bounding box center [443, 247] width 887 height 494
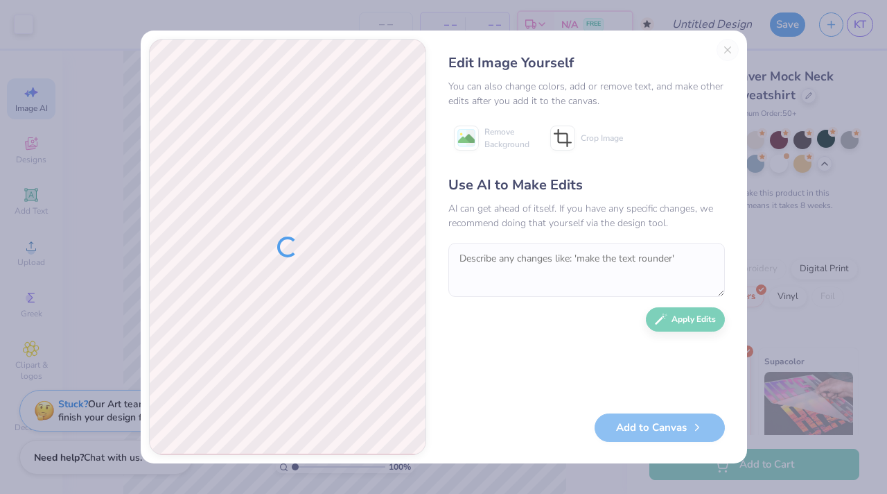
click at [790, 147] on div "Edit Image Yourself You can also change colors, add or remove text, and make ot…" at bounding box center [443, 247] width 887 height 494
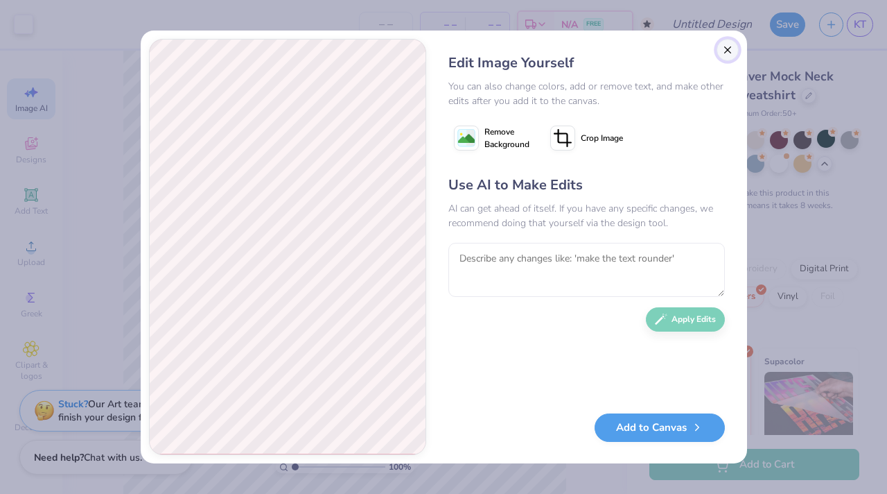
click at [726, 46] on button "Close" at bounding box center [728, 50] width 22 height 22
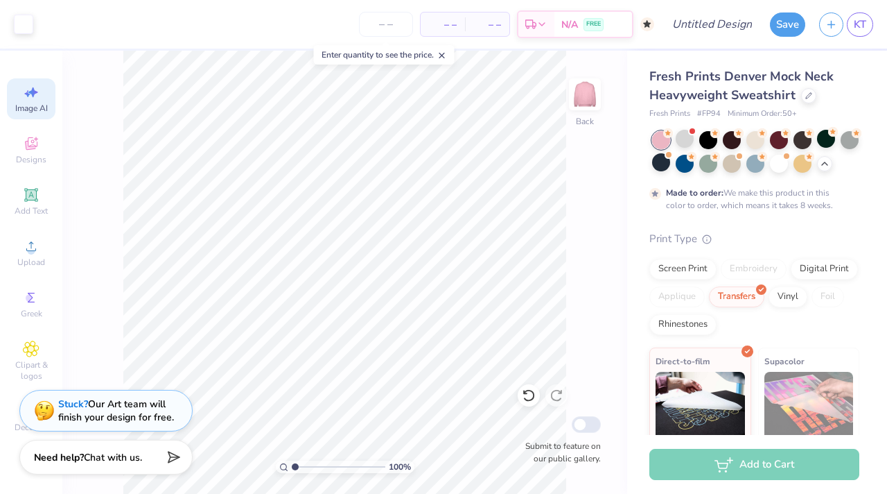
click at [440, 17] on span "– –" at bounding box center [443, 24] width 28 height 15
click at [399, 48] on div "Enter quantity to see the price." at bounding box center [384, 54] width 141 height 19
click at [399, 18] on input "number" at bounding box center [386, 24] width 54 height 25
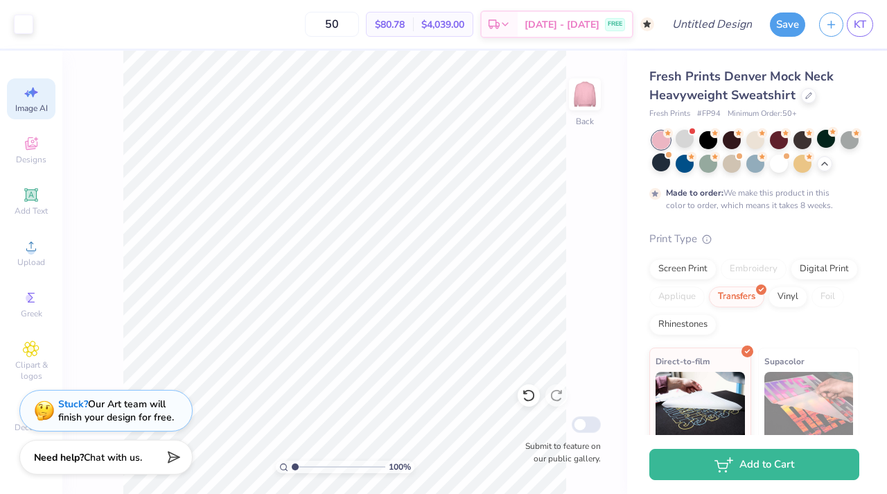
click at [438, 25] on span "$4,039.00" at bounding box center [442, 24] width 43 height 15
click at [392, 19] on span "$80.78" at bounding box center [390, 24] width 30 height 15
click at [333, 25] on input "50" at bounding box center [332, 24] width 54 height 25
click at [344, 29] on input "50" at bounding box center [332, 24] width 54 height 25
drag, startPoint x: 344, startPoint y: 29, endPoint x: 333, endPoint y: 28, distance: 10.4
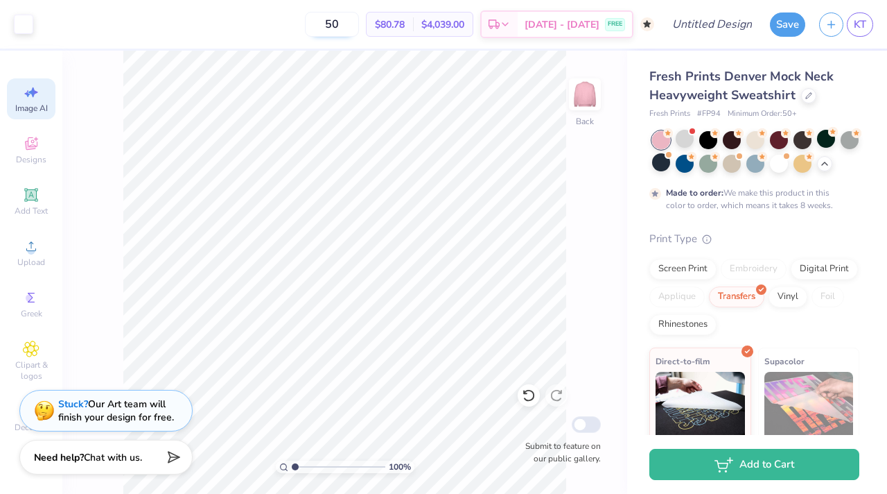
click at [334, 29] on input "50" at bounding box center [332, 24] width 54 height 25
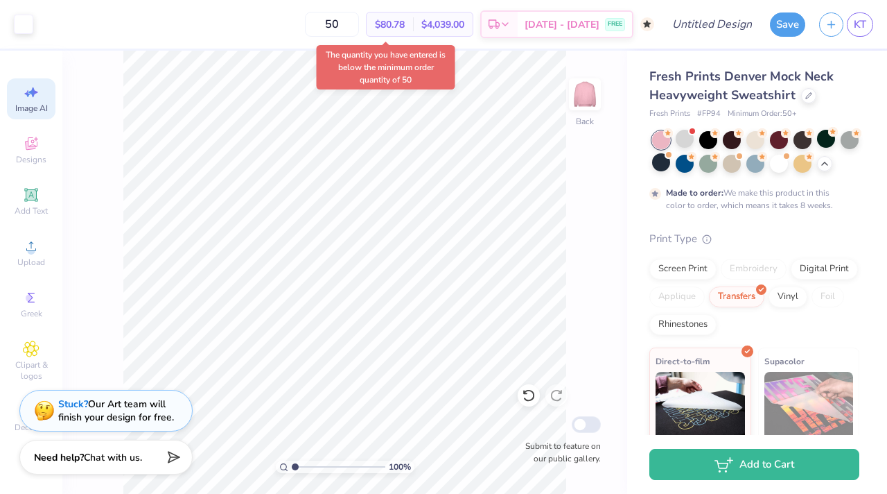
click at [701, 278] on div "Screen Print" at bounding box center [683, 269] width 67 height 21
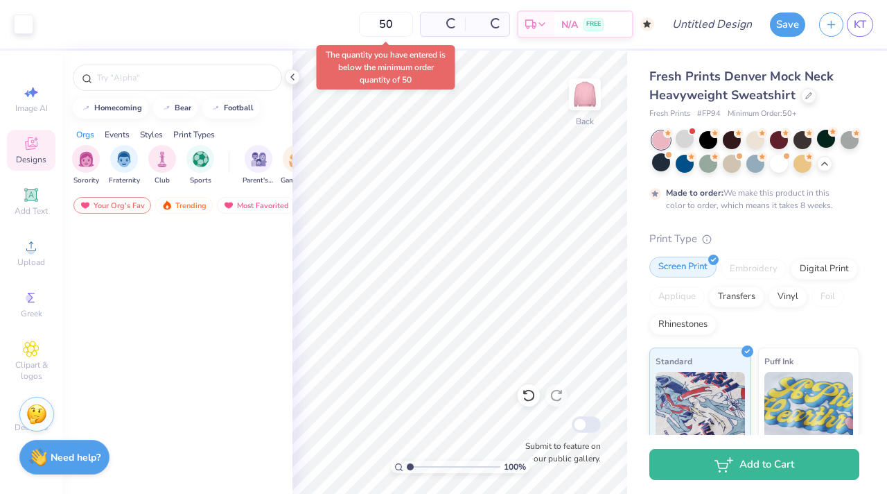
click at [694, 268] on div "Screen Print" at bounding box center [683, 266] width 67 height 21
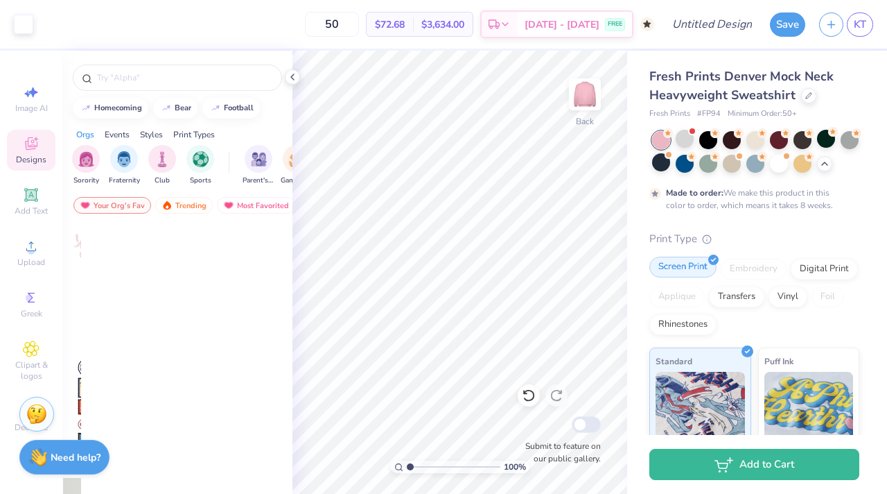
scroll to position [0, 0]
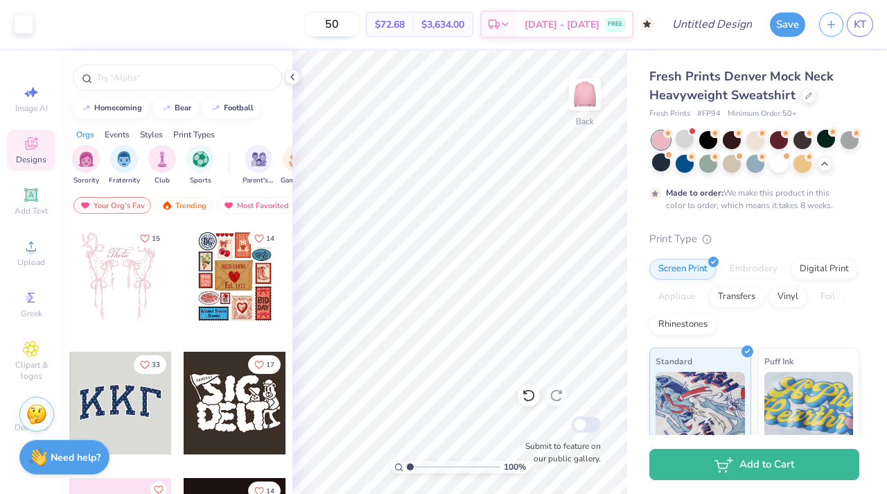
click at [349, 24] on input "50" at bounding box center [332, 24] width 54 height 25
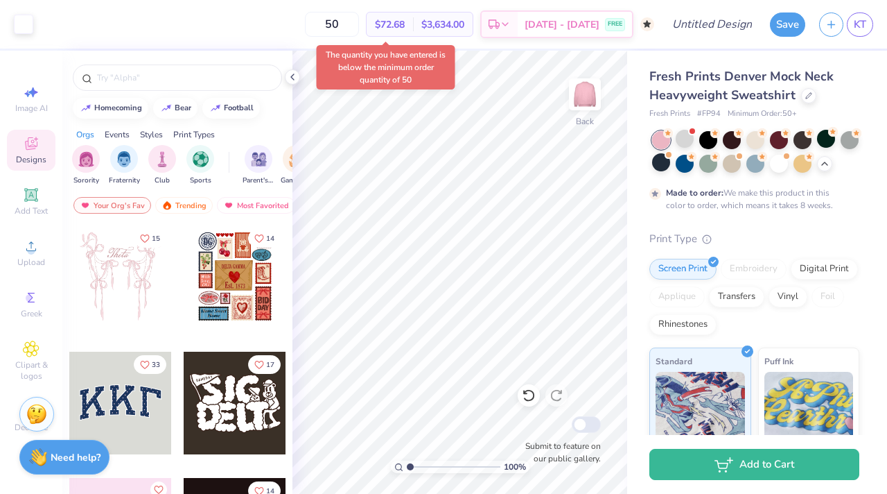
click at [405, 17] on span "$72.68" at bounding box center [390, 24] width 30 height 15
click at [401, 24] on span "$72.68" at bounding box center [390, 24] width 30 height 15
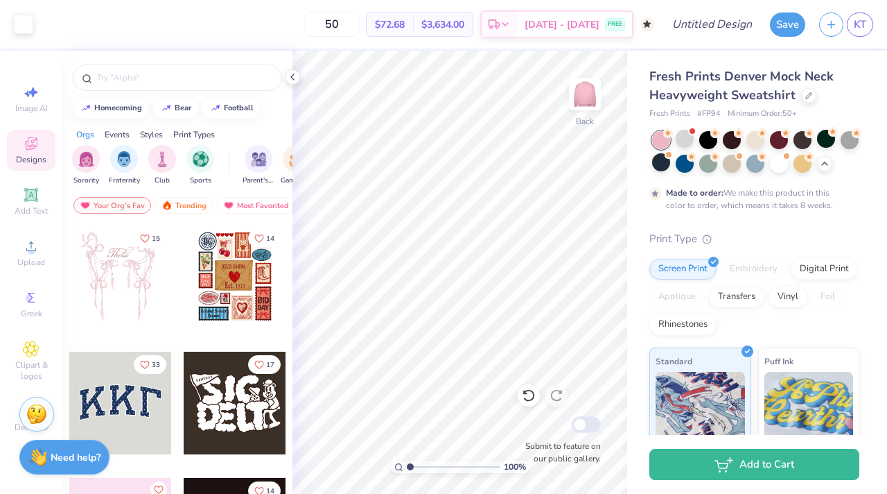
click at [271, 34] on div "50 $72.68 Per Item $3,634.00 Total Est. Delivery [DATE] - [DATE] FREE" at bounding box center [347, 24] width 614 height 49
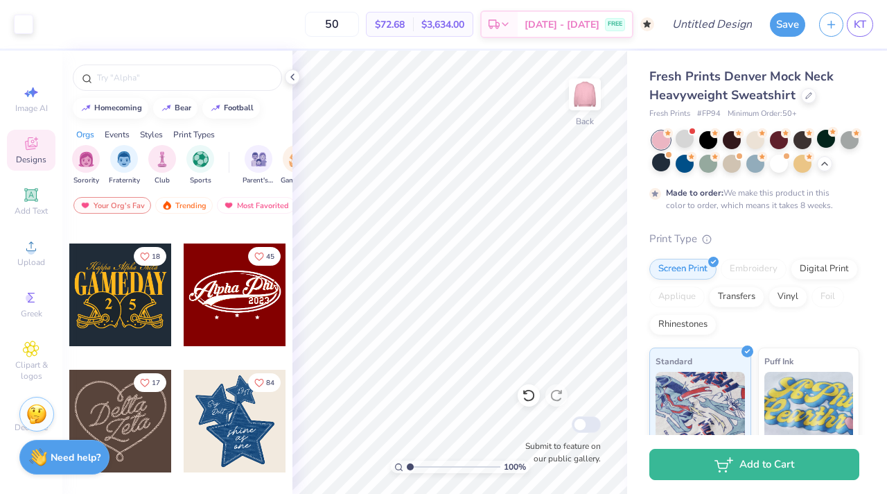
scroll to position [1029, 0]
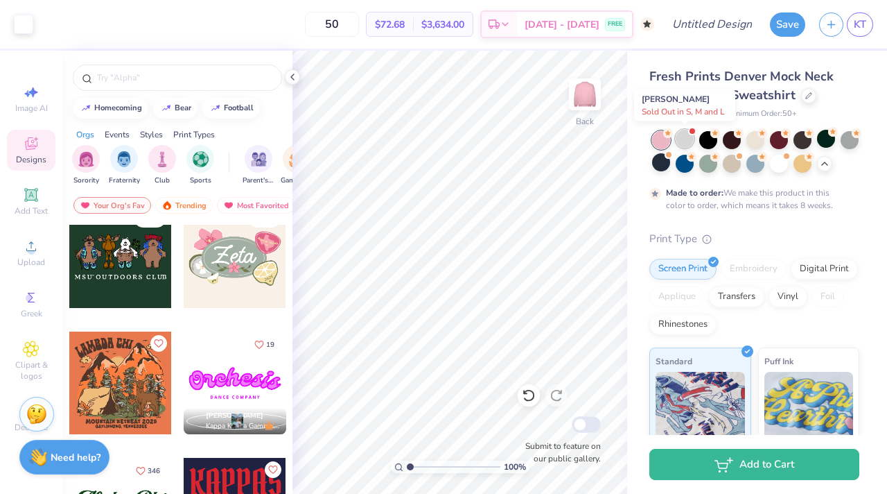
click at [686, 139] on div at bounding box center [685, 139] width 18 height 18
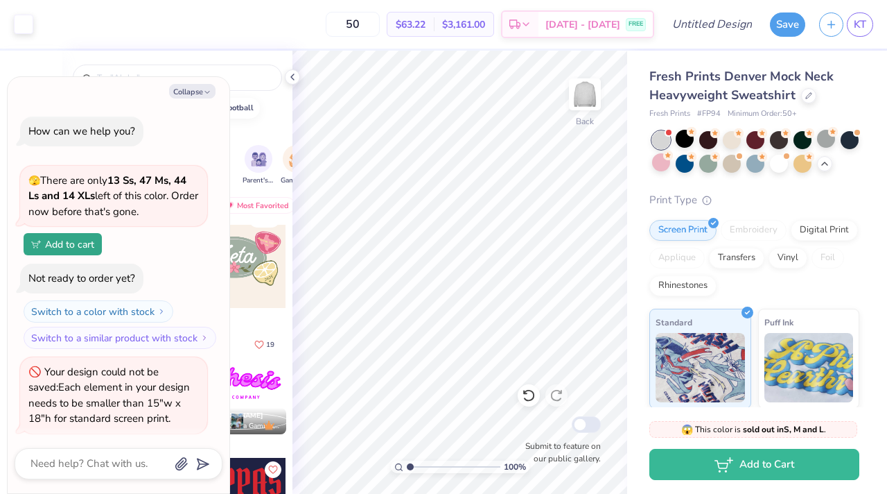
scroll to position [1774, 0]
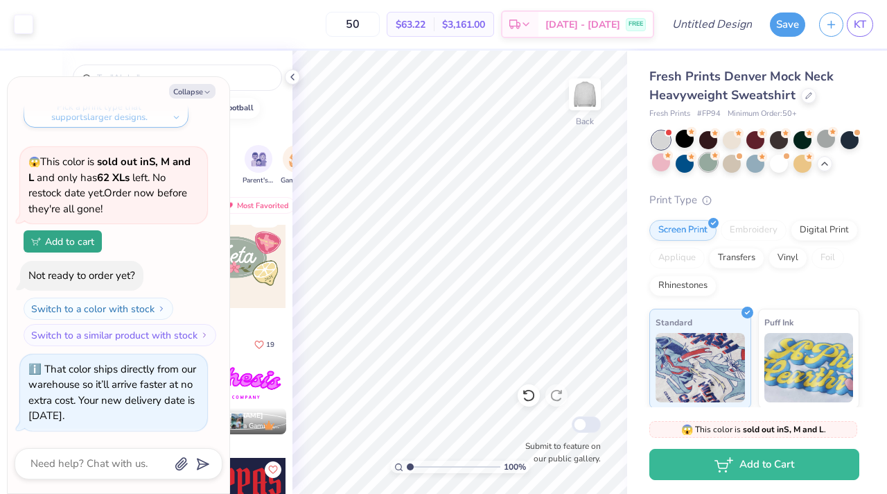
click at [717, 158] on circle at bounding box center [716, 155] width 10 height 10
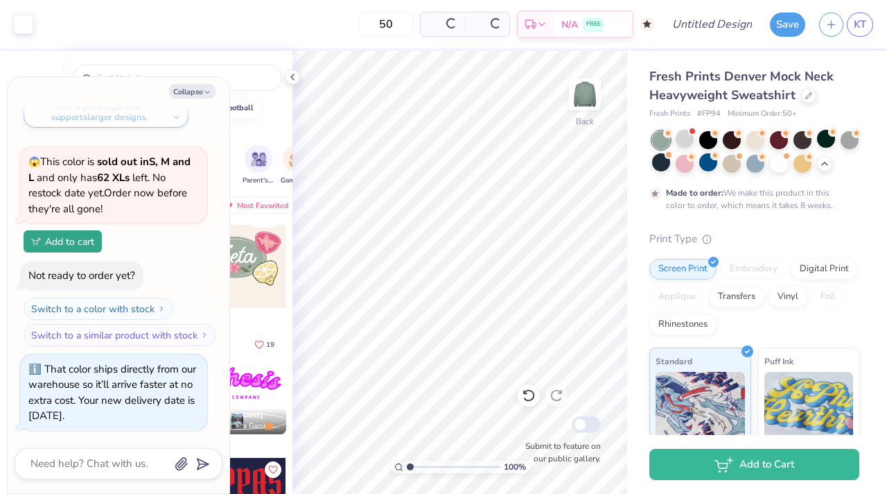
scroll to position [1905, 0]
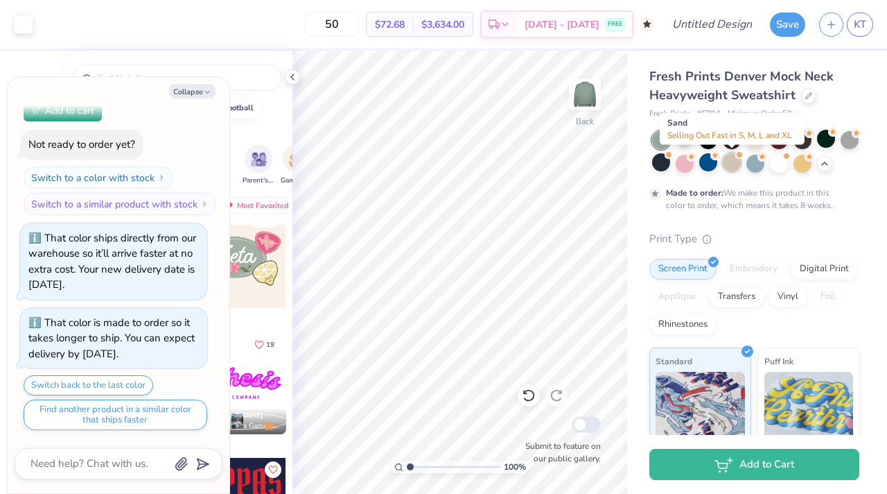
click at [728, 166] on div at bounding box center [732, 162] width 18 height 18
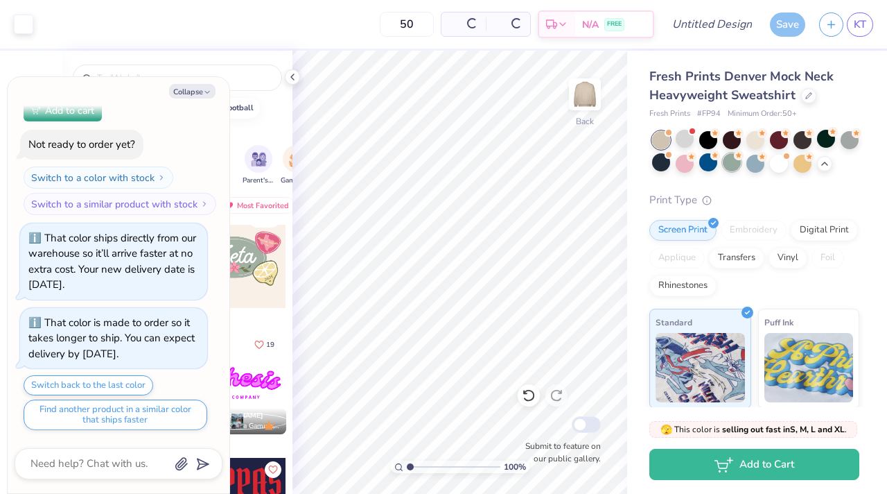
scroll to position [2192, 0]
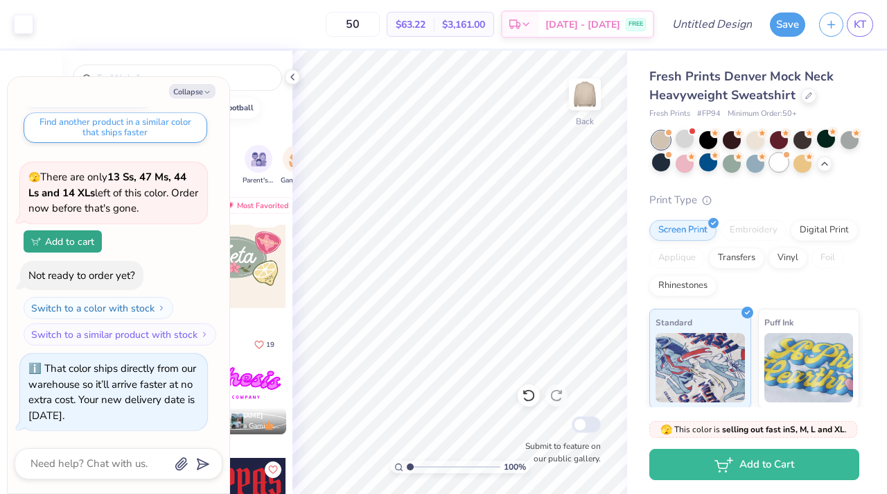
click at [783, 164] on div at bounding box center [779, 162] width 18 height 18
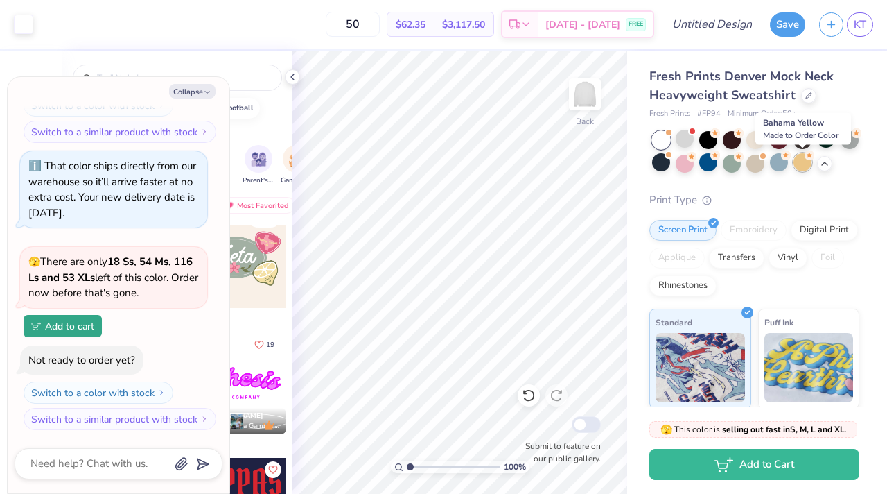
click at [805, 166] on div at bounding box center [803, 162] width 18 height 18
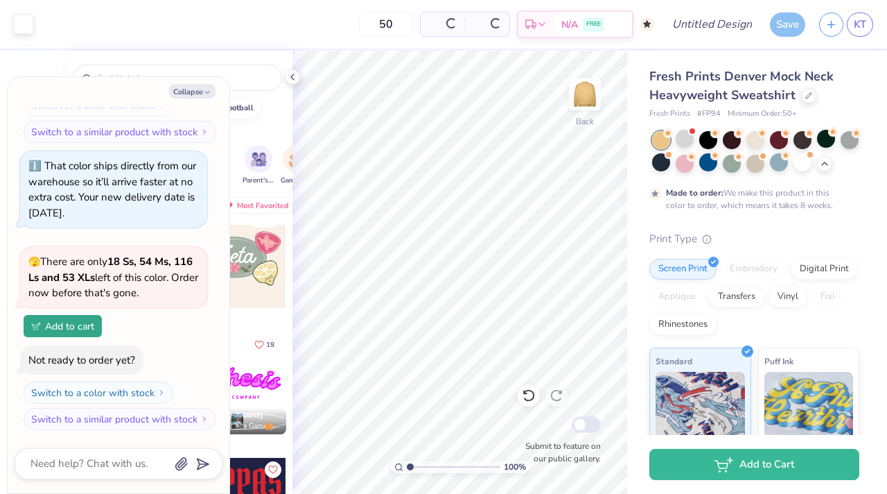
scroll to position [2525, 0]
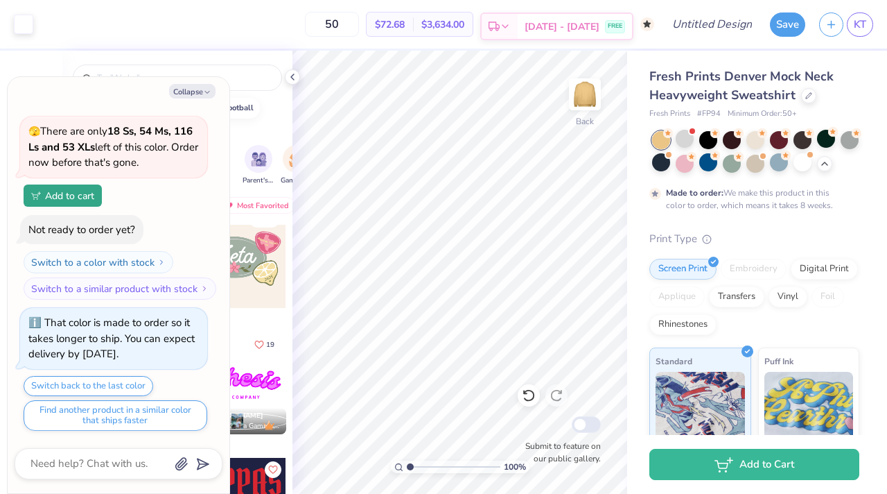
click at [505, 15] on div "Est. Delivery" at bounding box center [500, 26] width 36 height 25
click at [752, 137] on div at bounding box center [756, 139] width 18 height 18
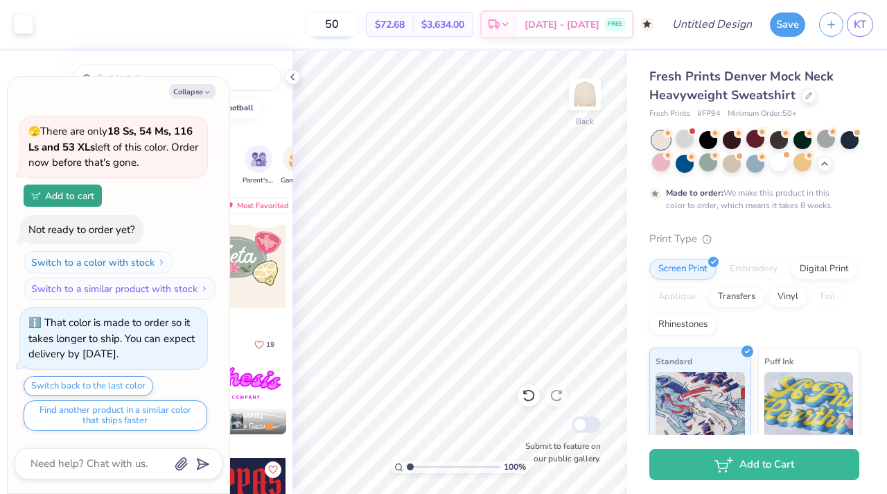
click at [345, 26] on input "50" at bounding box center [332, 24] width 54 height 25
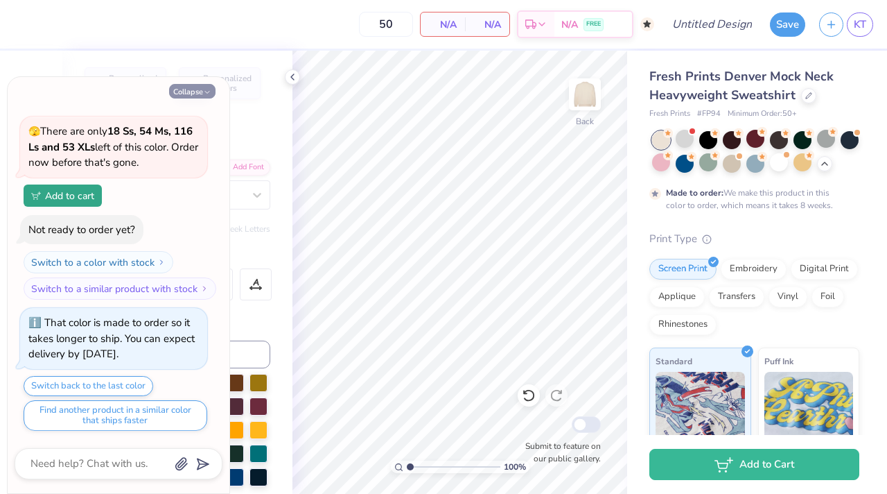
click at [202, 87] on button "Collapse" at bounding box center [192, 91] width 46 height 15
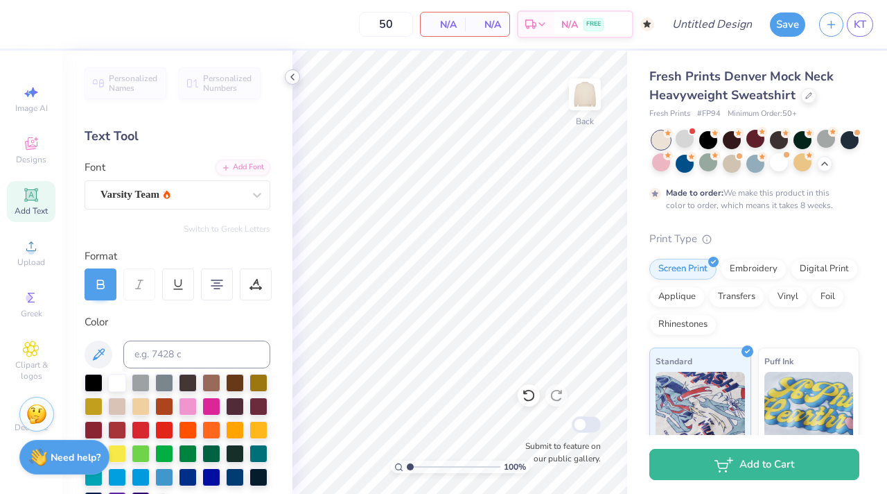
click at [293, 82] on icon at bounding box center [292, 76] width 11 height 11
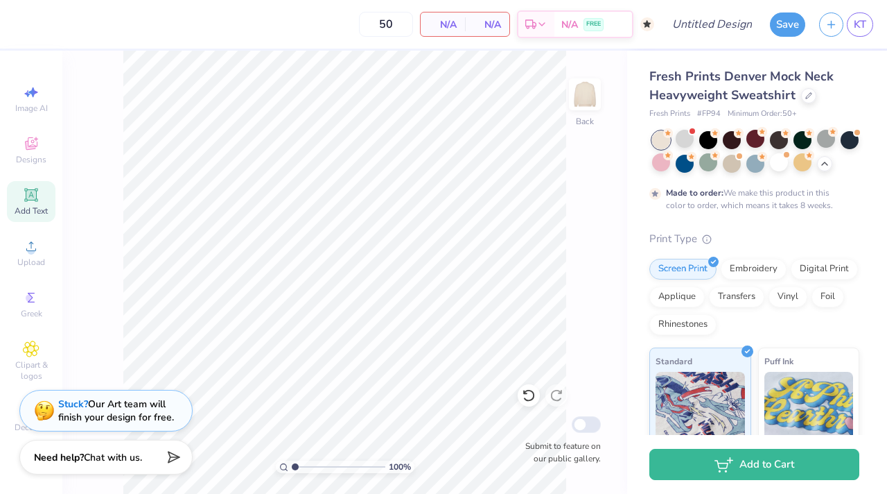
click at [292, 467] on input "range" at bounding box center [339, 466] width 94 height 12
click at [157, 417] on div "Stuck? Our Art team will finish your design for free." at bounding box center [116, 408] width 116 height 26
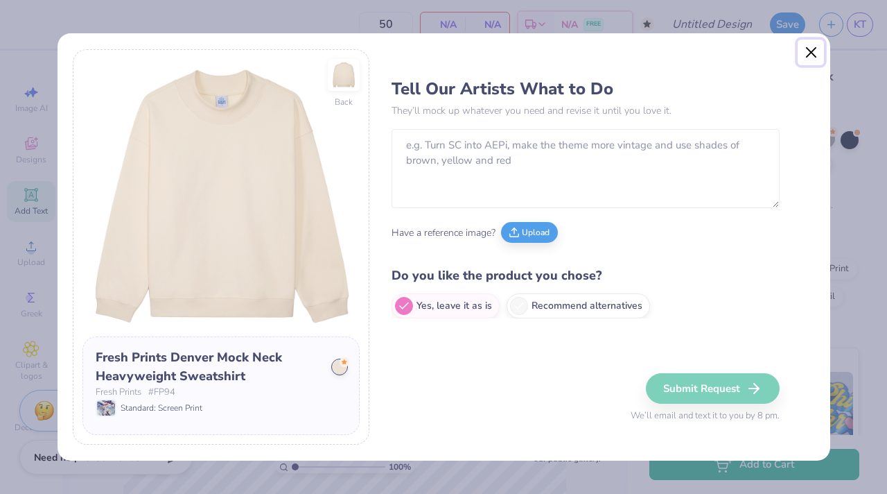
click at [818, 53] on button "Close" at bounding box center [811, 53] width 26 height 26
